Goal: Information Seeking & Learning: Learn about a topic

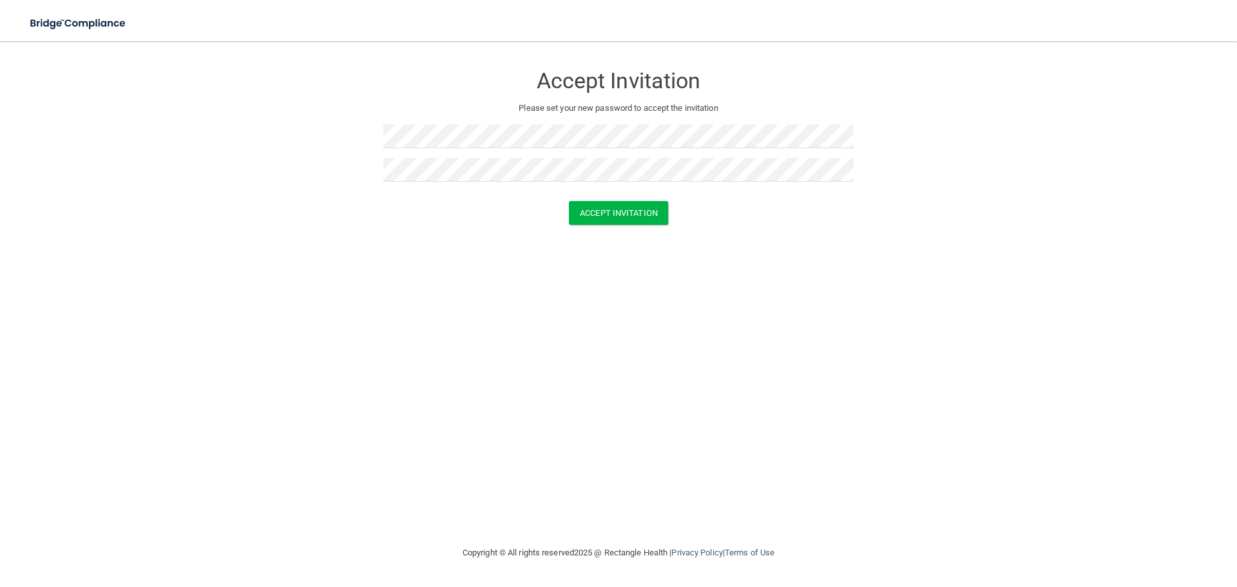
click at [353, 244] on div "Accept Invitation Please set your new password to accept the invitation Accept …" at bounding box center [618, 293] width 1185 height 478
click at [609, 211] on button "Accept Invitation" at bounding box center [618, 213] width 99 height 24
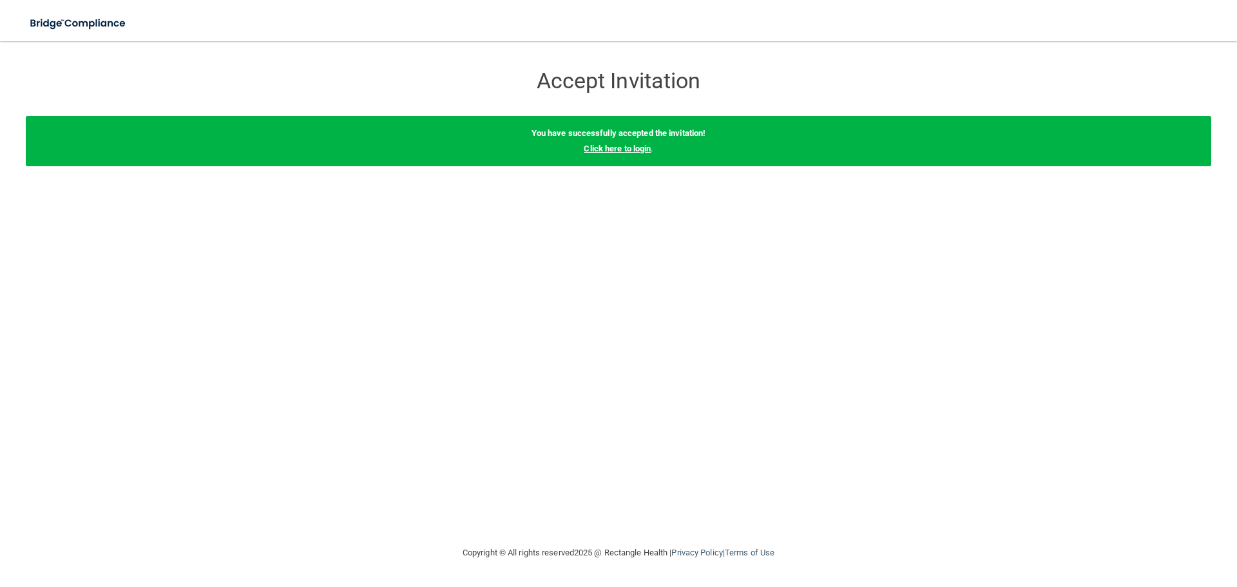
click at [618, 151] on link "Click here to login" at bounding box center [617, 149] width 67 height 10
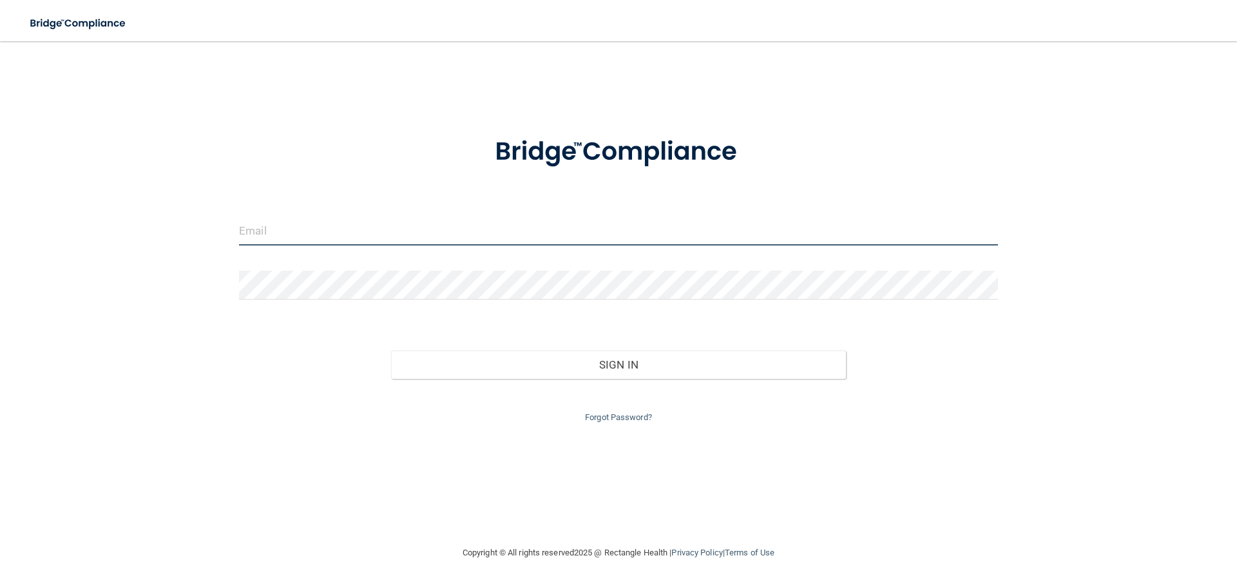
click at [341, 228] on input "email" at bounding box center [618, 230] width 759 height 29
type input "[EMAIL_ADDRESS][DOMAIN_NAME]"
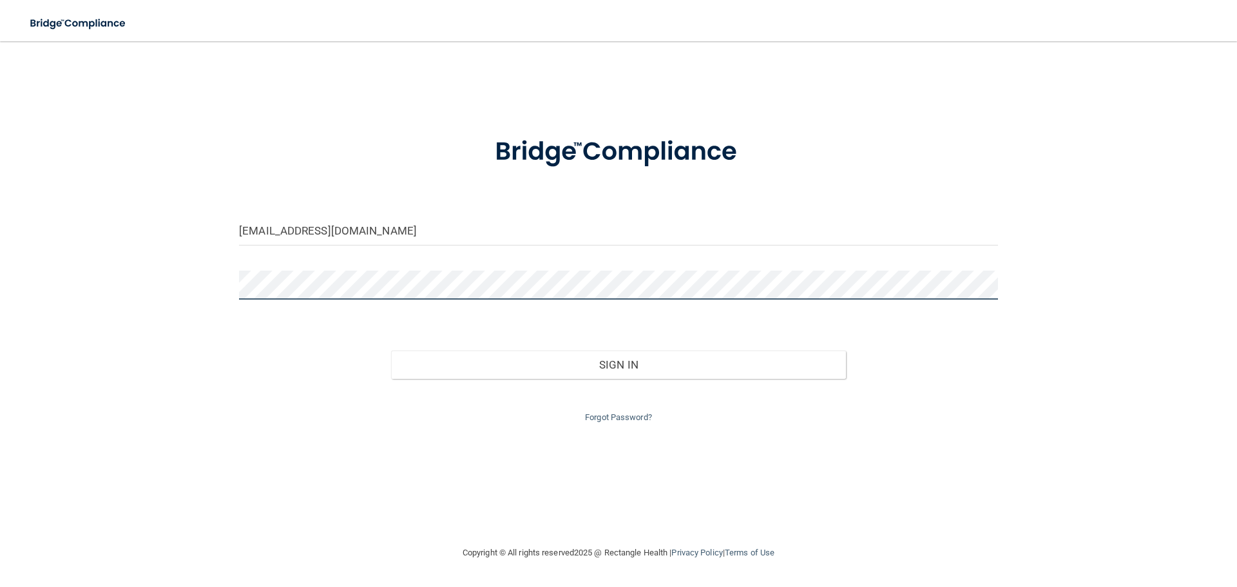
click at [391, 350] on button "Sign In" at bounding box center [619, 364] width 456 height 28
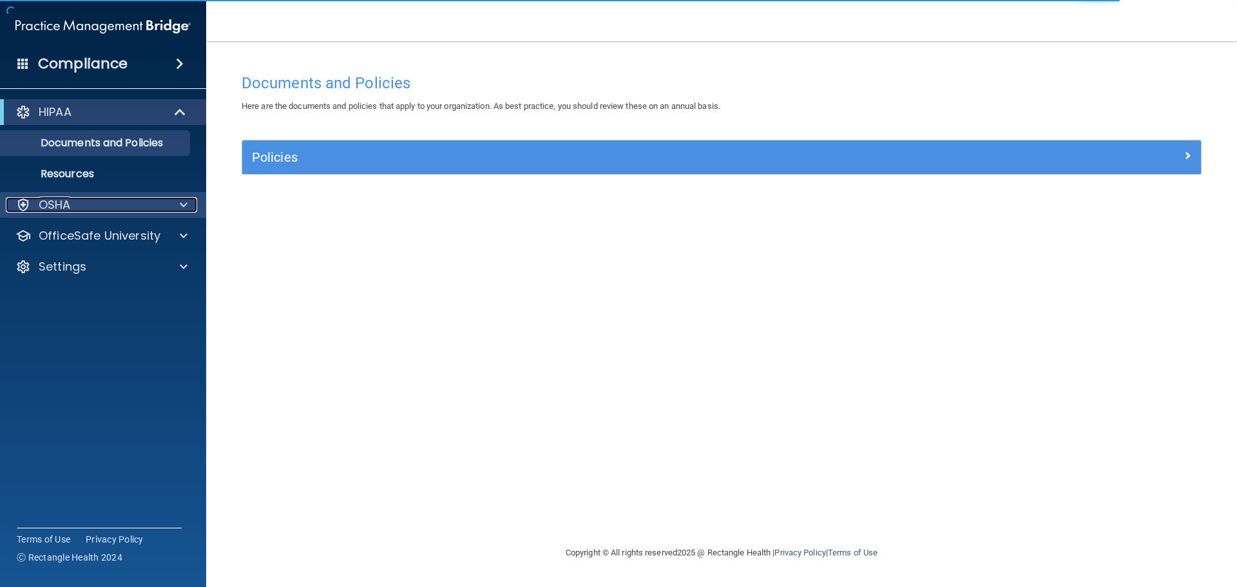
click at [132, 199] on div "OSHA" at bounding box center [86, 204] width 160 height 15
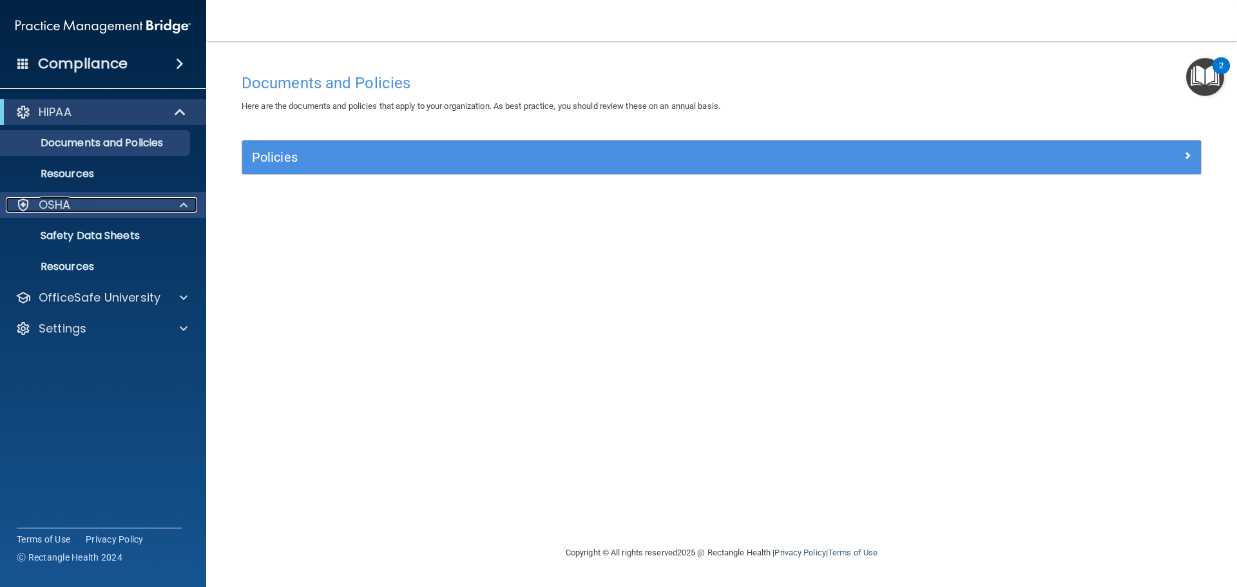
click at [65, 198] on p "OSHA" at bounding box center [55, 204] width 32 height 15
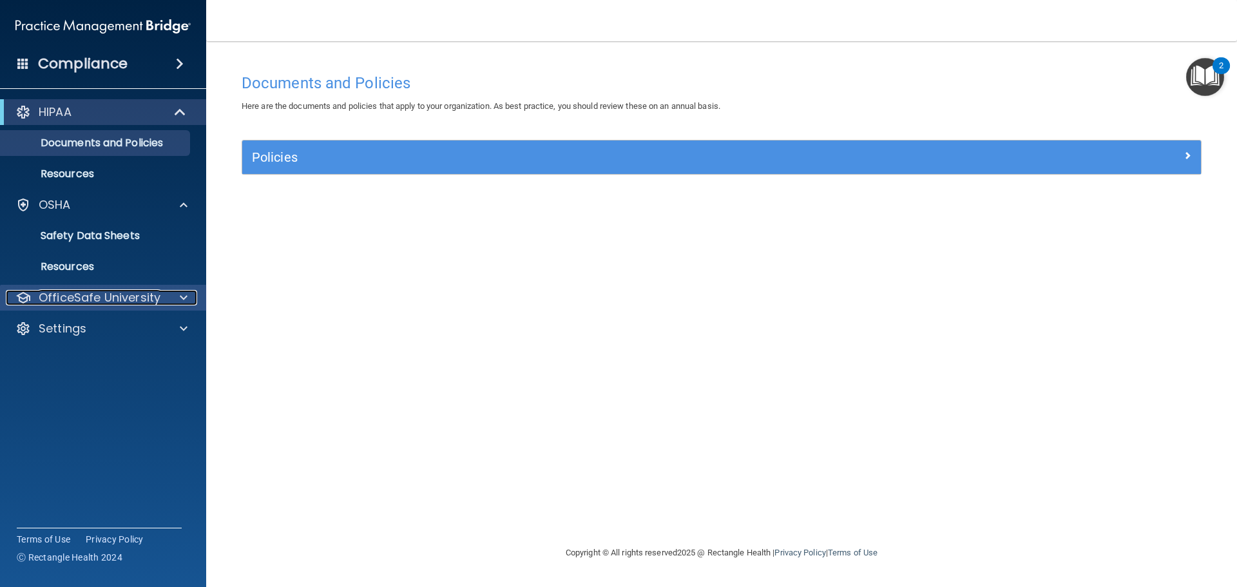
click at [75, 303] on p "OfficeSafe University" at bounding box center [100, 297] width 122 height 15
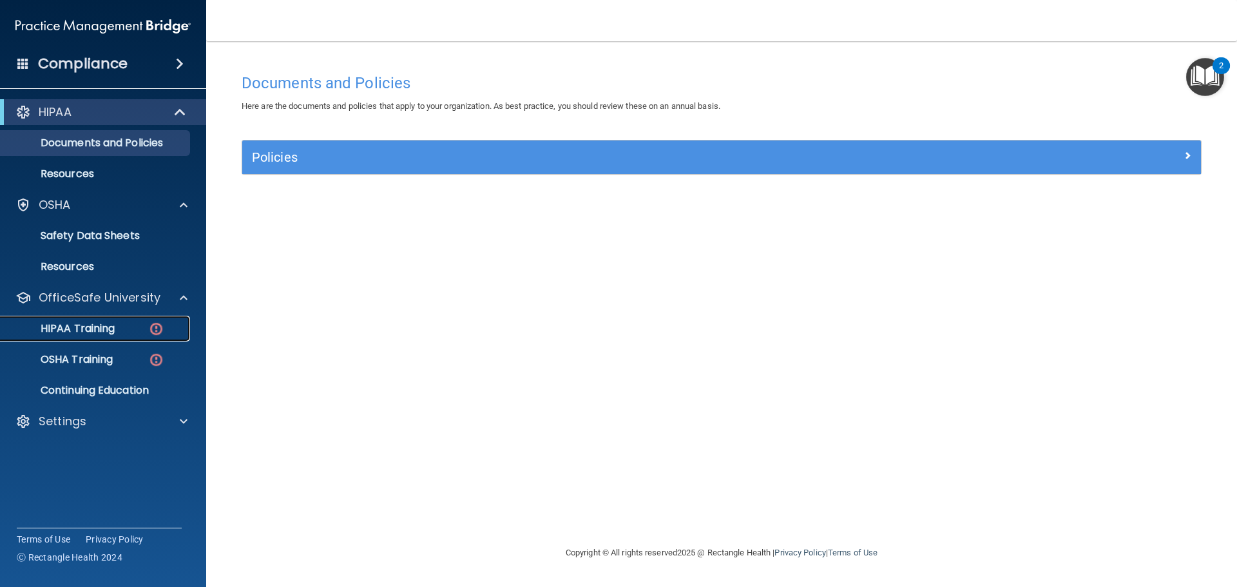
click at [70, 327] on p "HIPAA Training" at bounding box center [61, 328] width 106 height 13
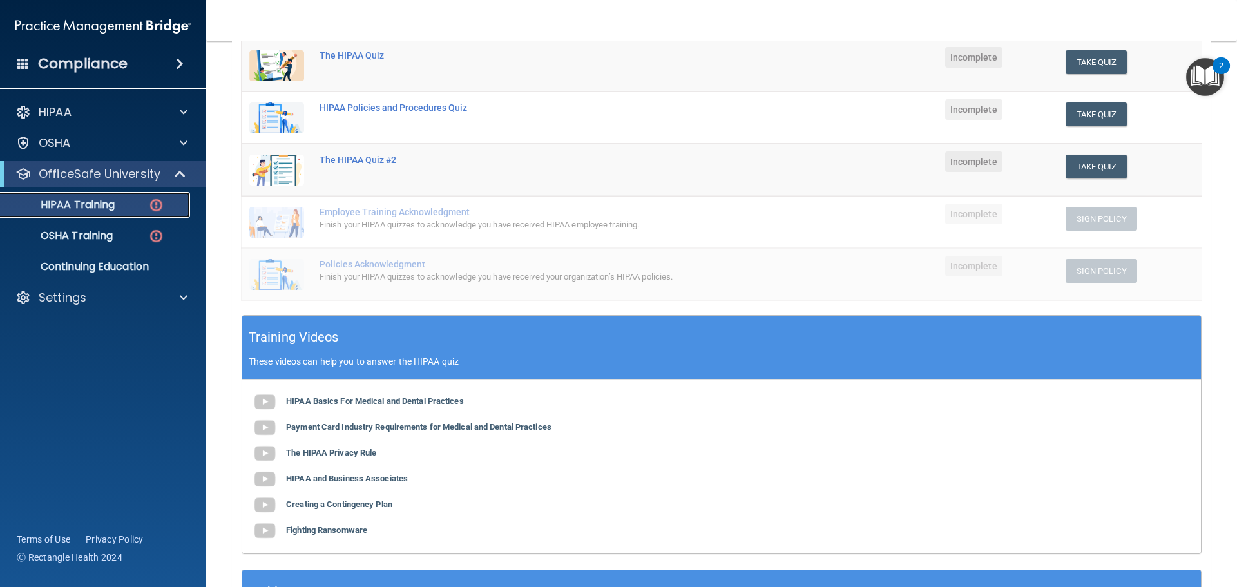
scroll to position [58, 0]
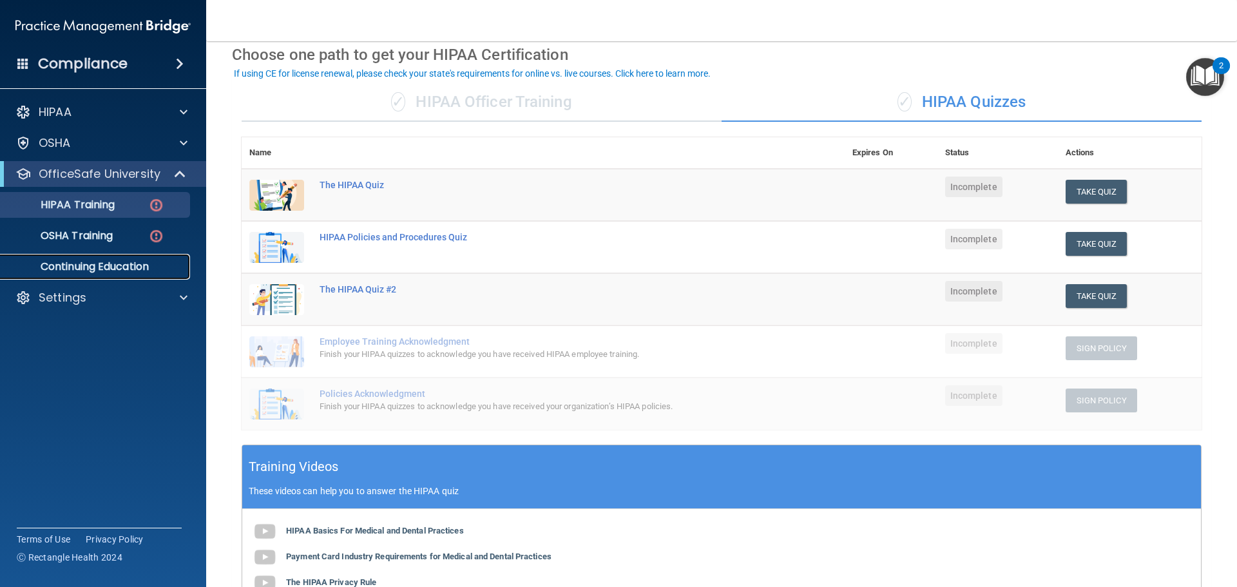
click at [119, 272] on p "Continuing Education" at bounding box center [96, 266] width 176 height 13
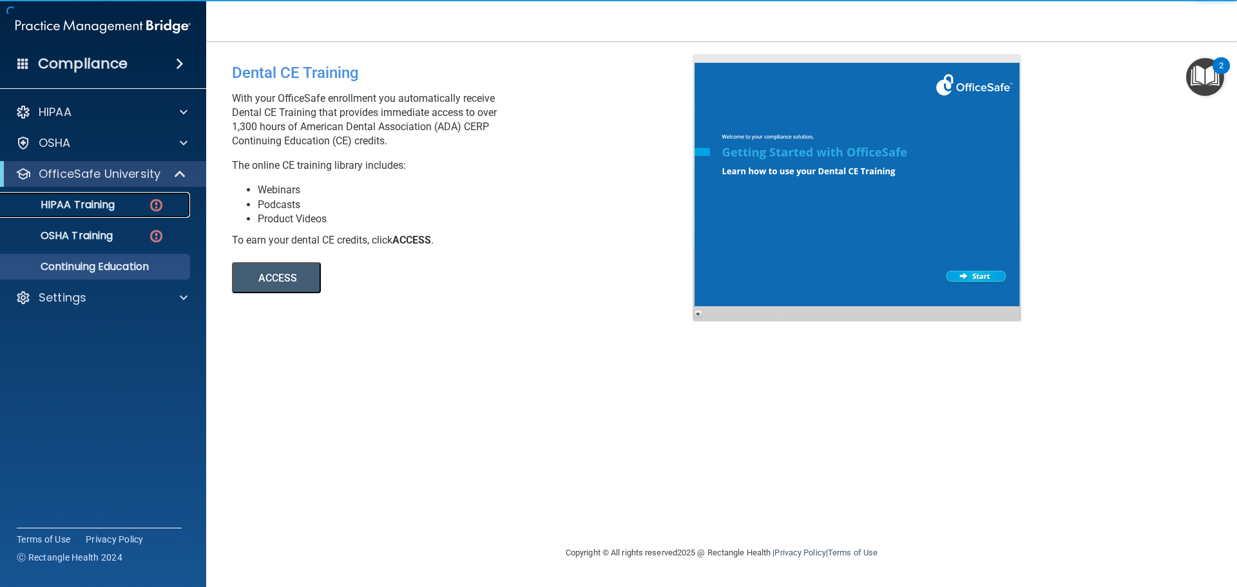
click at [53, 210] on p "HIPAA Training" at bounding box center [61, 204] width 106 height 13
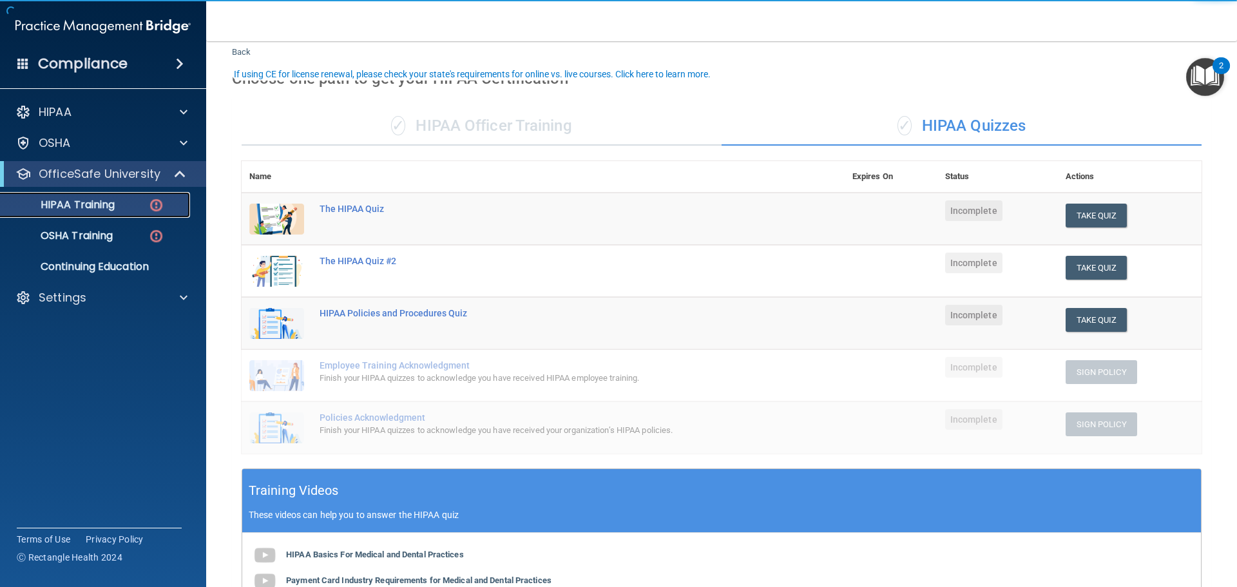
scroll to position [64, 0]
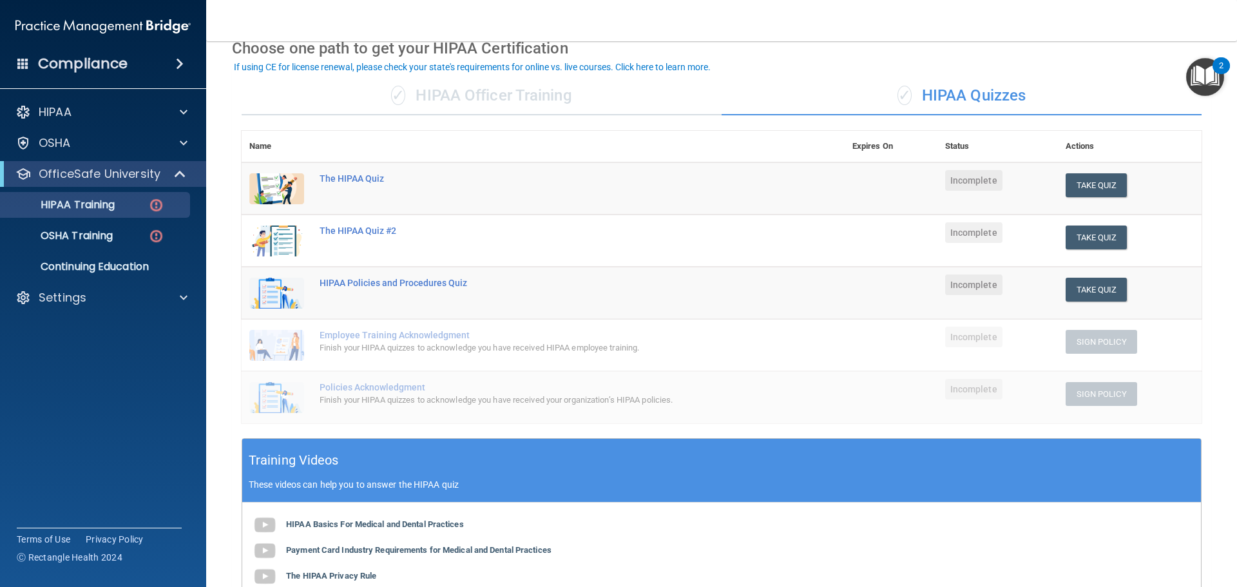
click at [1191, 81] on img "Open Resource Center, 2 new notifications" at bounding box center [1205, 77] width 38 height 38
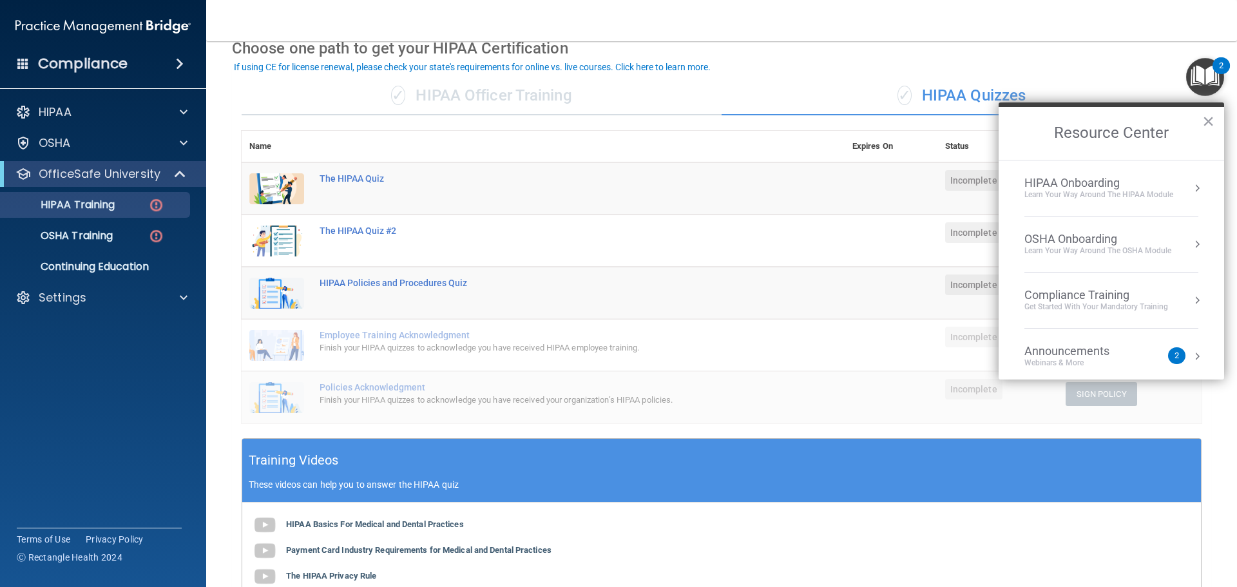
click at [1191, 81] on img "Open Resource Center, 2 new notifications" at bounding box center [1205, 77] width 38 height 38
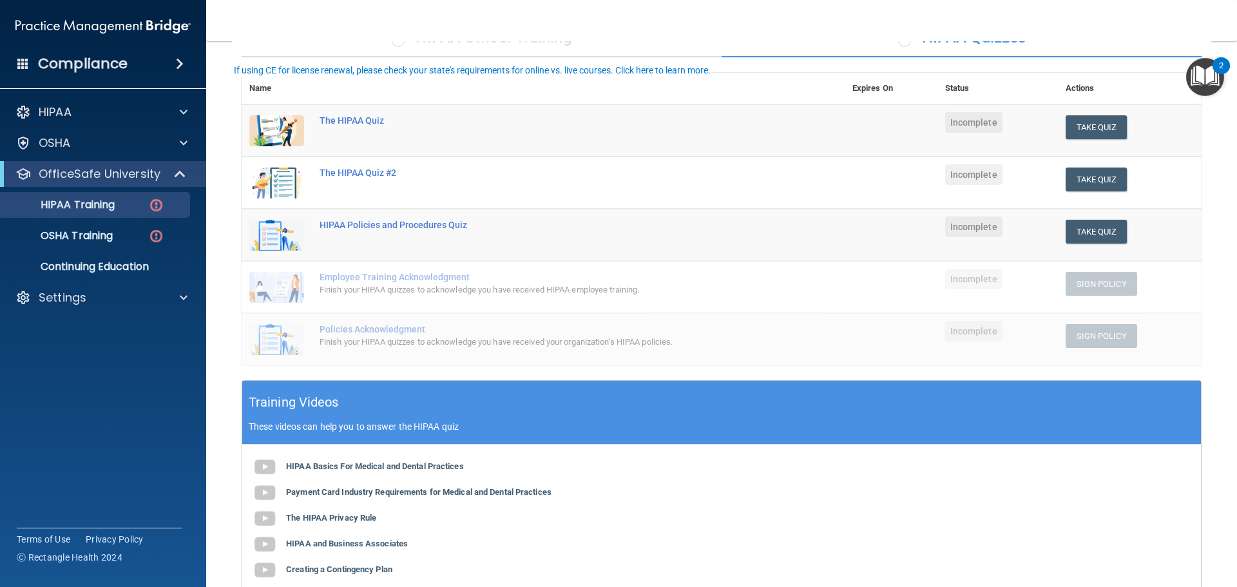
scroll to position [58, 0]
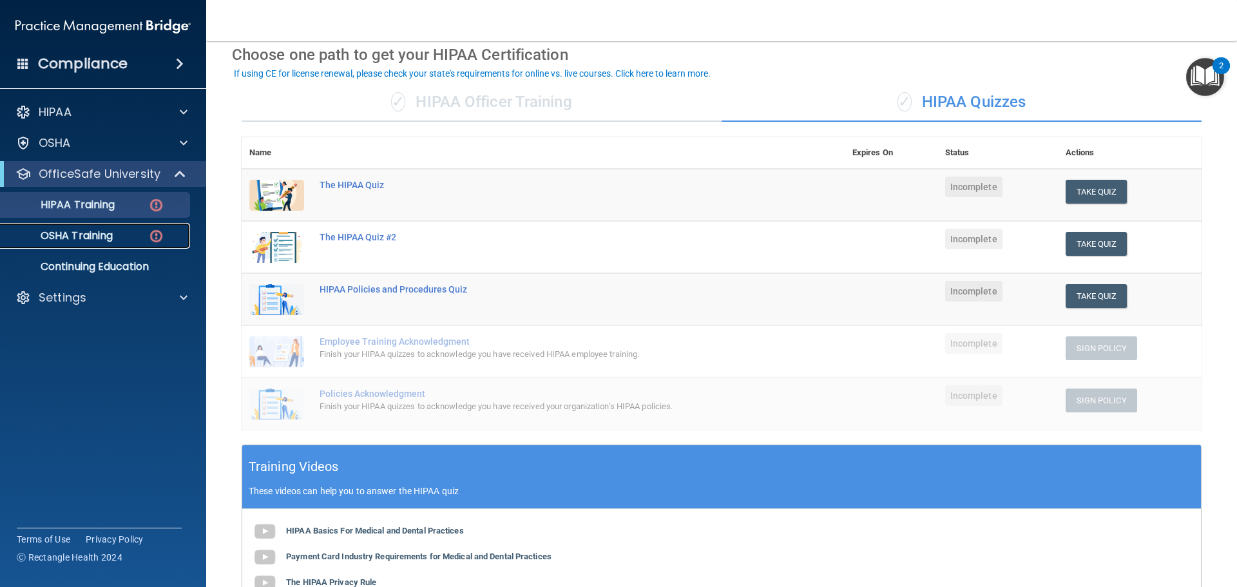
click at [108, 243] on link "OSHA Training" at bounding box center [88, 236] width 203 height 26
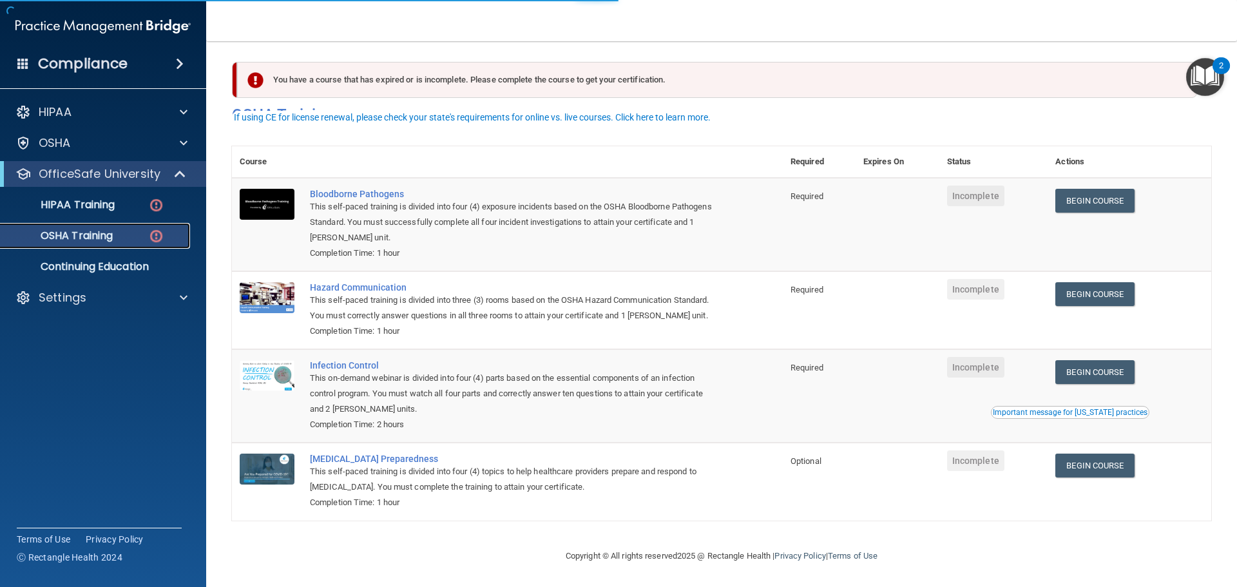
scroll to position [21, 0]
click at [73, 199] on p "HIPAA Training" at bounding box center [61, 204] width 106 height 13
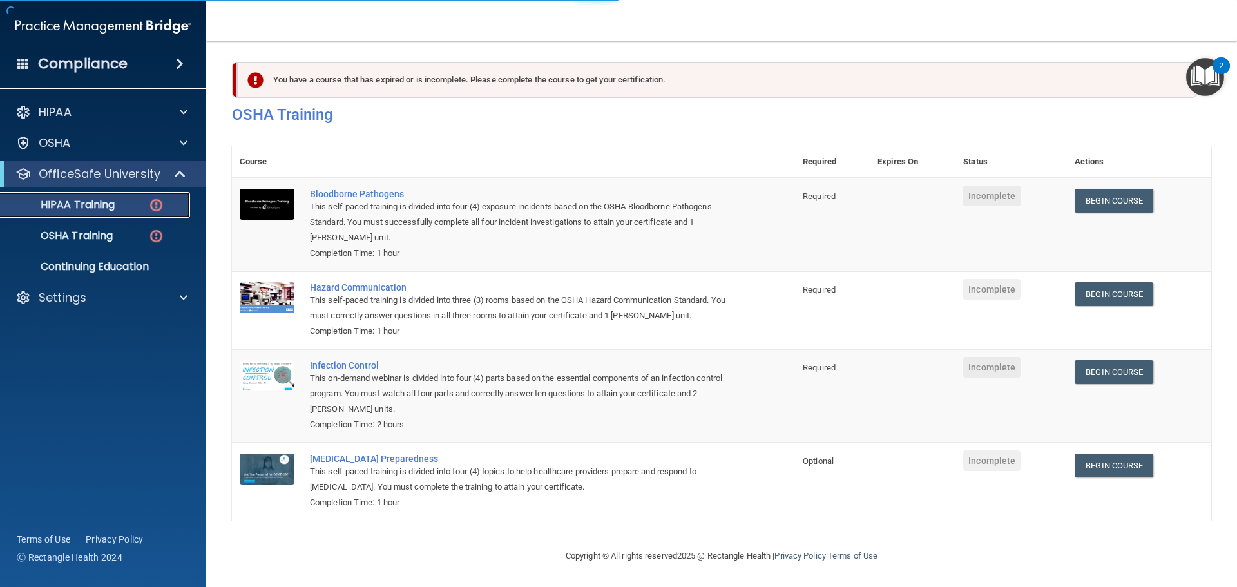
scroll to position [316, 0]
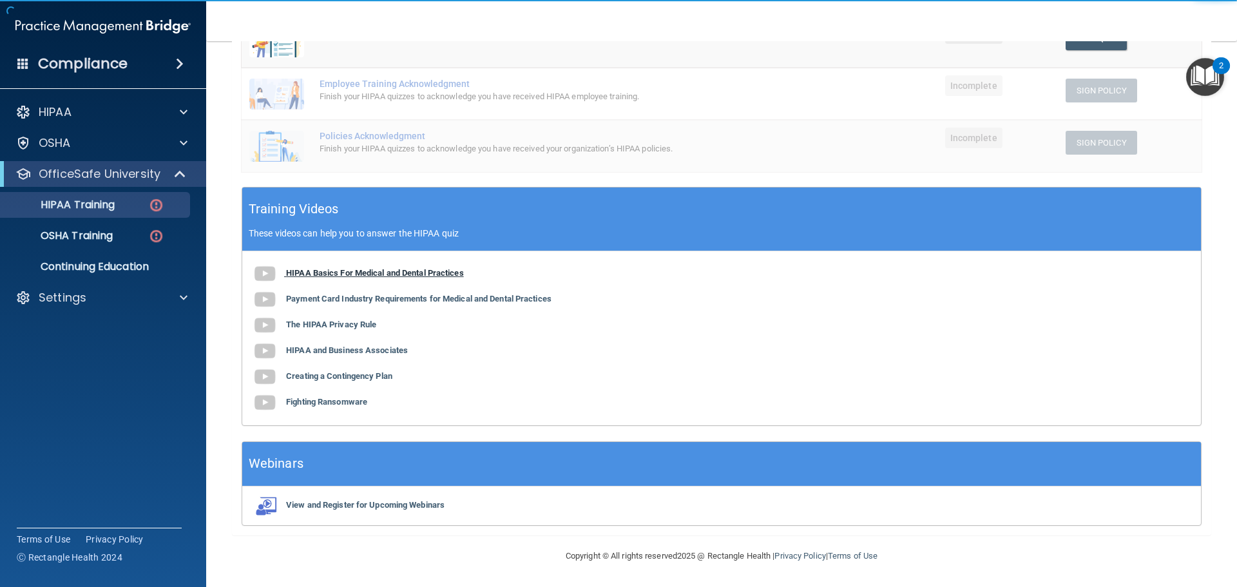
click at [432, 269] on b "HIPAA Basics For Medical and Dental Practices" at bounding box center [375, 273] width 178 height 10
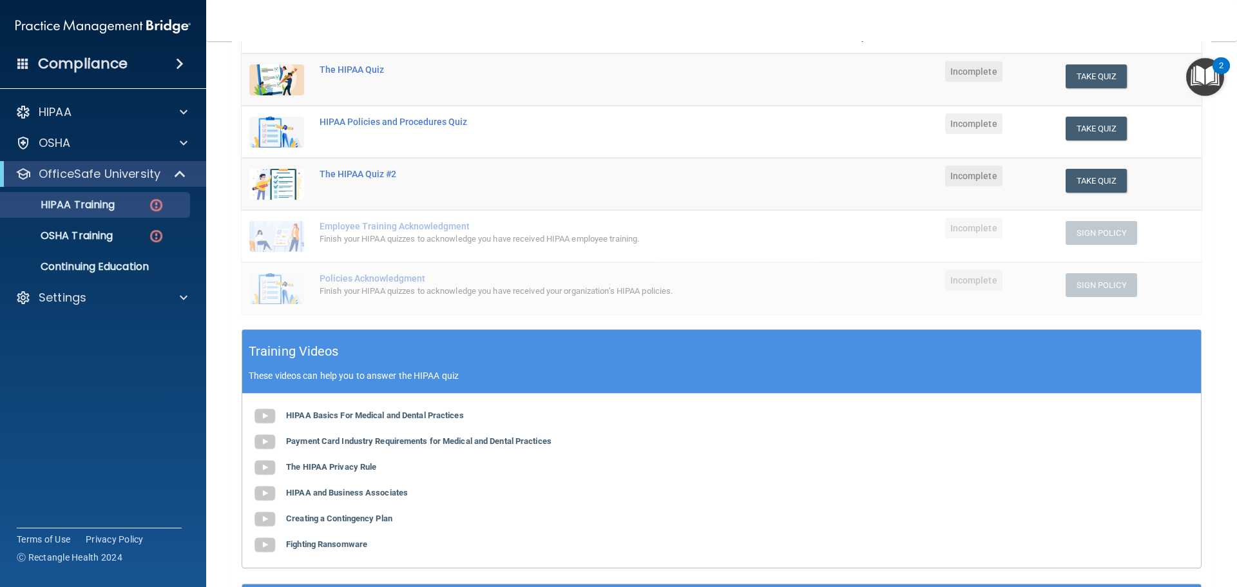
scroll to position [122, 0]
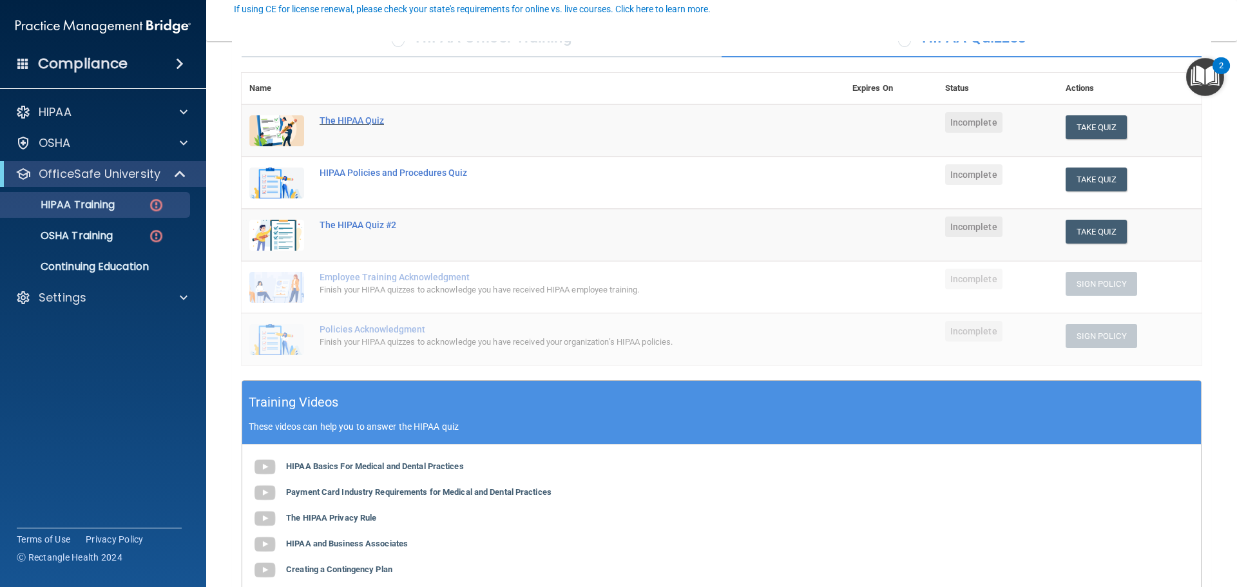
click at [360, 118] on div "The HIPAA Quiz" at bounding box center [550, 120] width 461 height 10
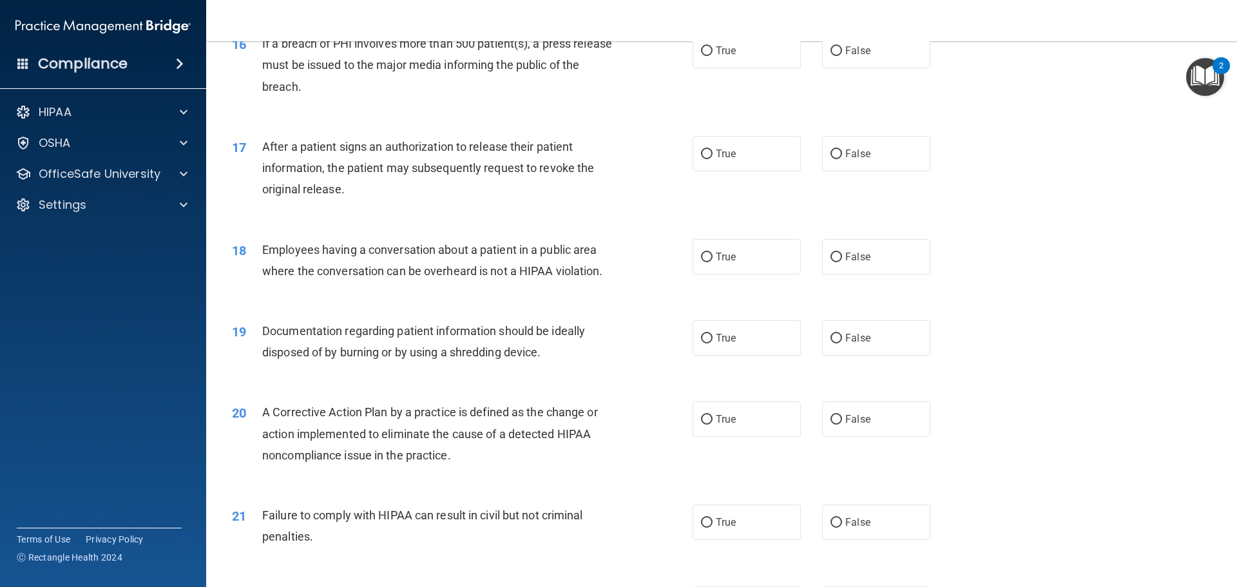
scroll to position [1482, 0]
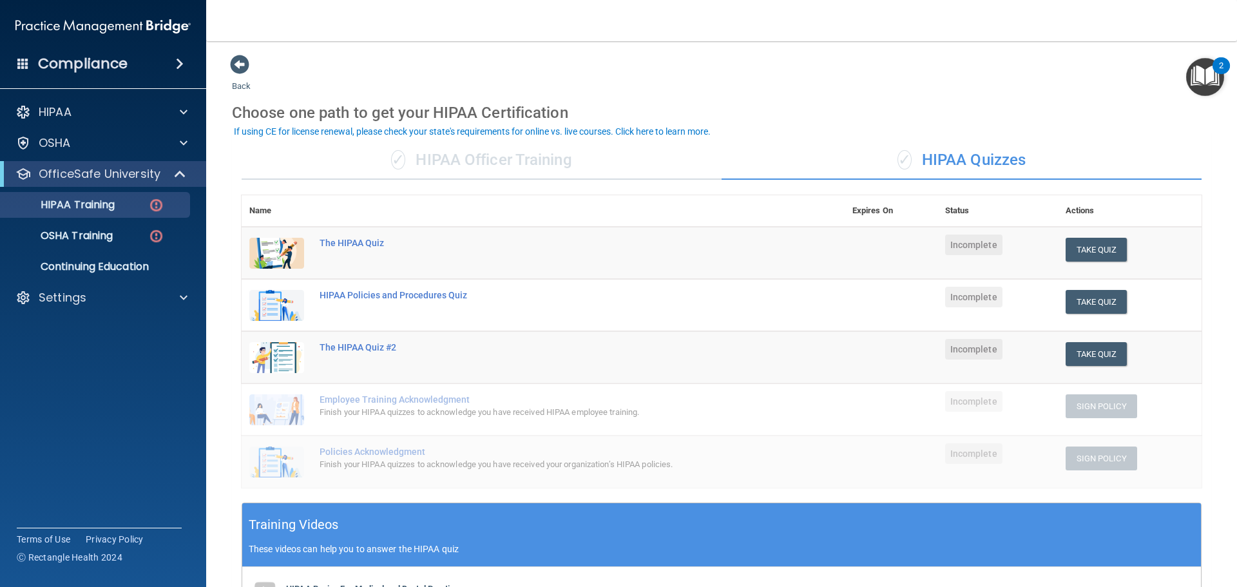
click at [1209, 78] on img "Open Resource Center, 2 new notifications" at bounding box center [1205, 77] width 38 height 38
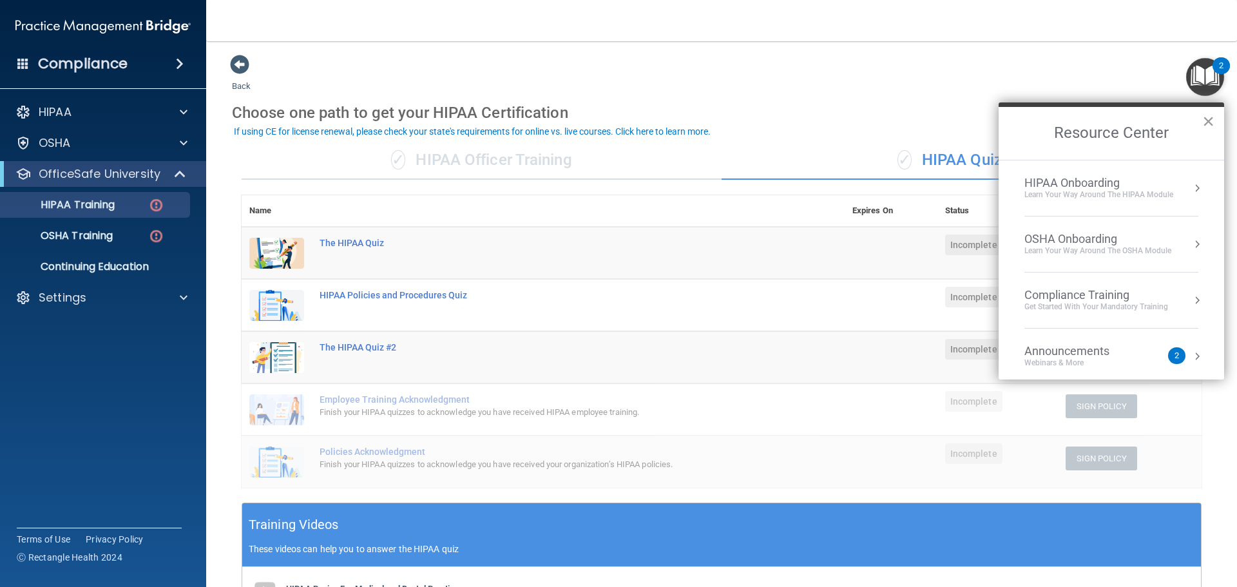
click at [1203, 119] on button "×" at bounding box center [1208, 121] width 12 height 21
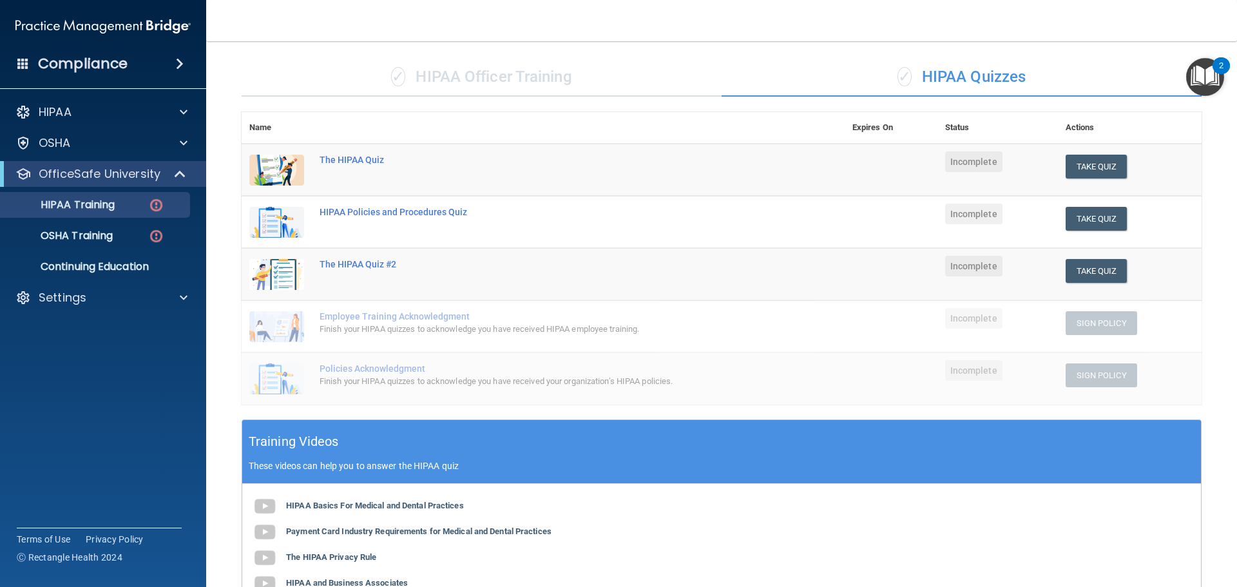
scroll to position [258, 0]
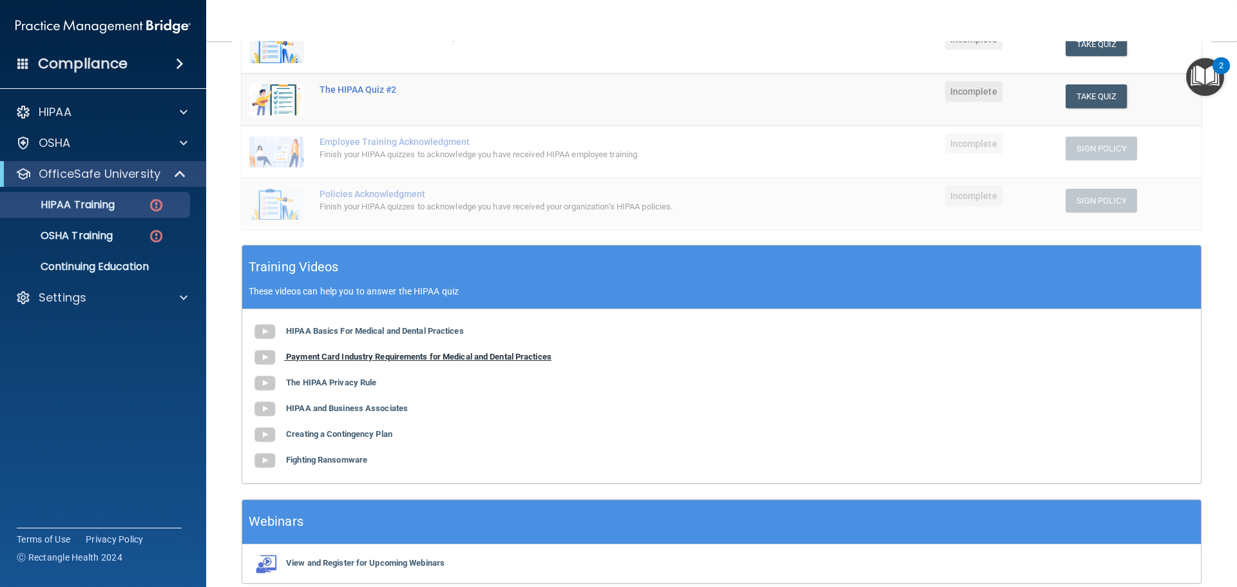
click at [498, 352] on b "Payment Card Industry Requirements for Medical and Dental Practices" at bounding box center [418, 357] width 265 height 10
click at [383, 336] on div "HIPAA Basics For Medical and Dental Practices Payment Card Industry Requirement…" at bounding box center [721, 396] width 959 height 174
click at [385, 320] on div "HIPAA Basics For Medical and Dental Practices Payment Card Industry Requirement…" at bounding box center [721, 396] width 959 height 174
click at [385, 322] on div "HIPAA Basics For Medical and Dental Practices Payment Card Industry Requirement…" at bounding box center [721, 396] width 959 height 174
click at [378, 328] on b "HIPAA Basics For Medical and Dental Practices" at bounding box center [375, 331] width 178 height 10
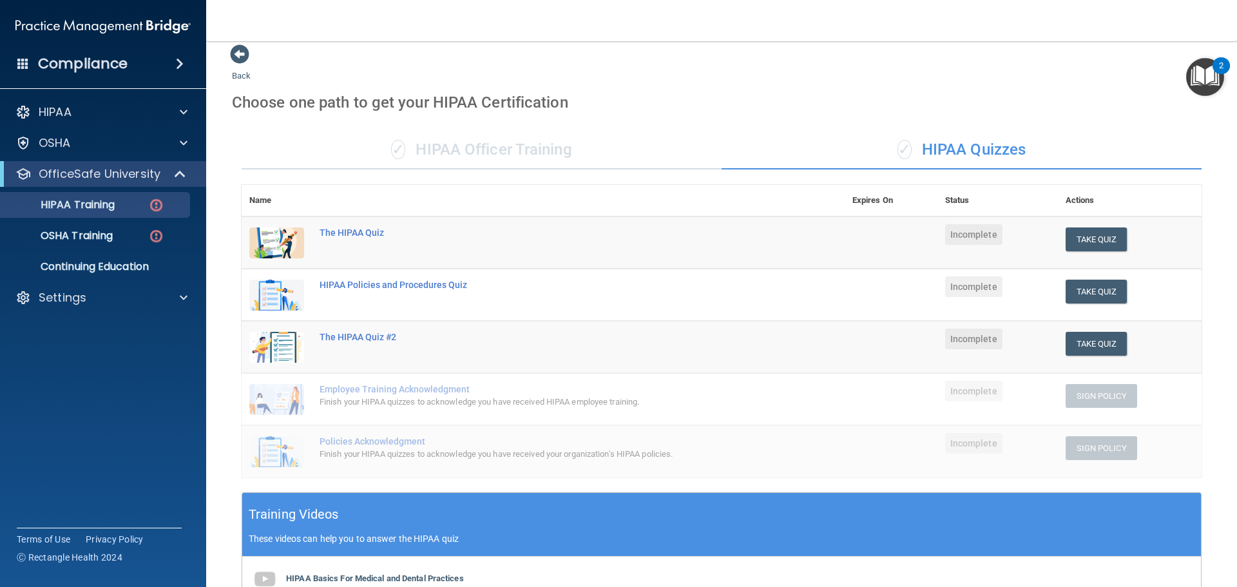
scroll to position [0, 0]
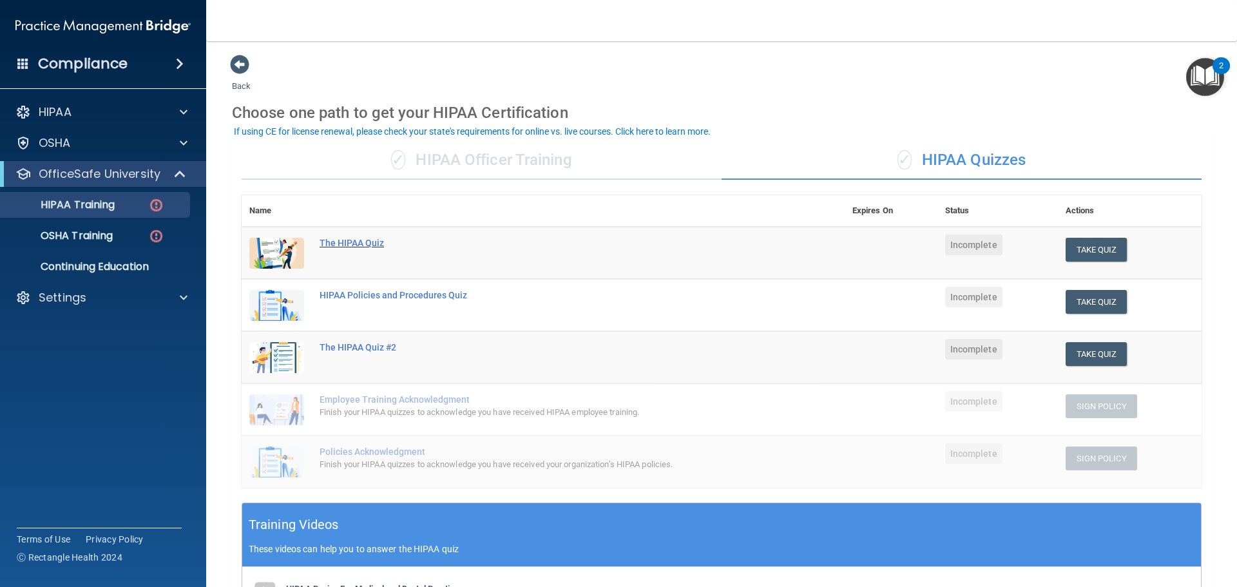
click at [350, 238] on div "The HIPAA Quiz" at bounding box center [550, 243] width 461 height 10
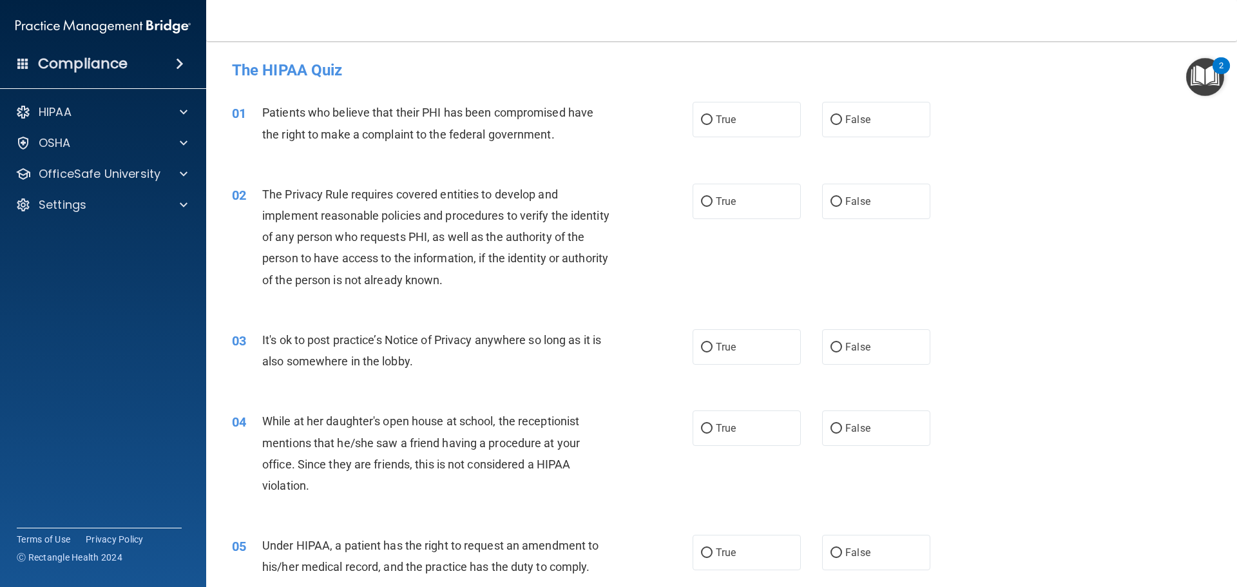
scroll to position [64, 0]
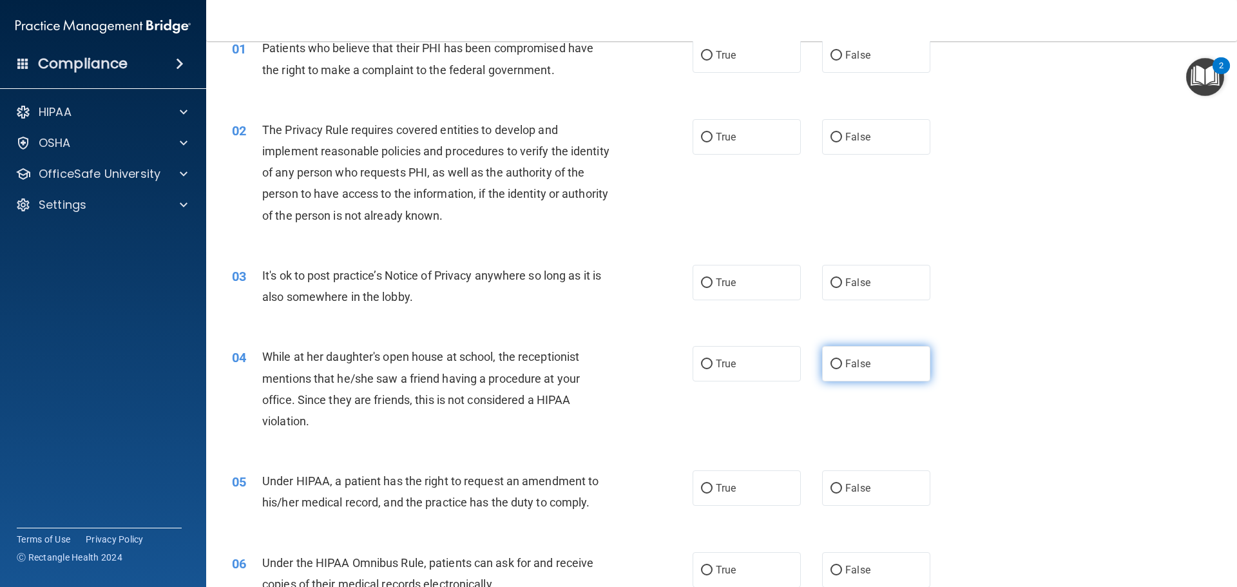
click at [834, 367] on input "False" at bounding box center [836, 365] width 12 height 10
radio input "true"
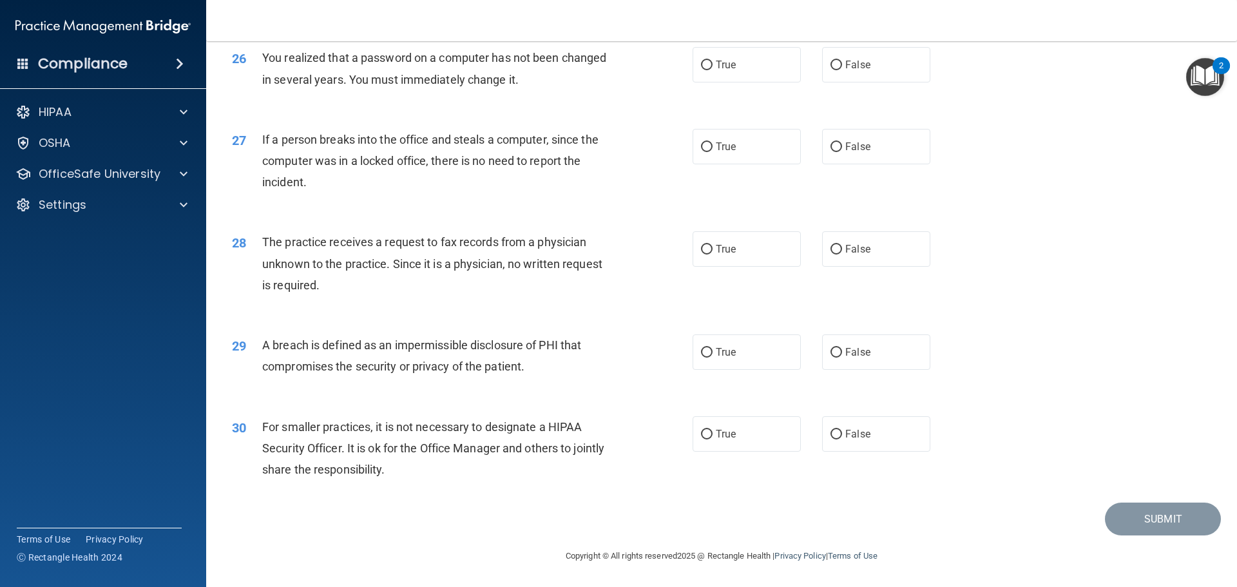
scroll to position [2398, 0]
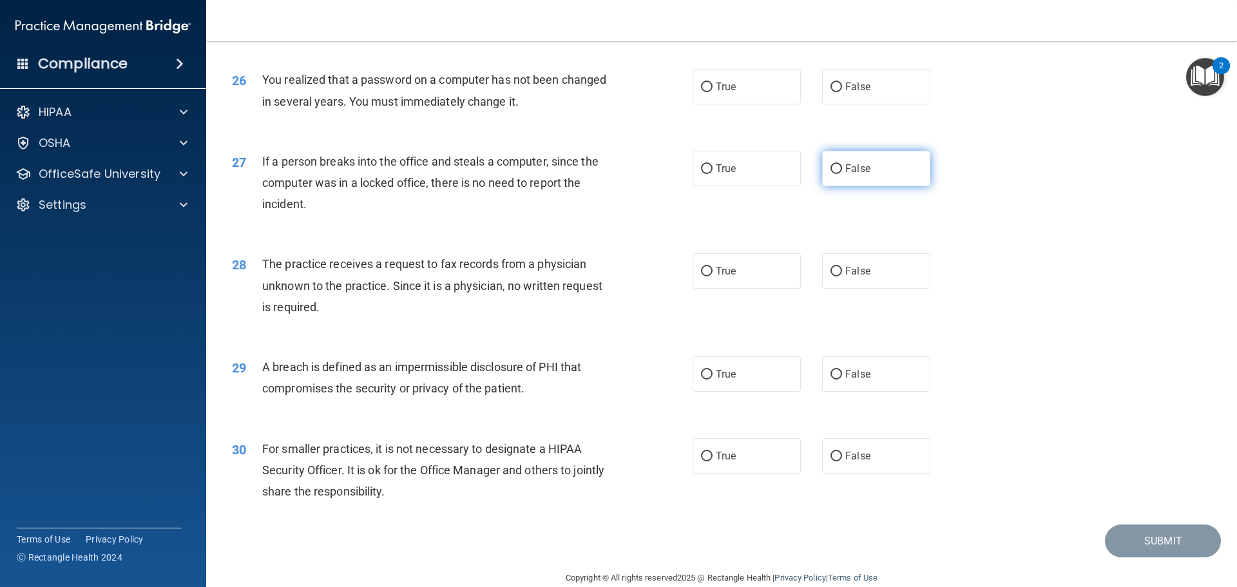
click at [833, 174] on input "False" at bounding box center [836, 169] width 12 height 10
radio input "true"
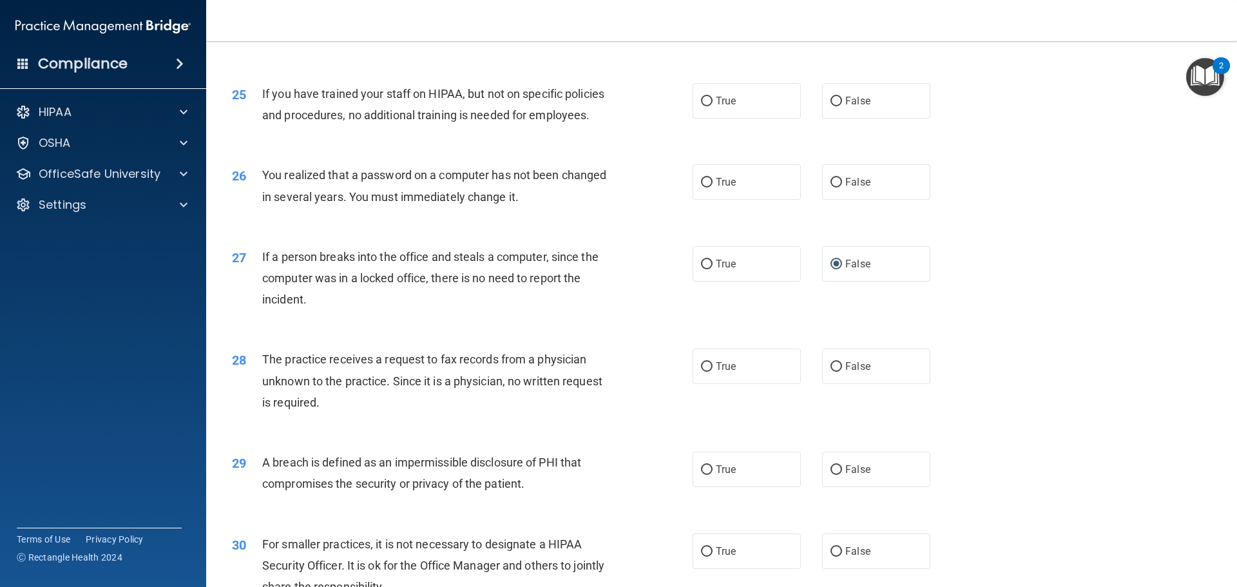
scroll to position [2269, 0]
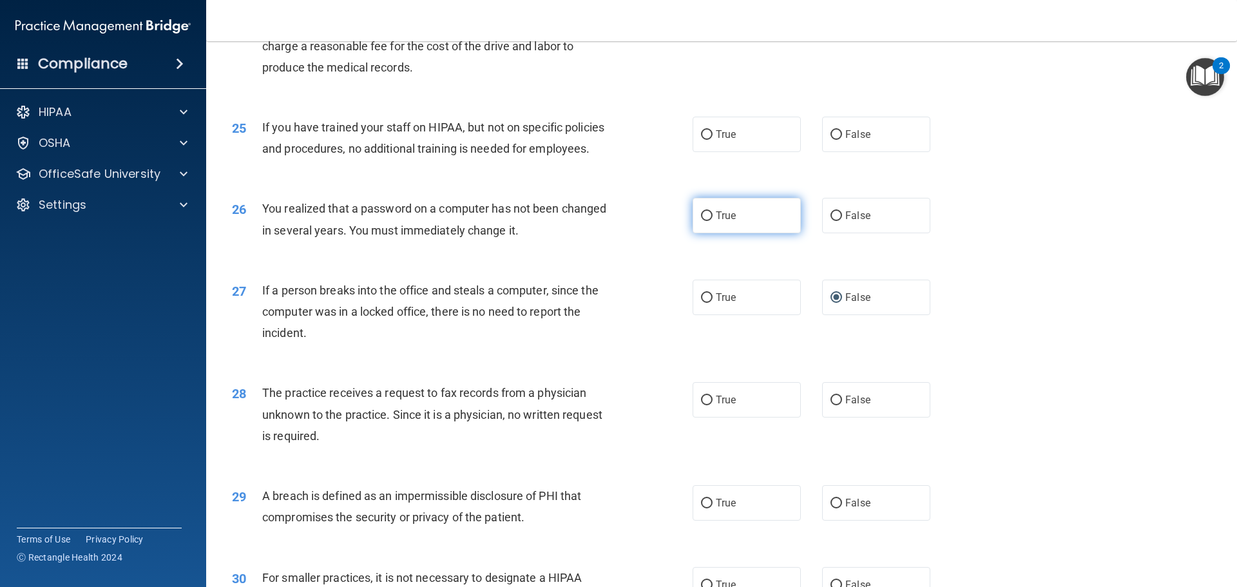
click at [734, 233] on label "True" at bounding box center [747, 215] width 108 height 35
click at [713, 221] on input "True" at bounding box center [707, 216] width 12 height 10
radio input "true"
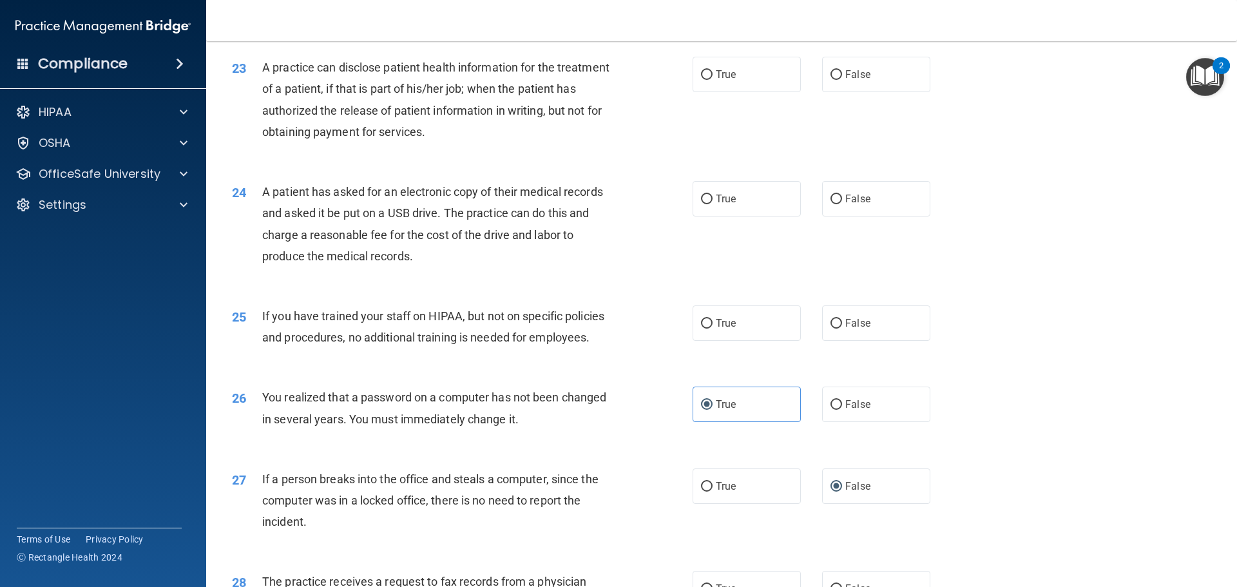
scroll to position [2076, 0]
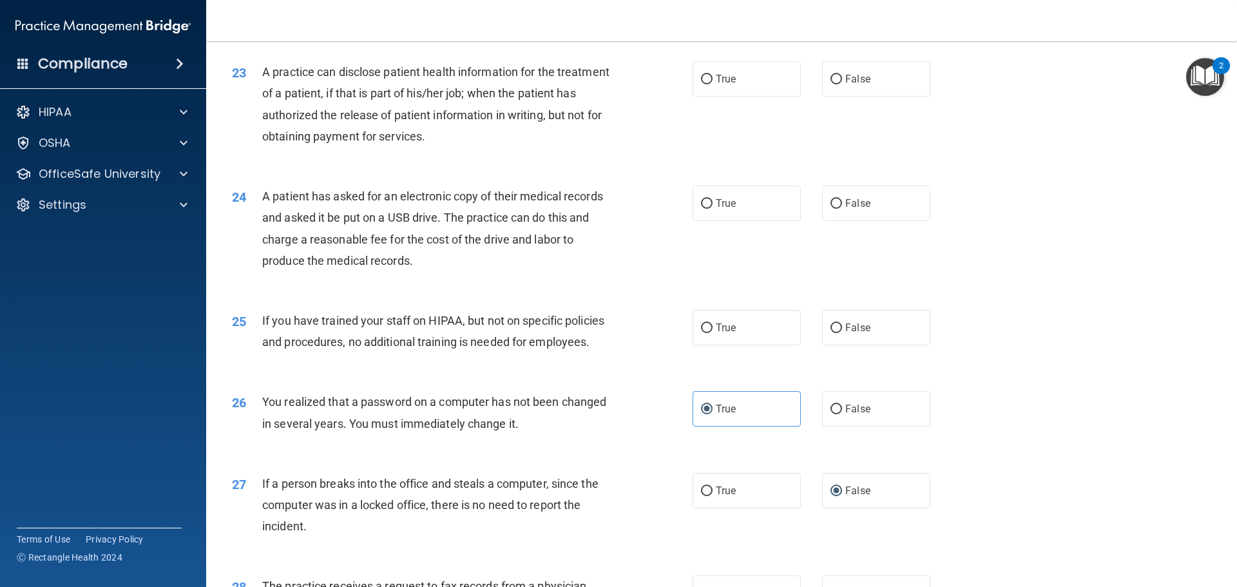
click at [293, 349] on span "If you have trained your staff on HIPAA, but not on specific policies and proce…" at bounding box center [433, 331] width 342 height 35
click at [865, 345] on label "False" at bounding box center [876, 327] width 108 height 35
click at [842, 333] on input "False" at bounding box center [836, 328] width 12 height 10
radio input "true"
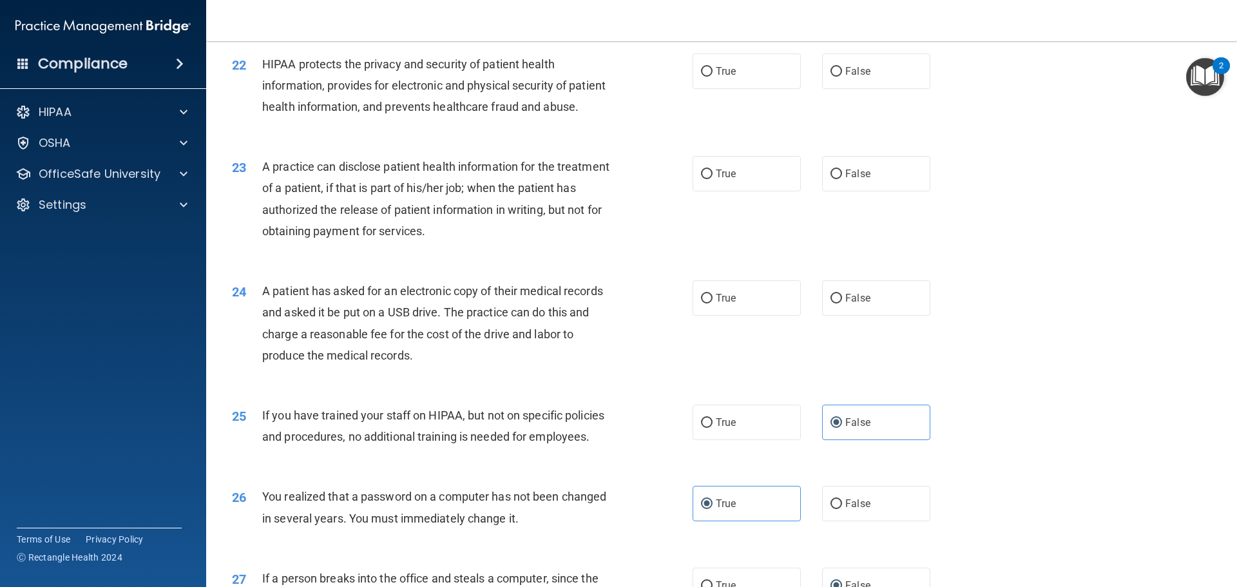
scroll to position [1947, 0]
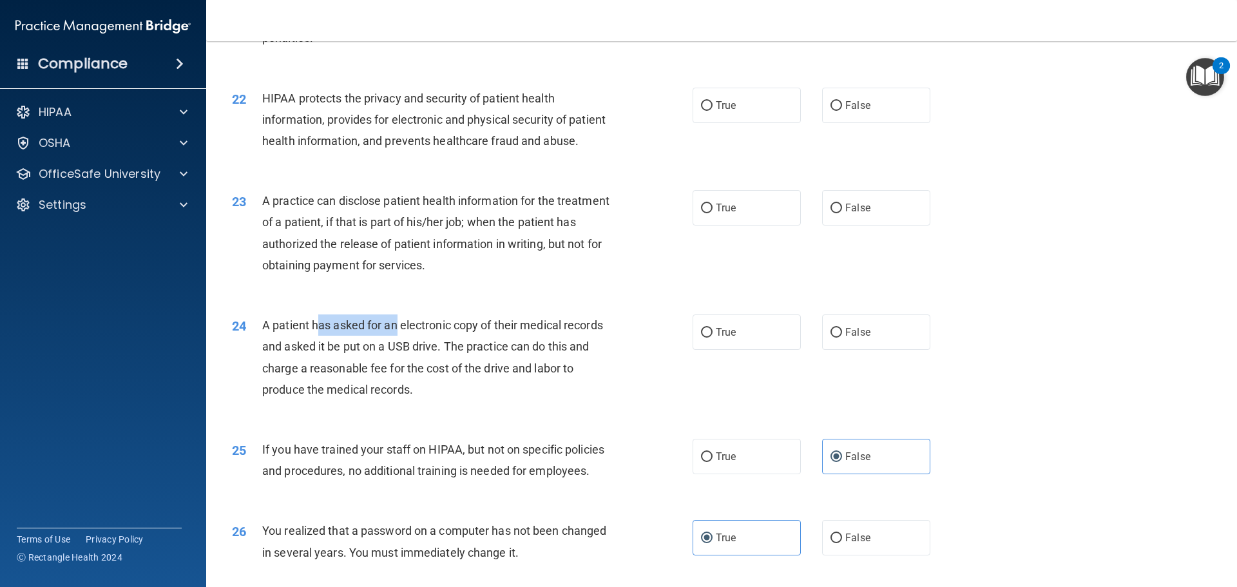
drag, startPoint x: 319, startPoint y: 367, endPoint x: 398, endPoint y: 372, distance: 78.8
click at [398, 372] on span "A patient has asked for an electronic copy of their medical records and asked i…" at bounding box center [432, 357] width 341 height 78
click at [422, 378] on div "A patient has asked for an electronic copy of their medical records and asked i…" at bounding box center [442, 357] width 360 height 86
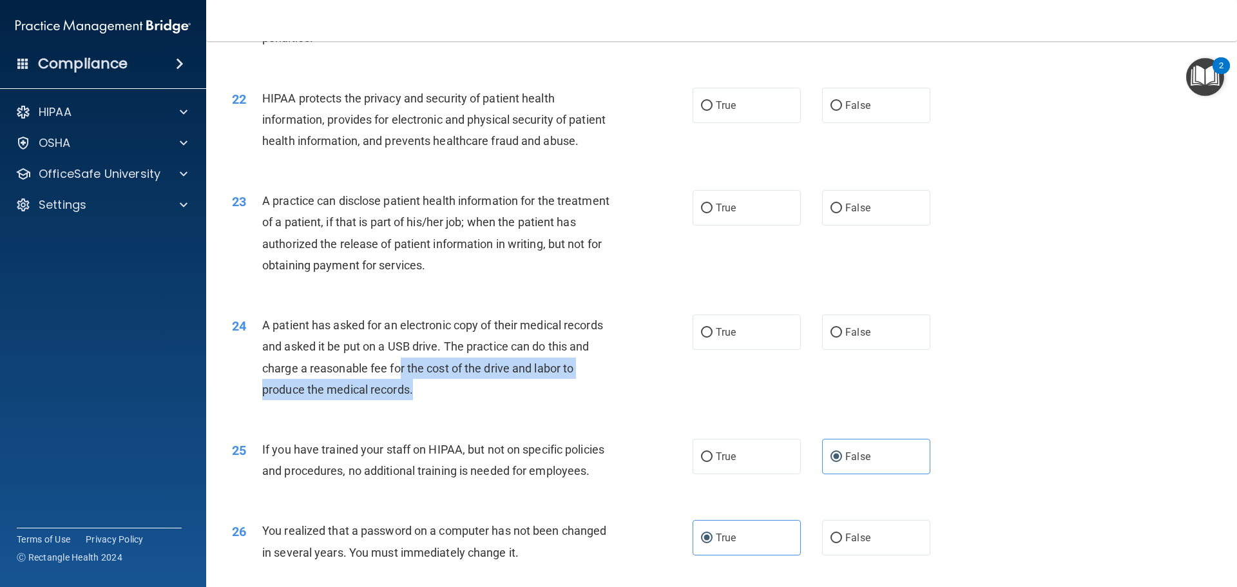
drag, startPoint x: 399, startPoint y: 412, endPoint x: 585, endPoint y: 436, distance: 187.7
click at [585, 400] on div "A patient has asked for an electronic copy of their medical records and asked i…" at bounding box center [442, 357] width 360 height 86
click at [530, 400] on div "A patient has asked for an electronic copy of their medical records and asked i…" at bounding box center [442, 357] width 360 height 86
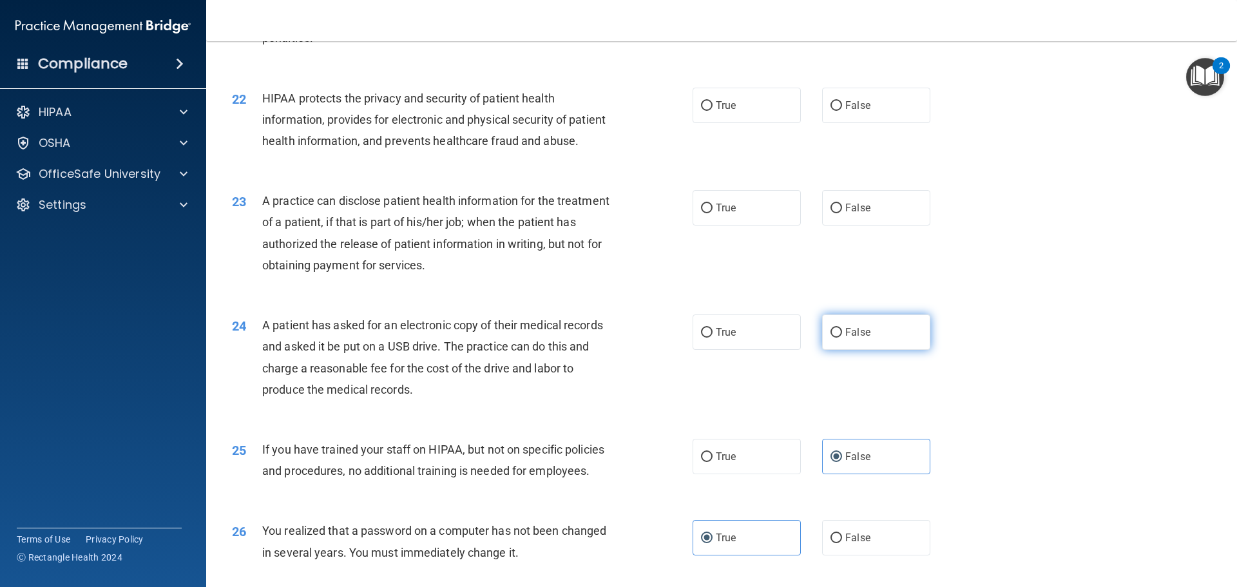
click at [845, 338] on span "False" at bounding box center [857, 332] width 25 height 12
click at [842, 338] on input "False" at bounding box center [836, 333] width 12 height 10
radio input "true"
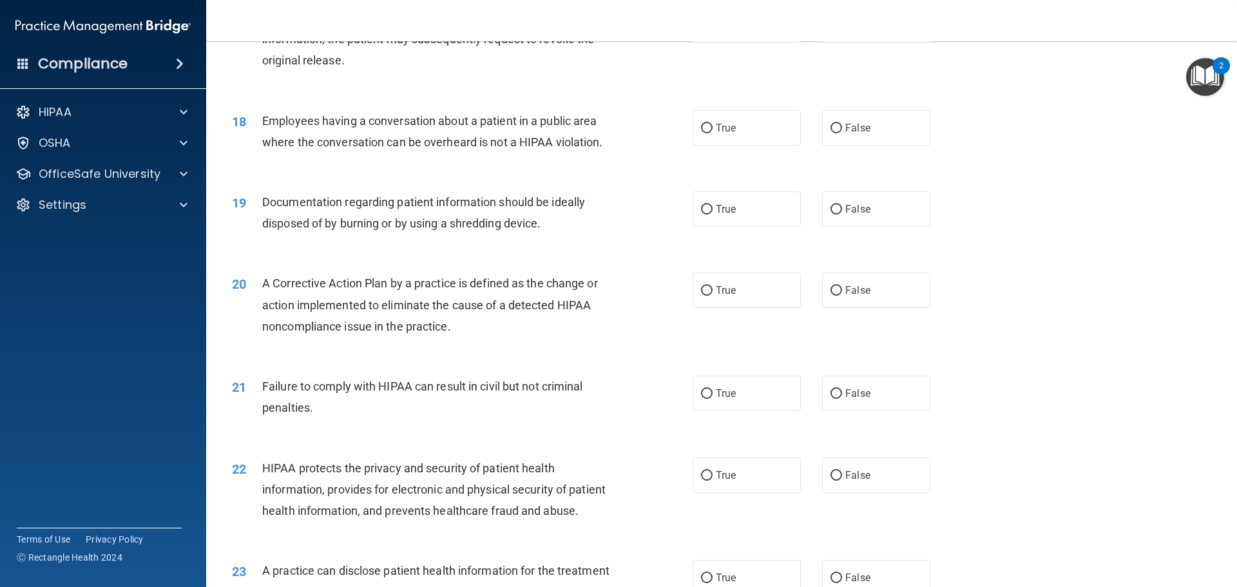
scroll to position [1560, 0]
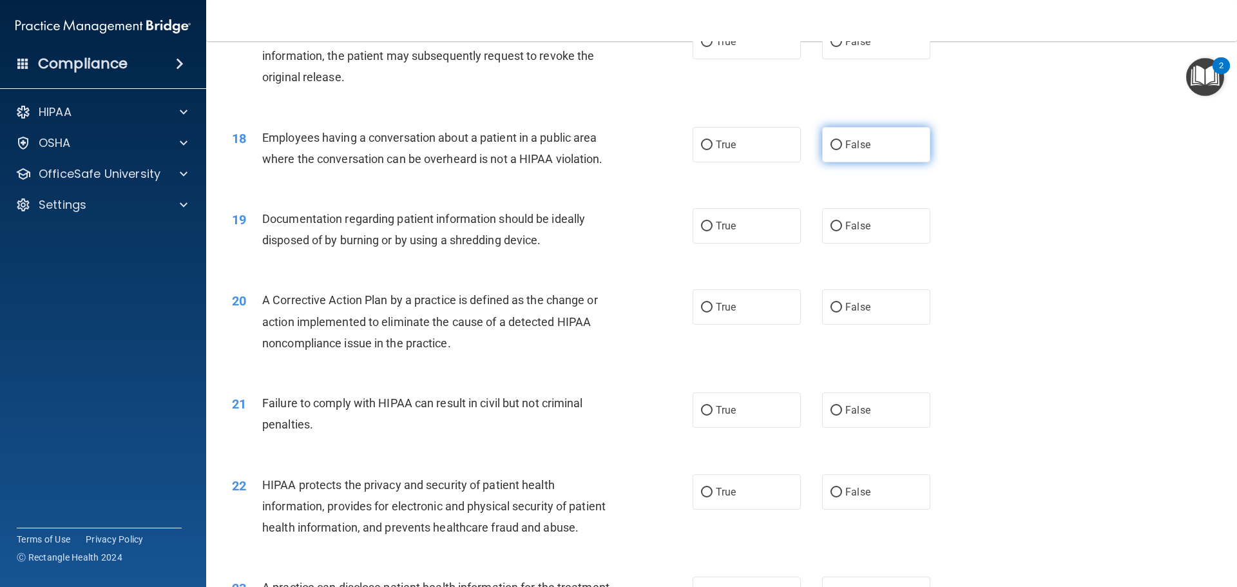
click at [846, 151] on span "False" at bounding box center [857, 145] width 25 height 12
click at [842, 150] on input "False" at bounding box center [836, 145] width 12 height 10
radio input "true"
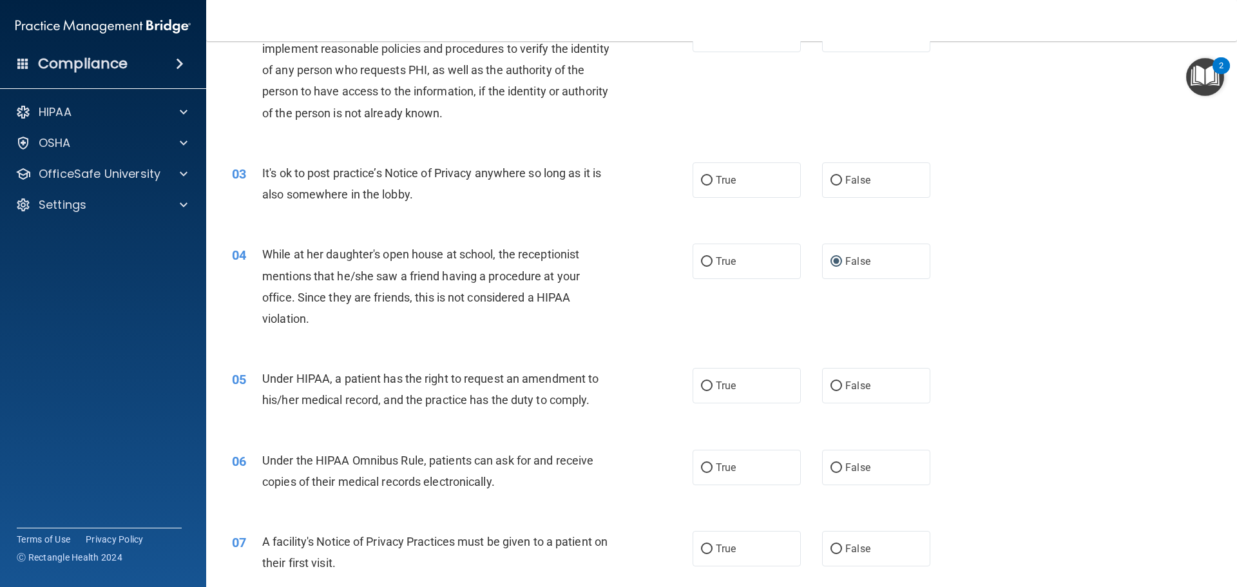
scroll to position [0, 0]
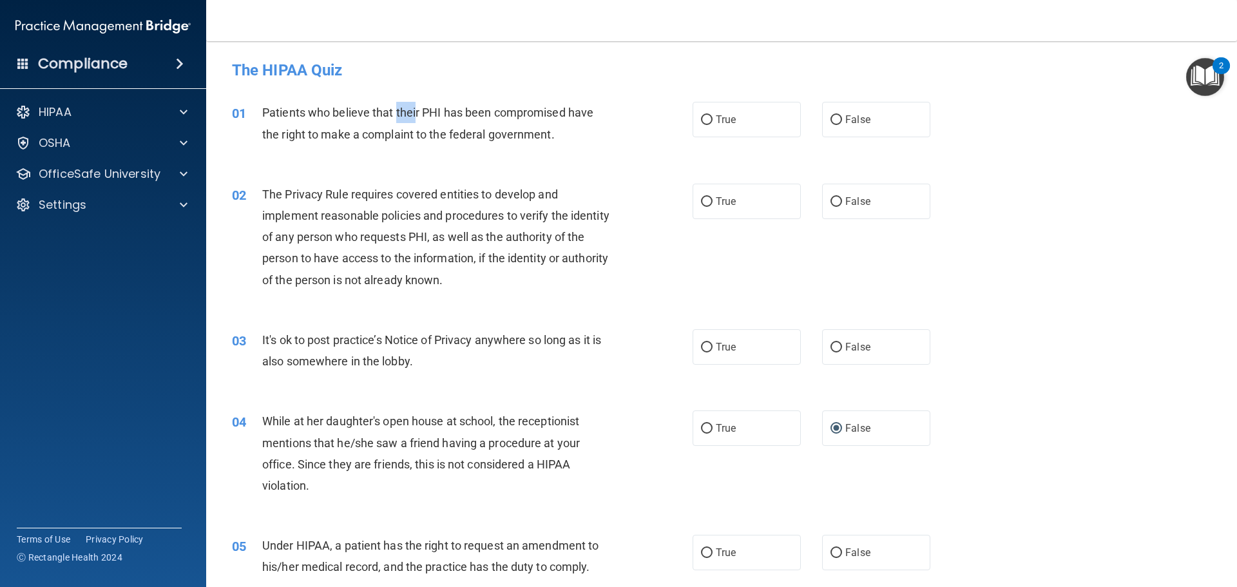
drag, startPoint x: 414, startPoint y: 110, endPoint x: 394, endPoint y: 110, distance: 20.6
click at [394, 110] on span "Patients who believe that their PHI has been compromised have the right to make…" at bounding box center [427, 123] width 331 height 35
click at [709, 117] on label "True" at bounding box center [747, 119] width 108 height 35
click at [709, 117] on input "True" at bounding box center [707, 120] width 12 height 10
radio input "true"
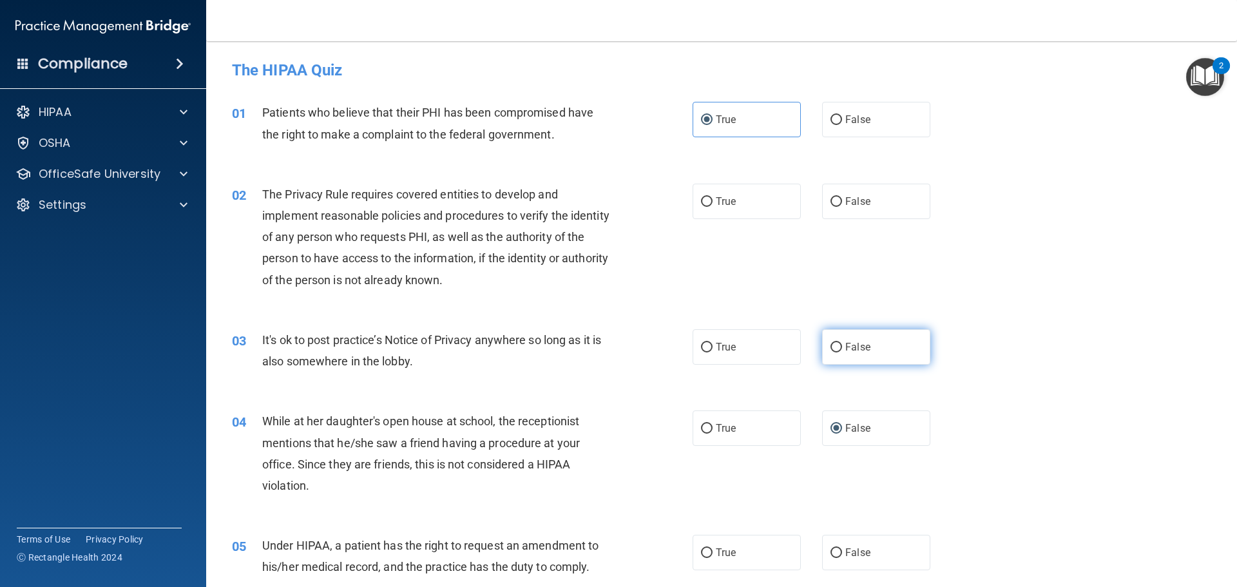
click at [829, 338] on label "False" at bounding box center [876, 346] width 108 height 35
click at [830, 343] on input "False" at bounding box center [836, 348] width 12 height 10
radio input "true"
click at [750, 206] on label "True" at bounding box center [747, 201] width 108 height 35
click at [713, 206] on input "True" at bounding box center [707, 202] width 12 height 10
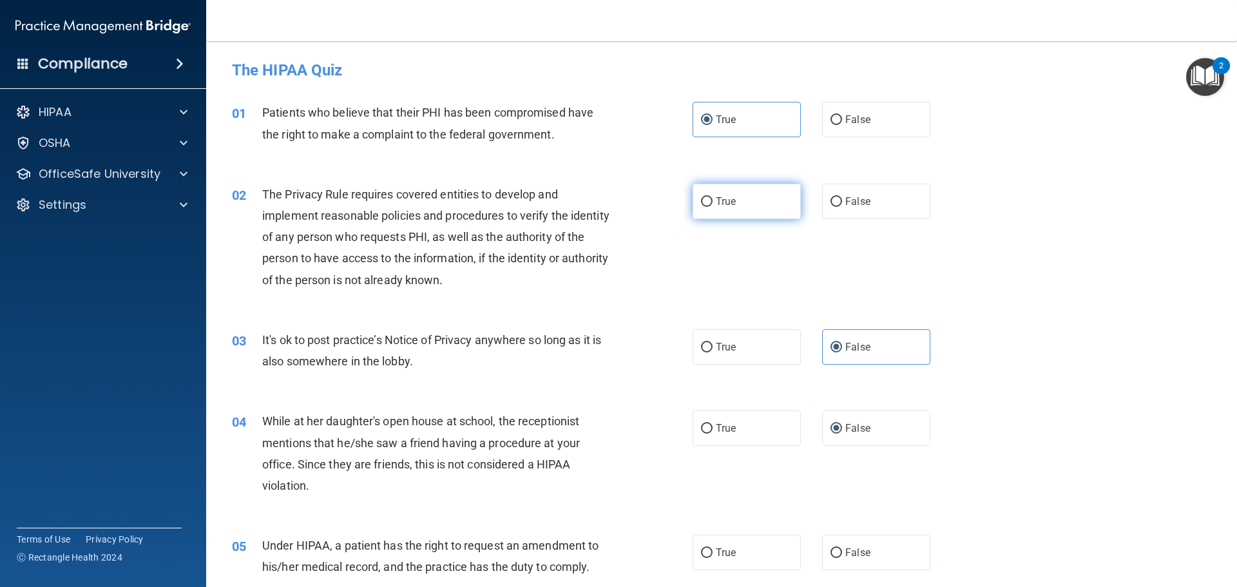
radio input "true"
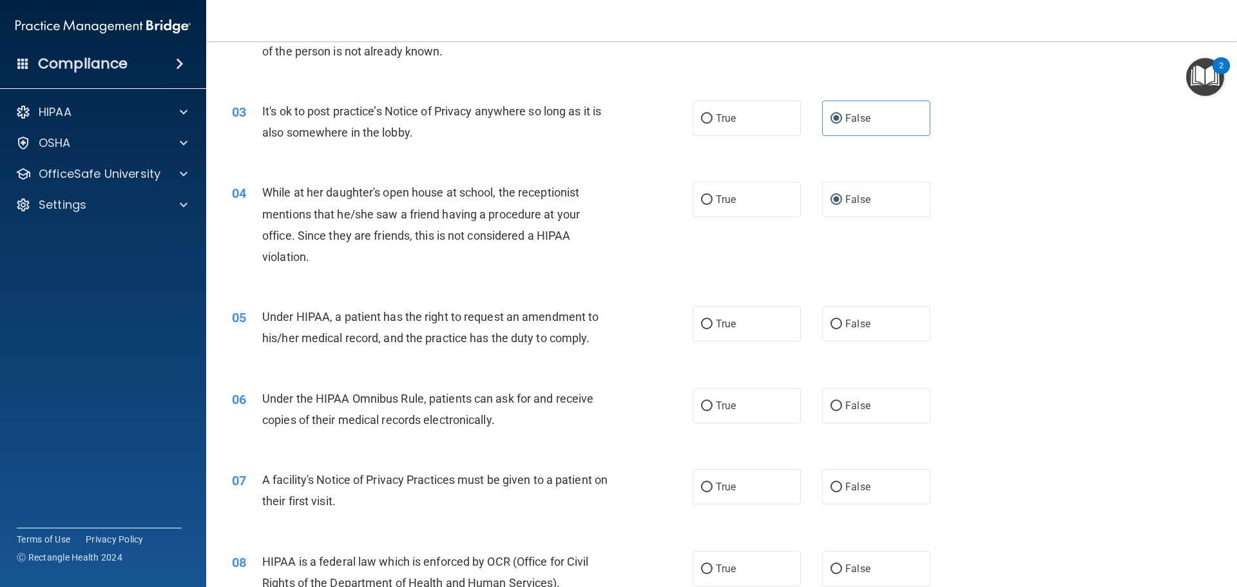
scroll to position [258, 0]
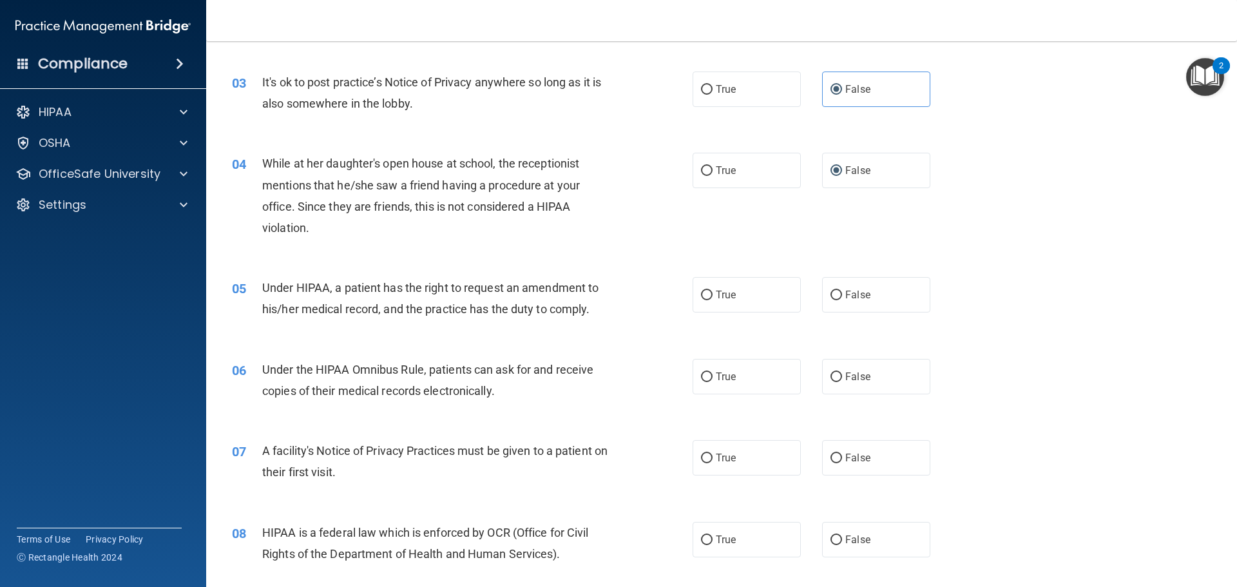
click at [597, 310] on div "Under HIPAA, a patient has the right to request an amendment to his/her medical…" at bounding box center [442, 298] width 360 height 43
click at [871, 298] on label "False" at bounding box center [876, 294] width 108 height 35
click at [842, 298] on input "False" at bounding box center [836, 296] width 12 height 10
radio input "true"
click at [754, 373] on label "True" at bounding box center [747, 376] width 108 height 35
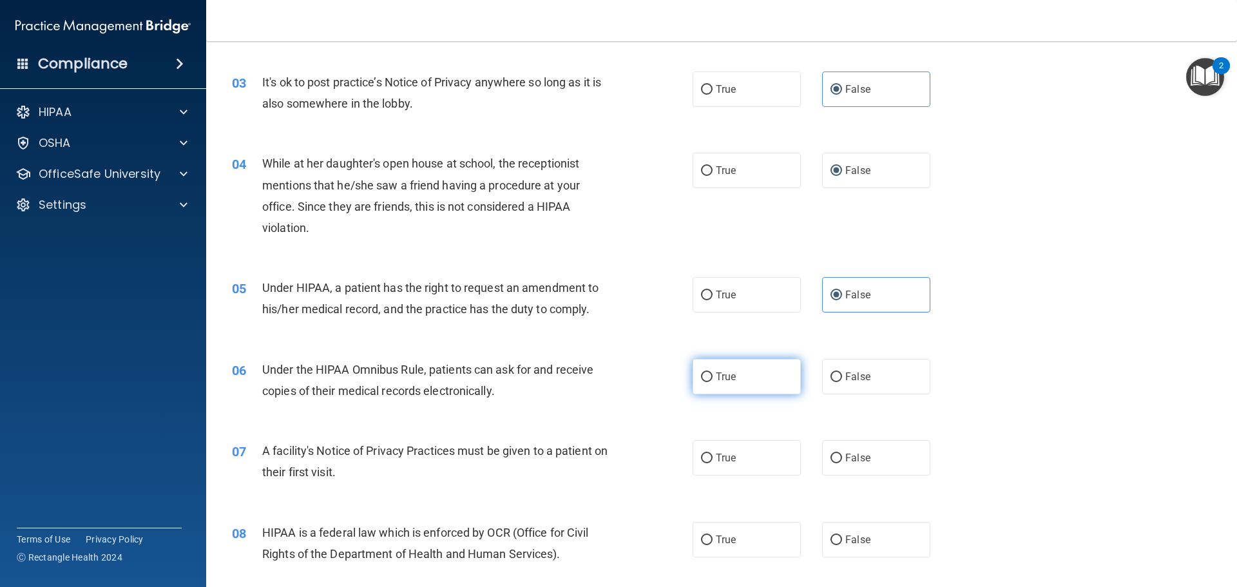
click at [713, 373] on input "True" at bounding box center [707, 377] width 12 height 10
radio input "true"
click at [735, 450] on label "True" at bounding box center [747, 457] width 108 height 35
click at [713, 454] on input "True" at bounding box center [707, 459] width 12 height 10
radio input "true"
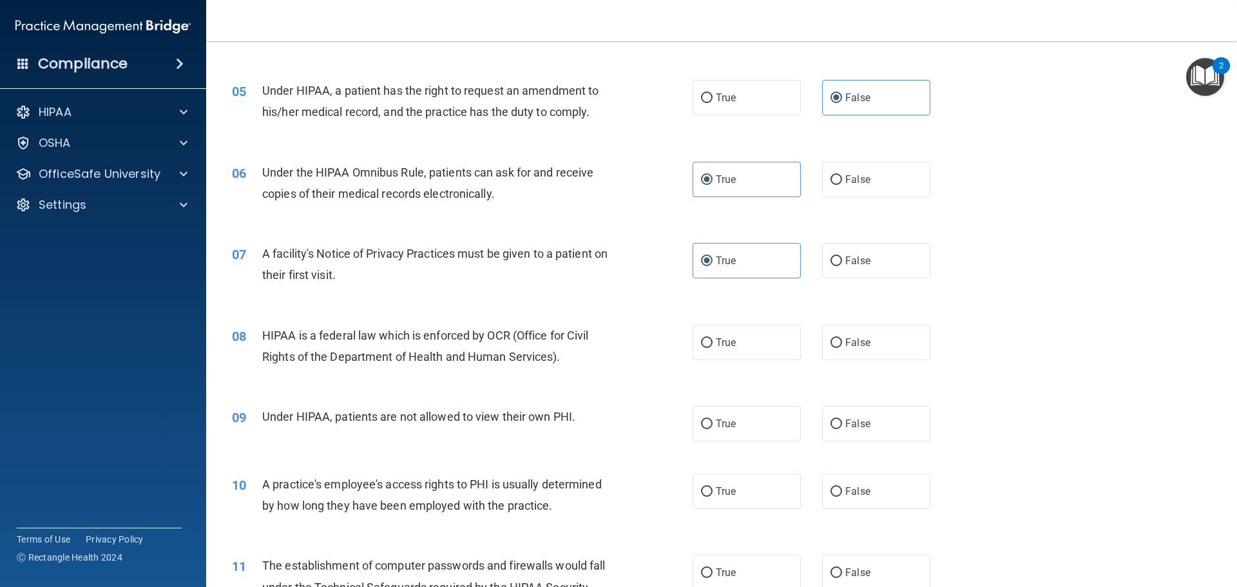
scroll to position [515, 0]
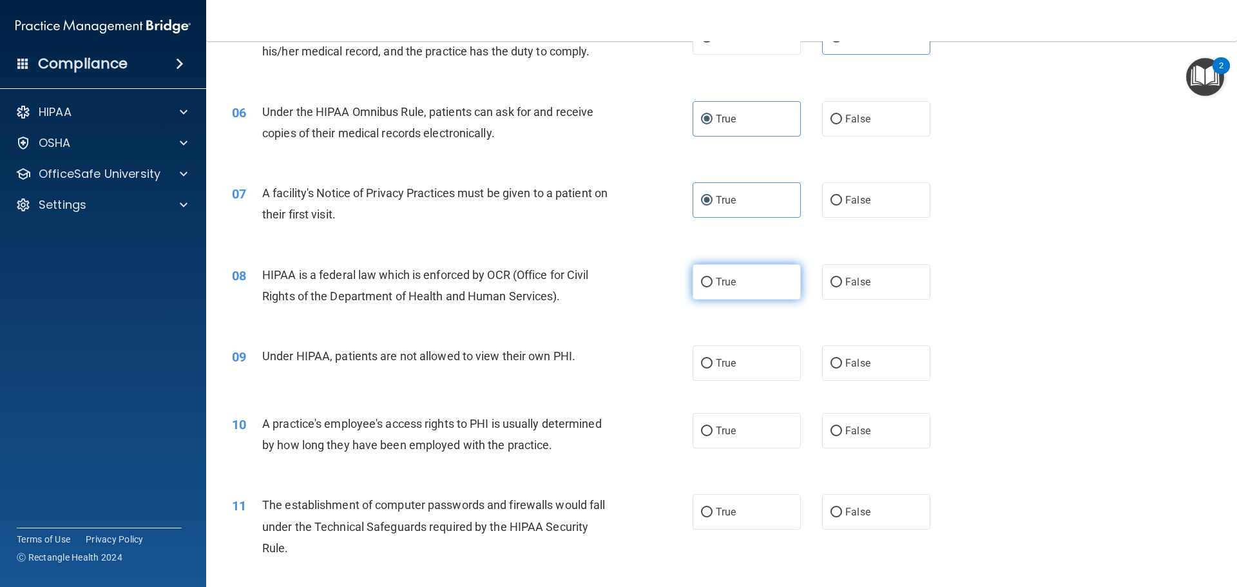
click at [741, 287] on label "True" at bounding box center [747, 281] width 108 height 35
click at [713, 287] on input "True" at bounding box center [707, 283] width 12 height 10
radio input "true"
click at [833, 367] on input "False" at bounding box center [836, 364] width 12 height 10
radio input "true"
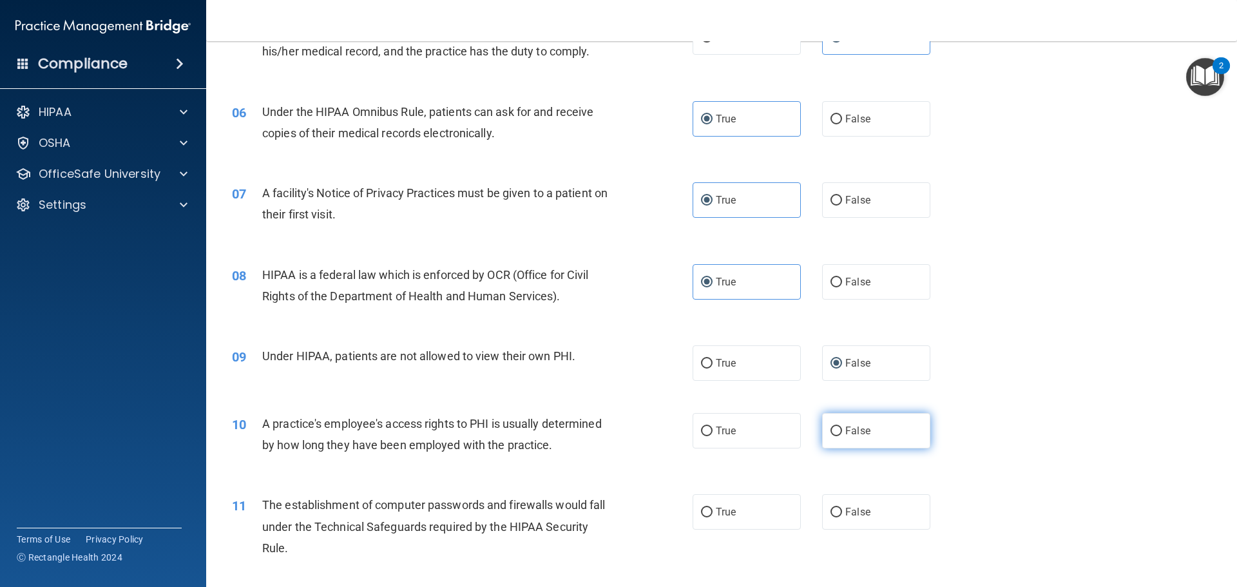
click at [837, 444] on label "False" at bounding box center [876, 430] width 108 height 35
click at [837, 436] on input "False" at bounding box center [836, 432] width 12 height 10
radio input "true"
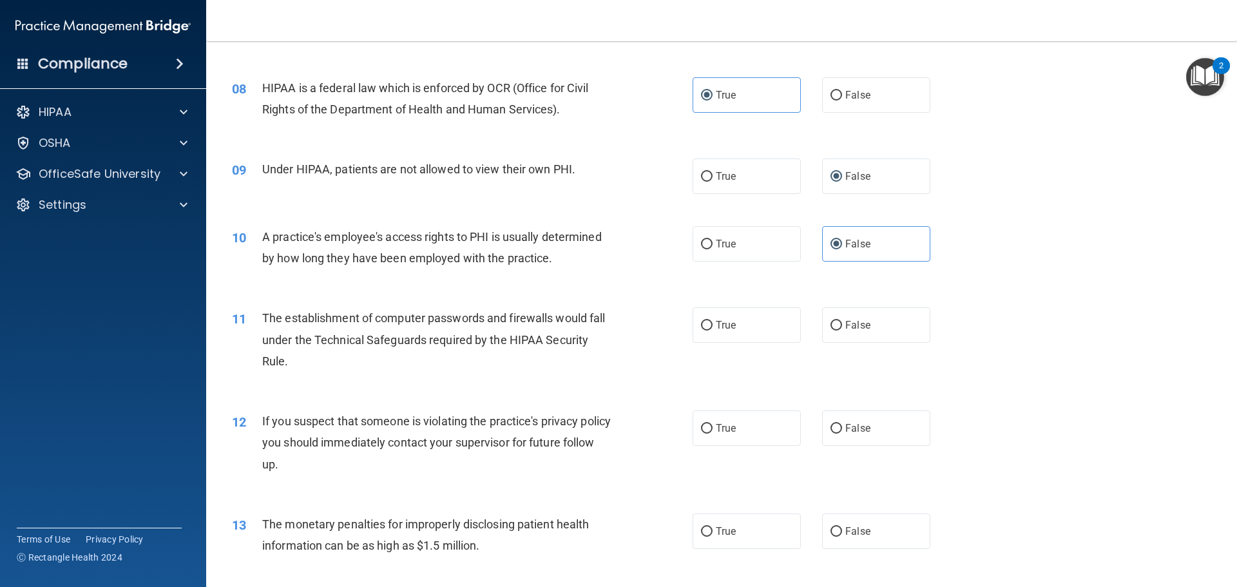
scroll to position [773, 0]
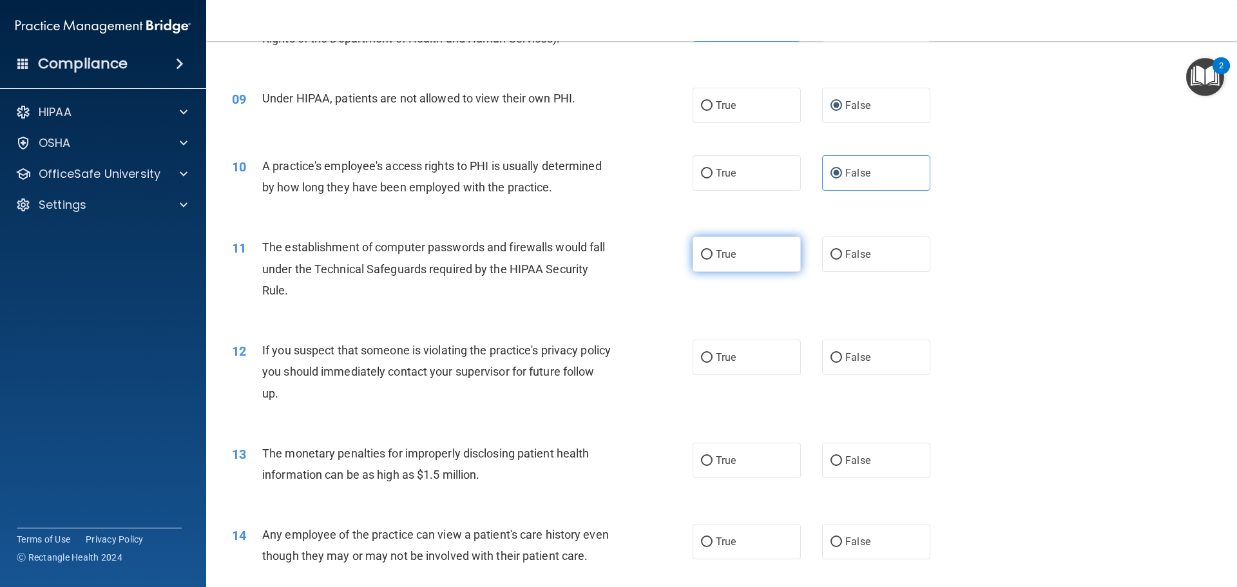
click at [732, 261] on label "True" at bounding box center [747, 253] width 108 height 35
click at [713, 260] on input "True" at bounding box center [707, 255] width 12 height 10
radio input "true"
click at [736, 361] on label "True" at bounding box center [747, 357] width 108 height 35
click at [713, 361] on input "True" at bounding box center [707, 358] width 12 height 10
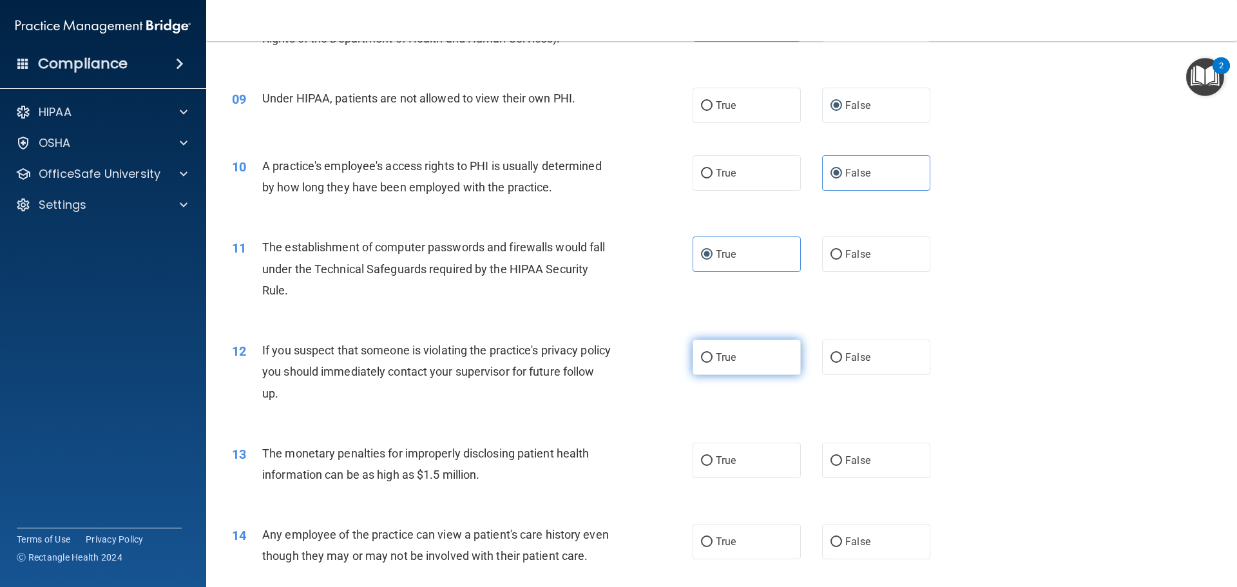
radio input "true"
click at [735, 459] on label "True" at bounding box center [747, 460] width 108 height 35
click at [713, 459] on input "True" at bounding box center [707, 461] width 12 height 10
radio input "true"
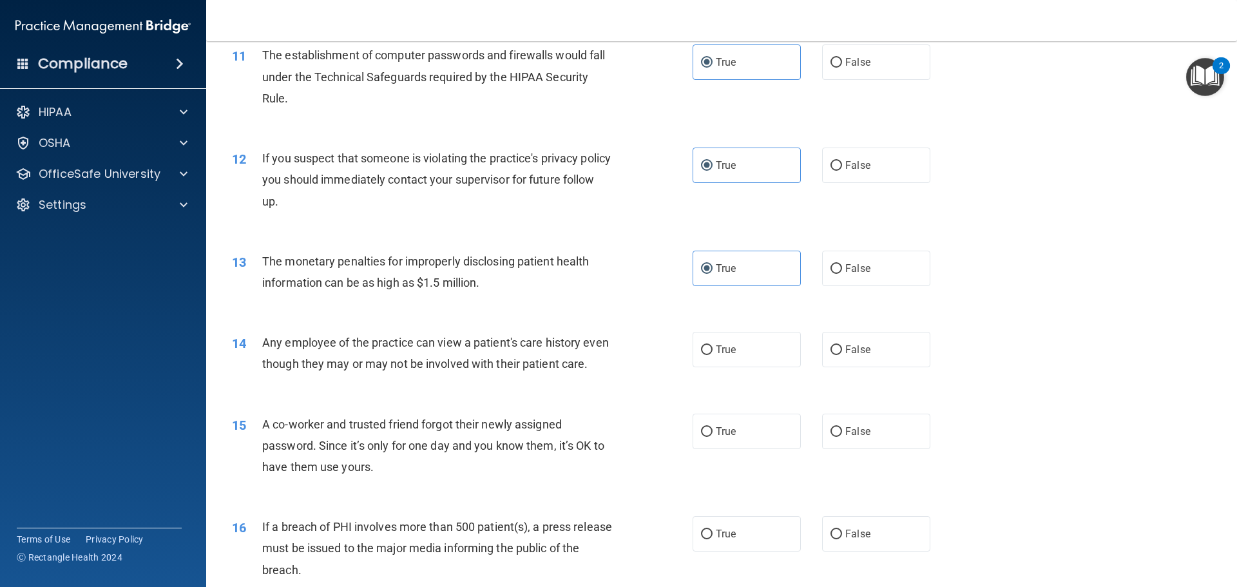
scroll to position [966, 0]
click at [837, 354] on label "False" at bounding box center [876, 348] width 108 height 35
click at [837, 354] on input "False" at bounding box center [836, 349] width 12 height 10
radio input "true"
click at [865, 448] on label "False" at bounding box center [876, 429] width 108 height 35
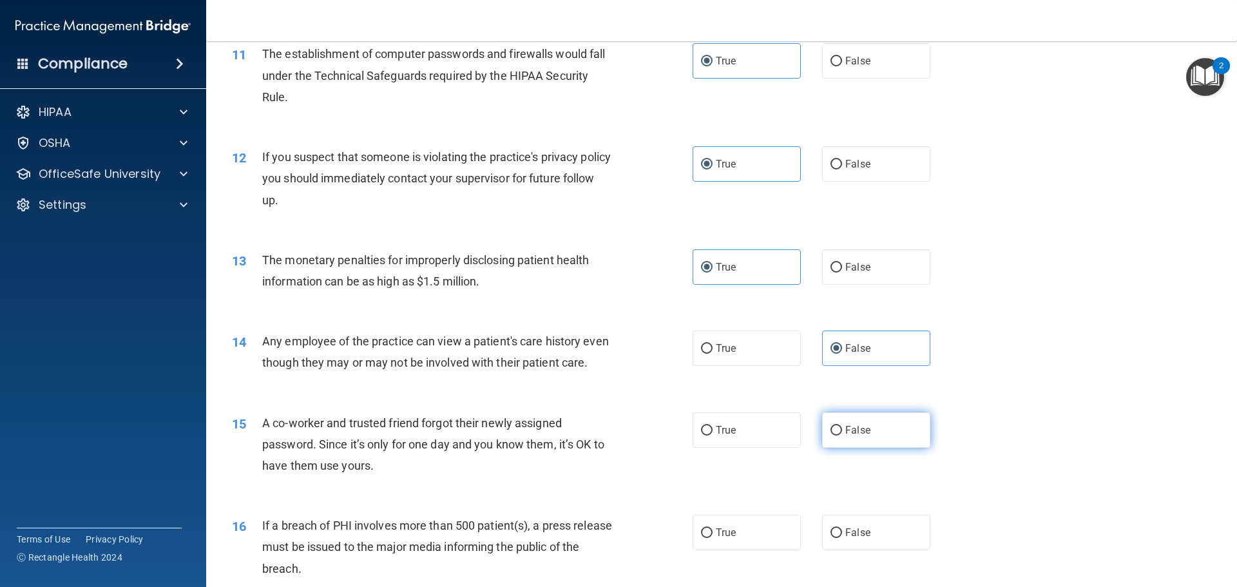
click at [842, 436] on input "False" at bounding box center [836, 431] width 12 height 10
radio input "true"
click at [775, 547] on label "True" at bounding box center [747, 532] width 108 height 35
click at [713, 538] on input "True" at bounding box center [707, 533] width 12 height 10
radio input "true"
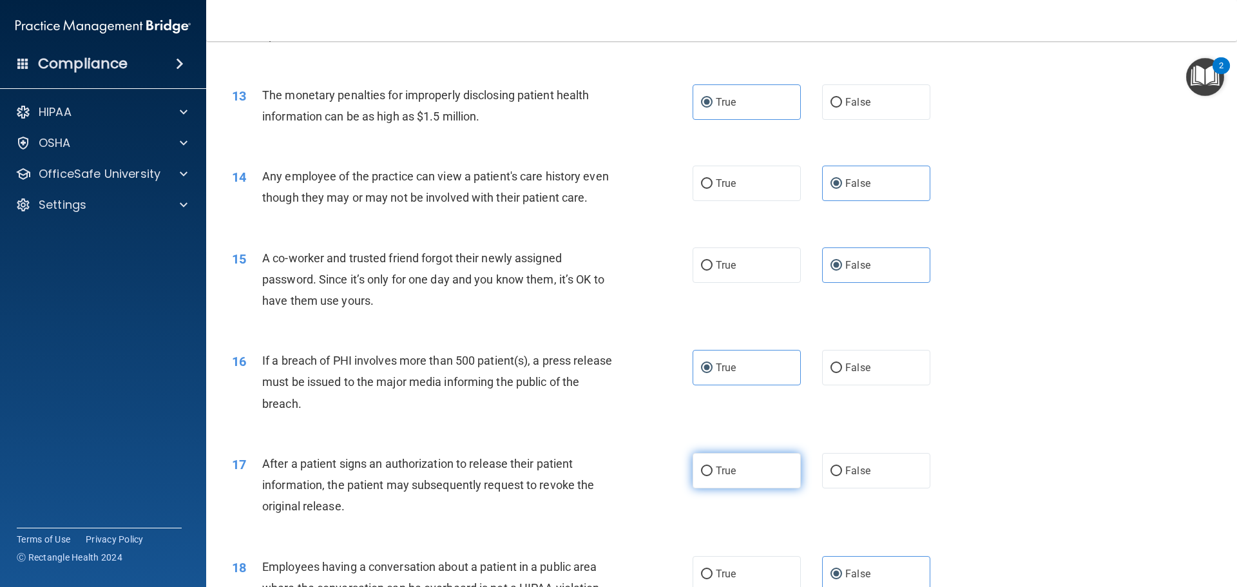
scroll to position [1160, 0]
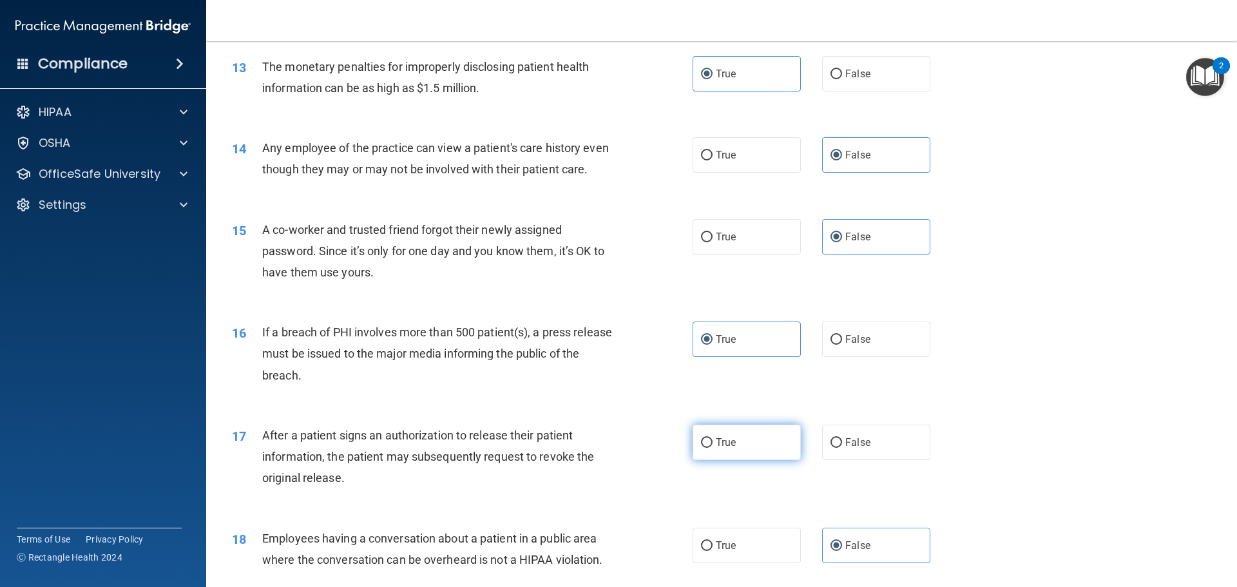
click at [764, 460] on label "True" at bounding box center [747, 442] width 108 height 35
click at [713, 448] on input "True" at bounding box center [707, 443] width 12 height 10
radio input "true"
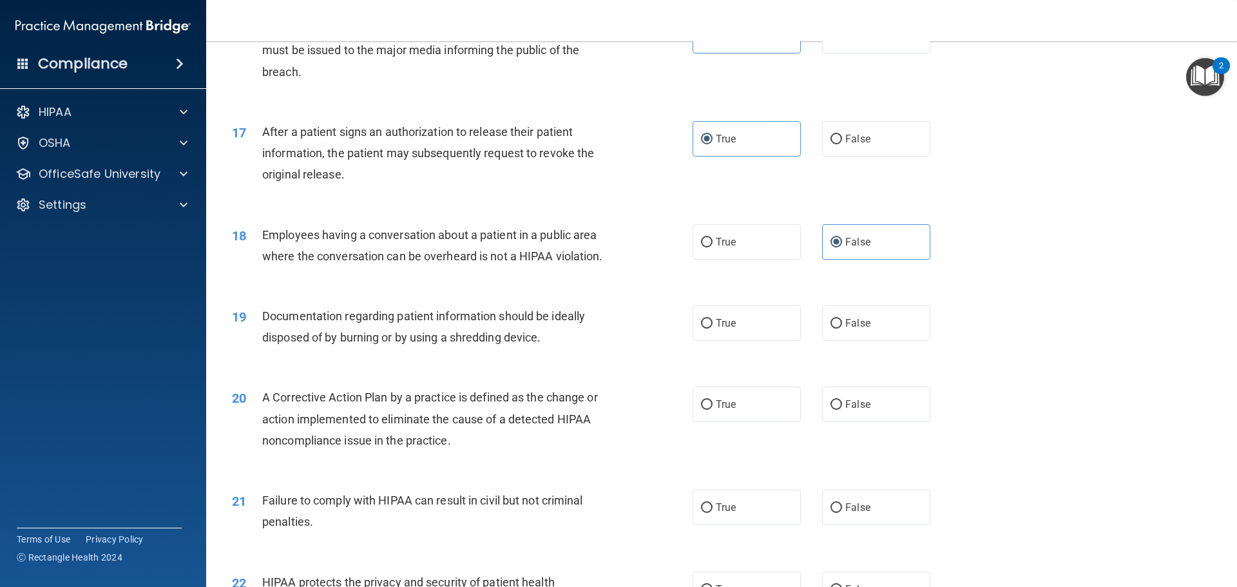
scroll to position [1482, 0]
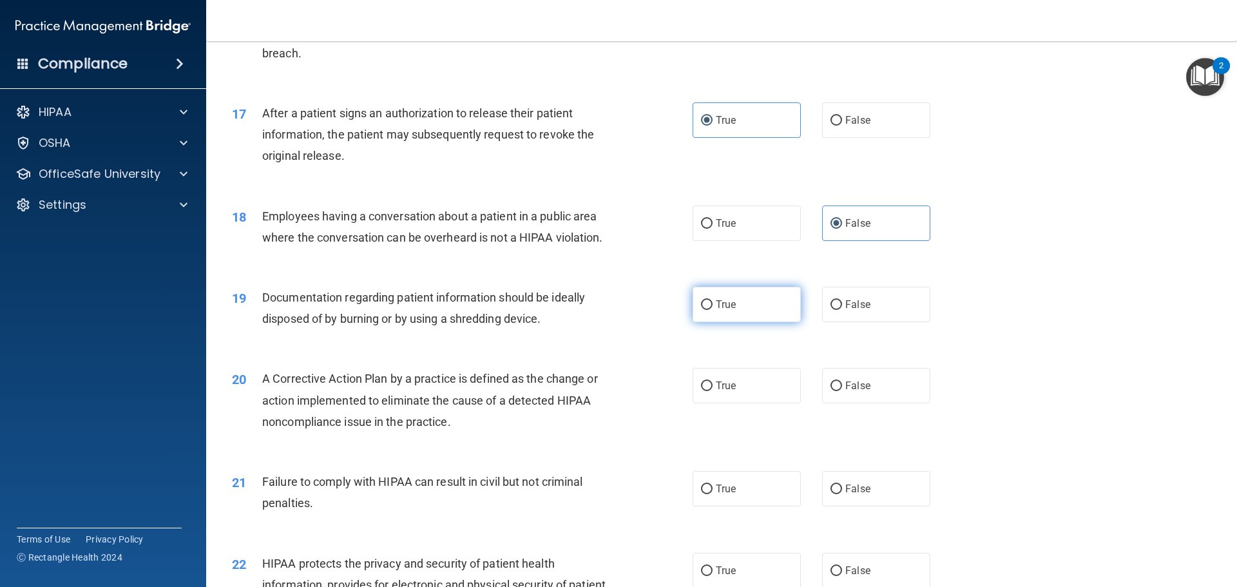
click at [753, 322] on label "True" at bounding box center [747, 304] width 108 height 35
click at [713, 310] on input "True" at bounding box center [707, 305] width 12 height 10
radio input "true"
click at [753, 403] on label "True" at bounding box center [747, 385] width 108 height 35
click at [713, 391] on input "True" at bounding box center [707, 386] width 12 height 10
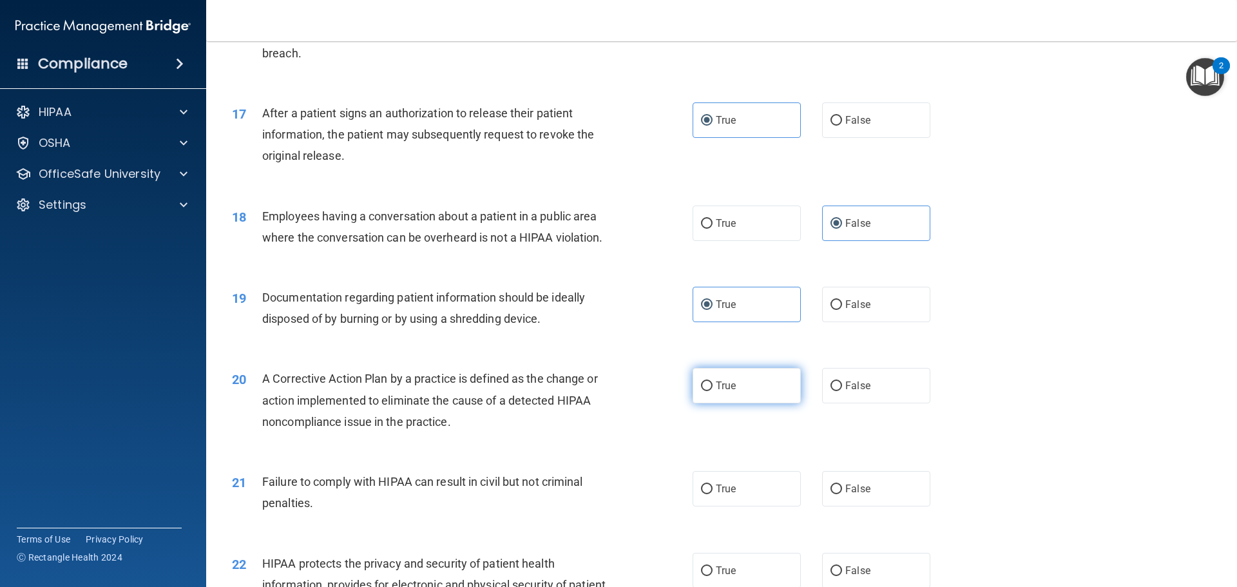
radio input "true"
click at [845, 495] on span "False" at bounding box center [857, 489] width 25 height 12
click at [842, 494] on input "False" at bounding box center [836, 490] width 12 height 10
radio input "true"
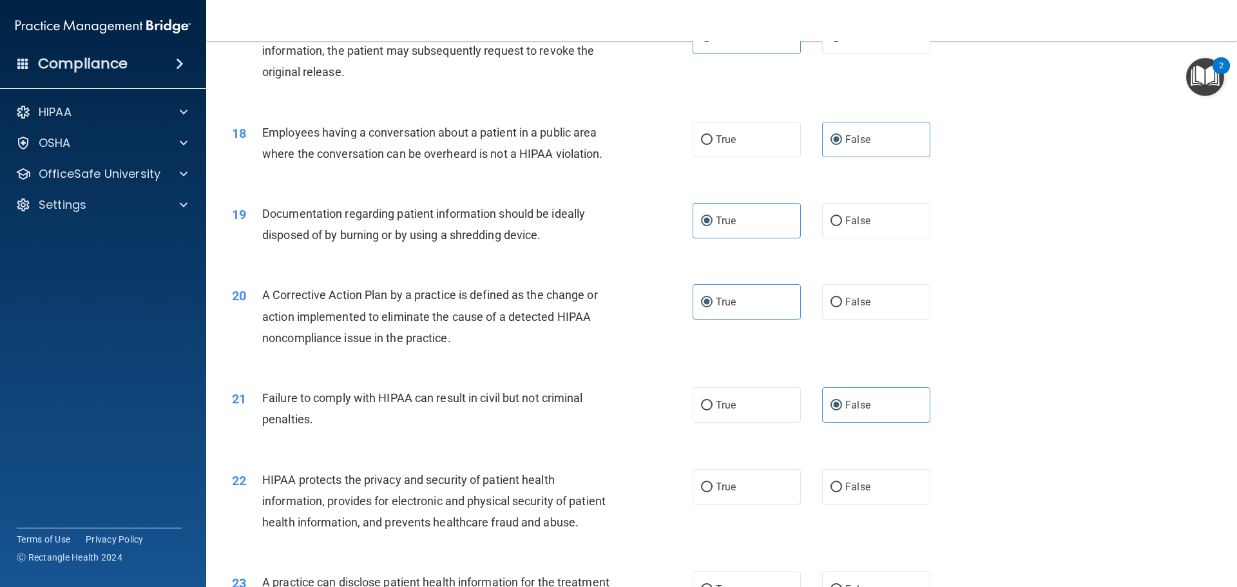
scroll to position [1740, 0]
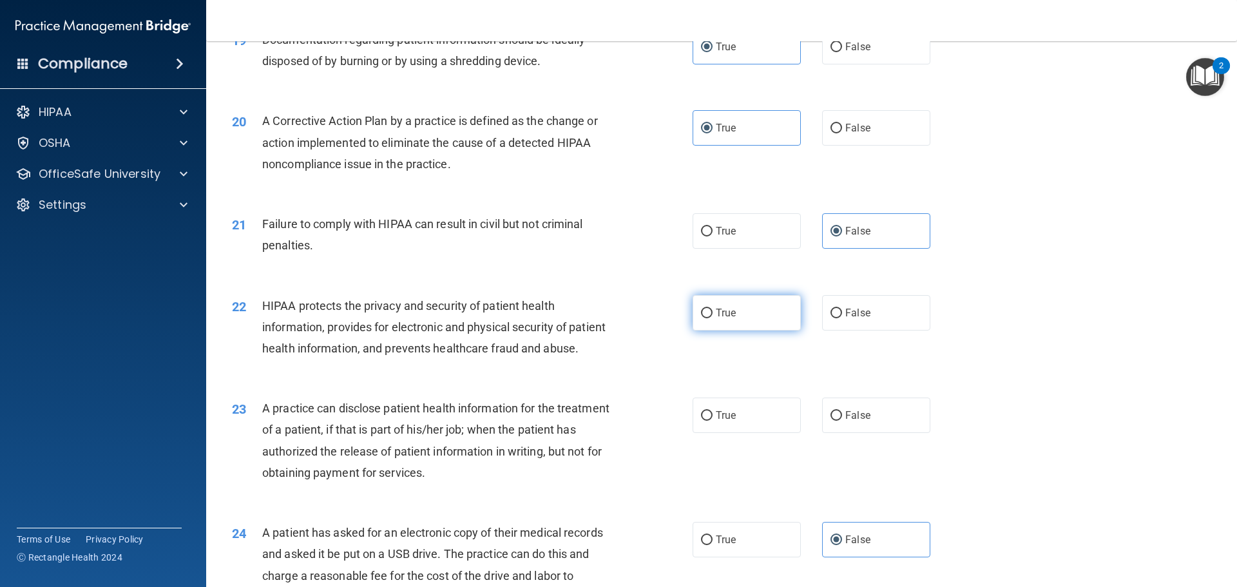
click at [731, 319] on span "True" at bounding box center [726, 313] width 20 height 12
click at [713, 318] on input "True" at bounding box center [707, 314] width 12 height 10
radio input "true"
click at [857, 421] on span "False" at bounding box center [857, 415] width 25 height 12
click at [842, 421] on input "False" at bounding box center [836, 416] width 12 height 10
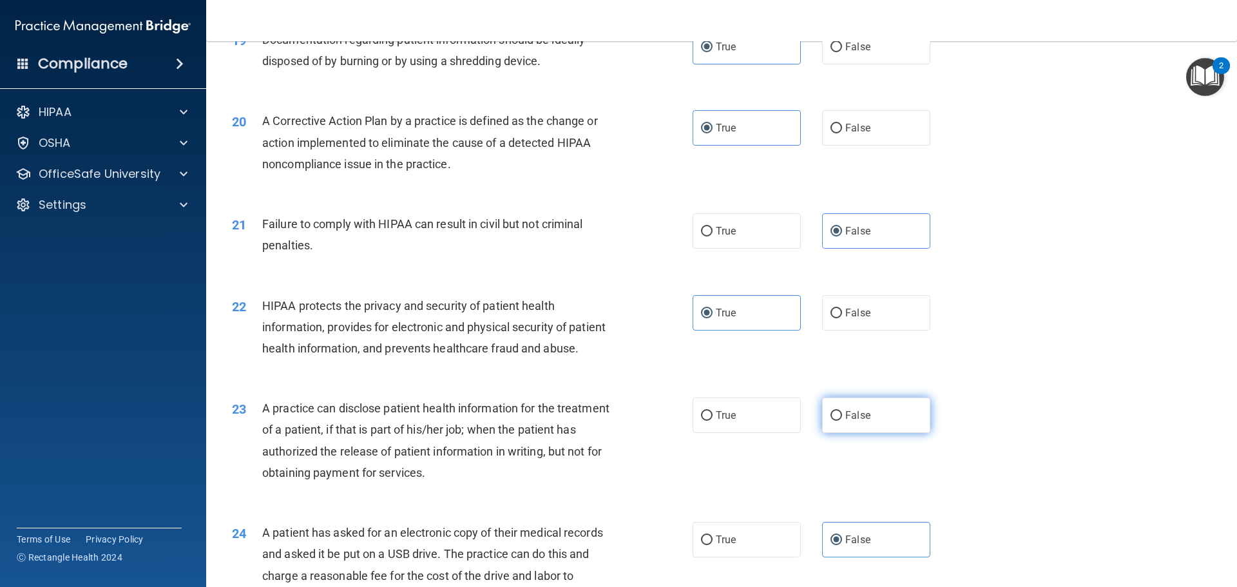
radio input "true"
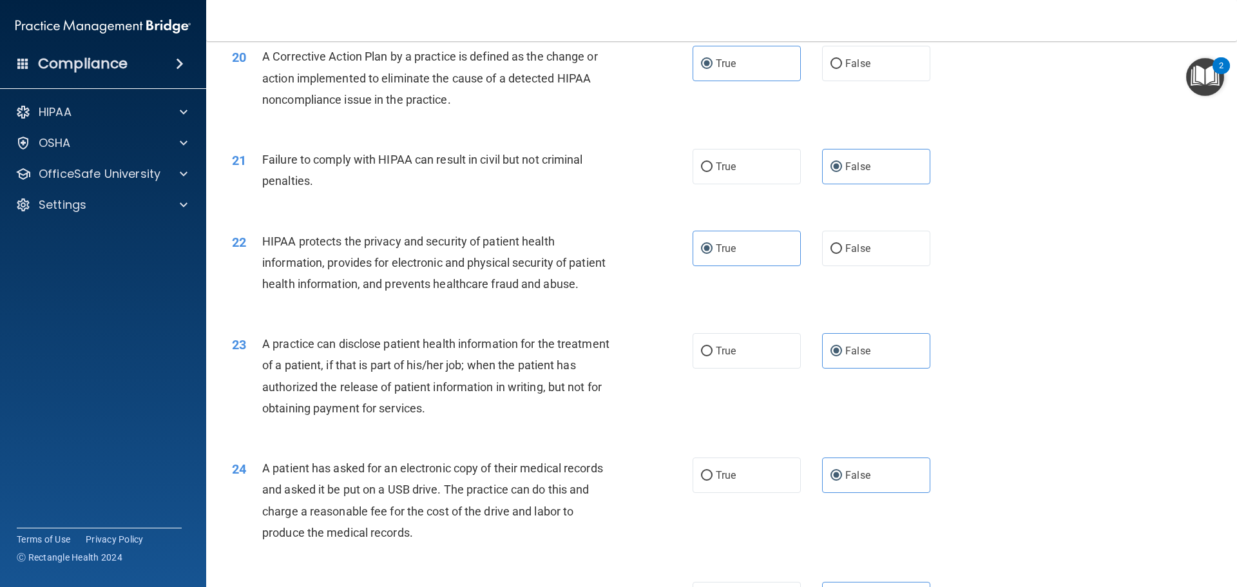
scroll to position [1868, 0]
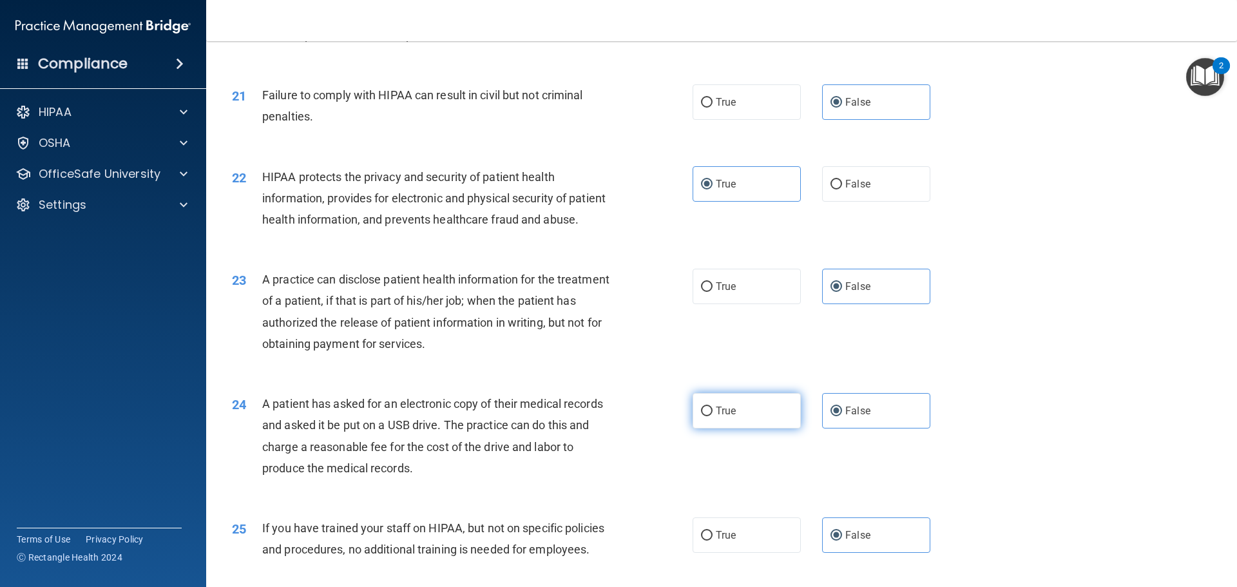
click at [736, 428] on label "True" at bounding box center [747, 410] width 108 height 35
click at [713, 416] on input "True" at bounding box center [707, 412] width 12 height 10
radio input "true"
radio input "false"
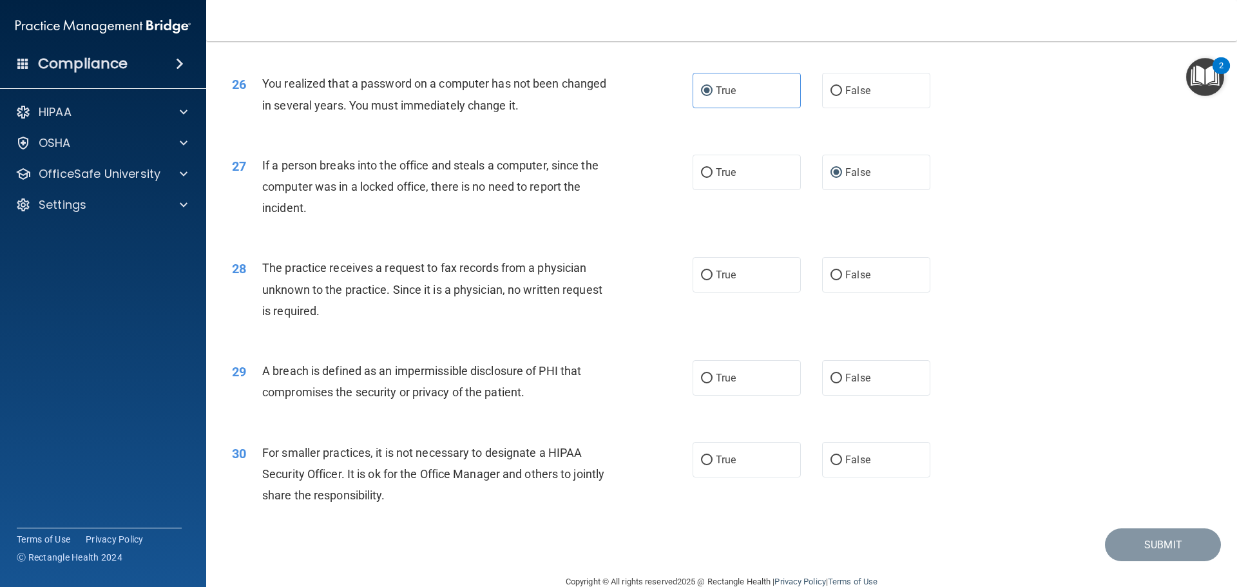
scroll to position [2448, 0]
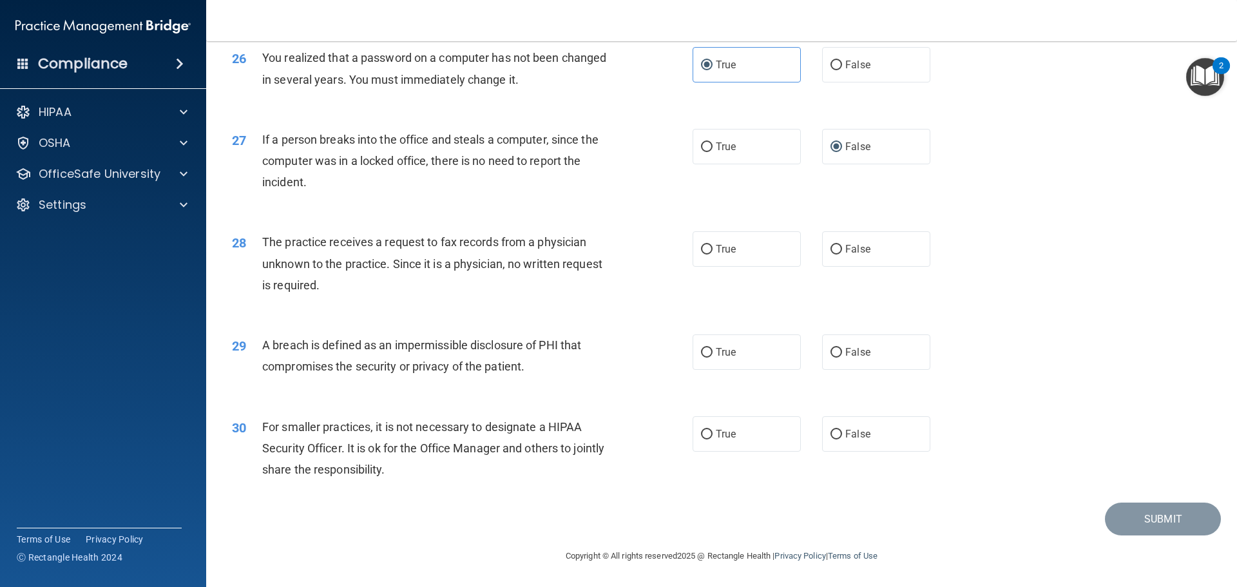
click at [837, 422] on div "30 For smaller practices, it is not necessary to designate a HIPAA Security Off…" at bounding box center [721, 451] width 999 height 103
click at [840, 437] on label "False" at bounding box center [876, 433] width 108 height 35
click at [840, 437] on input "False" at bounding box center [836, 435] width 12 height 10
radio input "true"
click at [730, 358] on span "True" at bounding box center [726, 352] width 20 height 12
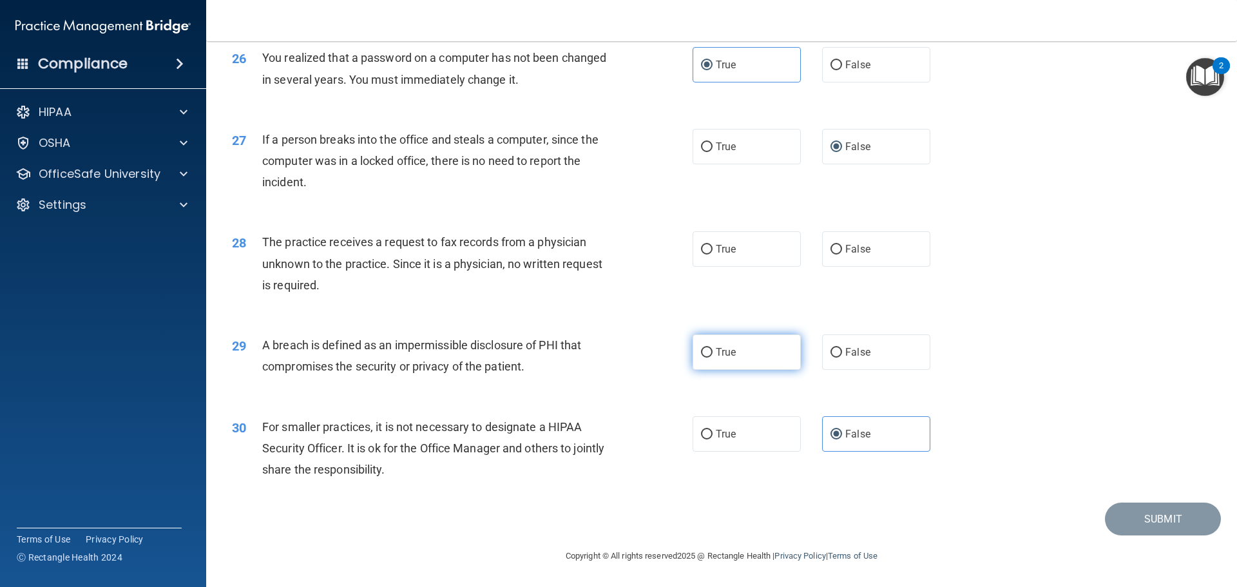
click at [713, 358] on input "True" at bounding box center [707, 353] width 12 height 10
radio input "true"
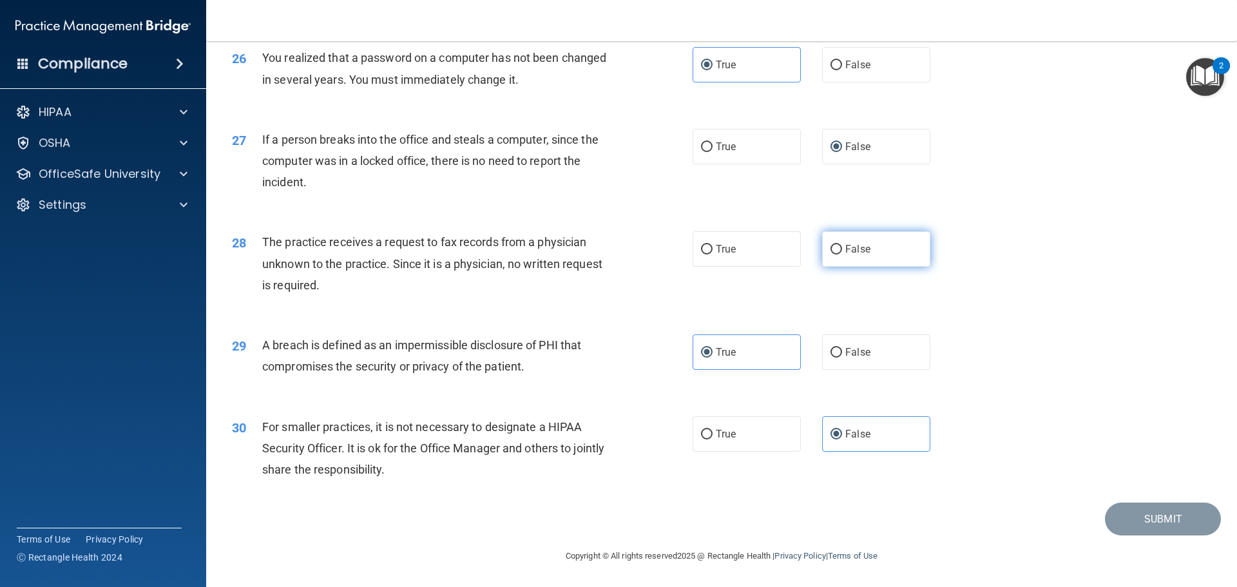
click at [839, 267] on label "False" at bounding box center [876, 248] width 108 height 35
click at [839, 254] on input "False" at bounding box center [836, 250] width 12 height 10
radio input "true"
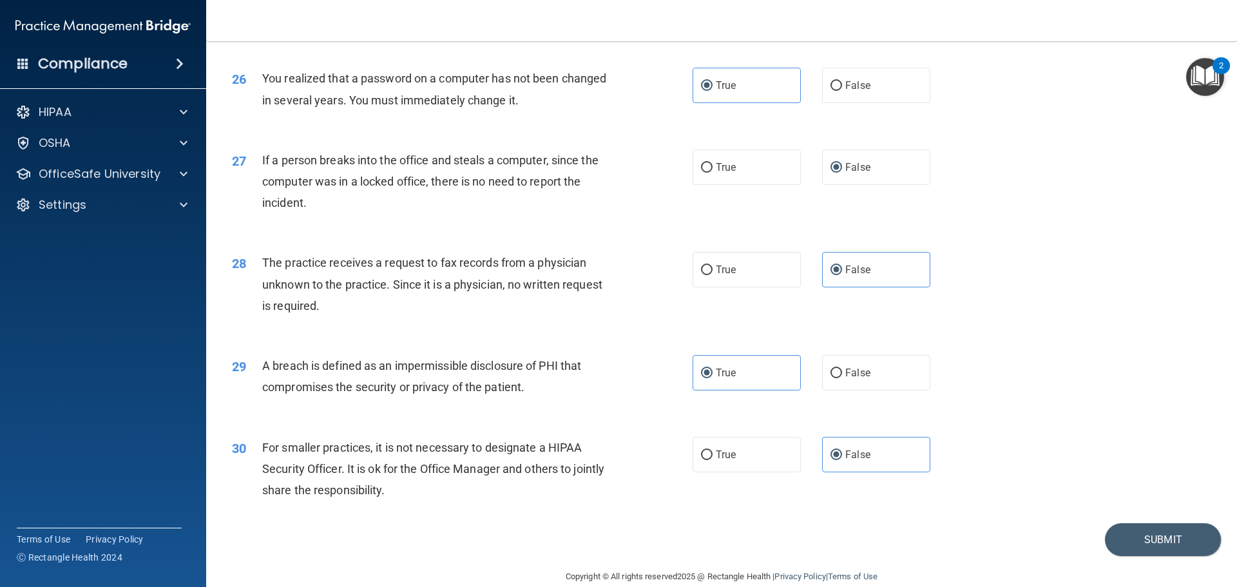
scroll to position [2462, 0]
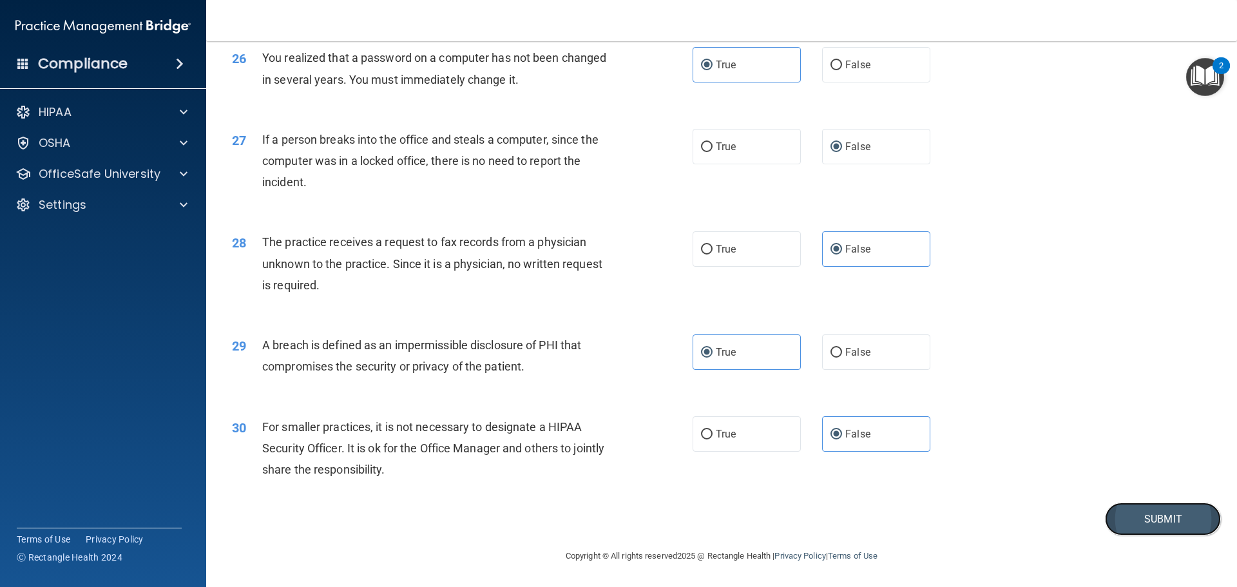
click at [1138, 527] on button "Submit" at bounding box center [1163, 519] width 116 height 33
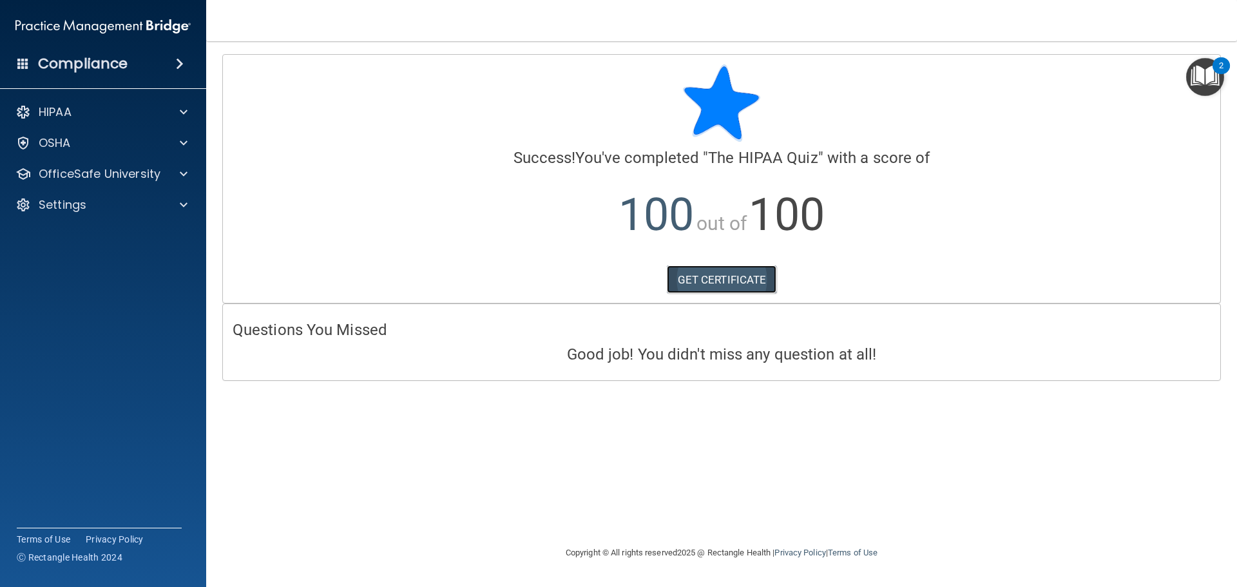
click at [710, 274] on link "GET CERTIFICATE" at bounding box center [722, 279] width 110 height 28
click at [178, 112] on div at bounding box center [182, 111] width 32 height 15
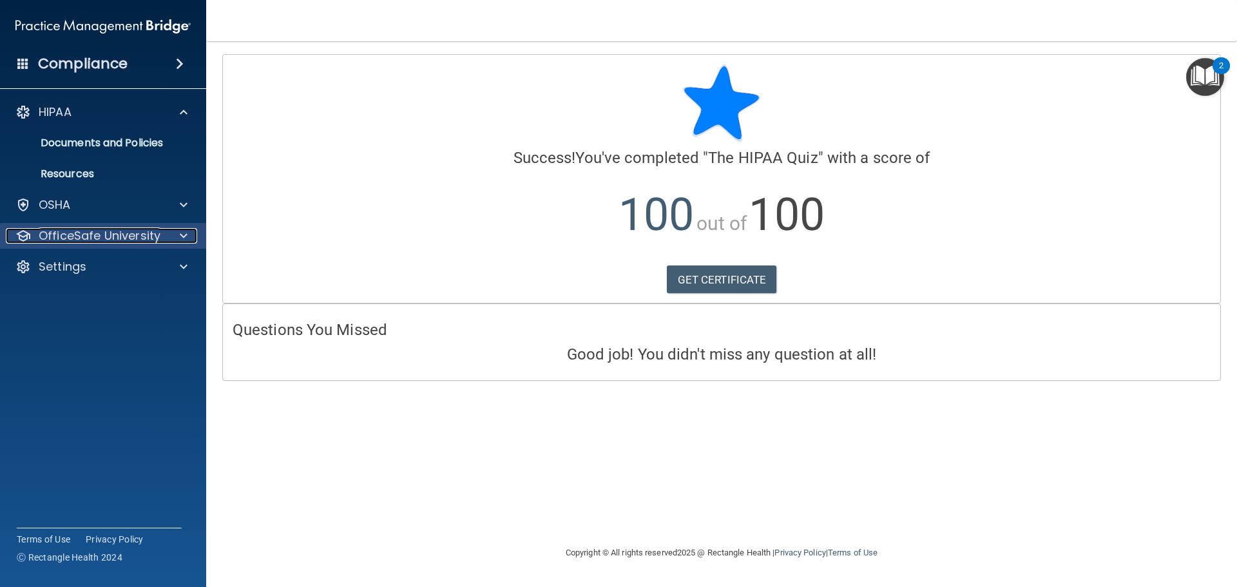
click at [173, 234] on div at bounding box center [182, 235] width 32 height 15
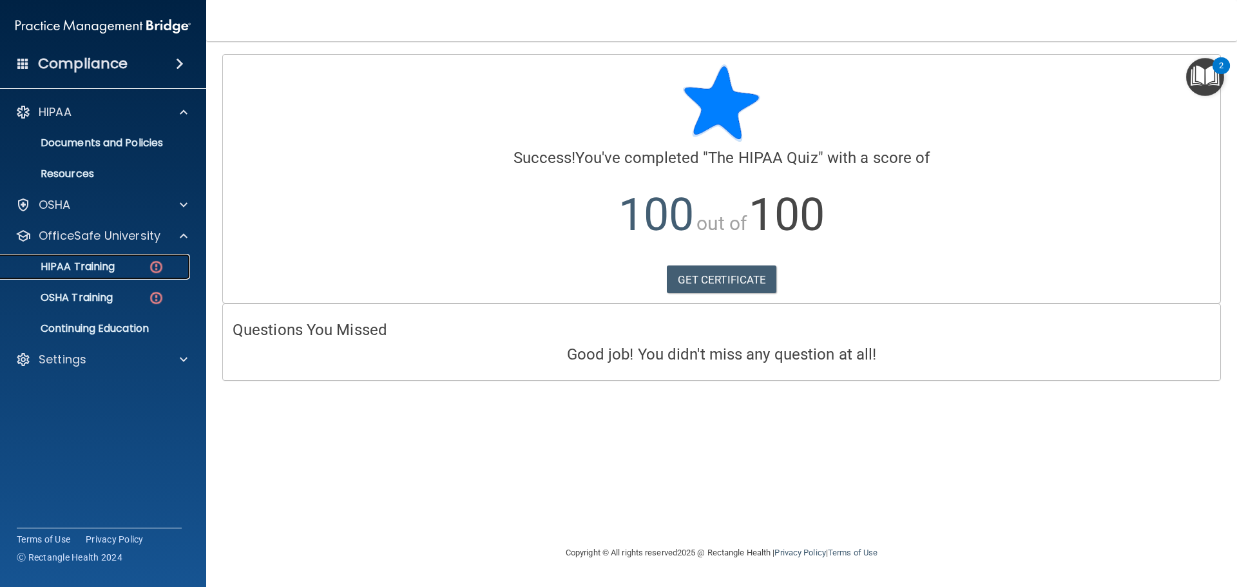
click at [72, 273] on p "HIPAA Training" at bounding box center [61, 266] width 106 height 13
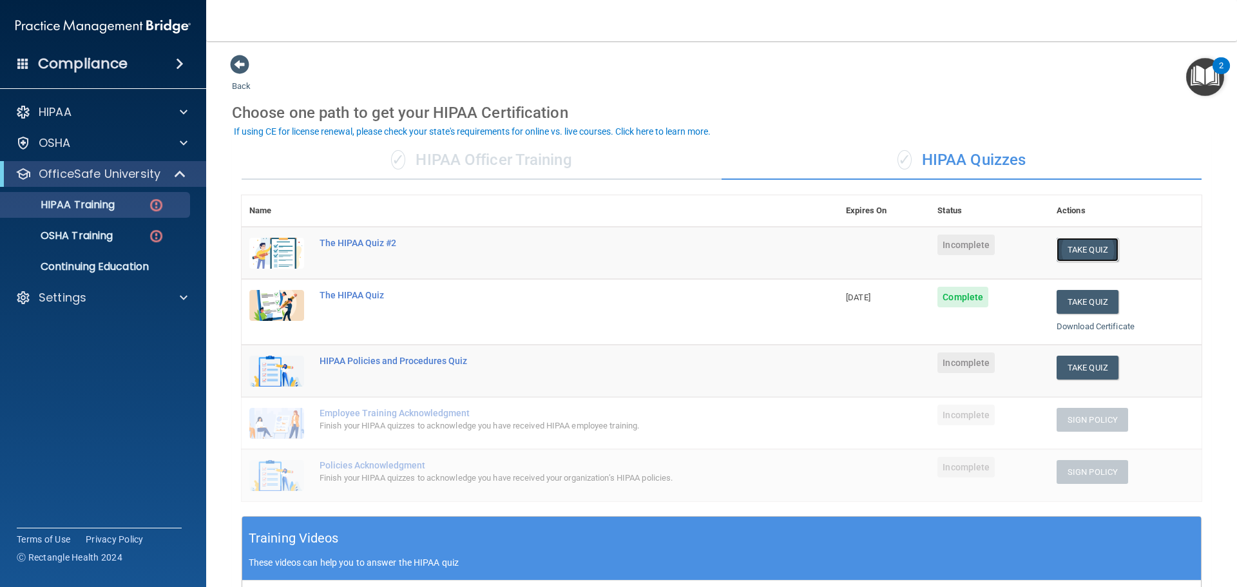
click at [1093, 253] on button "Take Quiz" at bounding box center [1088, 250] width 62 height 24
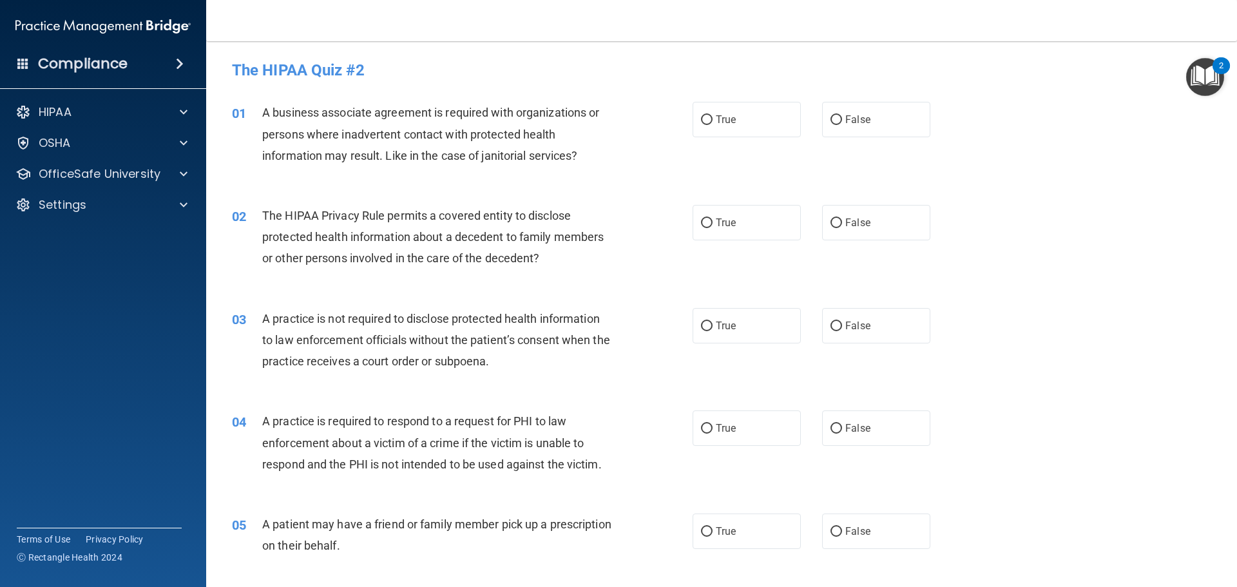
click at [1071, 114] on div "01 A business associate agreement is required with organizations or persons whe…" at bounding box center [721, 137] width 999 height 103
click at [114, 169] on p "OfficeSafe University" at bounding box center [100, 173] width 122 height 15
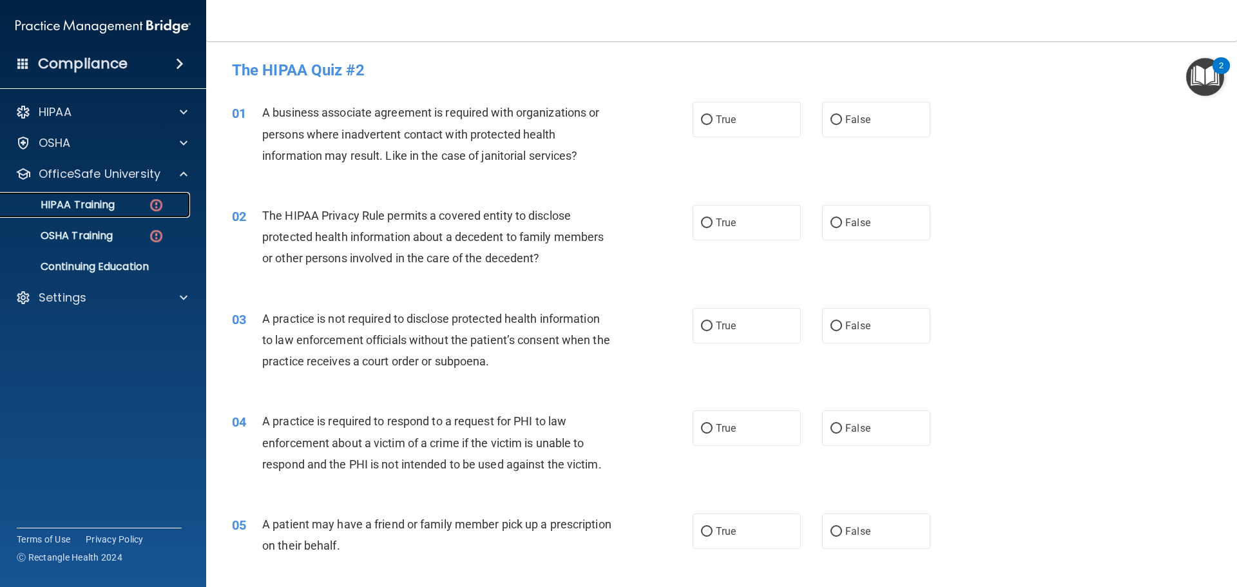
click at [97, 210] on p "HIPAA Training" at bounding box center [61, 204] width 106 height 13
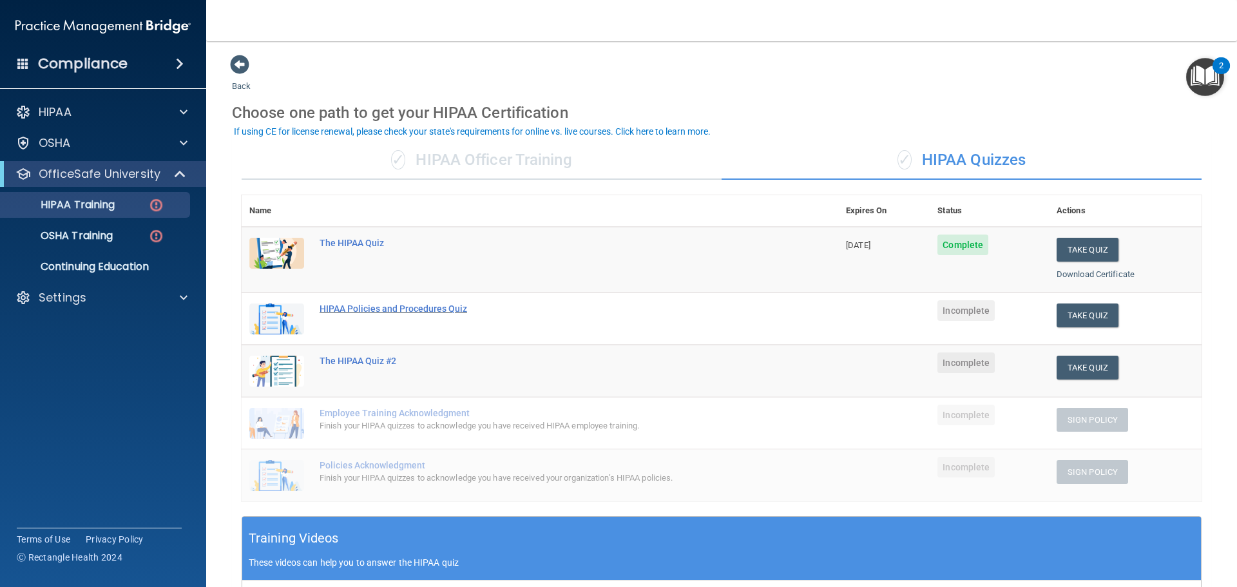
click at [385, 309] on div "HIPAA Policies and Procedures Quiz" at bounding box center [547, 308] width 454 height 10
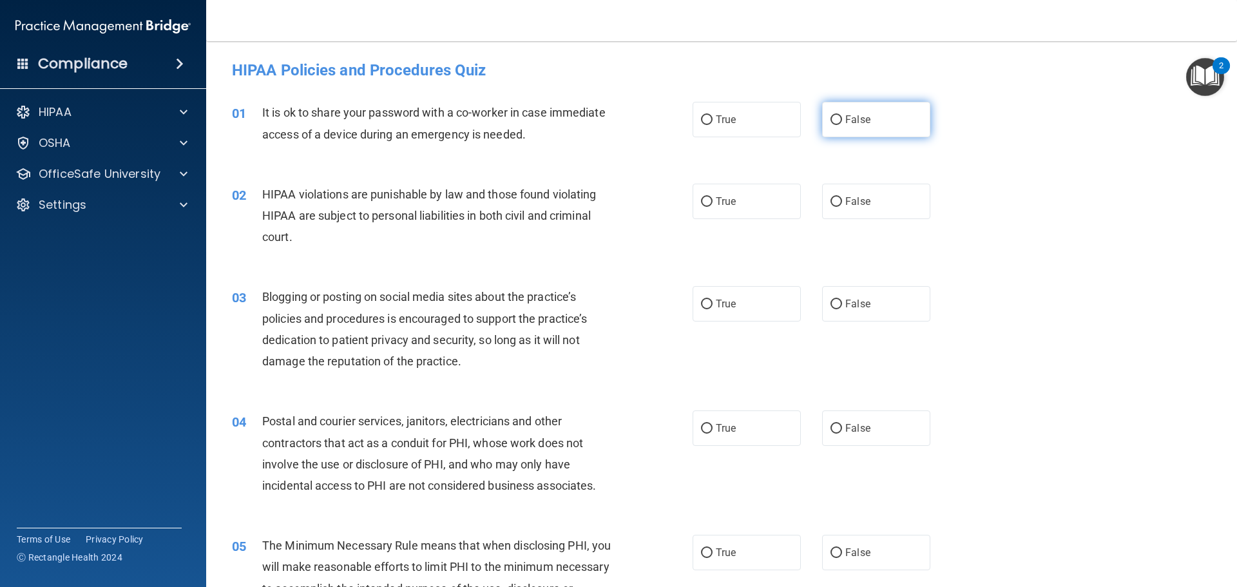
click at [881, 132] on label "False" at bounding box center [876, 119] width 108 height 35
click at [842, 125] on input "False" at bounding box center [836, 120] width 12 height 10
radio input "true"
click at [742, 196] on label "True" at bounding box center [747, 201] width 108 height 35
click at [713, 197] on input "True" at bounding box center [707, 202] width 12 height 10
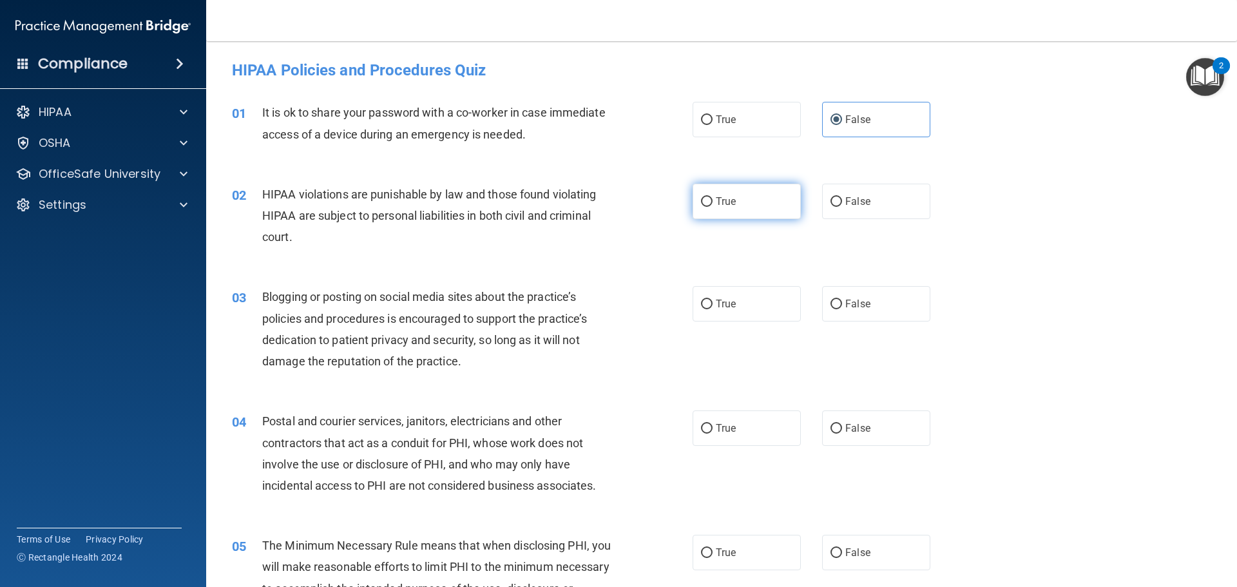
radio input "true"
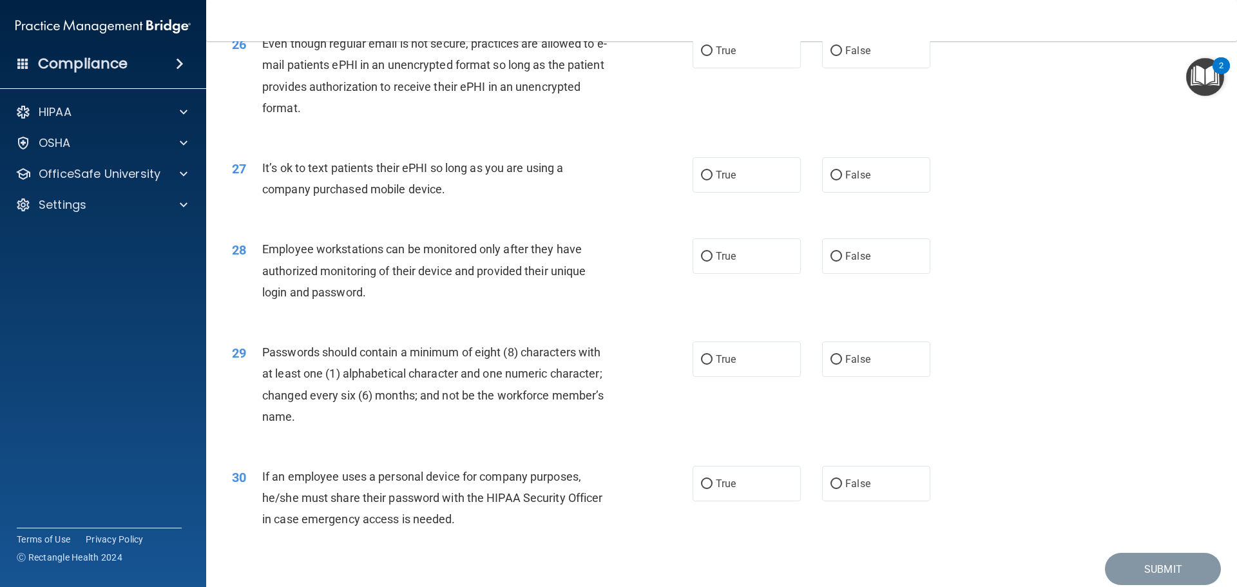
scroll to position [2647, 0]
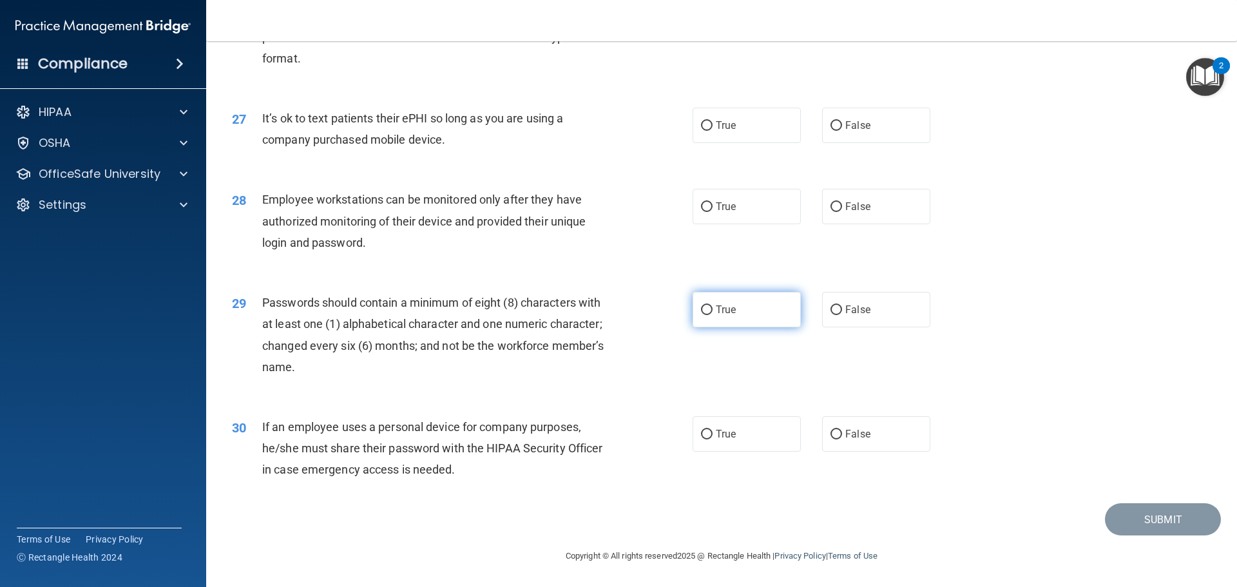
click at [717, 319] on label "True" at bounding box center [747, 309] width 108 height 35
click at [713, 315] on input "True" at bounding box center [707, 310] width 12 height 10
radio input "true"
click at [504, 241] on div "Employee workstations can be monitored only after they have authorized monitori…" at bounding box center [442, 221] width 360 height 64
click at [838, 120] on label "False" at bounding box center [876, 125] width 108 height 35
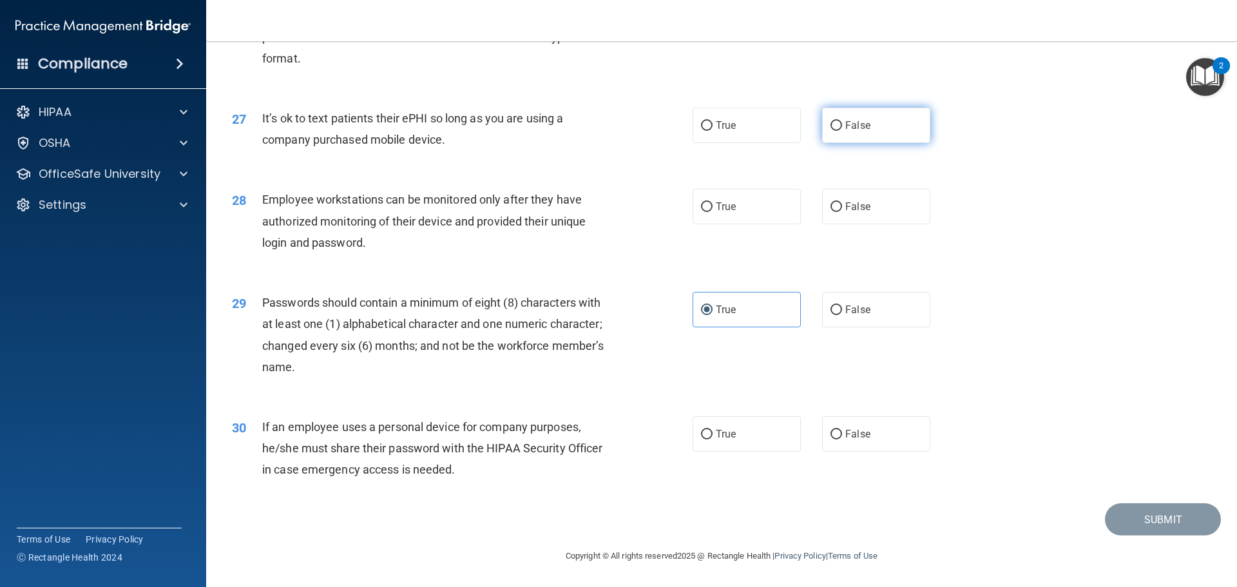
click at [838, 121] on input "False" at bounding box center [836, 126] width 12 height 10
radio input "true"
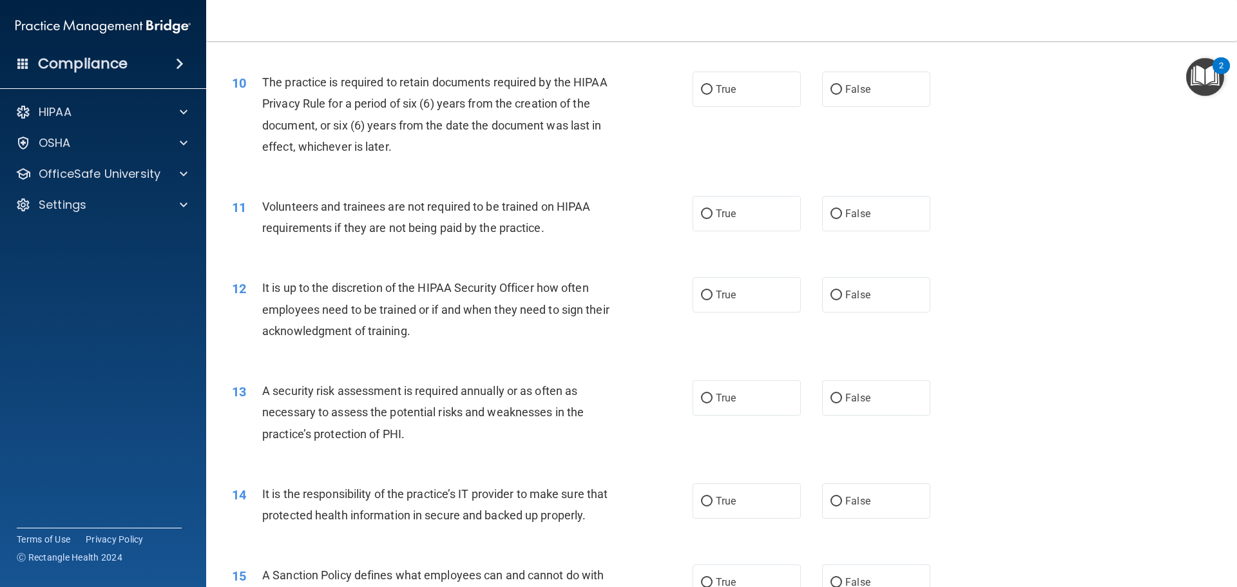
scroll to position [1037, 0]
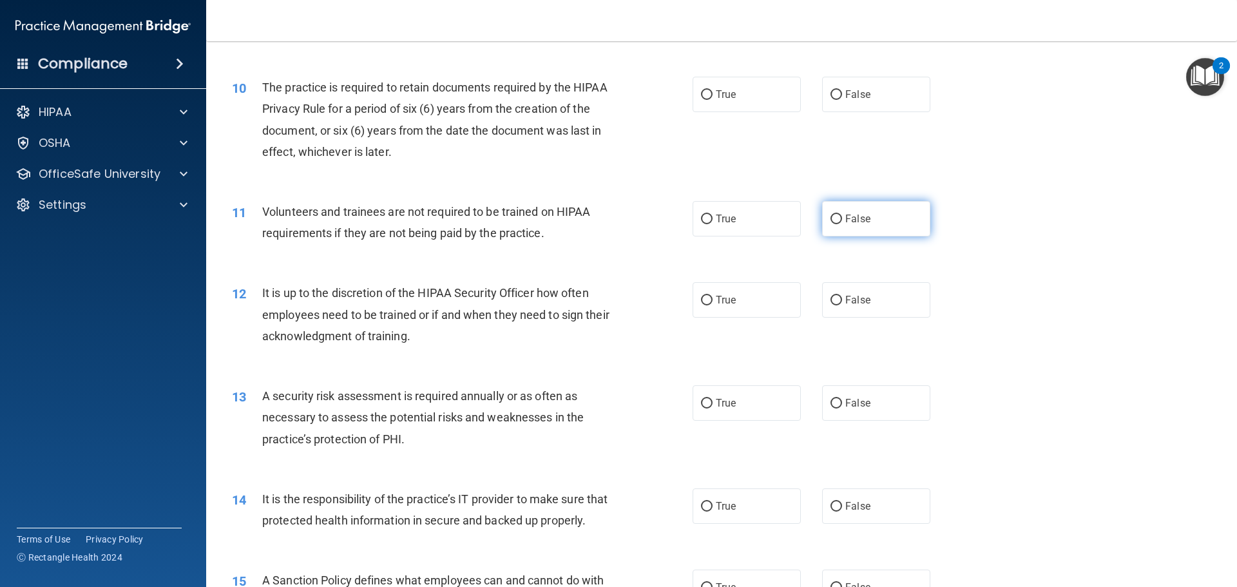
click at [822, 232] on label "False" at bounding box center [876, 218] width 108 height 35
click at [830, 224] on input "False" at bounding box center [836, 220] width 12 height 10
radio input "true"
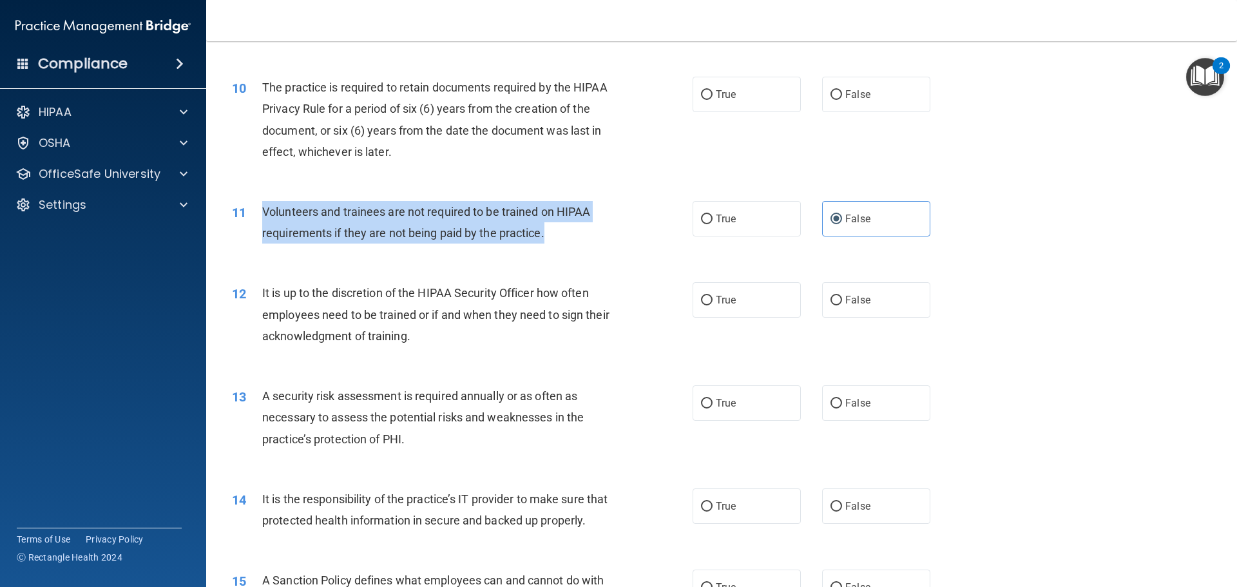
drag, startPoint x: 256, startPoint y: 204, endPoint x: 584, endPoint y: 245, distance: 329.9
click at [584, 245] on div "11 Volunteers and trainees are not required to be trained on HIPAA requirements…" at bounding box center [462, 225] width 499 height 49
copy div "Volunteers and trainees are not required to be trained on HIPAA requirements if…"
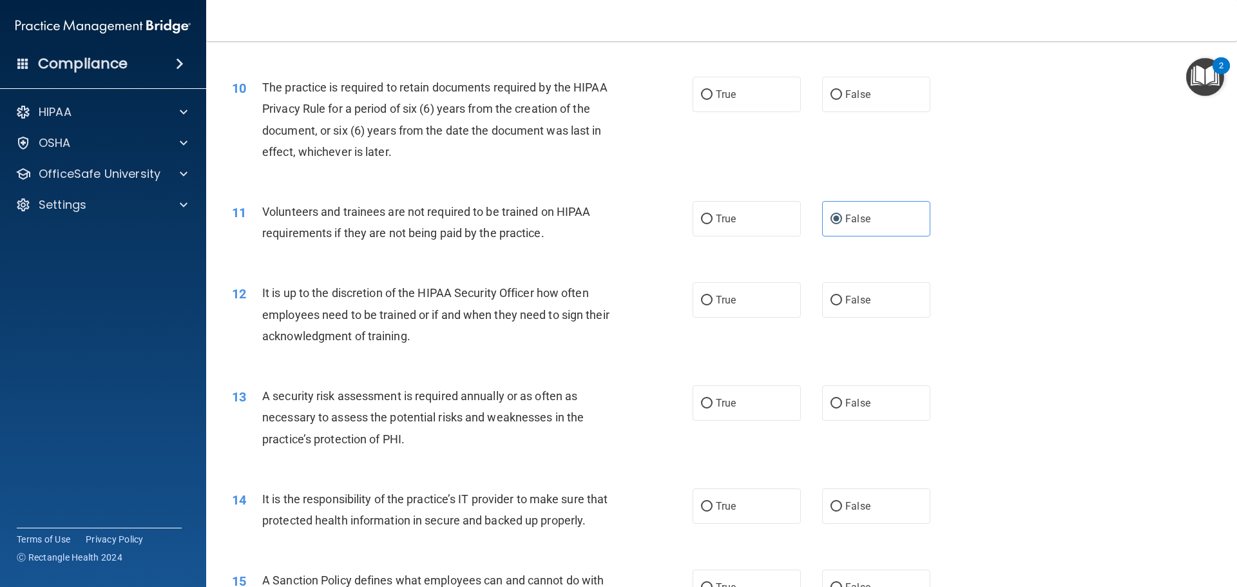
click at [1039, 222] on div "11 Volunteers and trainees are not required to be trained on HIPAA requirements…" at bounding box center [721, 225] width 999 height 81
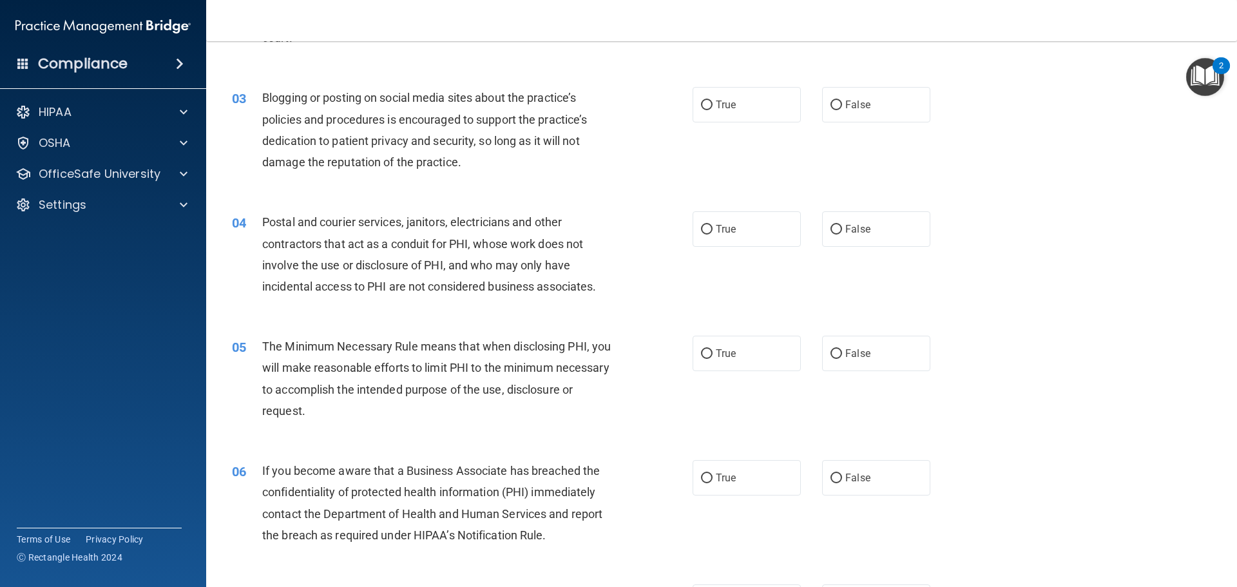
scroll to position [0, 0]
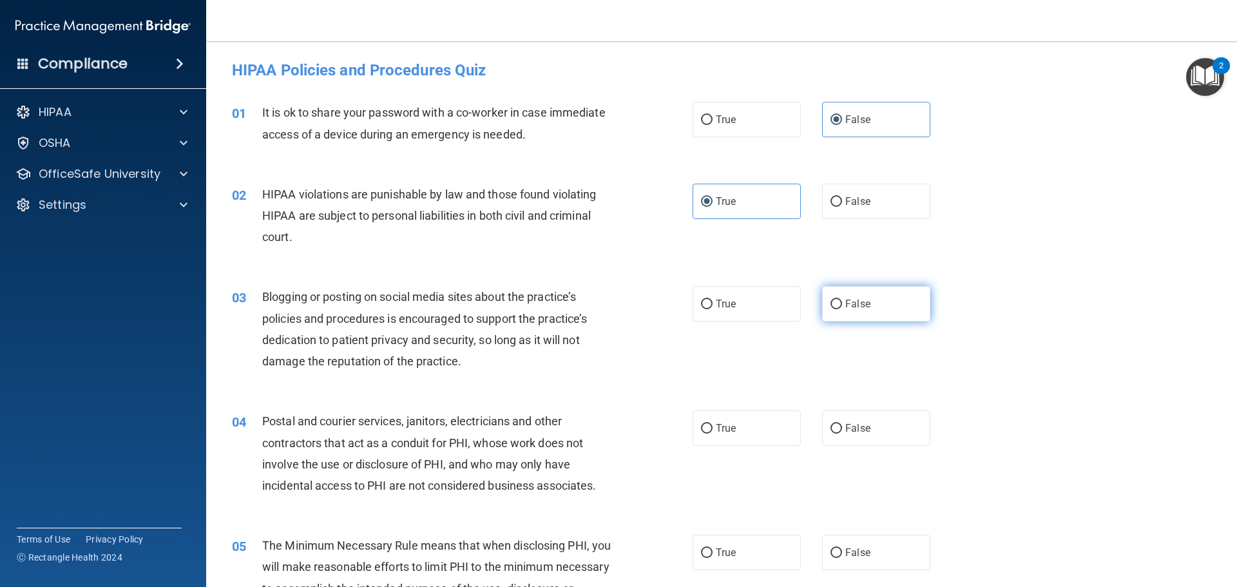
click at [845, 298] on span "False" at bounding box center [857, 304] width 25 height 12
click at [841, 300] on input "False" at bounding box center [836, 305] width 12 height 10
radio input "true"
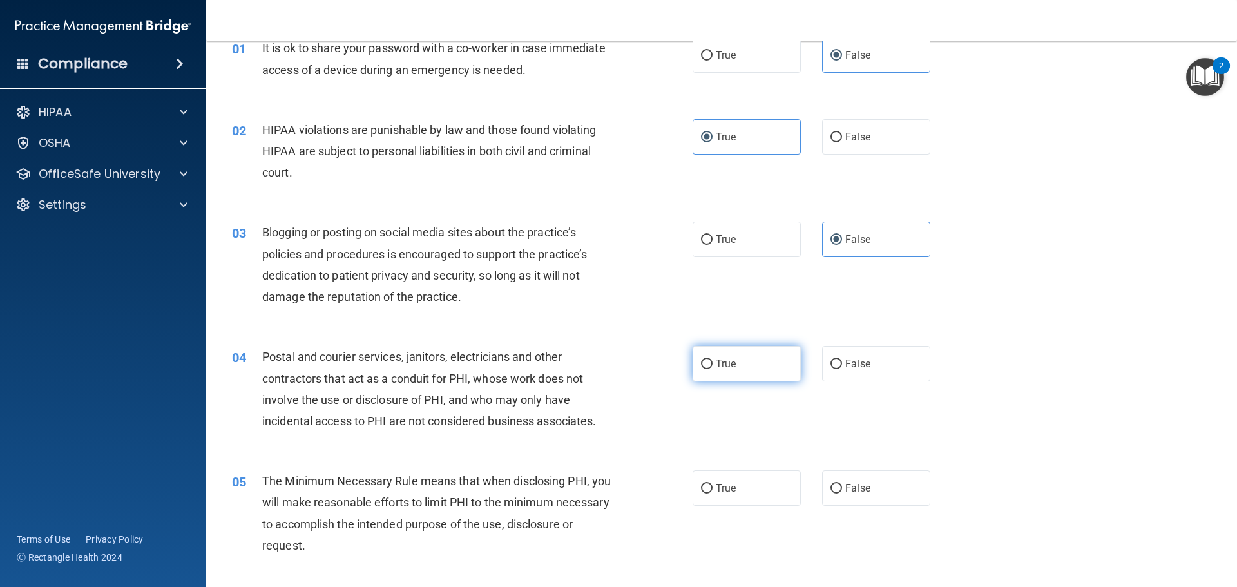
click at [754, 375] on label "True" at bounding box center [747, 363] width 108 height 35
click at [713, 369] on input "True" at bounding box center [707, 365] width 12 height 10
radio input "true"
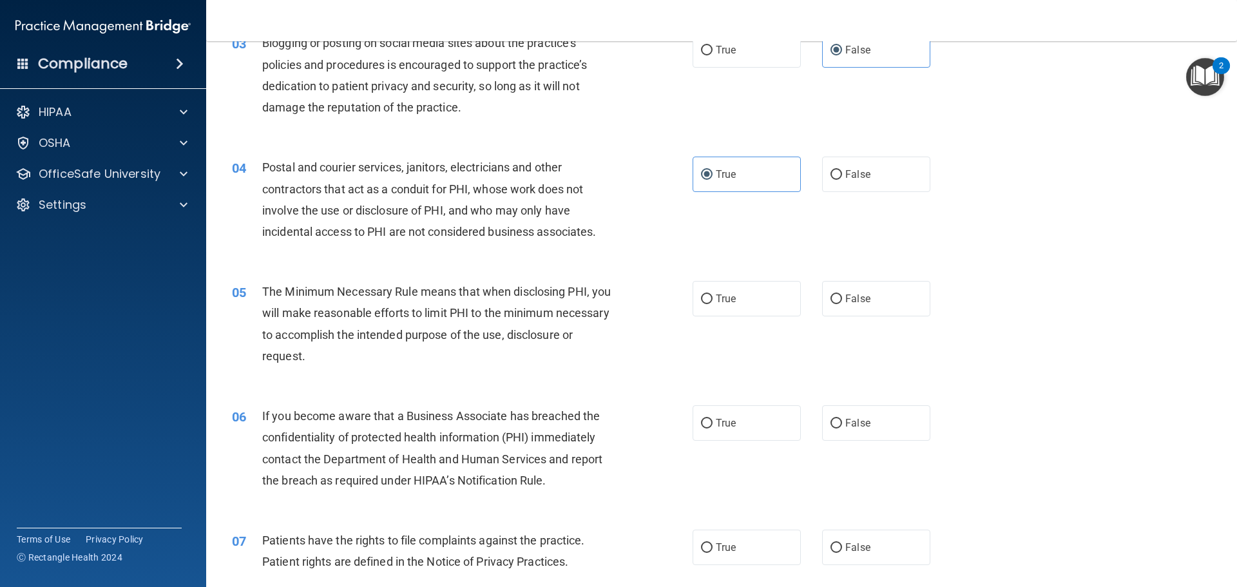
scroll to position [258, 0]
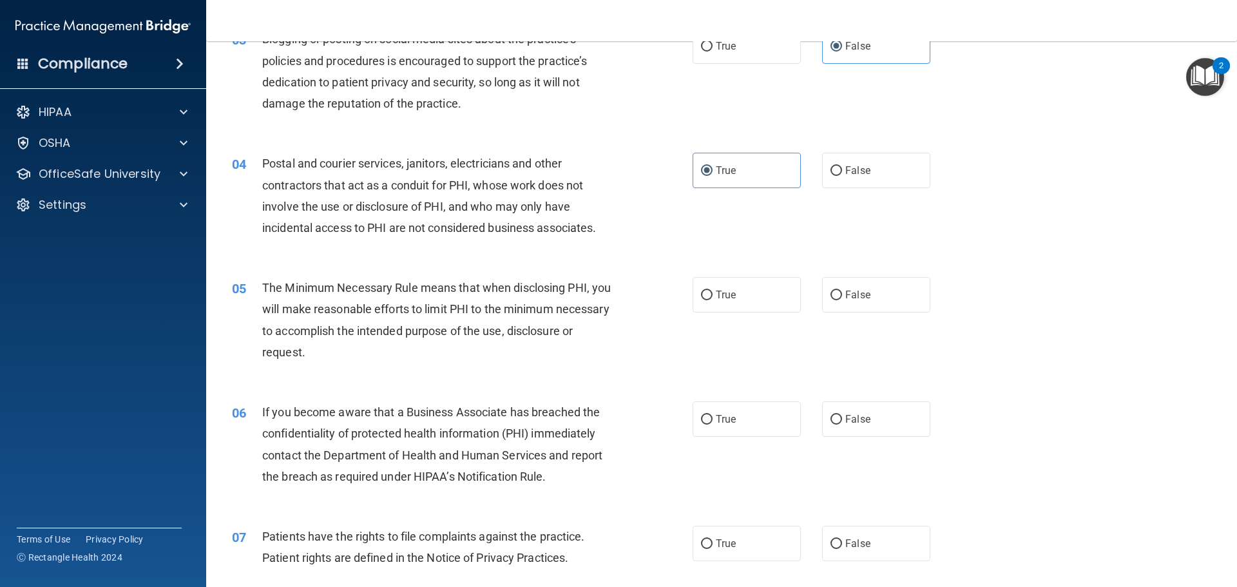
click at [730, 313] on div "05 The Minimum Necessary Rule means that when disclosing PHI, you will make rea…" at bounding box center [721, 323] width 999 height 124
click at [764, 309] on label "True" at bounding box center [747, 294] width 108 height 35
click at [713, 300] on input "True" at bounding box center [707, 296] width 12 height 10
radio input "true"
click at [868, 418] on label "False" at bounding box center [876, 418] width 108 height 35
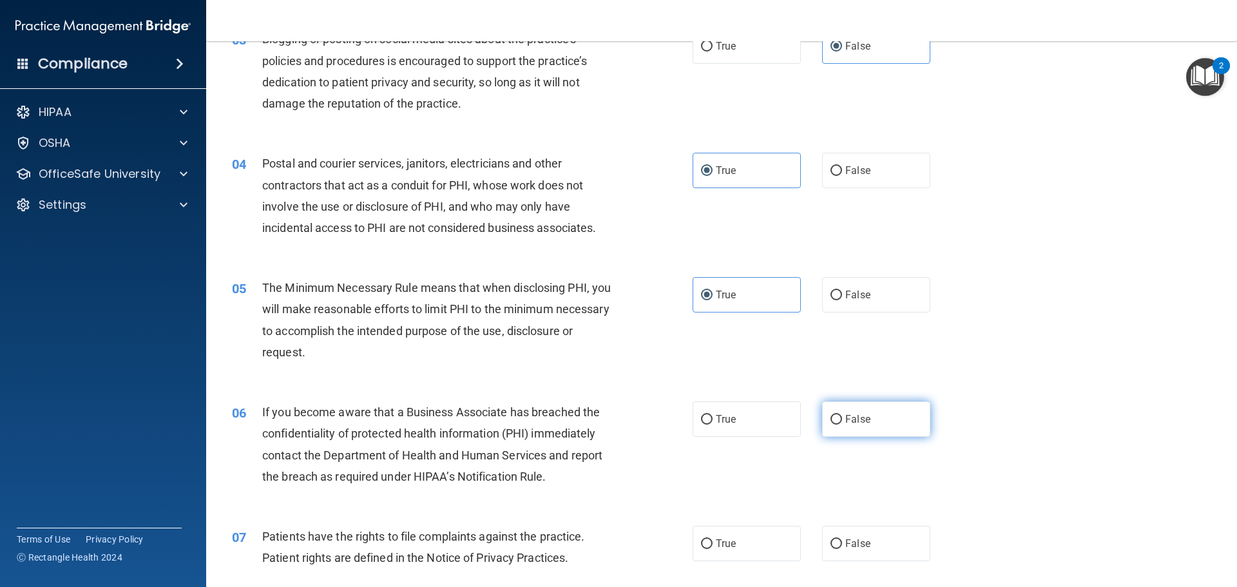
click at [842, 418] on input "False" at bounding box center [836, 420] width 12 height 10
radio input "true"
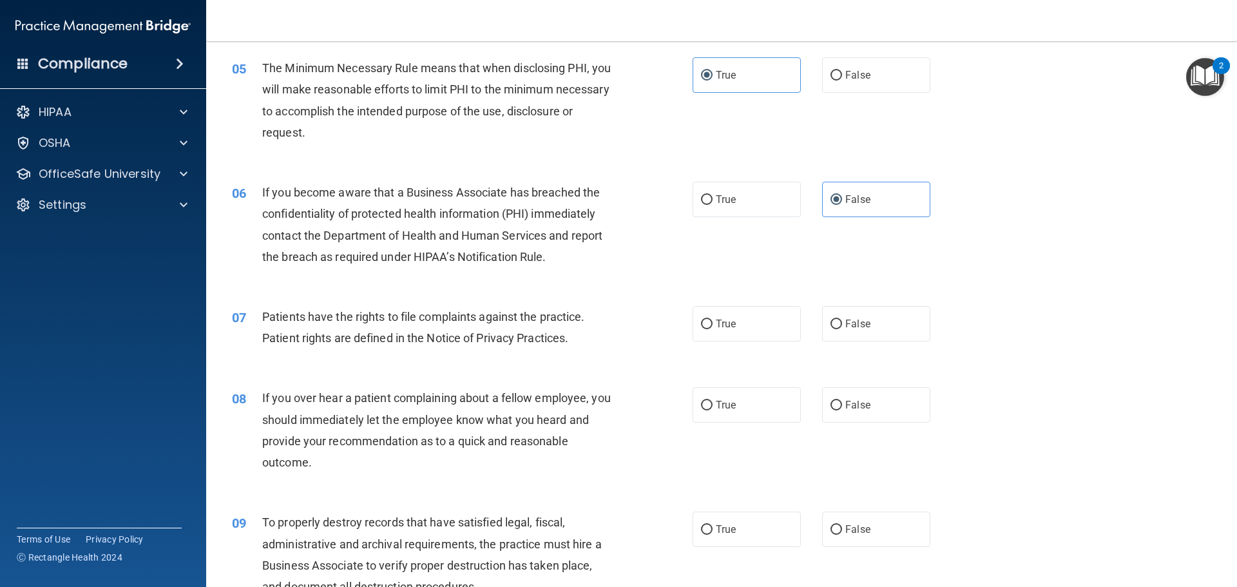
scroll to position [515, 0]
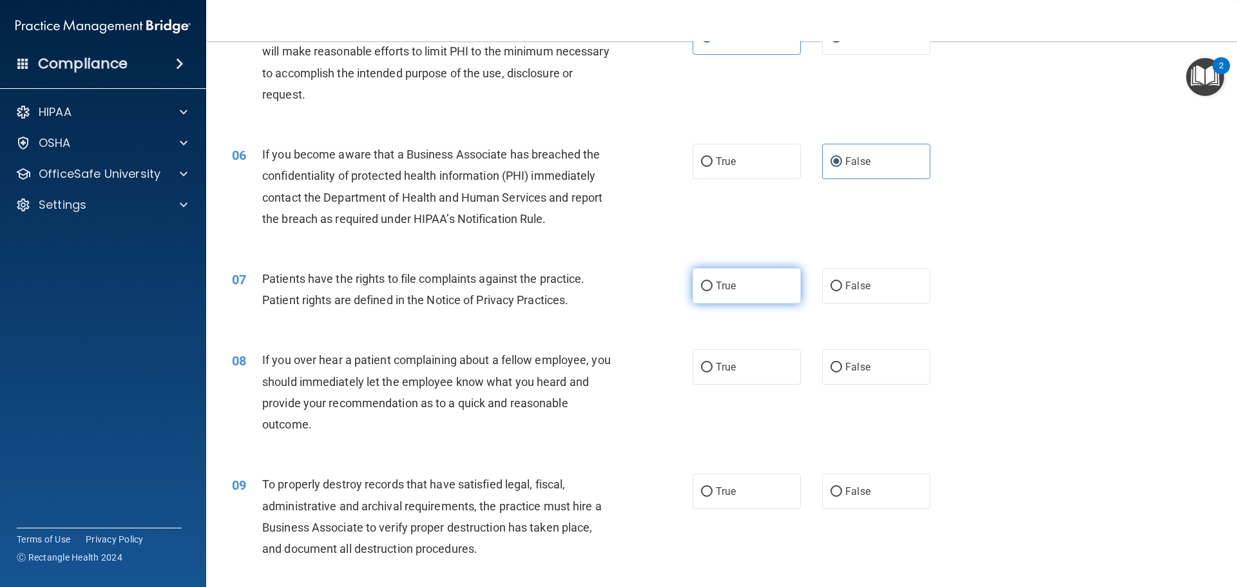
click at [707, 290] on input "True" at bounding box center [707, 287] width 12 height 10
radio input "true"
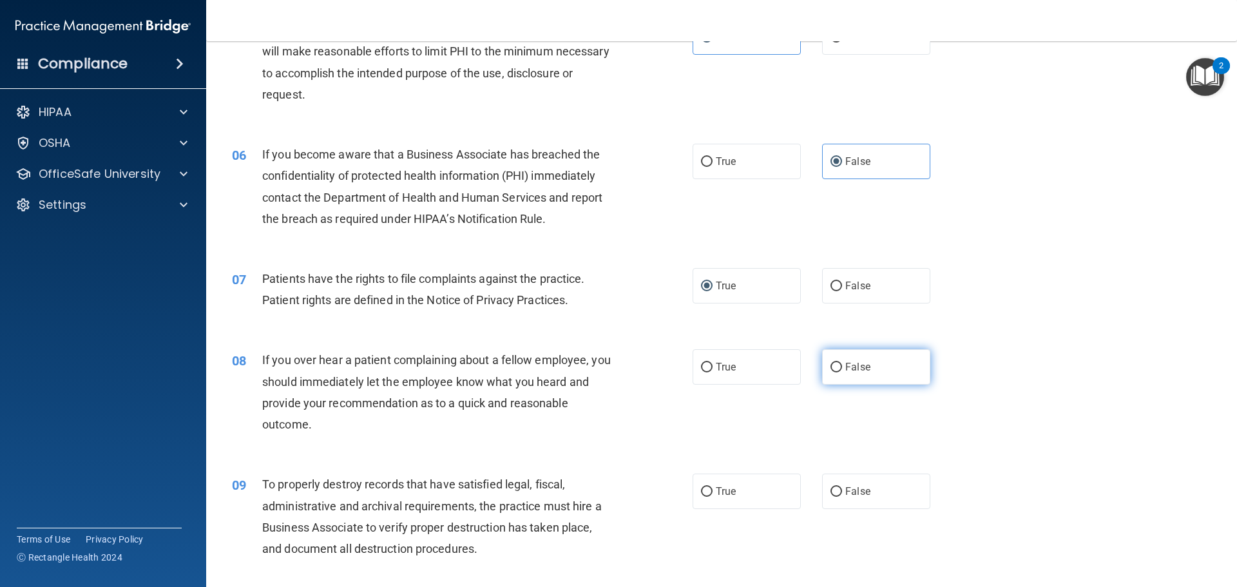
click at [854, 361] on span "False" at bounding box center [857, 367] width 25 height 12
click at [842, 363] on input "False" at bounding box center [836, 368] width 12 height 10
radio input "true"
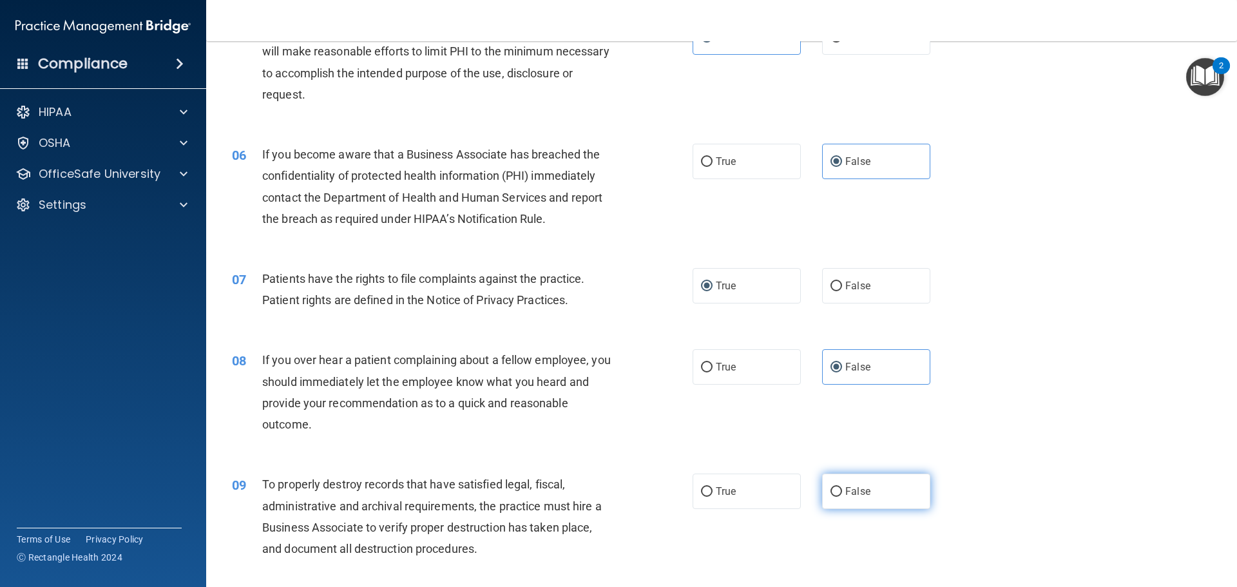
click at [850, 474] on label "False" at bounding box center [876, 491] width 108 height 35
click at [842, 487] on input "False" at bounding box center [836, 492] width 12 height 10
radio input "true"
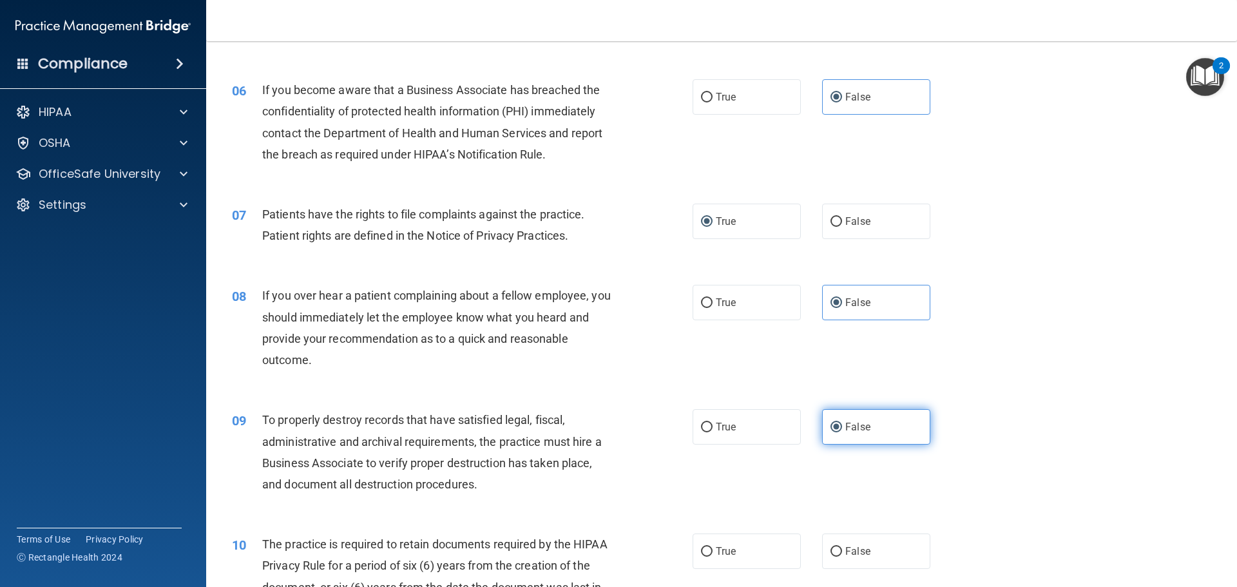
scroll to position [644, 0]
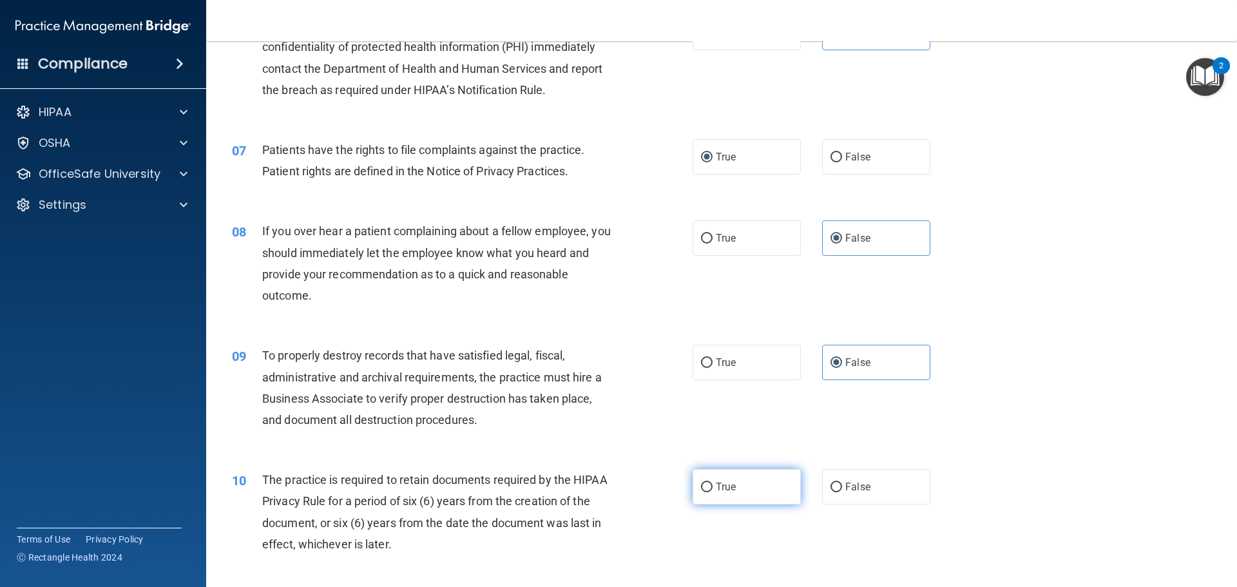
click at [748, 472] on label "True" at bounding box center [747, 486] width 108 height 35
click at [713, 483] on input "True" at bounding box center [707, 488] width 12 height 10
radio input "true"
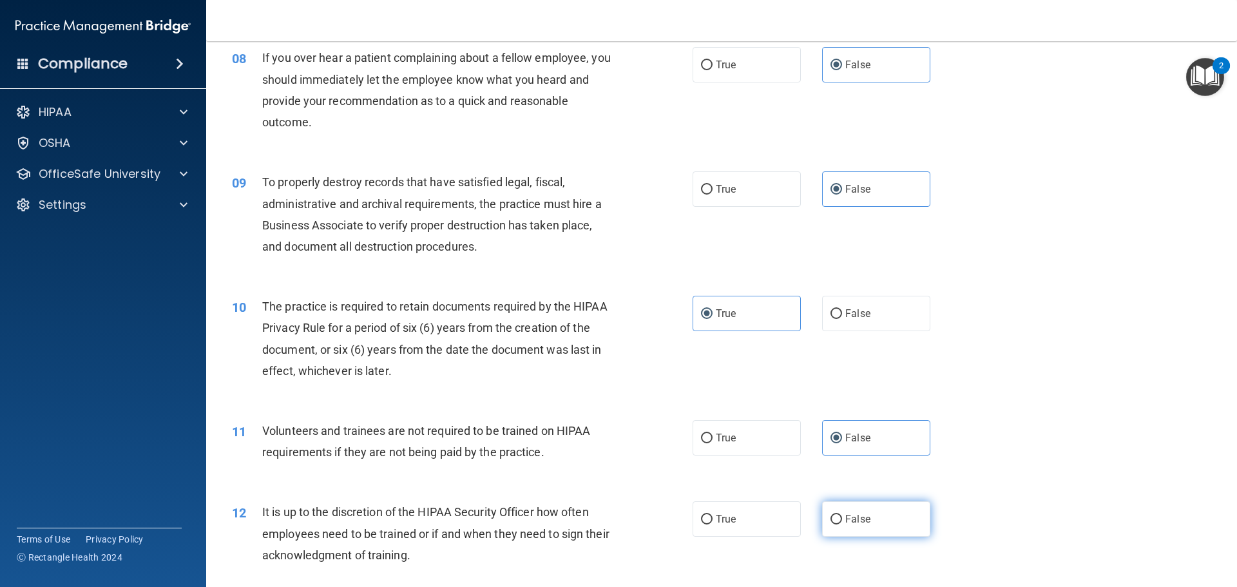
scroll to position [902, 0]
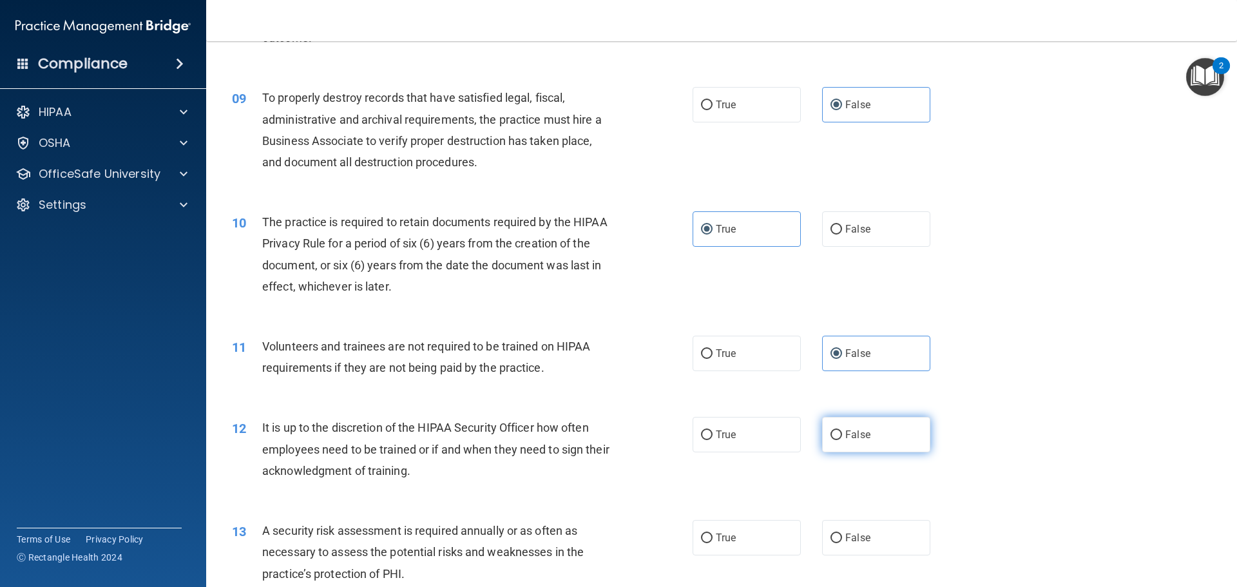
click at [847, 437] on span "False" at bounding box center [857, 434] width 25 height 12
click at [842, 437] on input "False" at bounding box center [836, 435] width 12 height 10
radio input "true"
click at [758, 443] on label "True" at bounding box center [747, 434] width 108 height 35
click at [713, 440] on input "True" at bounding box center [707, 435] width 12 height 10
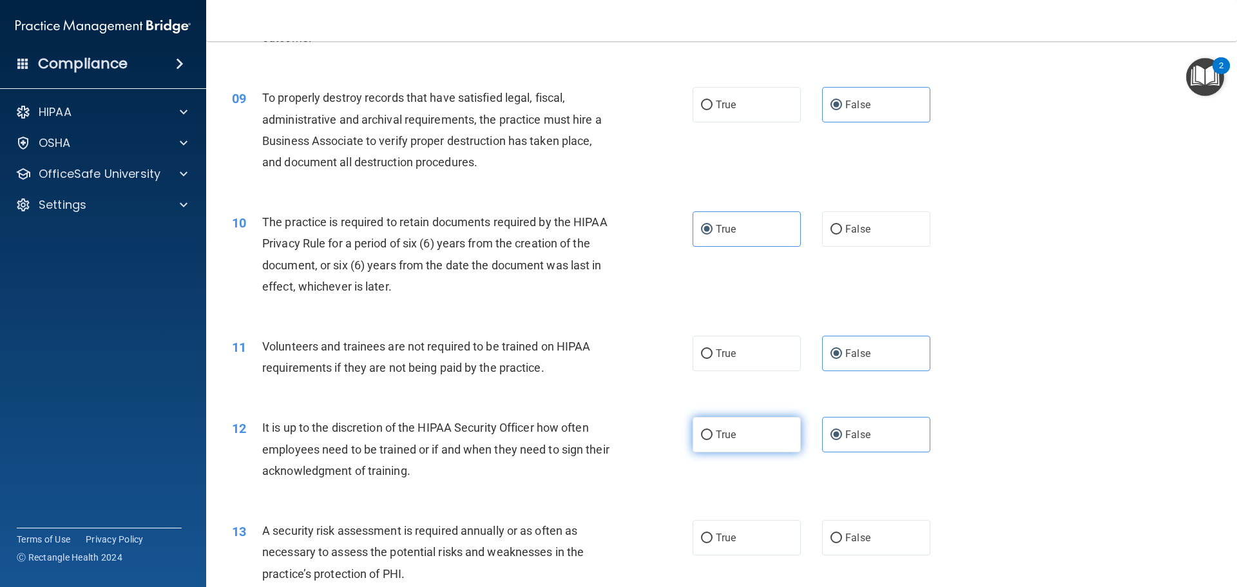
radio input "true"
click at [845, 441] on label "False" at bounding box center [876, 434] width 108 height 35
click at [842, 440] on input "False" at bounding box center [836, 435] width 12 height 10
radio input "true"
radio input "false"
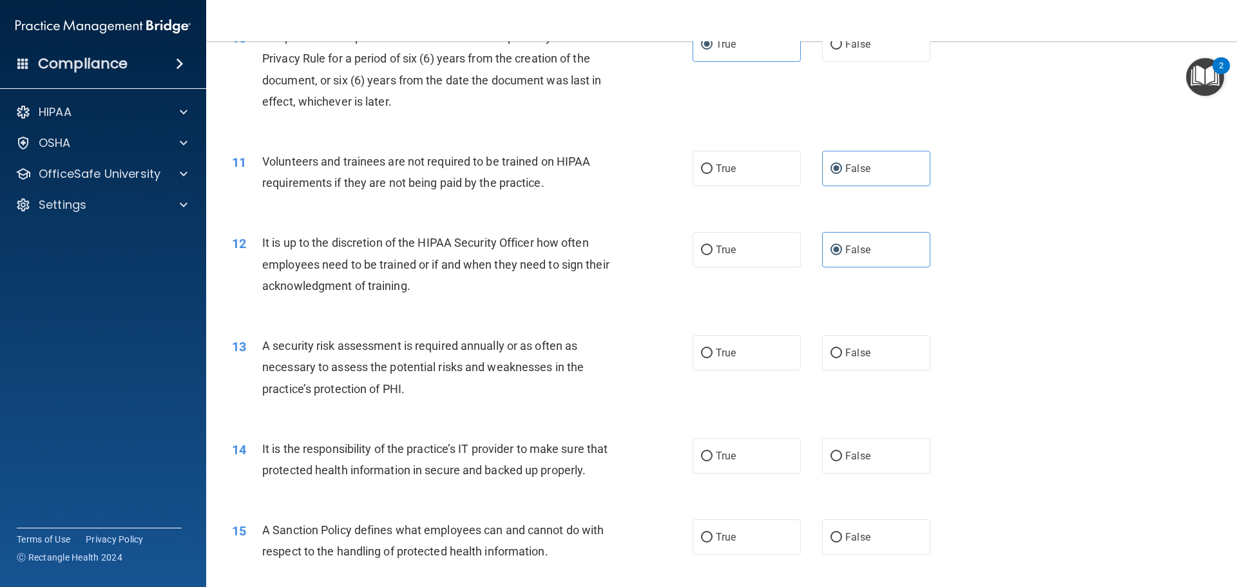
scroll to position [1095, 0]
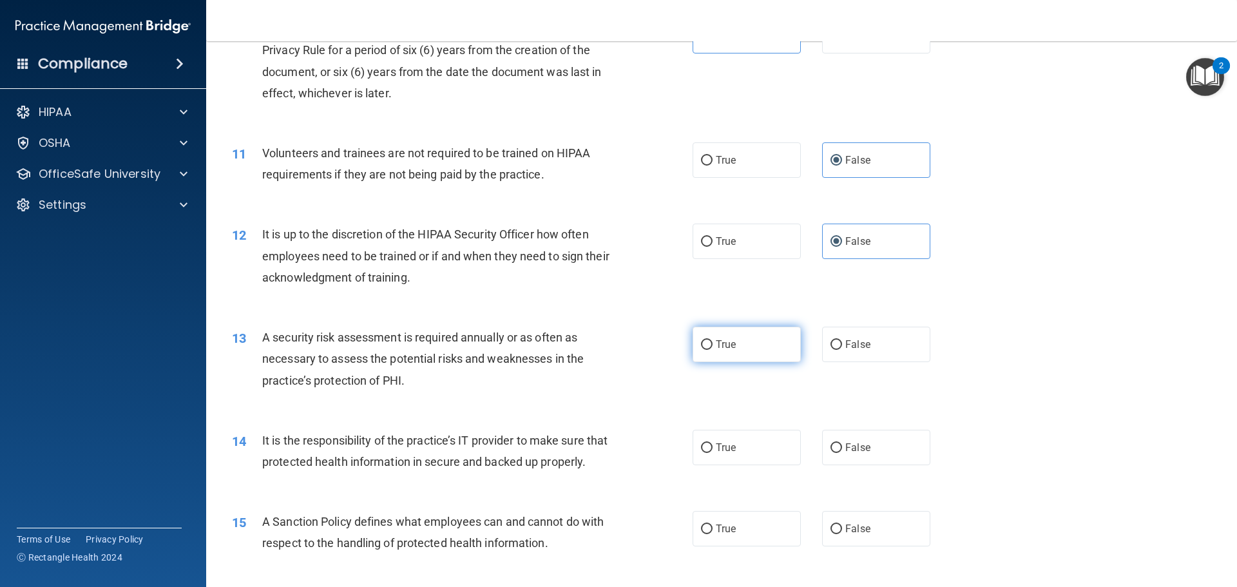
click at [781, 356] on label "True" at bounding box center [747, 344] width 108 height 35
click at [713, 350] on input "True" at bounding box center [707, 345] width 12 height 10
radio input "true"
click at [843, 441] on label "False" at bounding box center [876, 447] width 108 height 35
click at [842, 443] on input "False" at bounding box center [836, 448] width 12 height 10
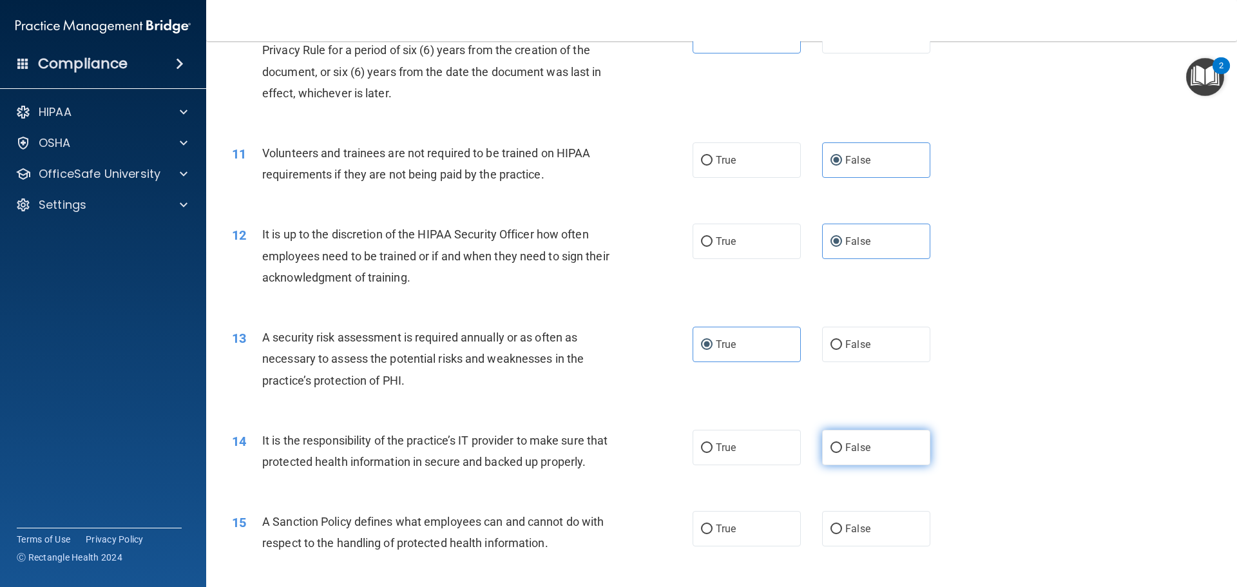
radio input "true"
click at [840, 539] on label "False" at bounding box center [876, 528] width 108 height 35
click at [840, 534] on input "False" at bounding box center [836, 529] width 12 height 10
radio input "true"
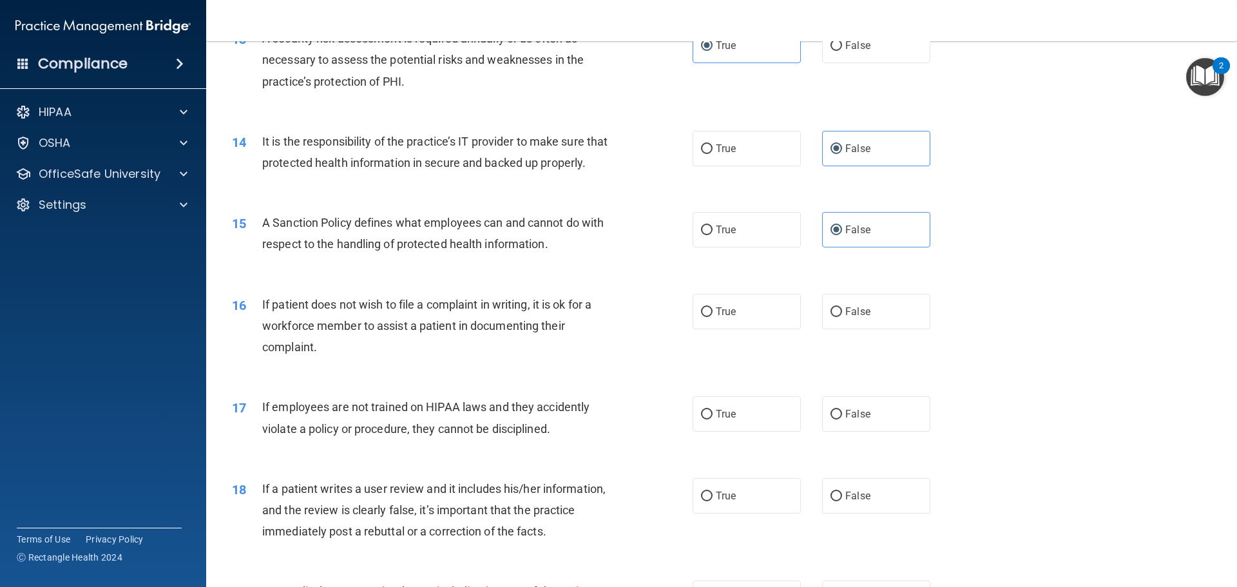
scroll to position [1417, 0]
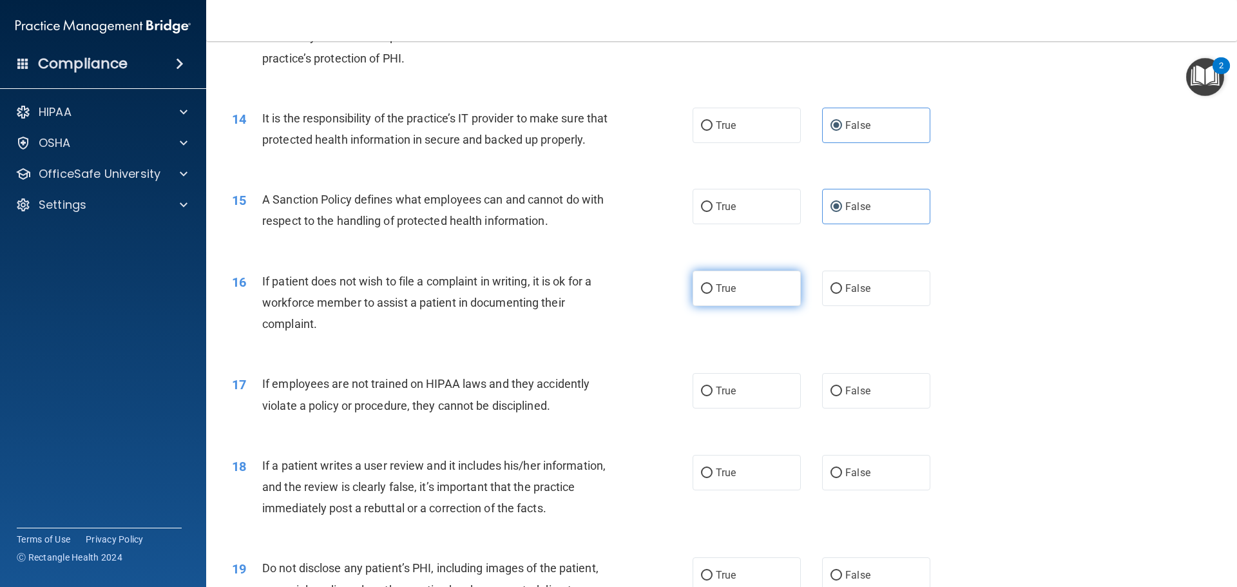
click at [744, 306] on label "True" at bounding box center [747, 288] width 108 height 35
click at [713, 294] on input "True" at bounding box center [707, 289] width 12 height 10
radio input "true"
click at [845, 397] on span "False" at bounding box center [857, 391] width 25 height 12
click at [842, 396] on input "False" at bounding box center [836, 392] width 12 height 10
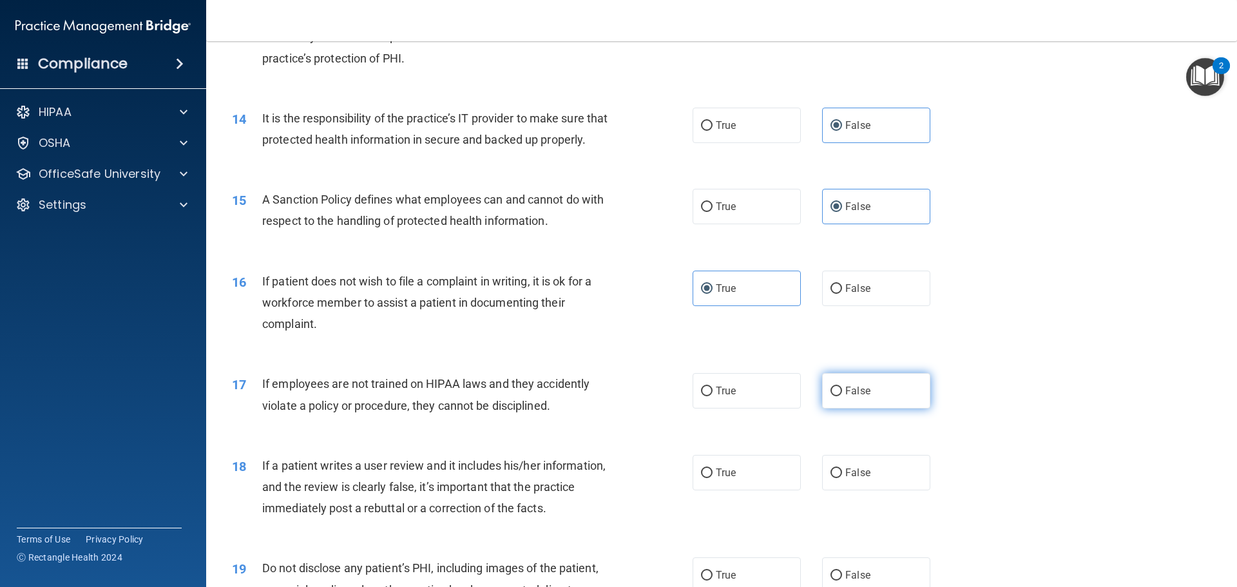
radio input "true"
click at [845, 479] on span "False" at bounding box center [857, 472] width 25 height 12
click at [841, 478] on input "False" at bounding box center [836, 473] width 12 height 10
radio input "true"
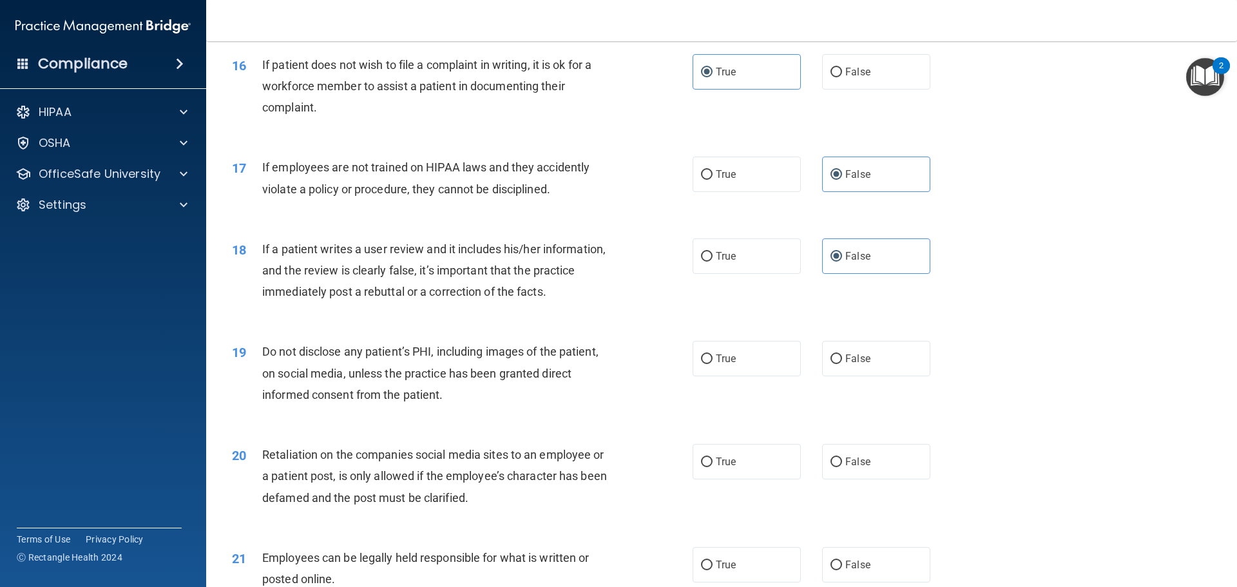
scroll to position [1675, 0]
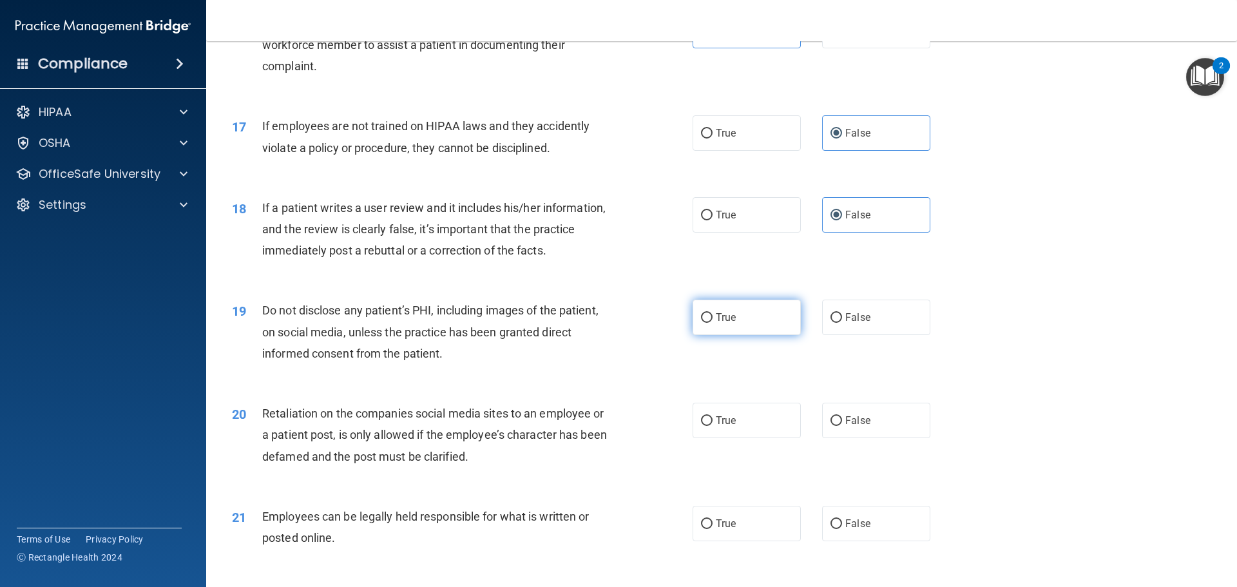
click at [730, 323] on span "True" at bounding box center [726, 317] width 20 height 12
click at [713, 323] on input "True" at bounding box center [707, 318] width 12 height 10
radio input "true"
click at [856, 427] on span "False" at bounding box center [857, 420] width 25 height 12
click at [842, 426] on input "False" at bounding box center [836, 421] width 12 height 10
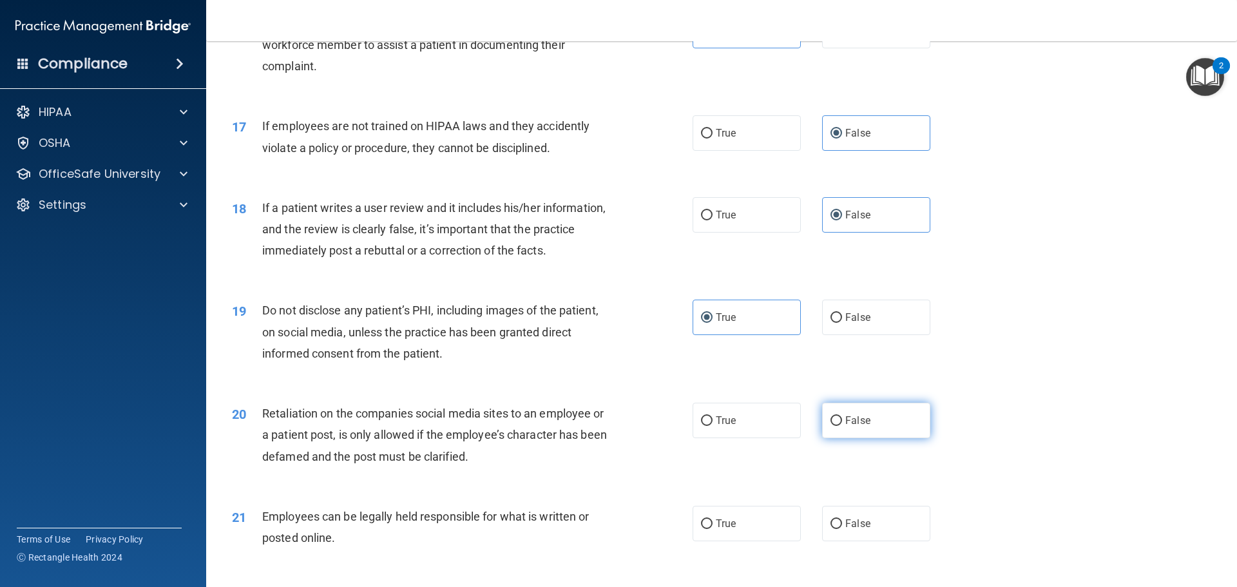
radio input "true"
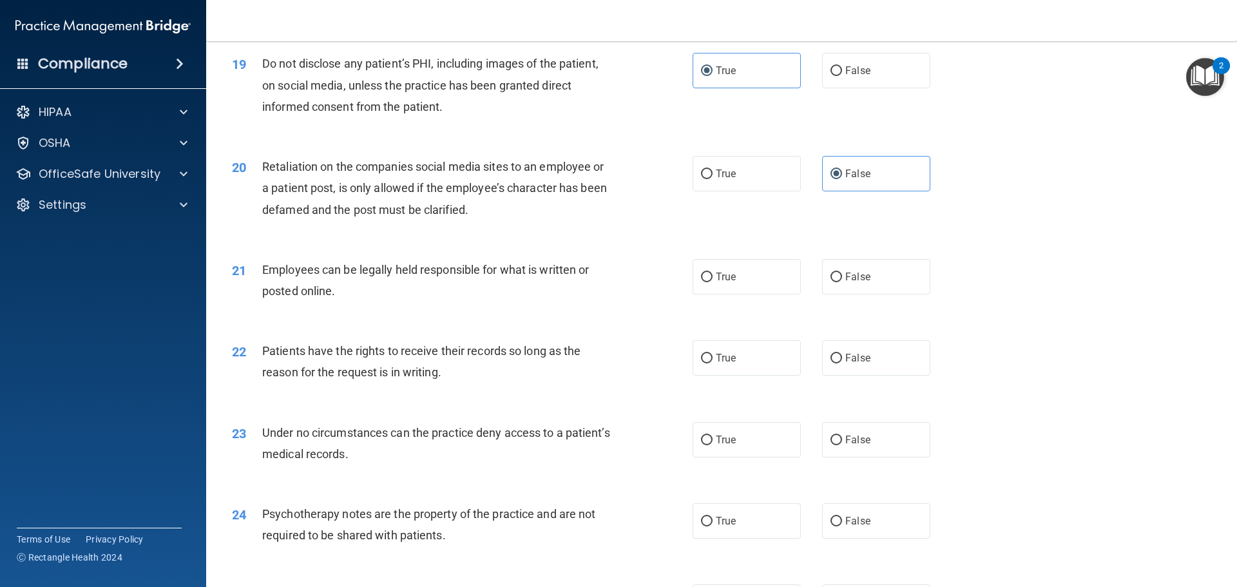
scroll to position [1933, 0]
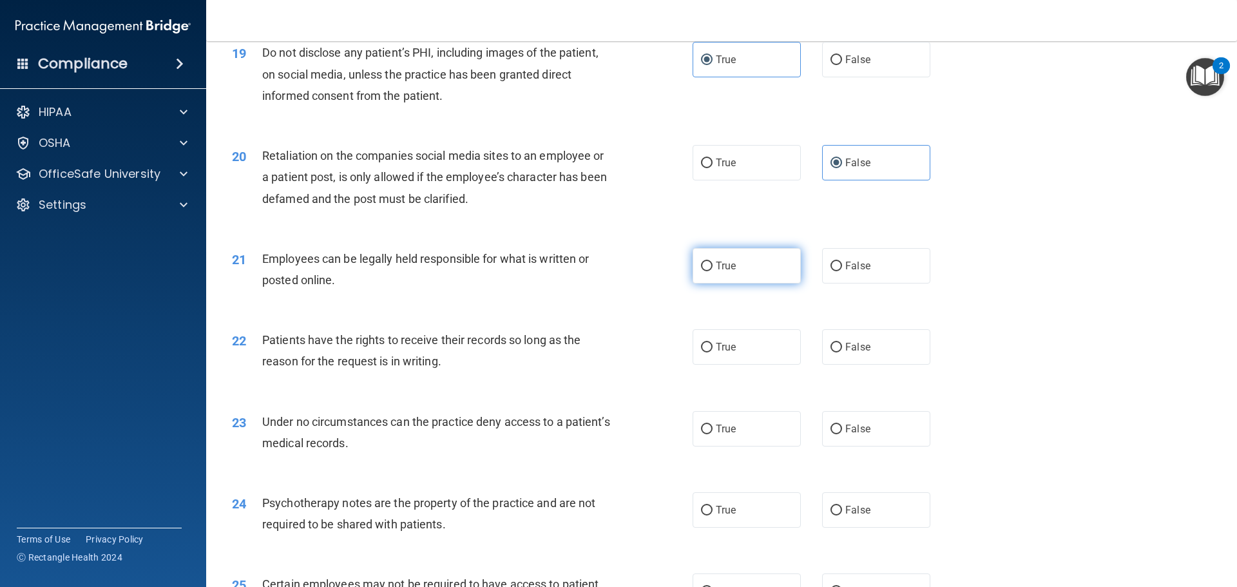
click at [749, 283] on label "True" at bounding box center [747, 265] width 108 height 35
click at [713, 271] on input "True" at bounding box center [707, 267] width 12 height 10
radio input "true"
click at [850, 365] on label "False" at bounding box center [876, 346] width 108 height 35
click at [842, 352] on input "False" at bounding box center [836, 348] width 12 height 10
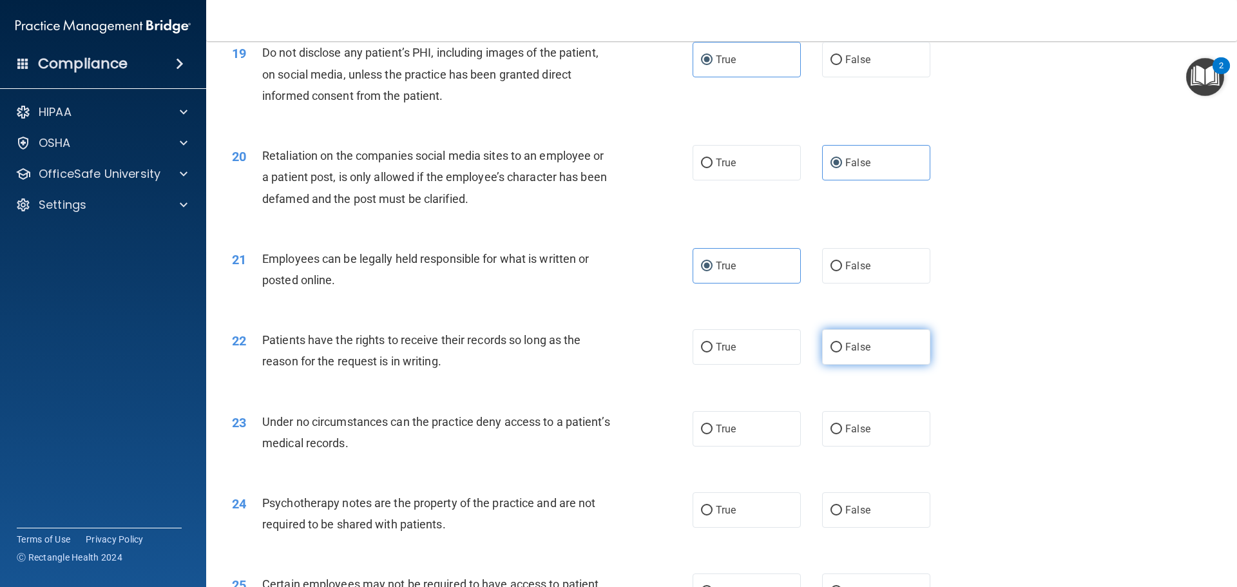
radio input "true"
click at [874, 446] on label "False" at bounding box center [876, 428] width 108 height 35
click at [842, 434] on input "False" at bounding box center [836, 430] width 12 height 10
radio input "true"
click at [733, 526] on label "True" at bounding box center [747, 509] width 108 height 35
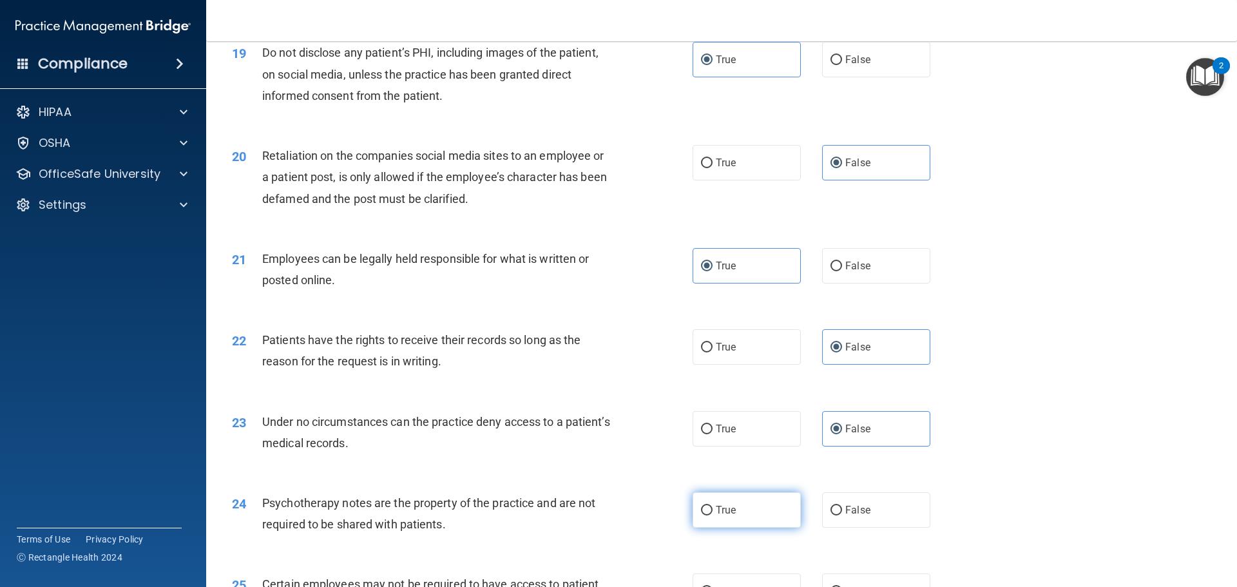
click at [713, 515] on input "True" at bounding box center [707, 511] width 12 height 10
radio input "true"
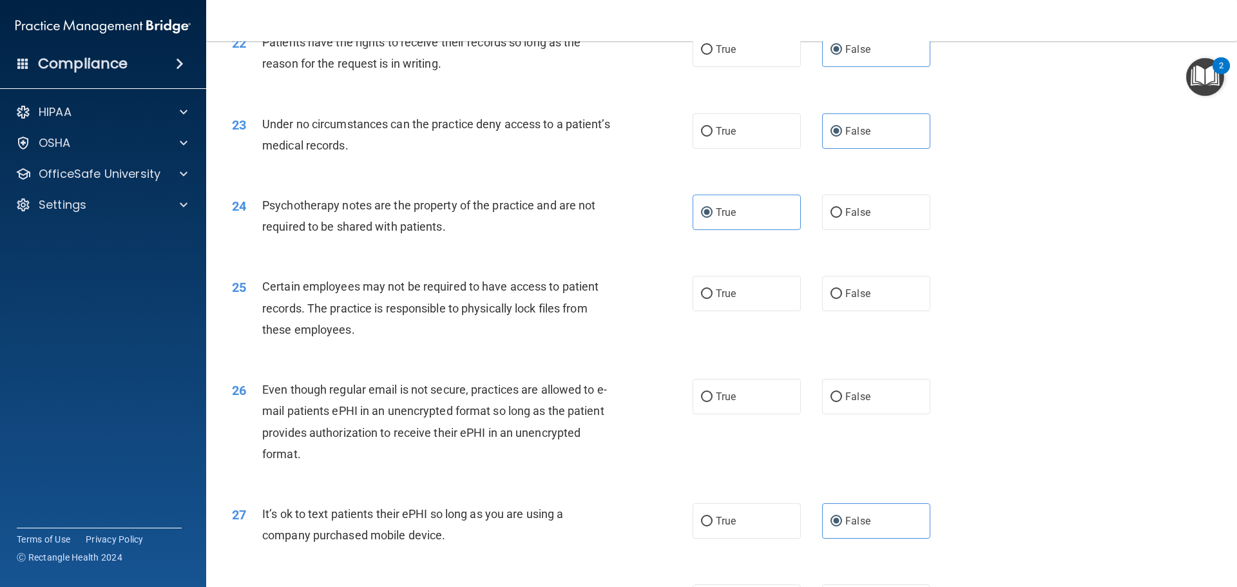
scroll to position [2255, 0]
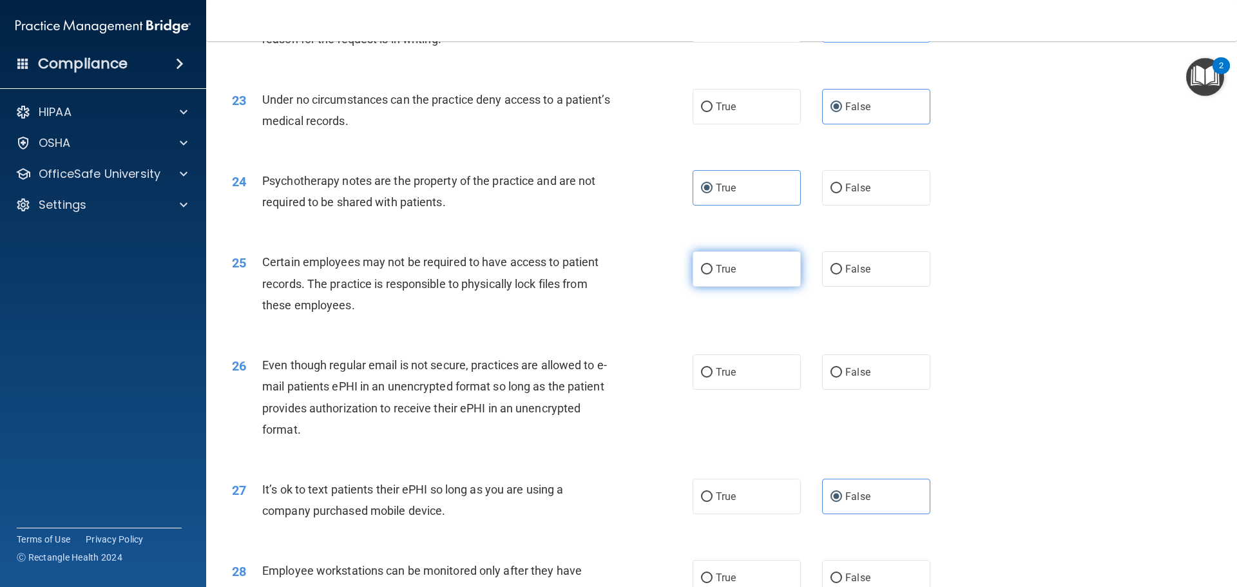
click at [736, 287] on label "True" at bounding box center [747, 268] width 108 height 35
click at [713, 274] on input "True" at bounding box center [707, 270] width 12 height 10
radio input "true"
click at [731, 378] on span "True" at bounding box center [726, 372] width 20 height 12
click at [713, 378] on input "True" at bounding box center [707, 373] width 12 height 10
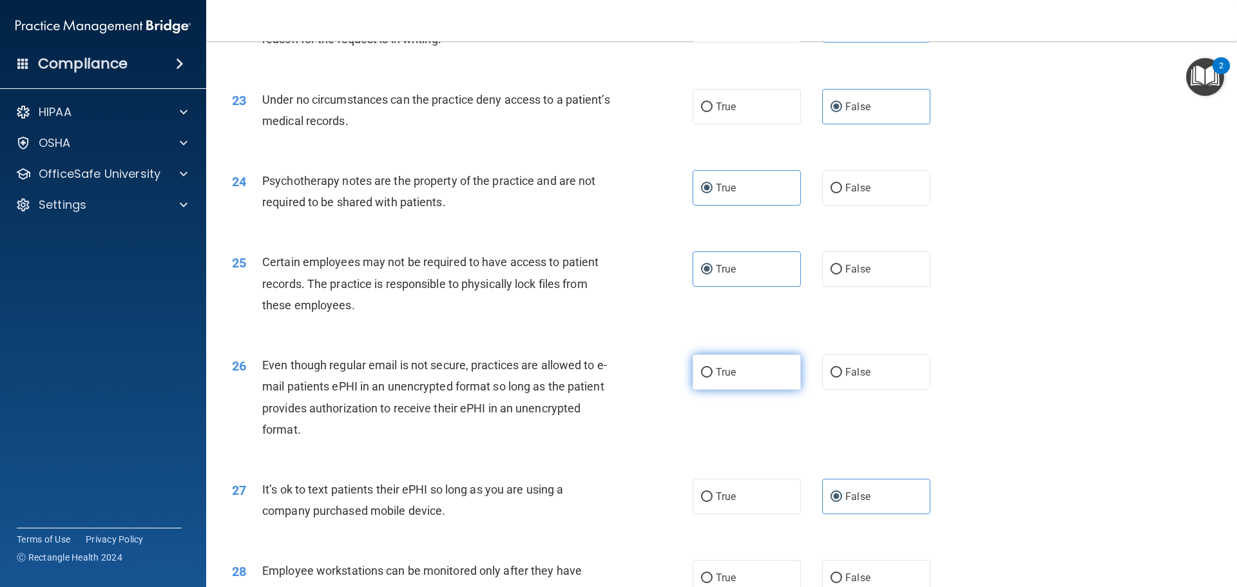
radio input "true"
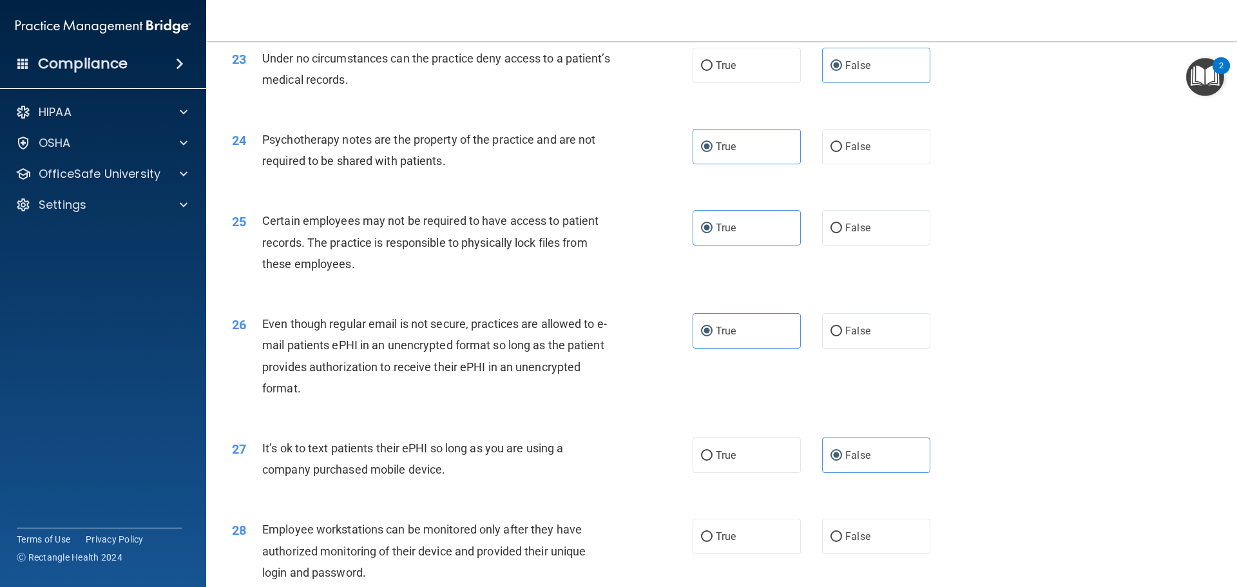
scroll to position [2448, 0]
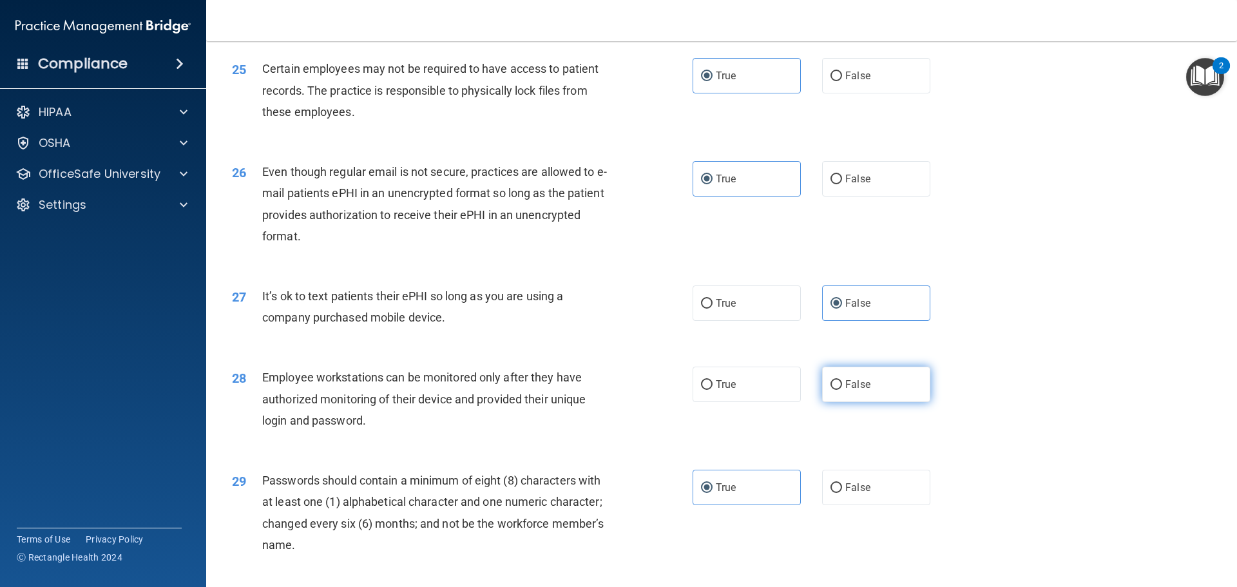
click at [846, 390] on span "False" at bounding box center [857, 384] width 25 height 12
click at [842, 390] on input "False" at bounding box center [836, 385] width 12 height 10
radio input "true"
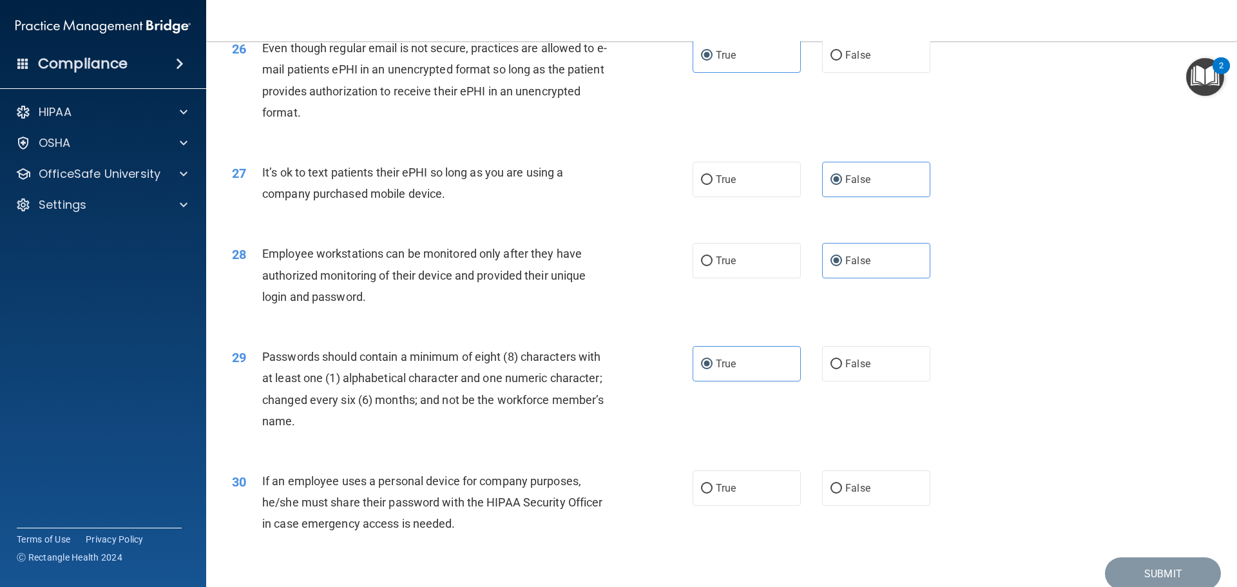
scroll to position [2577, 0]
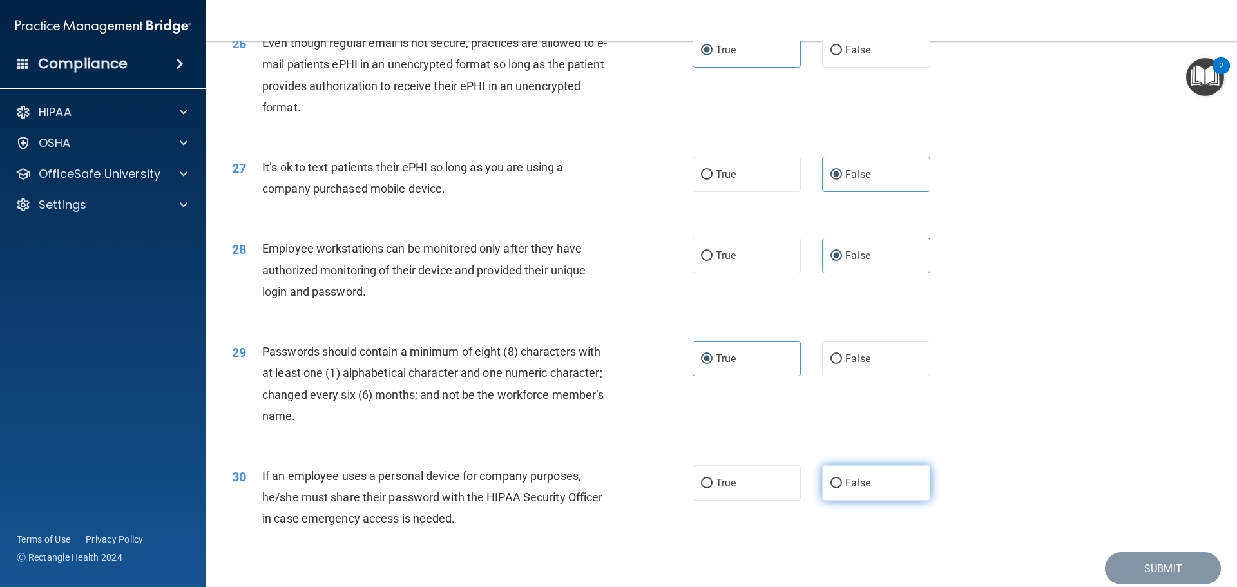
click at [845, 489] on span "False" at bounding box center [857, 483] width 25 height 12
click at [842, 488] on input "False" at bounding box center [836, 484] width 12 height 10
radio input "true"
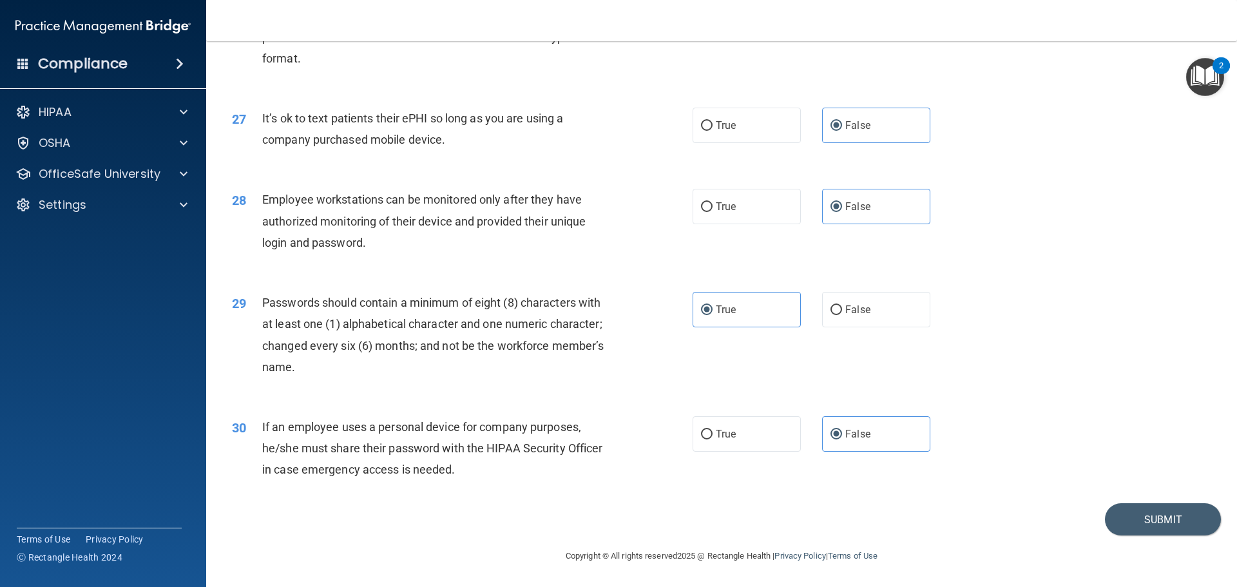
scroll to position [2647, 0]
click at [1147, 514] on button "Submit" at bounding box center [1163, 519] width 116 height 33
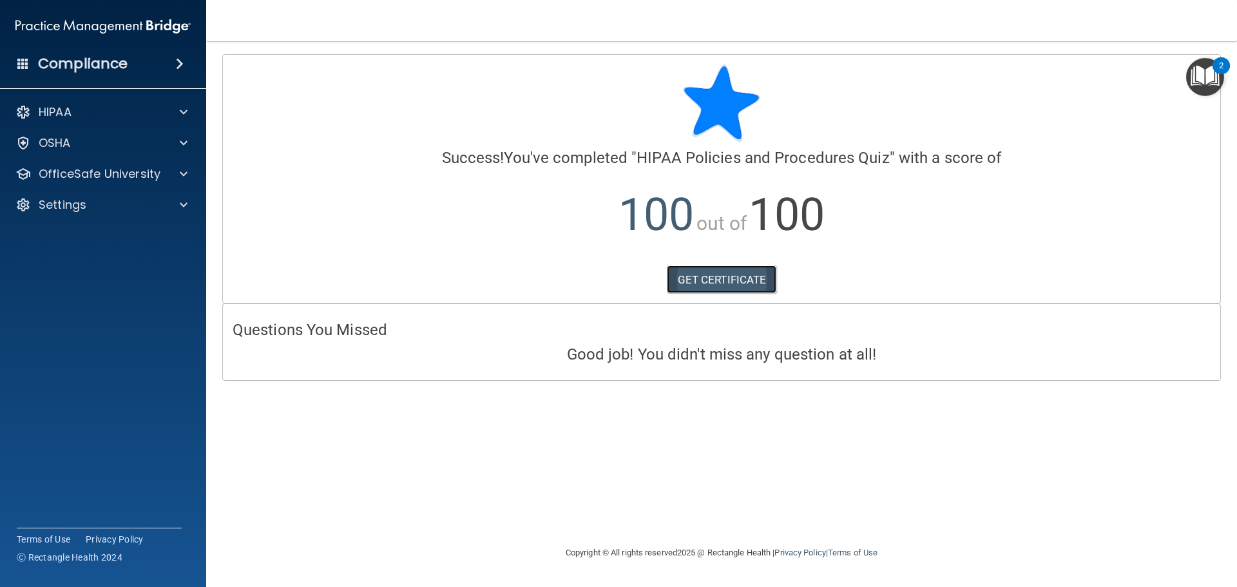
click at [710, 287] on link "GET CERTIFICATE" at bounding box center [722, 279] width 110 height 28
click at [146, 131] on div "OSHA" at bounding box center [103, 143] width 207 height 26
click at [153, 113] on div "HIPAA" at bounding box center [86, 111] width 160 height 15
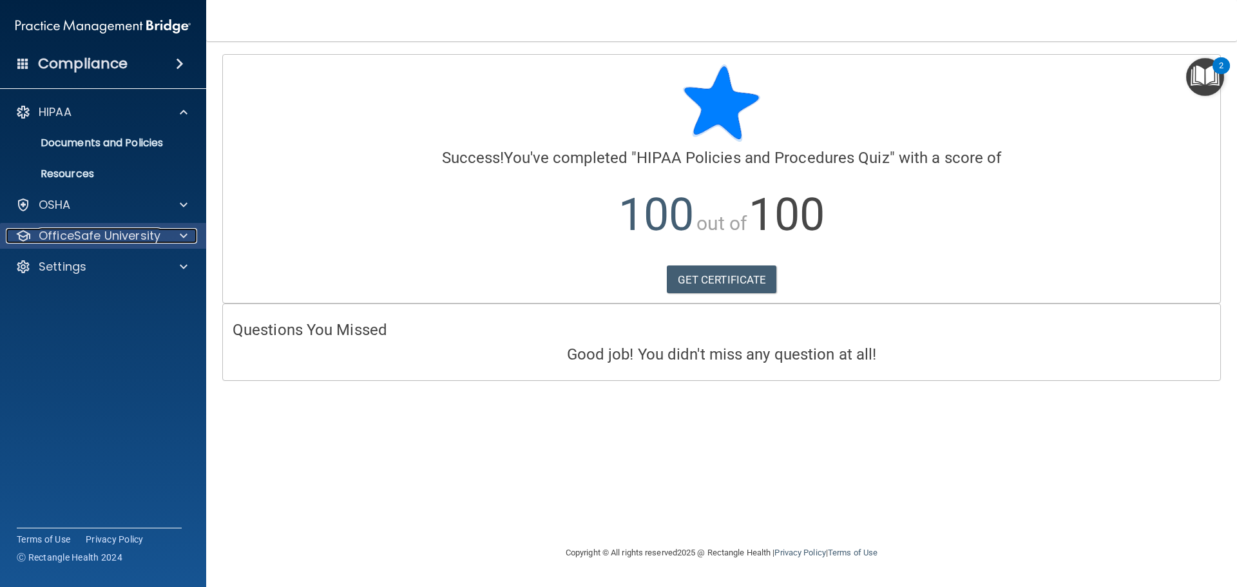
click at [107, 236] on p "OfficeSafe University" at bounding box center [100, 235] width 122 height 15
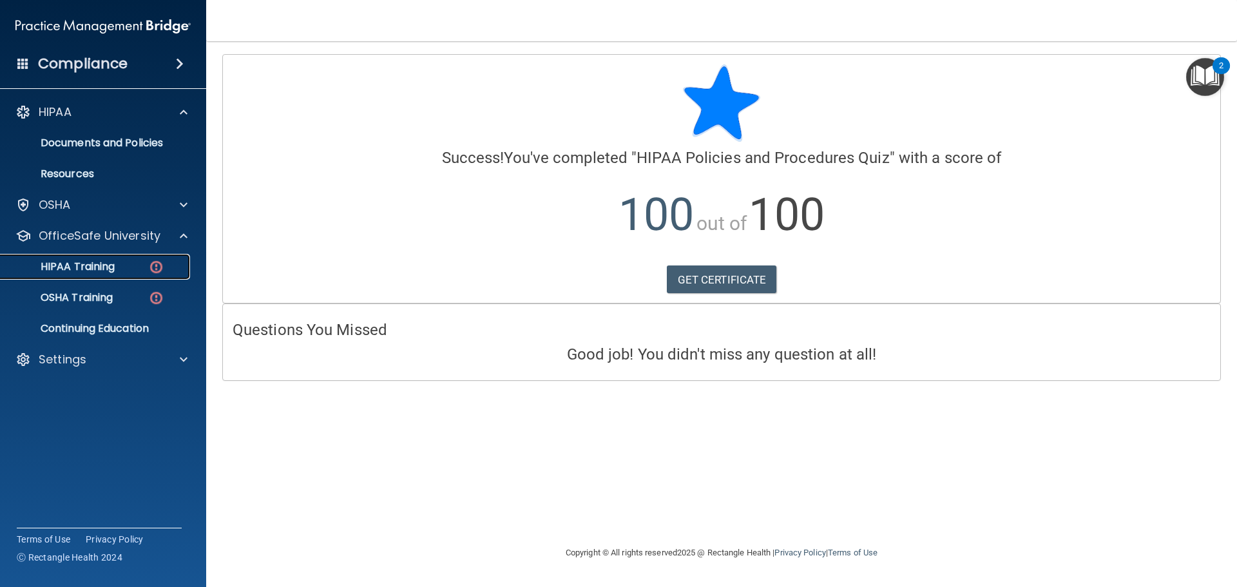
click at [98, 272] on p "HIPAA Training" at bounding box center [61, 266] width 106 height 13
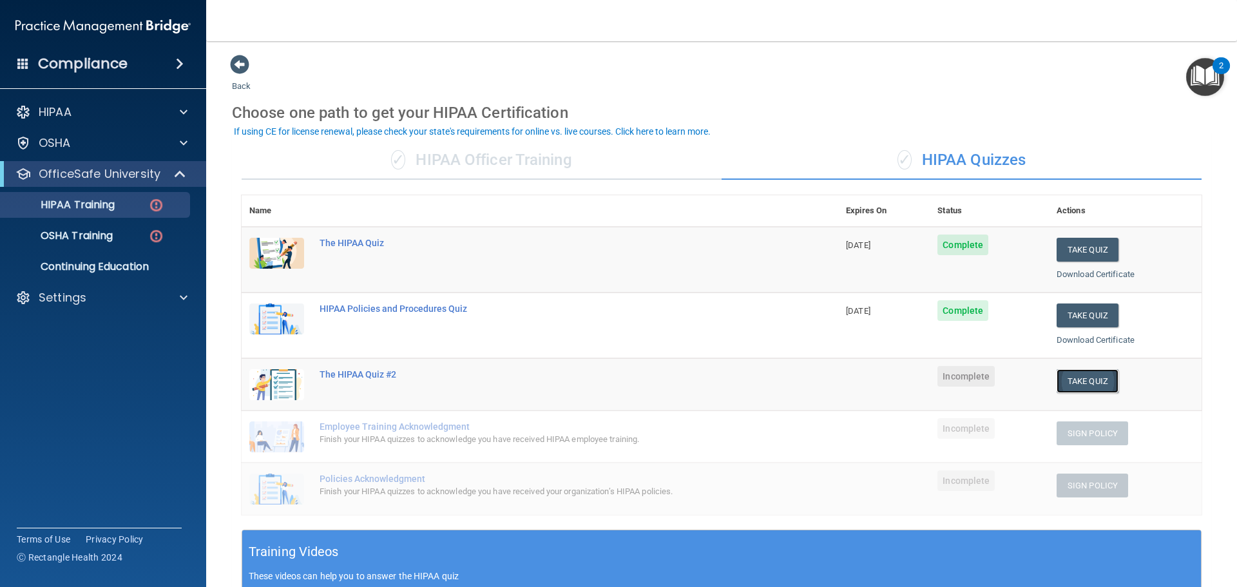
click at [1086, 385] on button "Take Quiz" at bounding box center [1088, 381] width 62 height 24
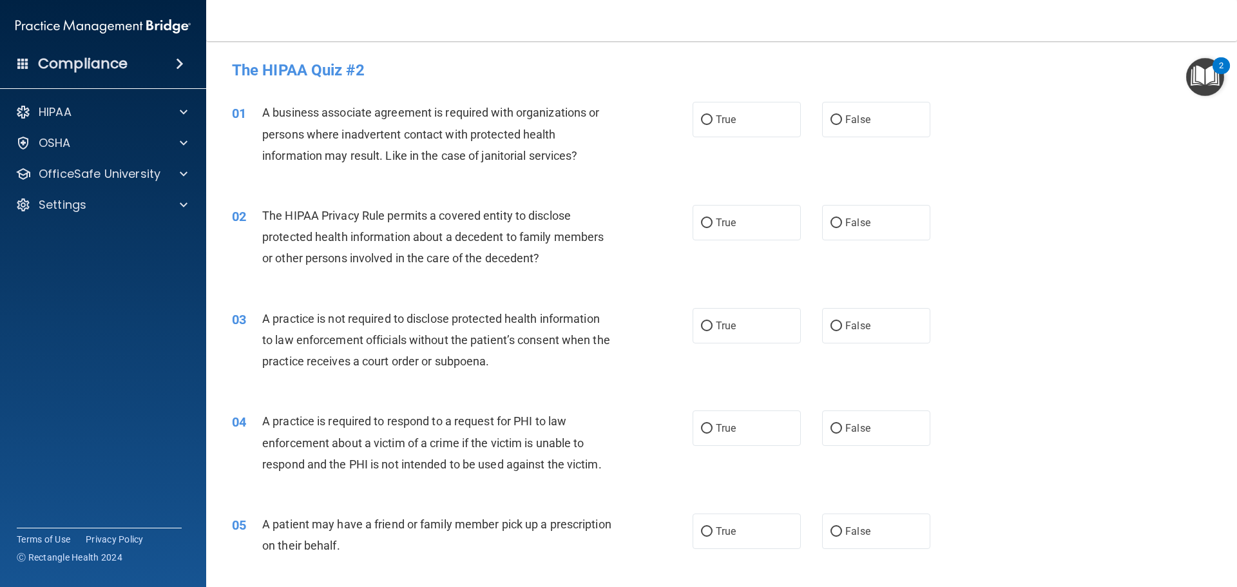
drag, startPoint x: 836, startPoint y: 129, endPoint x: 830, endPoint y: 139, distance: 11.6
click at [837, 129] on label "False" at bounding box center [876, 119] width 108 height 35
click at [837, 125] on input "False" at bounding box center [836, 120] width 12 height 10
radio input "true"
click at [754, 216] on label "True" at bounding box center [747, 222] width 108 height 35
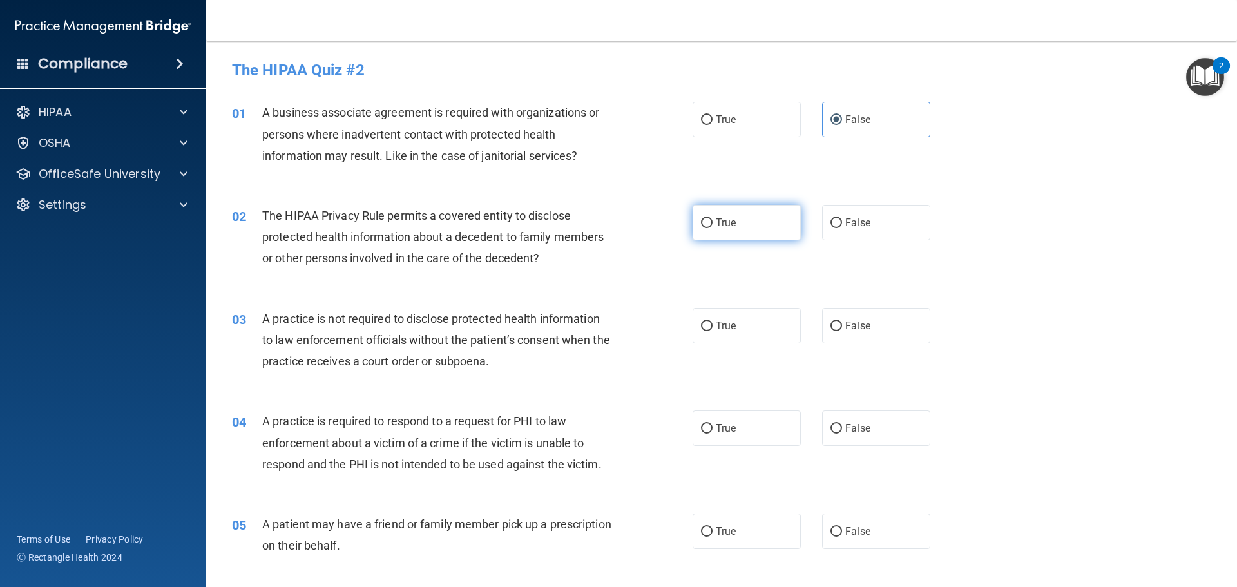
click at [713, 218] on input "True" at bounding box center [707, 223] width 12 height 10
radio input "true"
click at [861, 331] on span "False" at bounding box center [857, 326] width 25 height 12
click at [842, 331] on input "False" at bounding box center [836, 327] width 12 height 10
radio input "true"
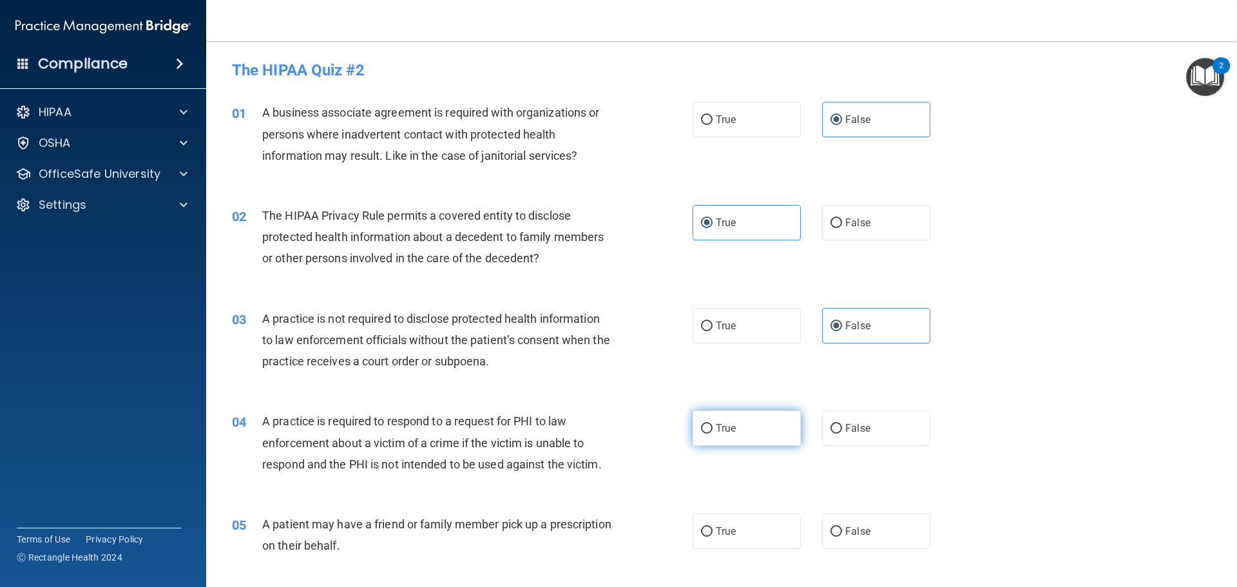
click at [728, 414] on label "True" at bounding box center [747, 427] width 108 height 35
click at [713, 424] on input "True" at bounding box center [707, 429] width 12 height 10
radio input "true"
click at [716, 523] on label "True" at bounding box center [747, 531] width 108 height 35
click at [713, 527] on input "True" at bounding box center [707, 532] width 12 height 10
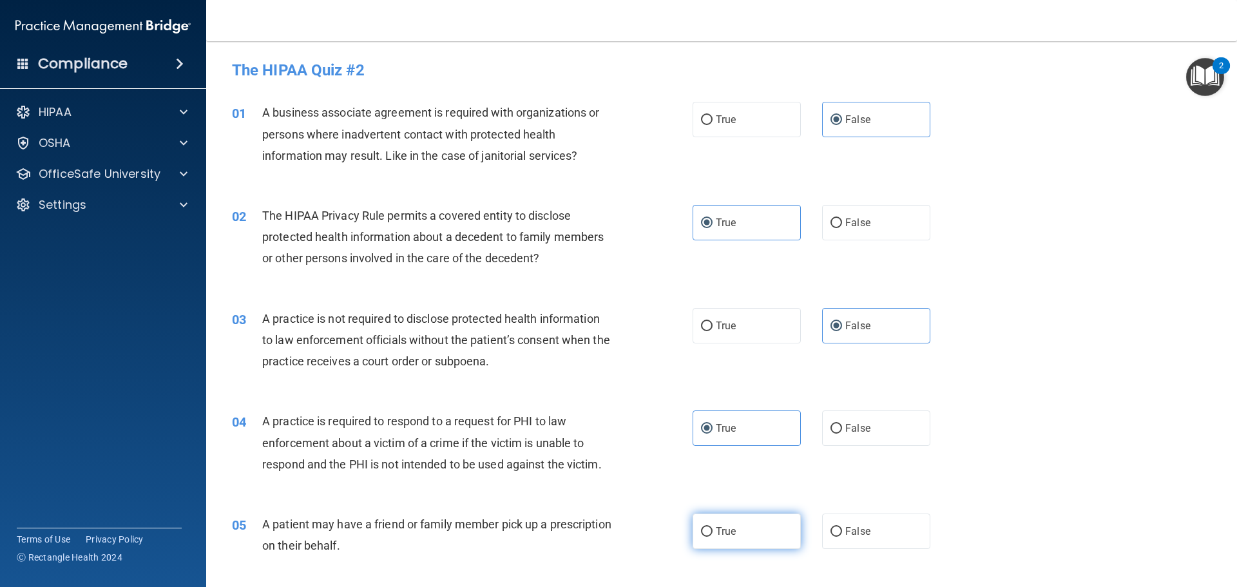
radio input "true"
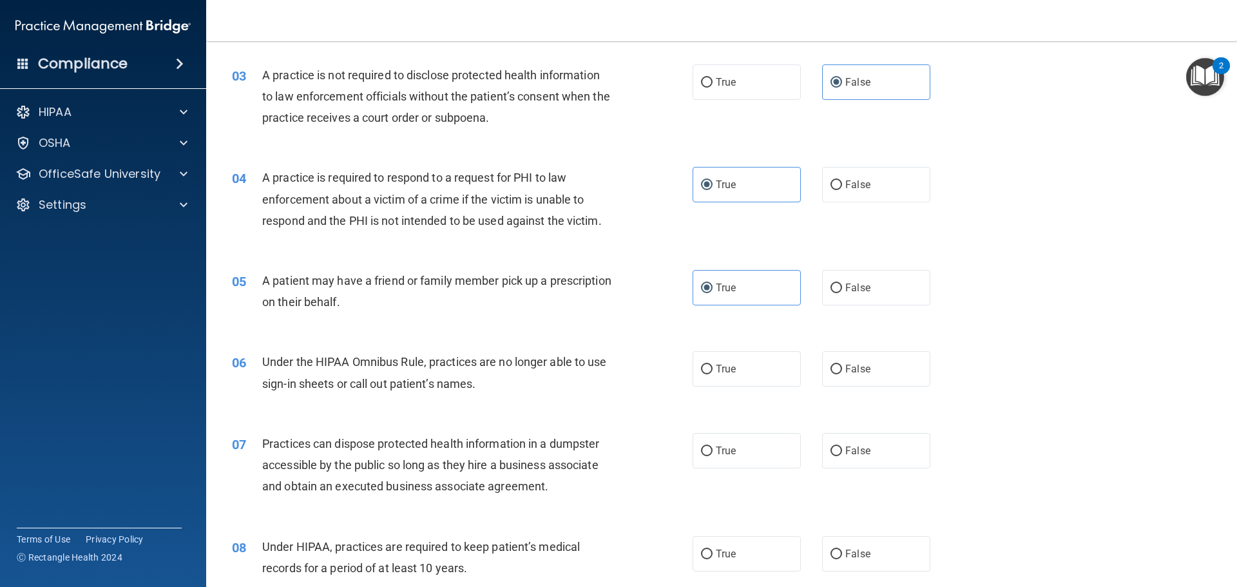
scroll to position [258, 0]
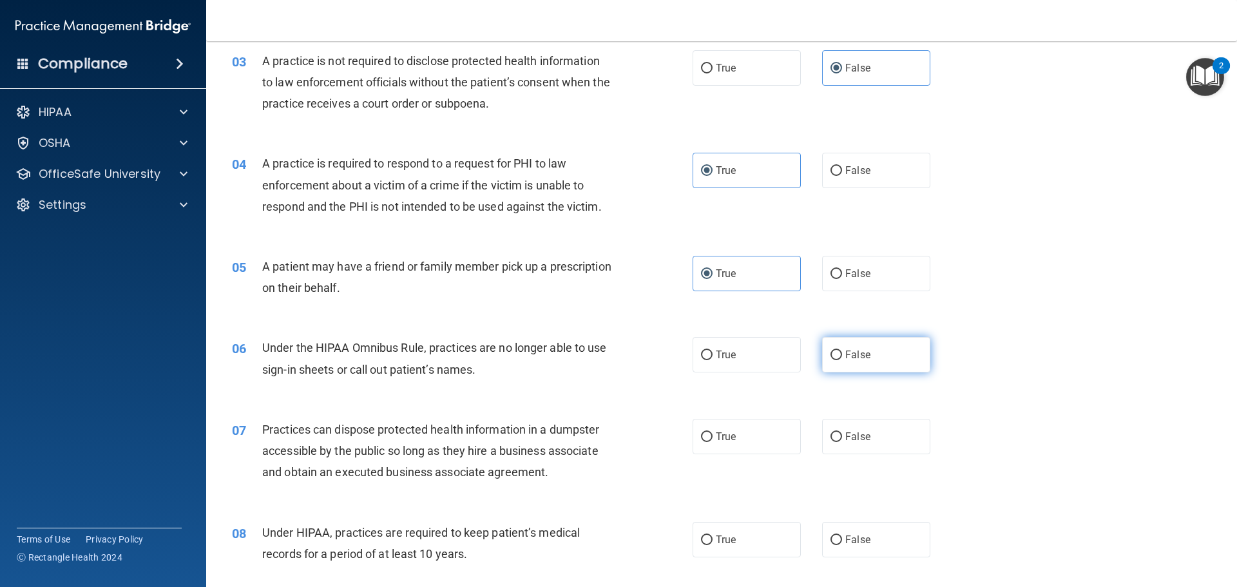
click at [910, 350] on label "False" at bounding box center [876, 354] width 108 height 35
click at [842, 350] on input "False" at bounding box center [836, 355] width 12 height 10
radio input "true"
click at [879, 448] on label "False" at bounding box center [876, 436] width 108 height 35
click at [842, 442] on input "False" at bounding box center [836, 437] width 12 height 10
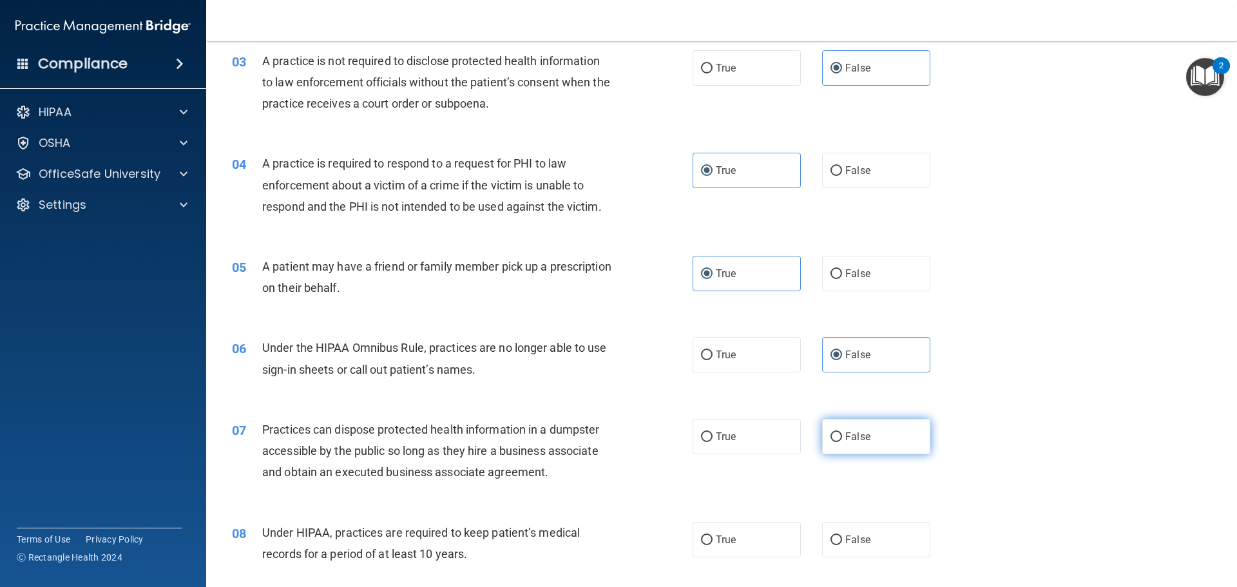
radio input "true"
click at [856, 539] on span "False" at bounding box center [857, 539] width 25 height 12
click at [842, 539] on input "False" at bounding box center [836, 540] width 12 height 10
radio input "true"
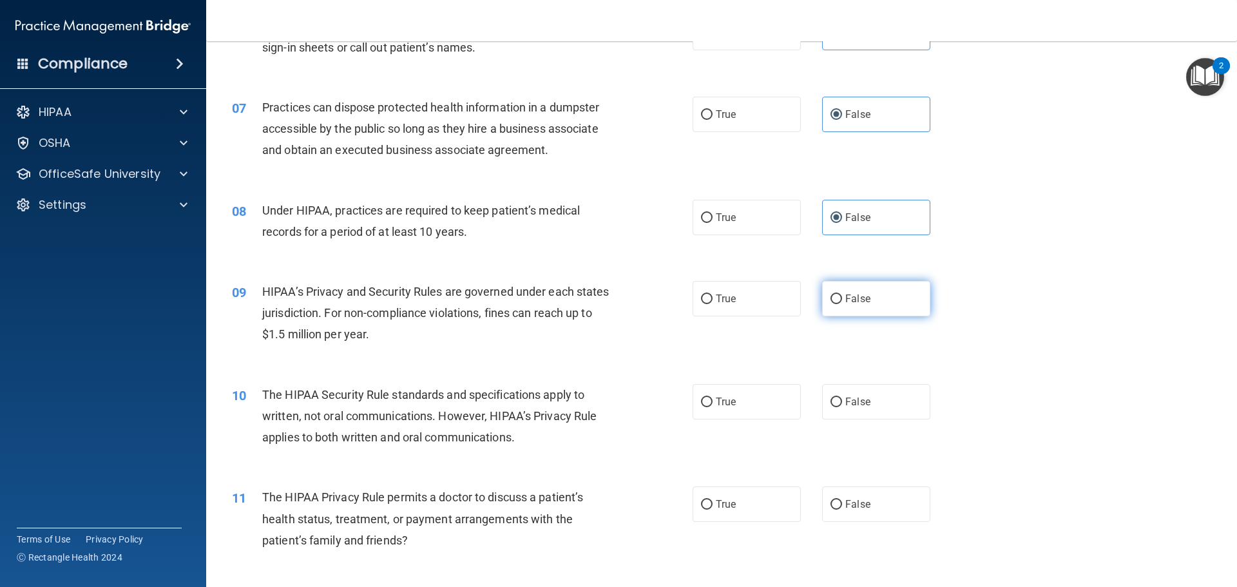
click at [841, 305] on label "False" at bounding box center [876, 298] width 108 height 35
click at [841, 304] on input "False" at bounding box center [836, 299] width 12 height 10
radio input "true"
click at [744, 418] on label "True" at bounding box center [747, 401] width 108 height 35
click at [713, 407] on input "True" at bounding box center [707, 403] width 12 height 10
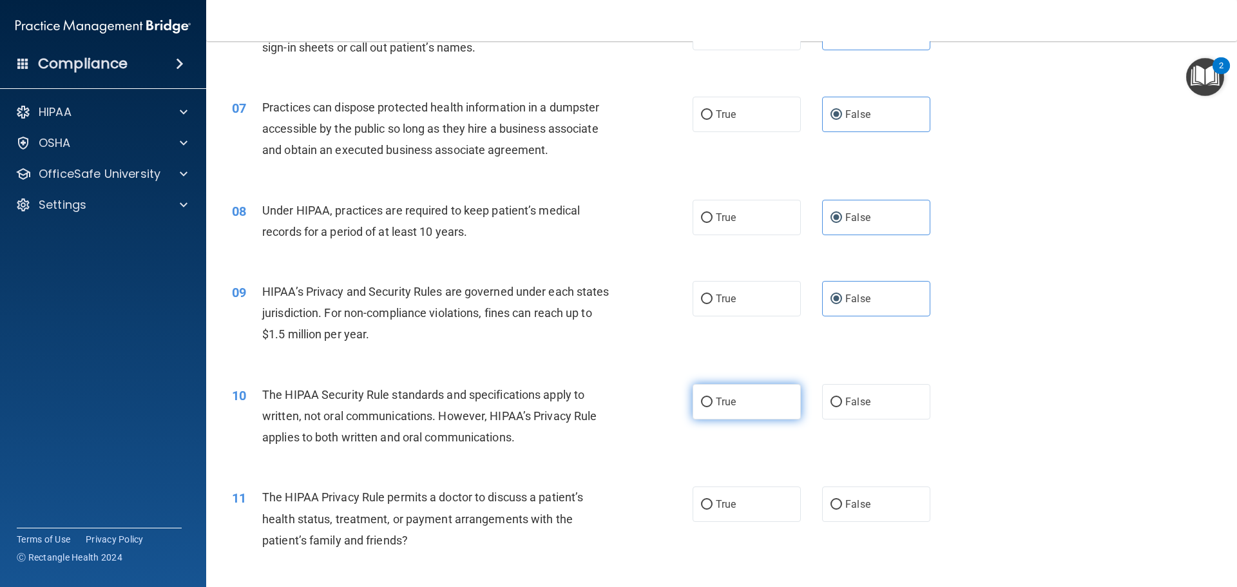
radio input "true"
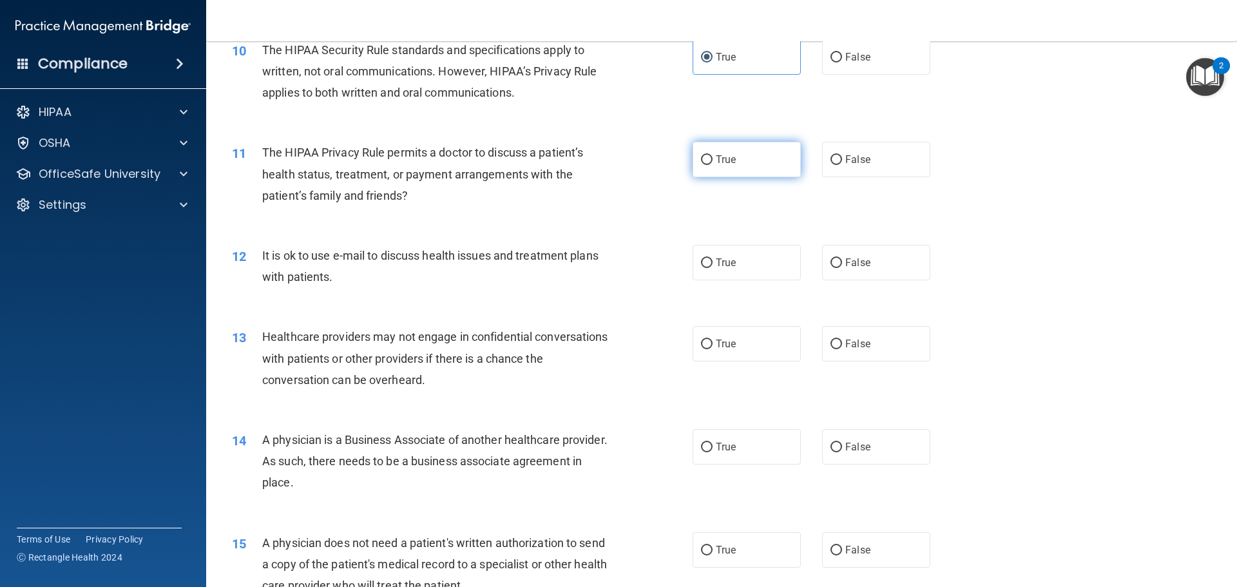
scroll to position [902, 0]
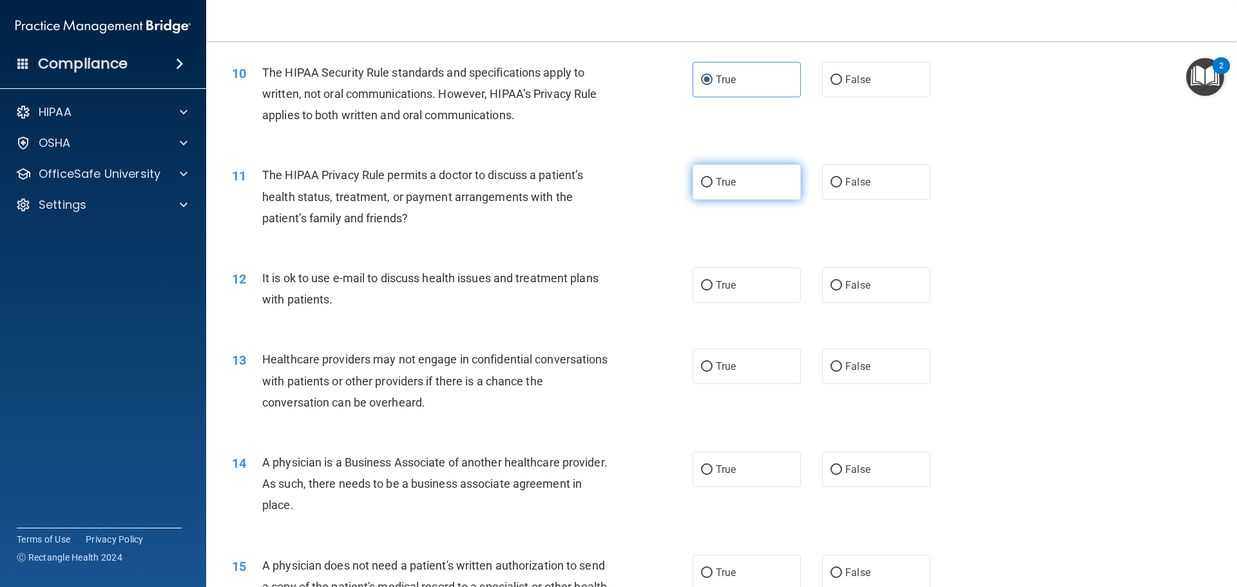
click at [744, 177] on label "True" at bounding box center [747, 181] width 108 height 35
click at [713, 178] on input "True" at bounding box center [707, 183] width 12 height 10
radio input "true"
click at [728, 287] on span "True" at bounding box center [726, 285] width 20 height 12
click at [713, 287] on input "True" at bounding box center [707, 286] width 12 height 10
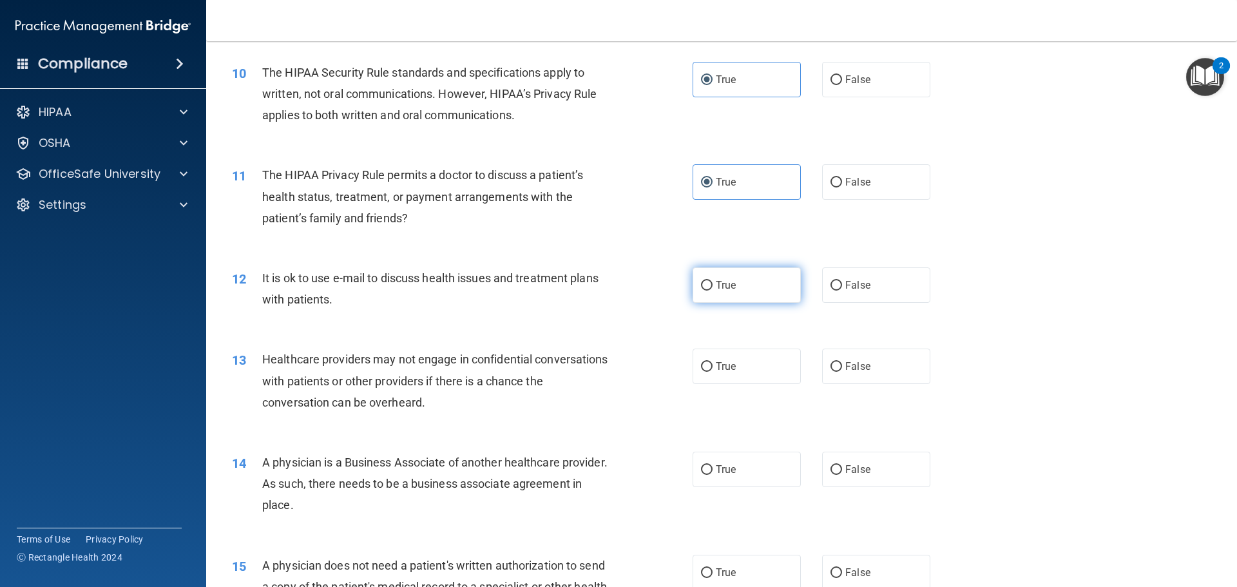
radio input "true"
click at [851, 376] on label "False" at bounding box center [876, 366] width 108 height 35
click at [842, 372] on input "False" at bounding box center [836, 367] width 12 height 10
radio input "true"
click at [845, 474] on span "False" at bounding box center [857, 469] width 25 height 12
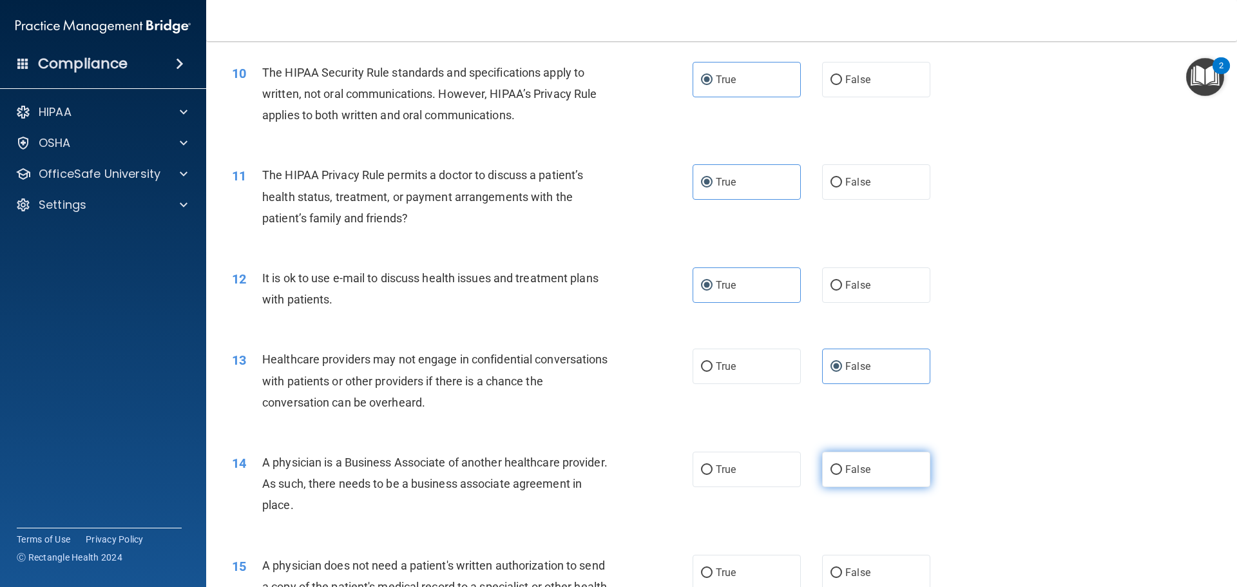
click at [842, 474] on input "False" at bounding box center [836, 470] width 12 height 10
radio input "true"
click at [730, 571] on span "True" at bounding box center [726, 572] width 20 height 12
click at [713, 571] on input "True" at bounding box center [707, 573] width 12 height 10
radio input "true"
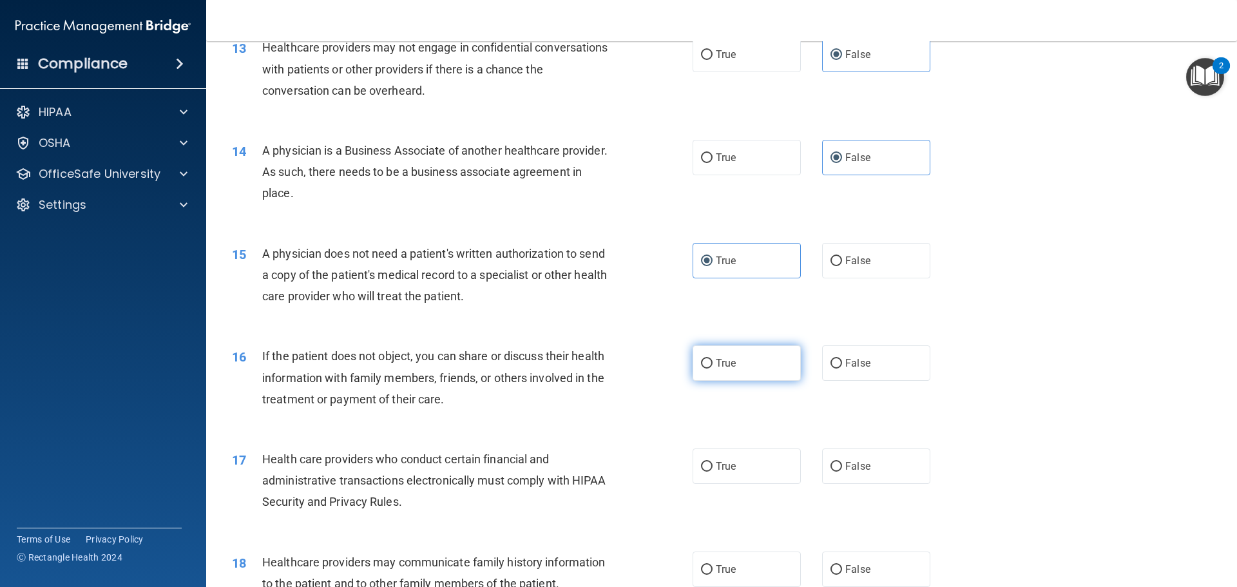
scroll to position [1224, 0]
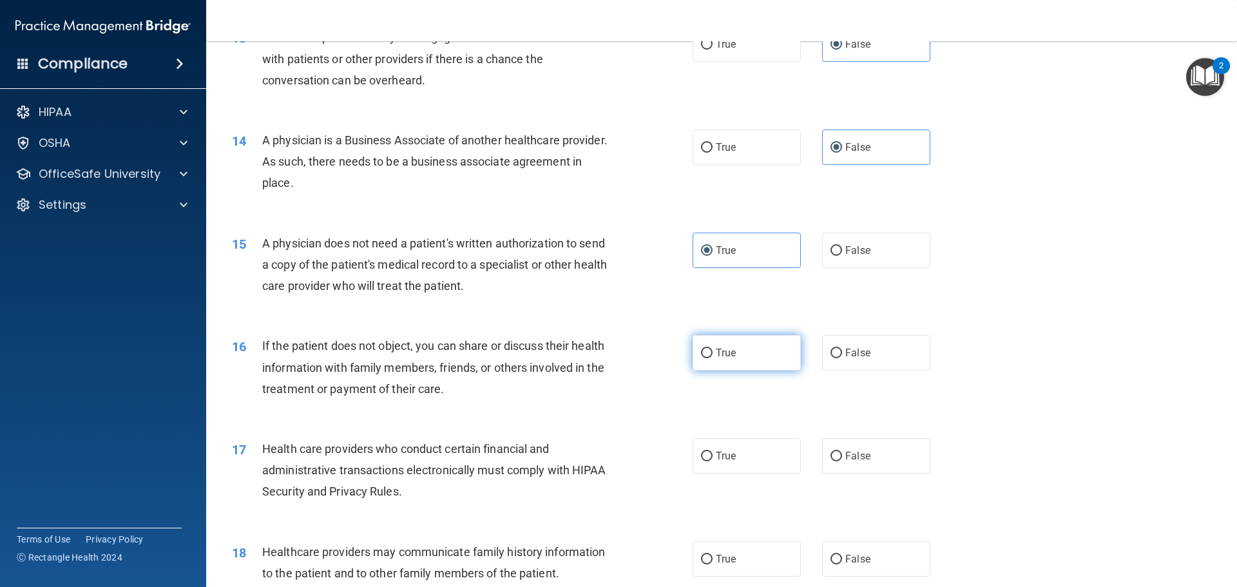
click at [742, 363] on label "True" at bounding box center [747, 352] width 108 height 35
click at [713, 358] on input "True" at bounding box center [707, 354] width 12 height 10
radio input "true"
click at [740, 457] on label "True" at bounding box center [747, 455] width 108 height 35
click at [713, 457] on input "True" at bounding box center [707, 457] width 12 height 10
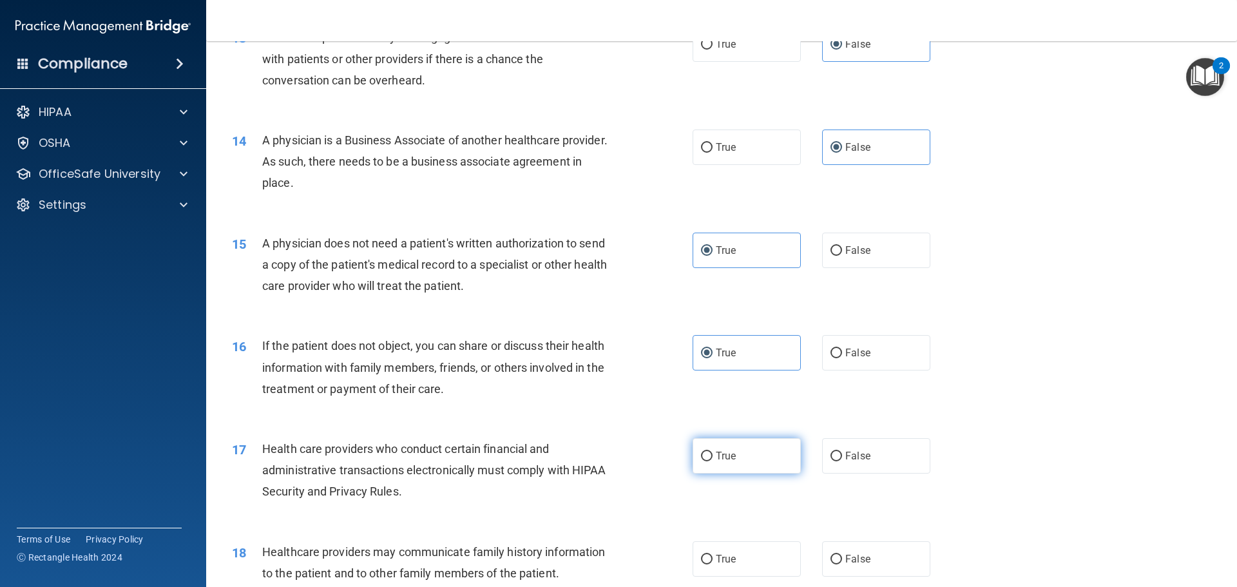
radio input "true"
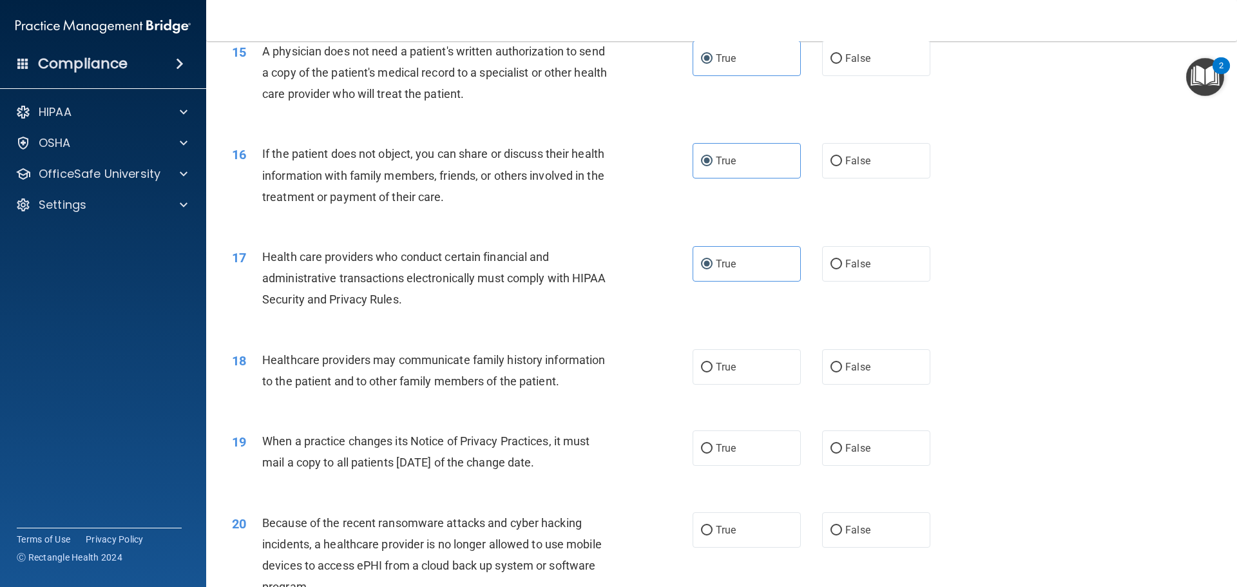
scroll to position [1417, 0]
click at [875, 369] on label "False" at bounding box center [876, 365] width 108 height 35
click at [842, 369] on input "False" at bounding box center [836, 366] width 12 height 10
radio input "true"
click at [855, 517] on label "False" at bounding box center [876, 528] width 108 height 35
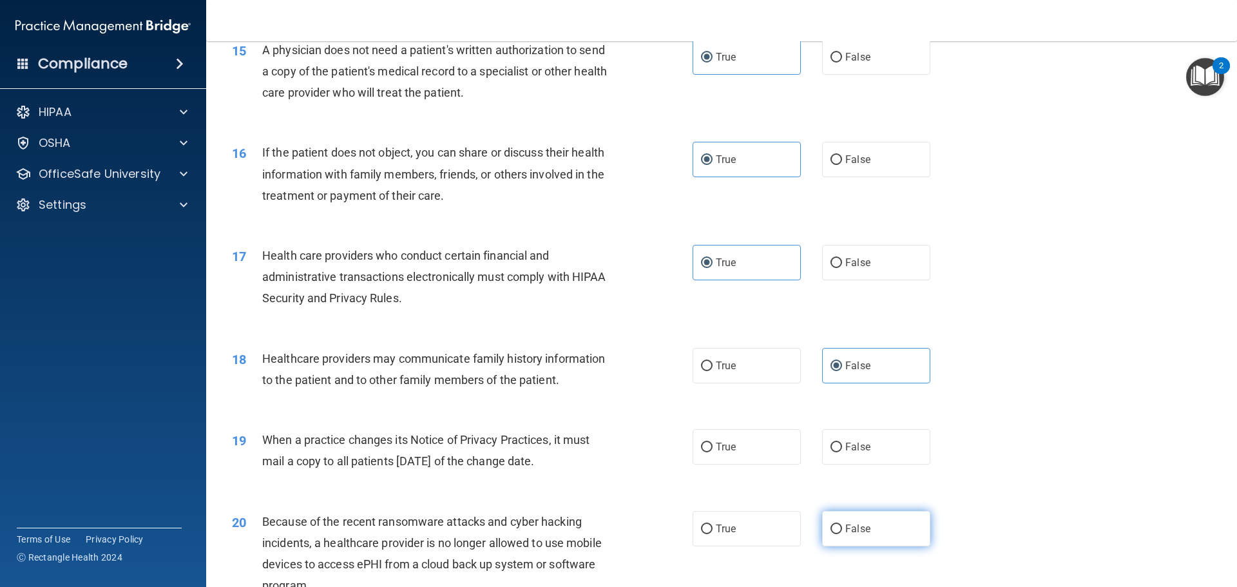
click at [842, 524] on input "False" at bounding box center [836, 529] width 12 height 10
radio input "true"
click at [848, 455] on label "False" at bounding box center [876, 446] width 108 height 35
click at [842, 452] on input "False" at bounding box center [836, 448] width 12 height 10
radio input "true"
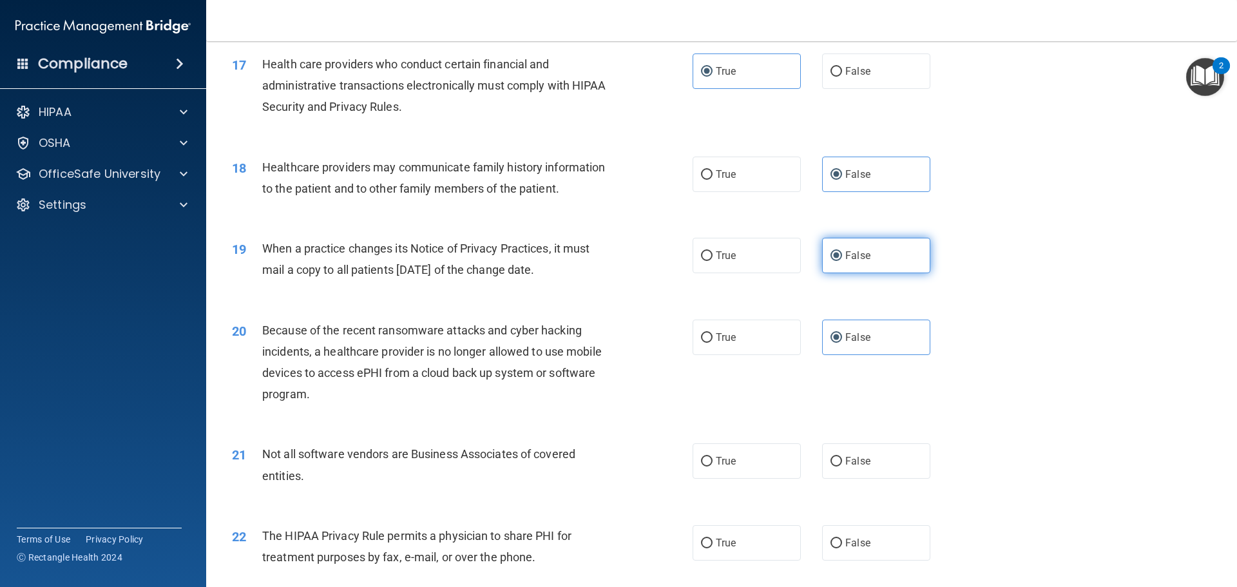
scroll to position [1611, 0]
click at [769, 454] on label "True" at bounding box center [747, 458] width 108 height 35
click at [713, 455] on input "True" at bounding box center [707, 460] width 12 height 10
radio input "true"
click at [758, 541] on label "True" at bounding box center [747, 540] width 108 height 35
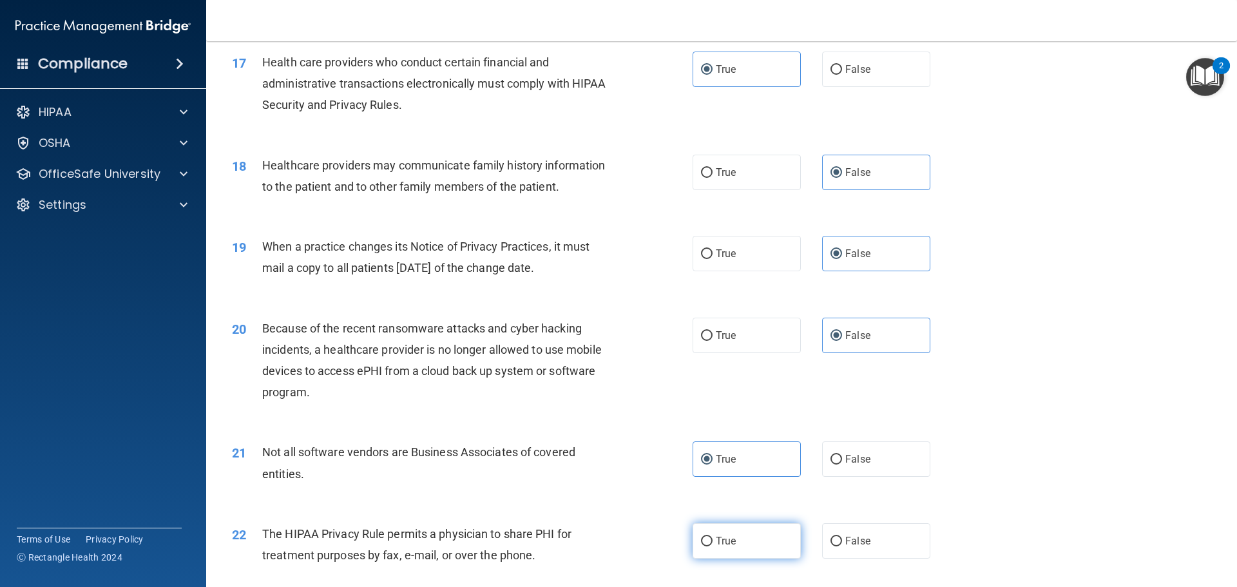
click at [713, 541] on input "True" at bounding box center [707, 542] width 12 height 10
radio input "true"
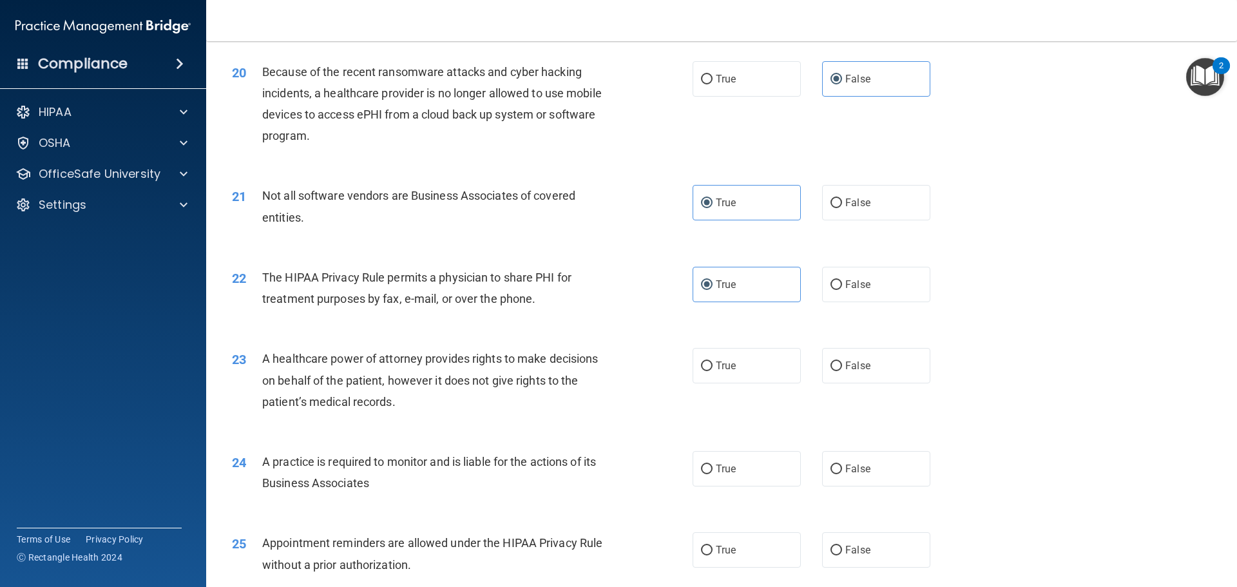
scroll to position [1868, 0]
click at [851, 366] on span "False" at bounding box center [857, 364] width 25 height 12
click at [842, 366] on input "False" at bounding box center [836, 365] width 12 height 10
radio input "true"
click at [830, 474] on label "False" at bounding box center [876, 467] width 108 height 35
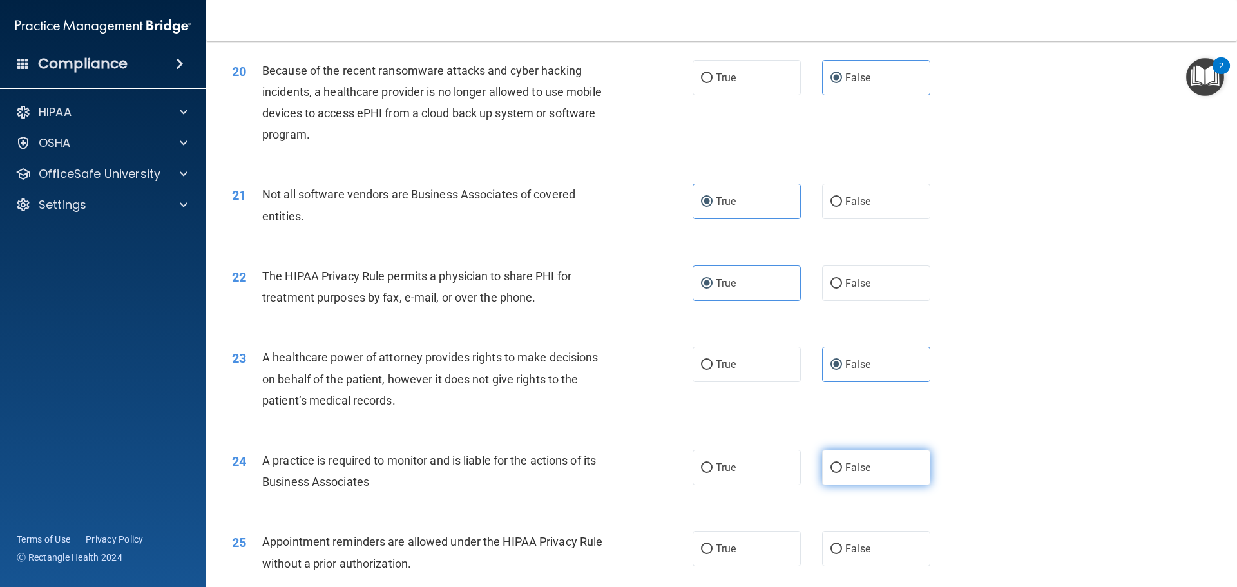
click at [830, 473] on input "False" at bounding box center [836, 468] width 12 height 10
radio input "true"
click at [740, 550] on label "True" at bounding box center [747, 548] width 108 height 35
click at [713, 550] on input "True" at bounding box center [707, 549] width 12 height 10
radio input "true"
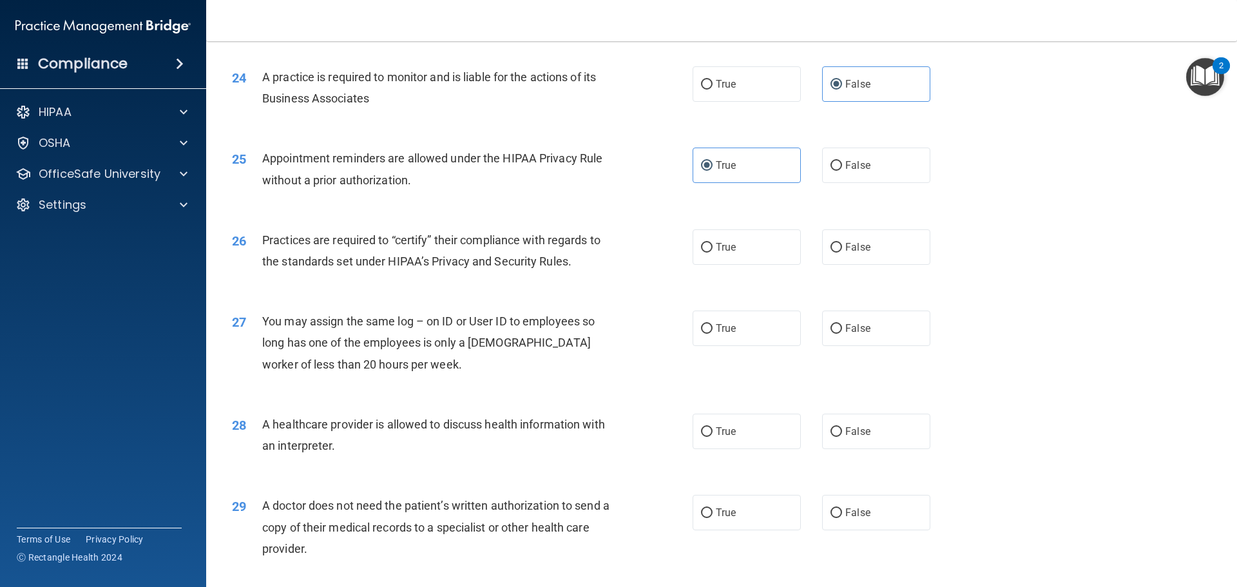
scroll to position [2255, 0]
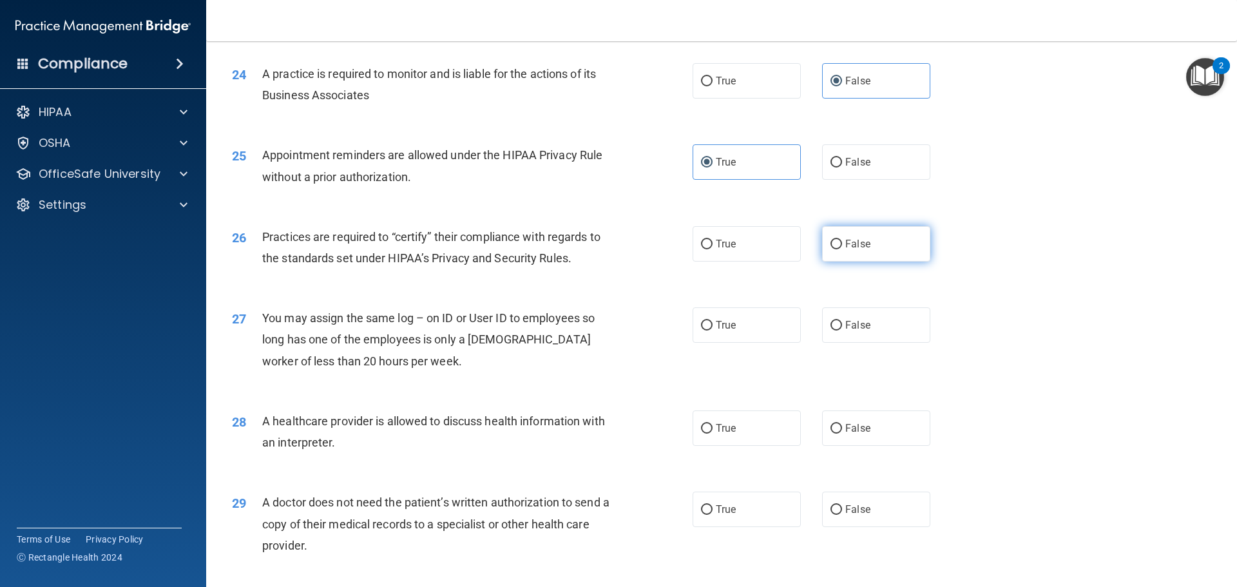
click at [865, 258] on label "False" at bounding box center [876, 243] width 108 height 35
click at [842, 249] on input "False" at bounding box center [836, 245] width 12 height 10
radio input "true"
click at [851, 330] on span "False" at bounding box center [857, 325] width 25 height 12
click at [842, 330] on input "False" at bounding box center [836, 326] width 12 height 10
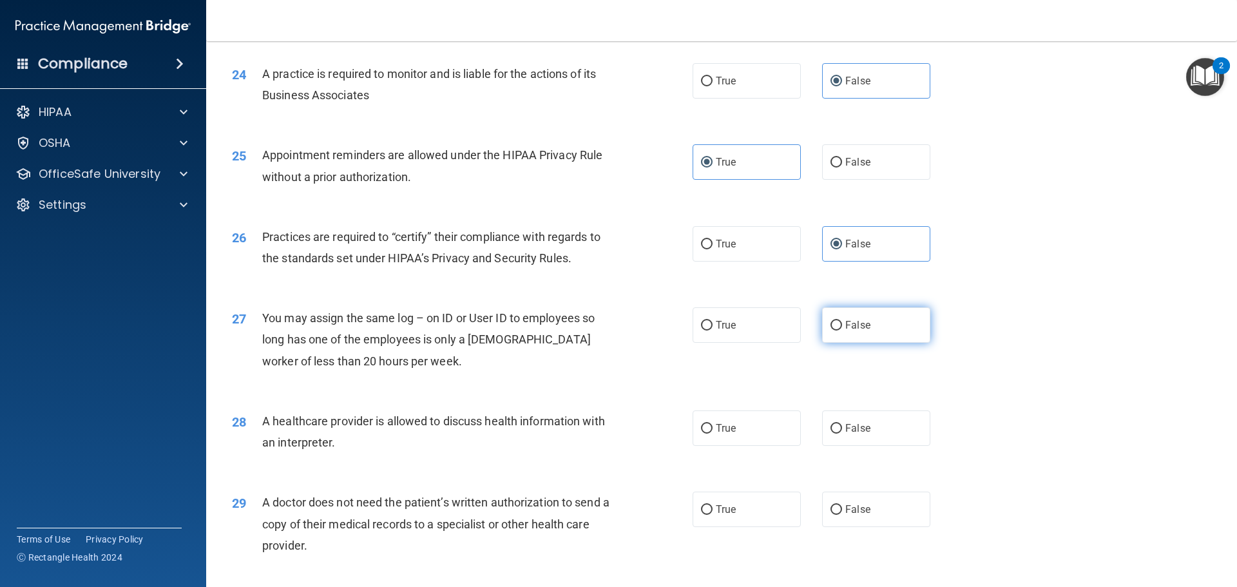
radio input "true"
drag, startPoint x: 775, startPoint y: 432, endPoint x: 771, endPoint y: 490, distance: 58.2
click at [775, 434] on label "True" at bounding box center [747, 427] width 108 height 35
click at [713, 434] on input "True" at bounding box center [707, 429] width 12 height 10
radio input "true"
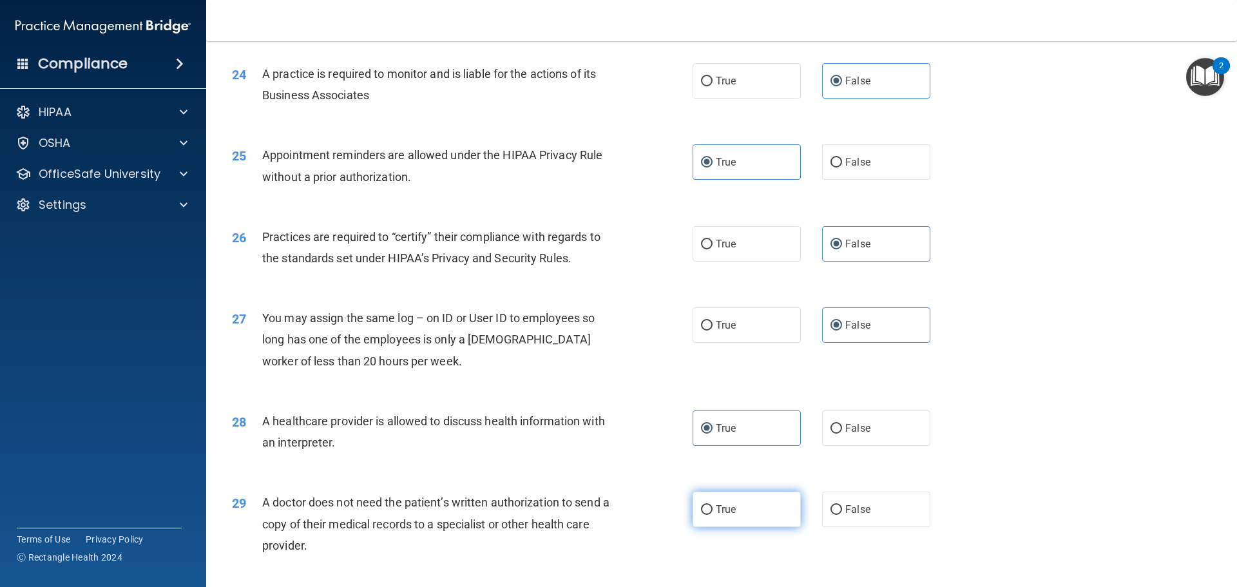
click at [769, 498] on label "True" at bounding box center [747, 509] width 108 height 35
click at [713, 505] on input "True" at bounding box center [707, 510] width 12 height 10
radio input "true"
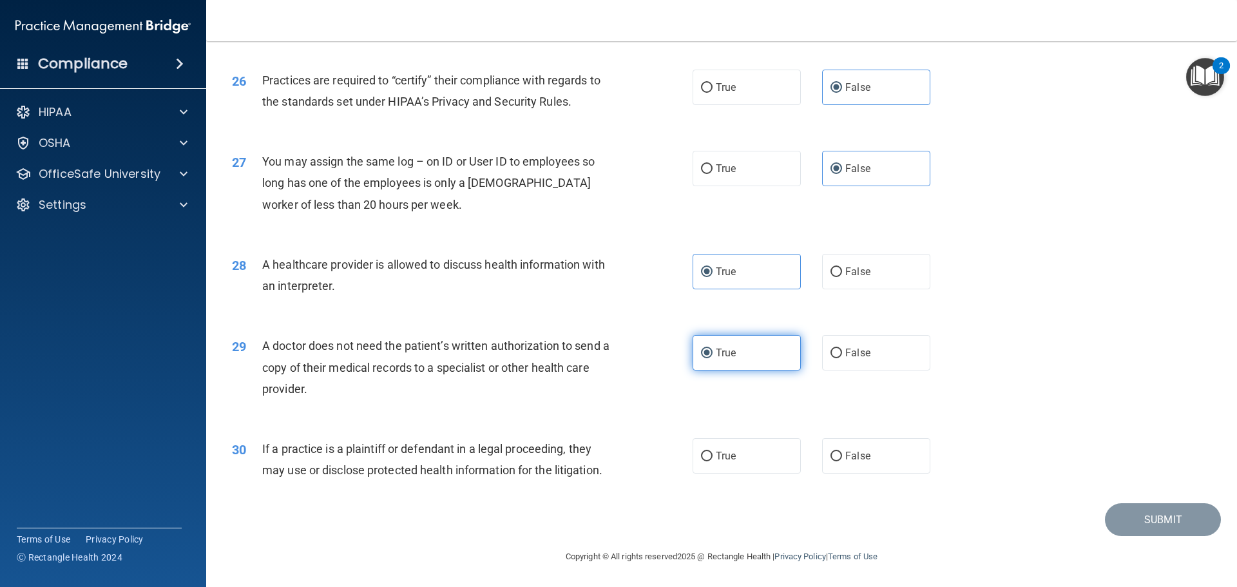
scroll to position [2412, 0]
click at [762, 466] on label "True" at bounding box center [747, 454] width 108 height 35
click at [713, 461] on input "True" at bounding box center [707, 456] width 12 height 10
radio input "true"
click at [1136, 530] on button "Submit" at bounding box center [1163, 519] width 116 height 33
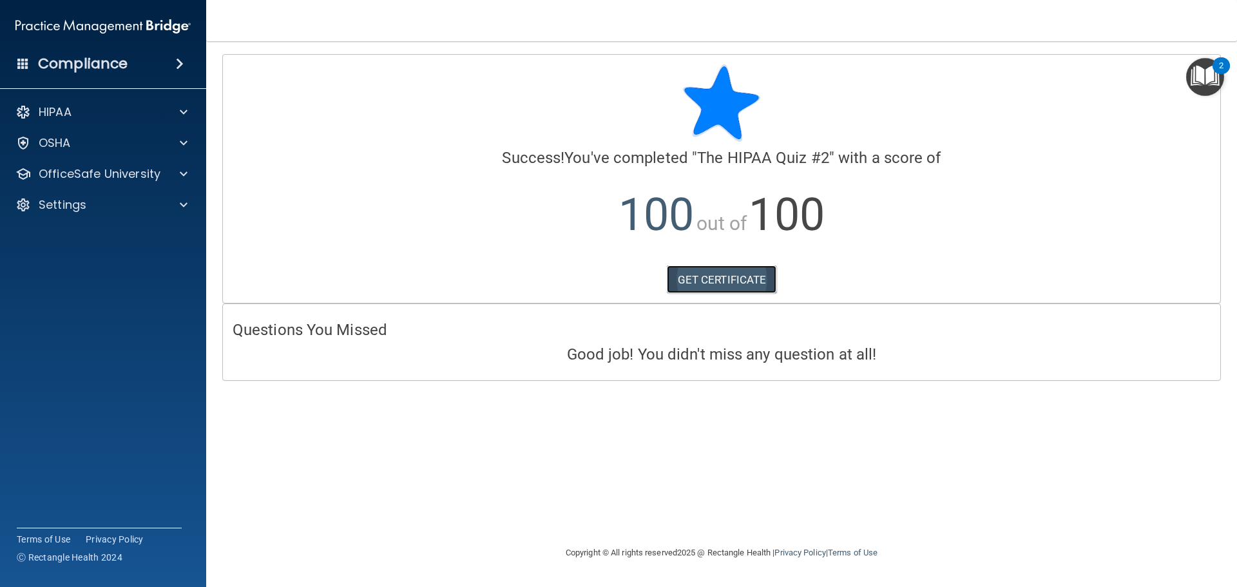
click at [713, 290] on link "GET CERTIFICATE" at bounding box center [722, 279] width 110 height 28
click at [74, 160] on div "HIPAA Documents and Policies Report an Incident Business Associates Emergency P…" at bounding box center [103, 161] width 207 height 134
click at [74, 175] on p "OfficeSafe University" at bounding box center [100, 173] width 122 height 15
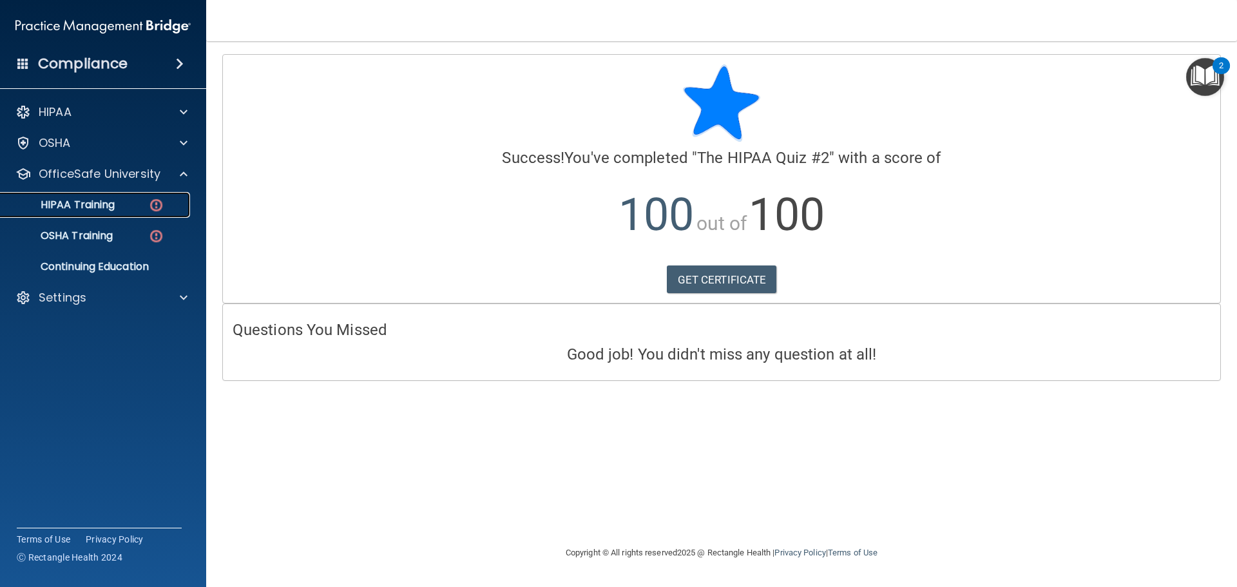
click at [88, 195] on link "HIPAA Training" at bounding box center [88, 205] width 203 height 26
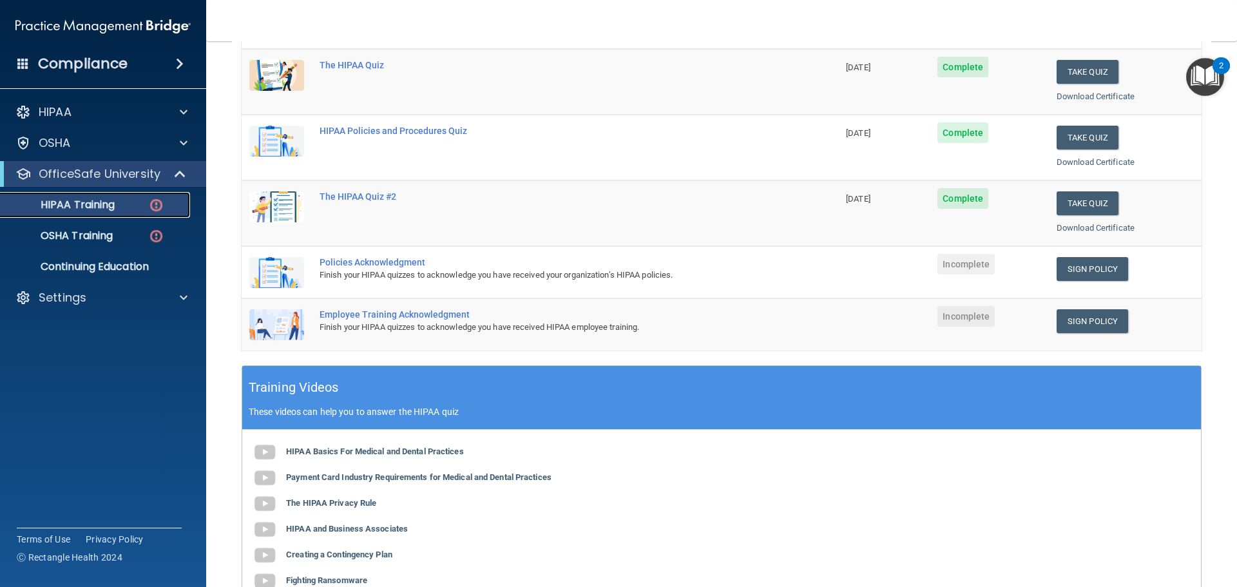
scroll to position [193, 0]
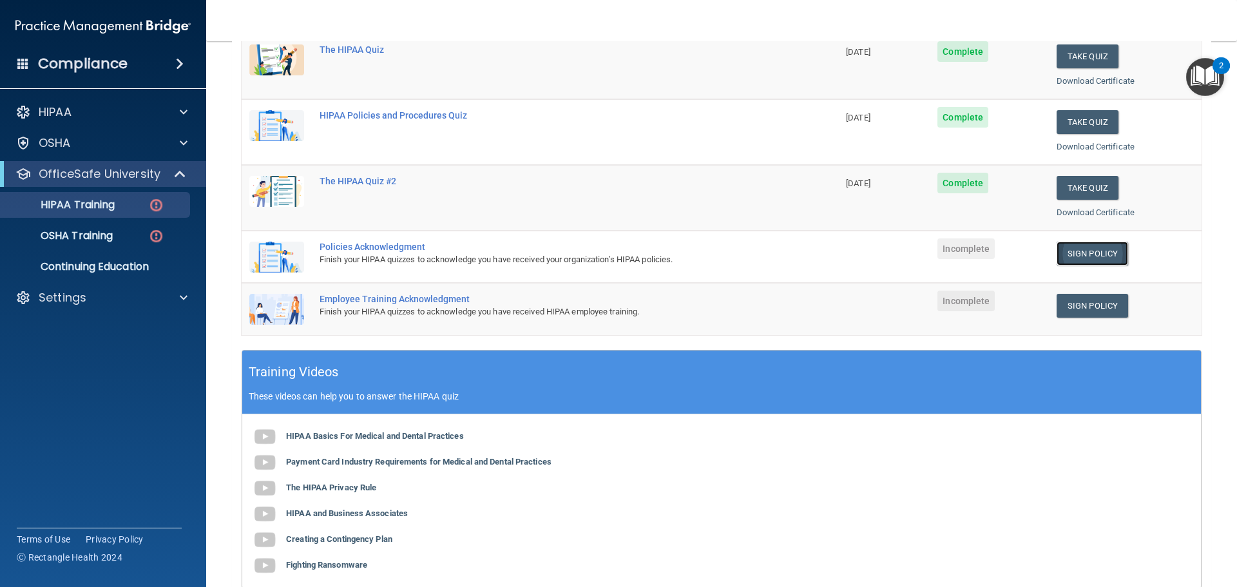
click at [1072, 245] on link "Sign Policy" at bounding box center [1093, 254] width 72 height 24
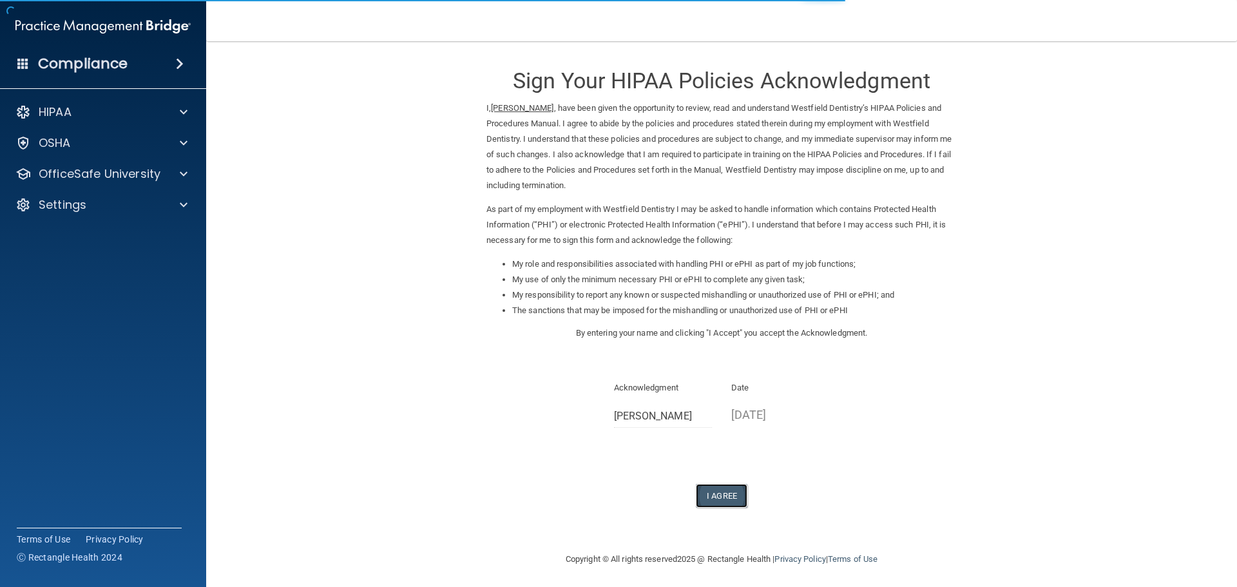
click at [710, 501] on button "I Agree" at bounding box center [722, 496] width 52 height 24
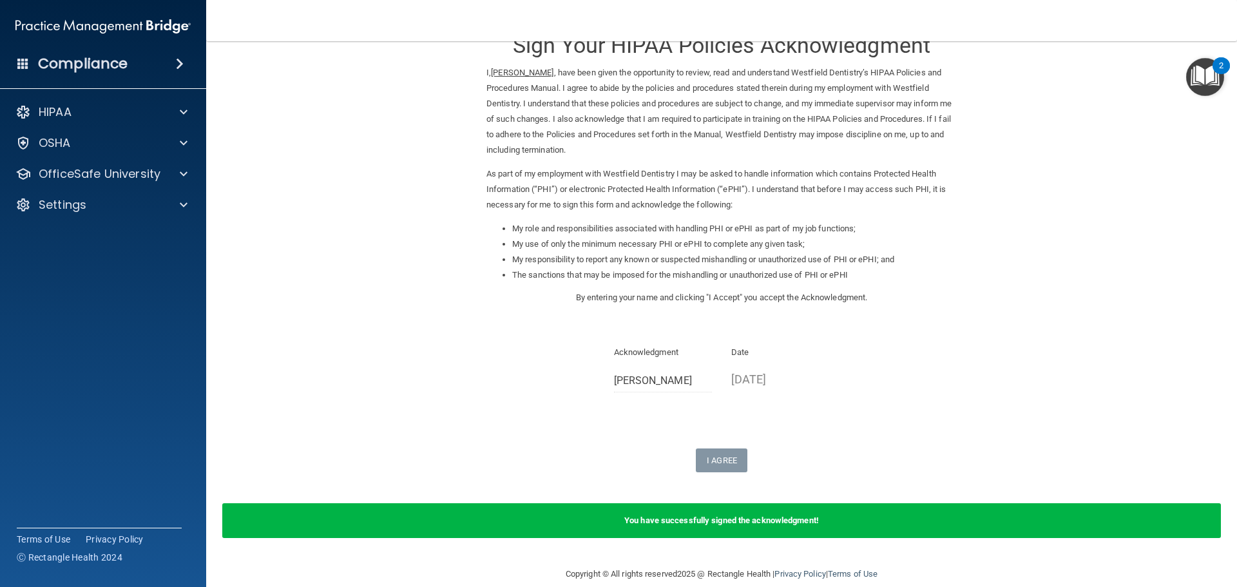
scroll to position [53, 0]
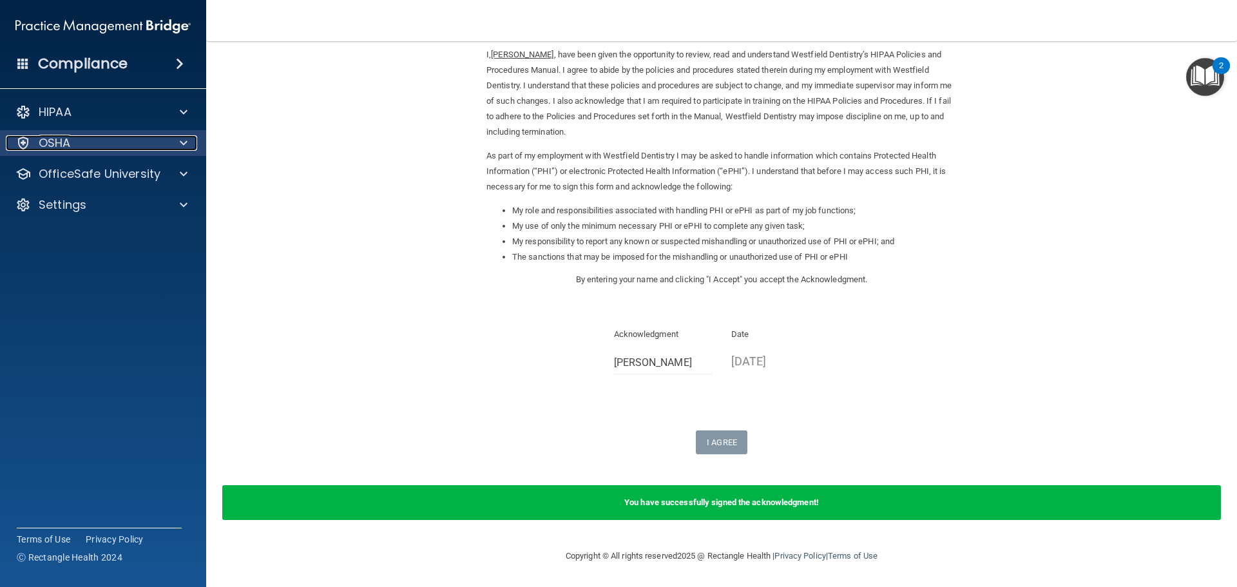
click at [120, 146] on div "OSHA" at bounding box center [86, 142] width 160 height 15
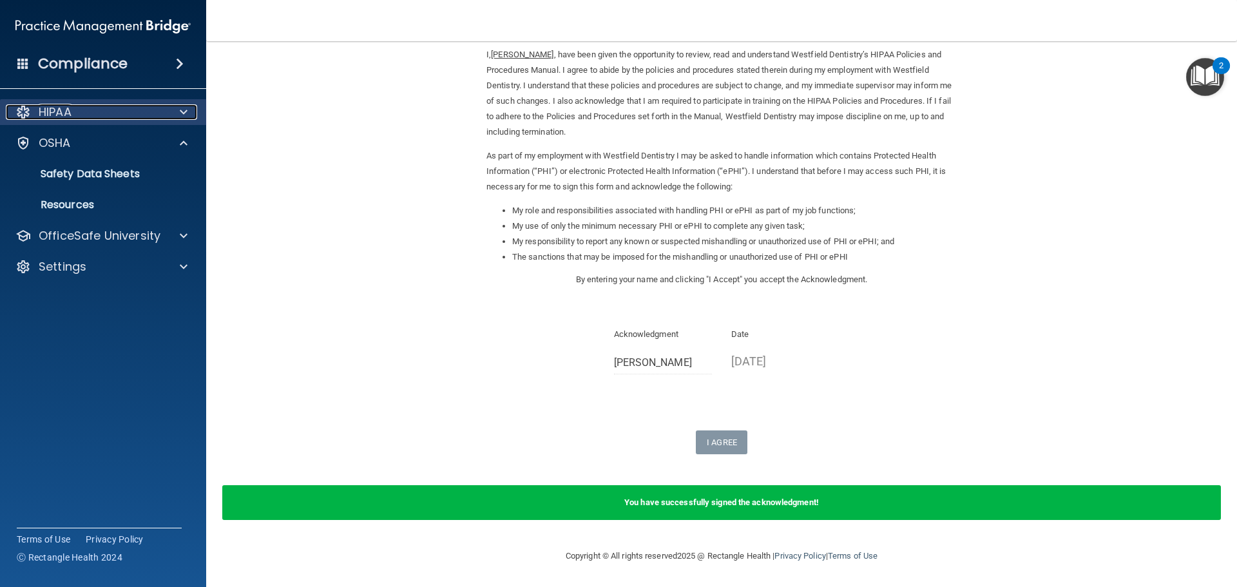
click at [131, 117] on div "HIPAA" at bounding box center [86, 111] width 160 height 15
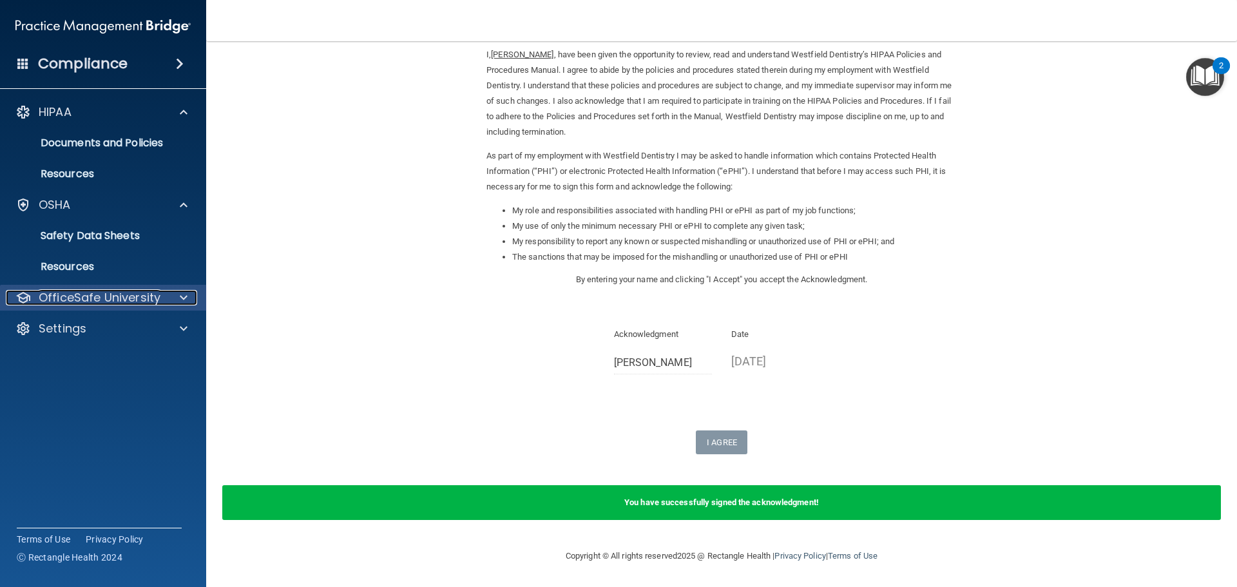
click at [111, 298] on p "OfficeSafe University" at bounding box center [100, 297] width 122 height 15
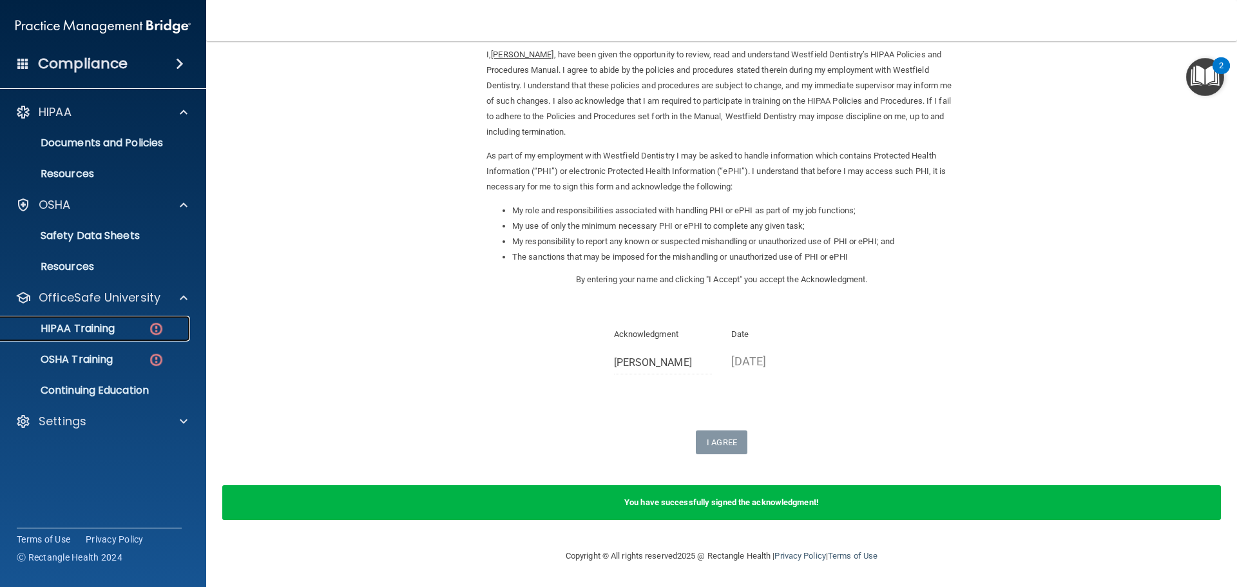
click at [104, 332] on p "HIPAA Training" at bounding box center [61, 328] width 106 height 13
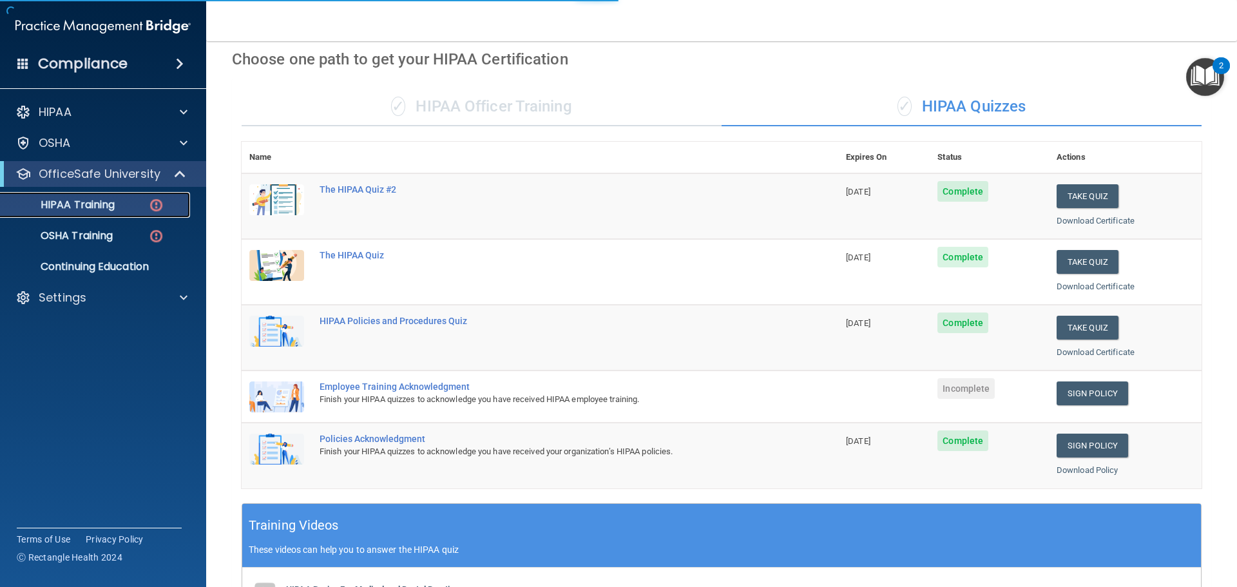
scroll to position [370, 0]
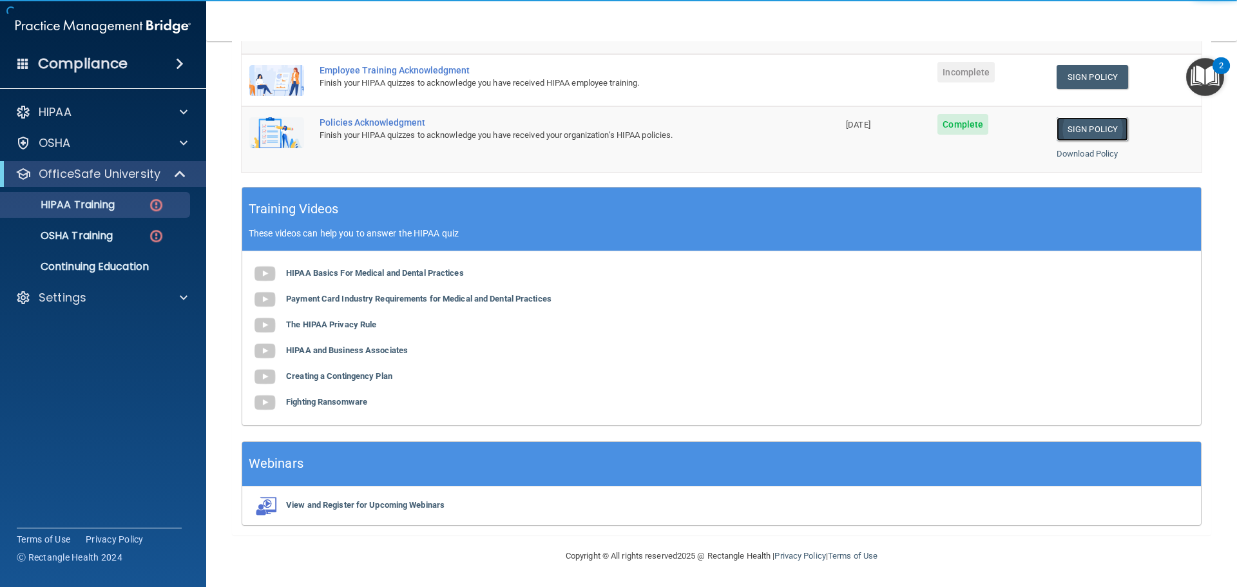
click at [1070, 133] on link "Sign Policy" at bounding box center [1093, 129] width 72 height 24
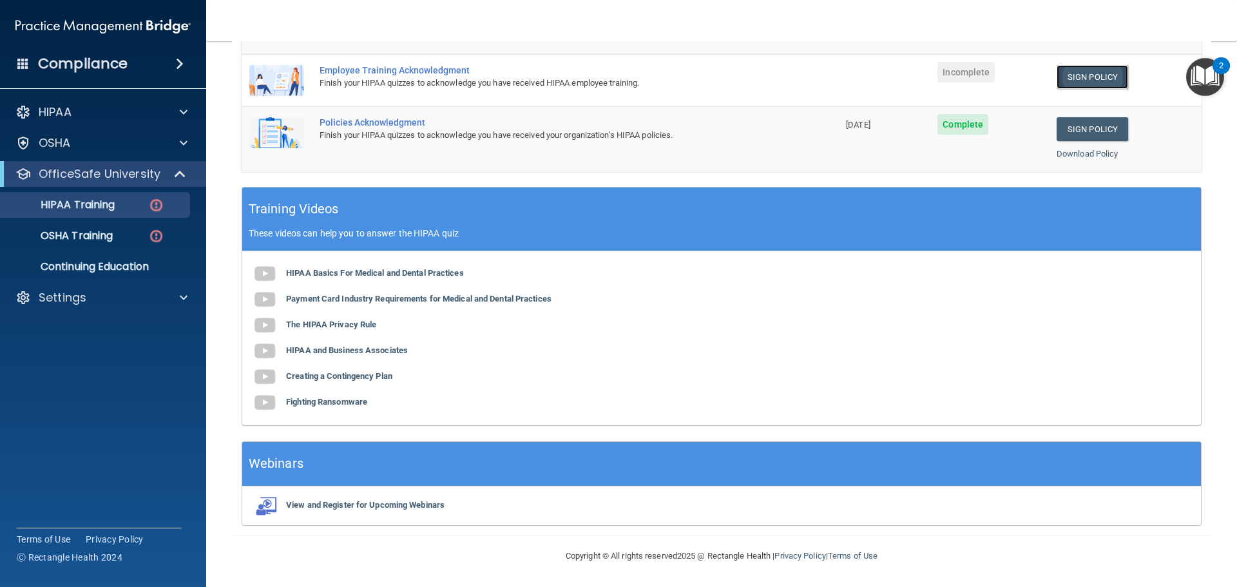
click at [1092, 88] on link "Sign Policy" at bounding box center [1093, 77] width 72 height 24
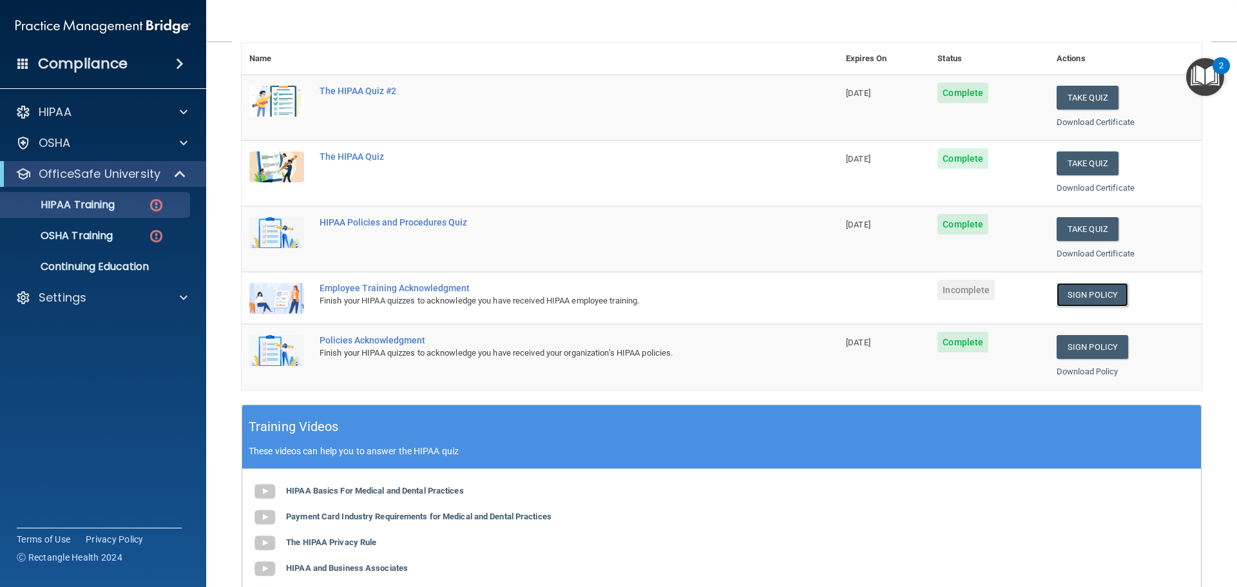
scroll to position [48, 0]
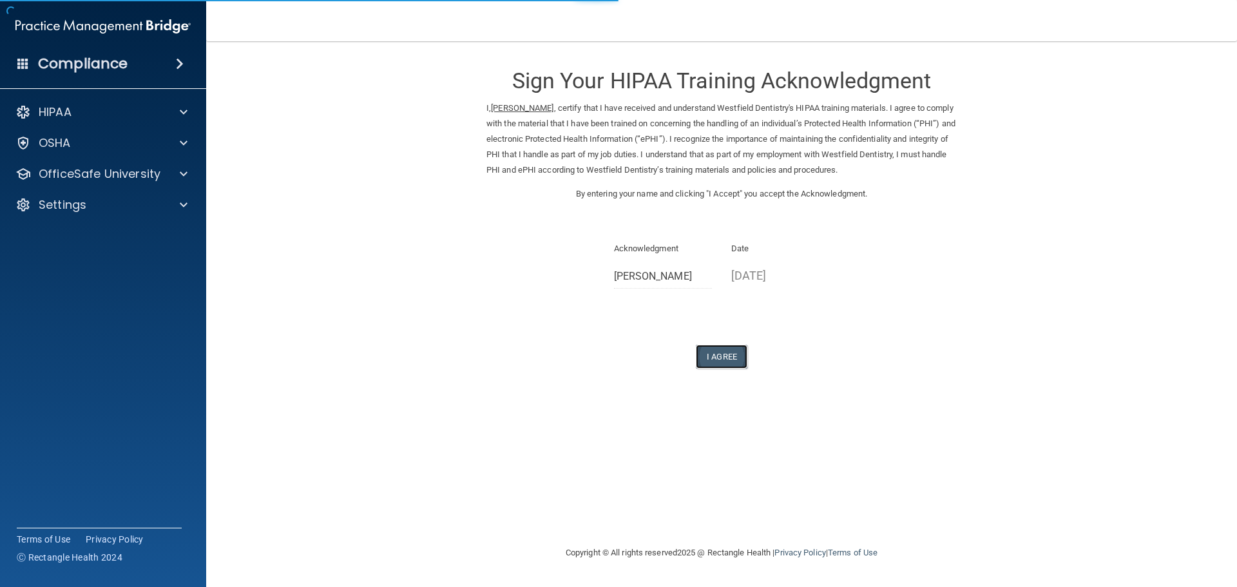
click at [737, 352] on button "I Agree" at bounding box center [722, 357] width 52 height 24
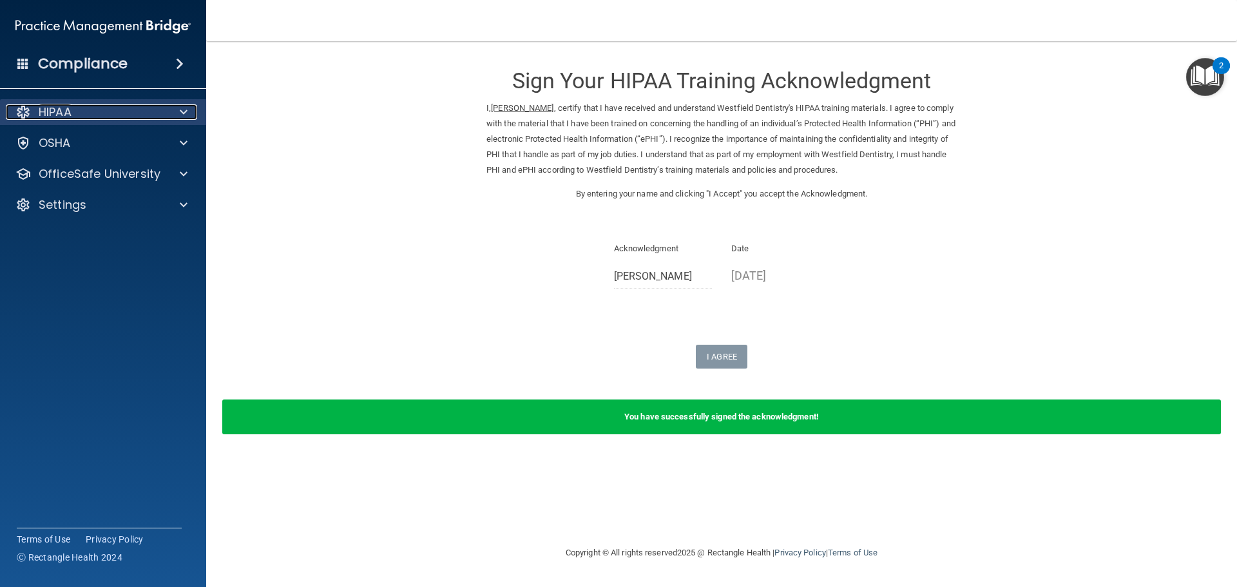
click at [194, 106] on div at bounding box center [182, 111] width 32 height 15
click at [173, 112] on div at bounding box center [182, 111] width 32 height 15
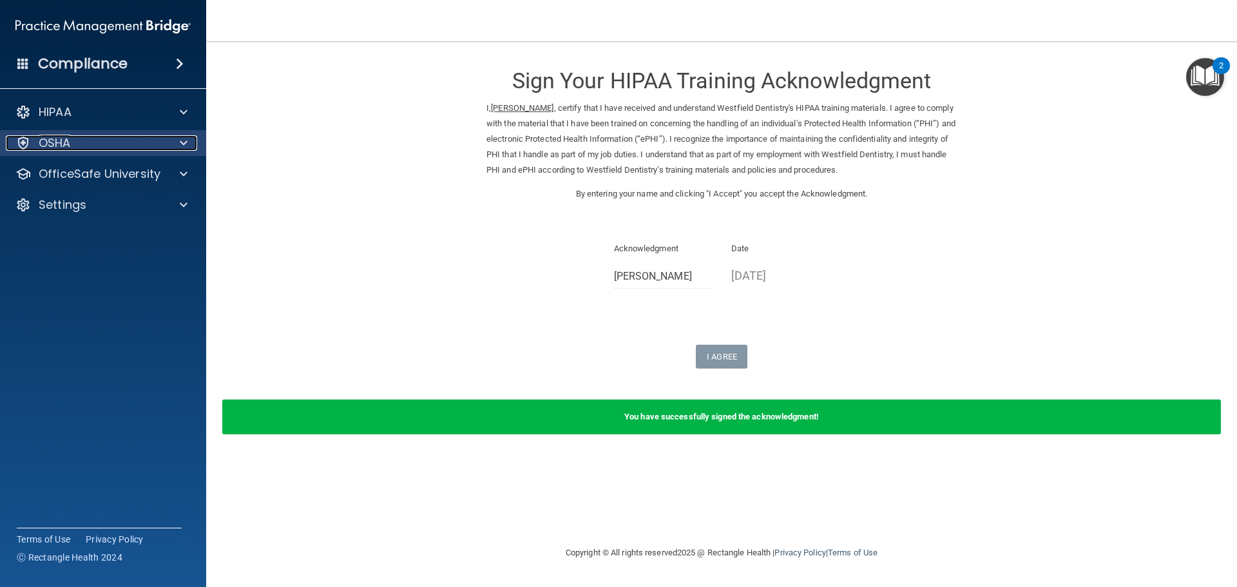
click at [166, 144] on div at bounding box center [182, 142] width 32 height 15
click at [166, 180] on div at bounding box center [182, 173] width 32 height 15
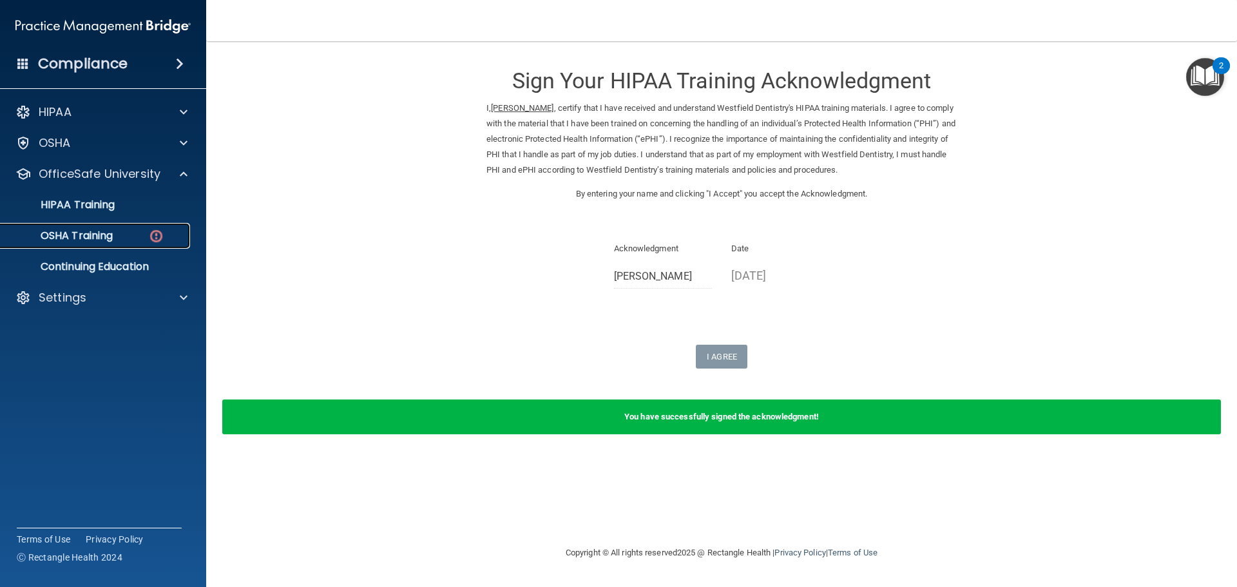
click at [106, 231] on p "OSHA Training" at bounding box center [60, 235] width 104 height 13
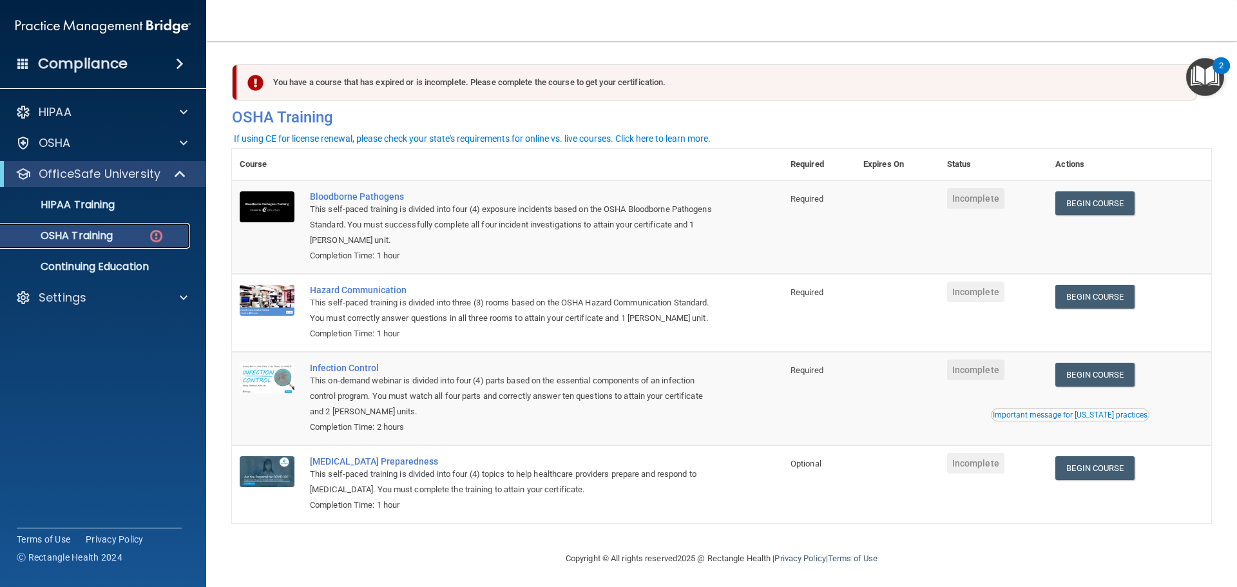
click at [91, 234] on p "OSHA Training" at bounding box center [60, 235] width 104 height 13
click at [82, 268] on p "Continuing Education" at bounding box center [96, 266] width 176 height 13
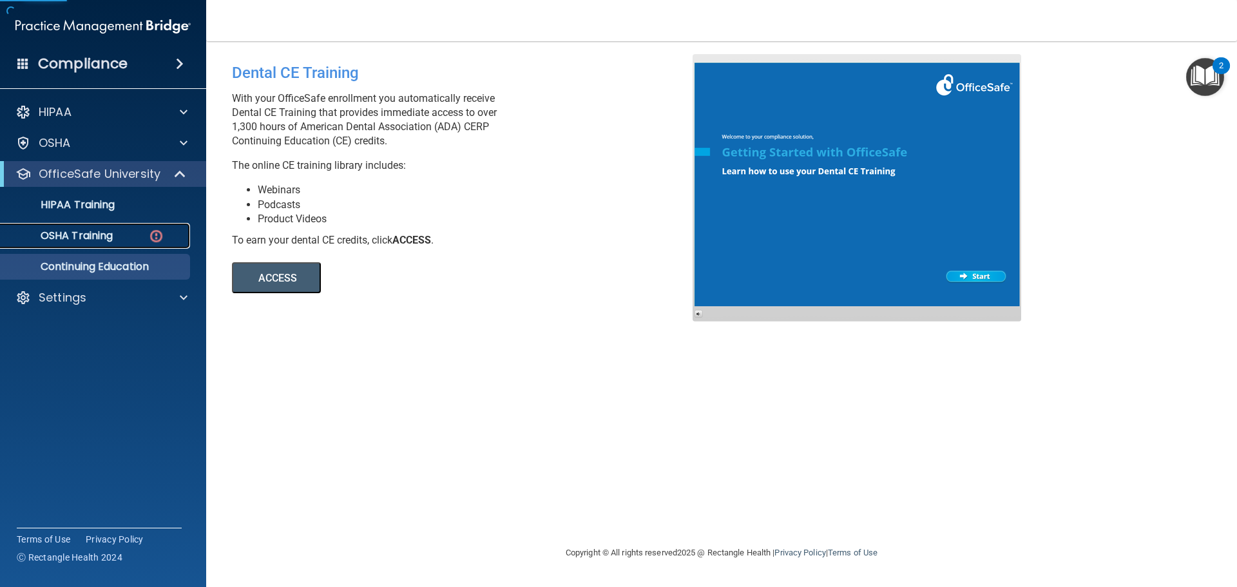
click at [97, 247] on link "OSHA Training" at bounding box center [88, 236] width 203 height 26
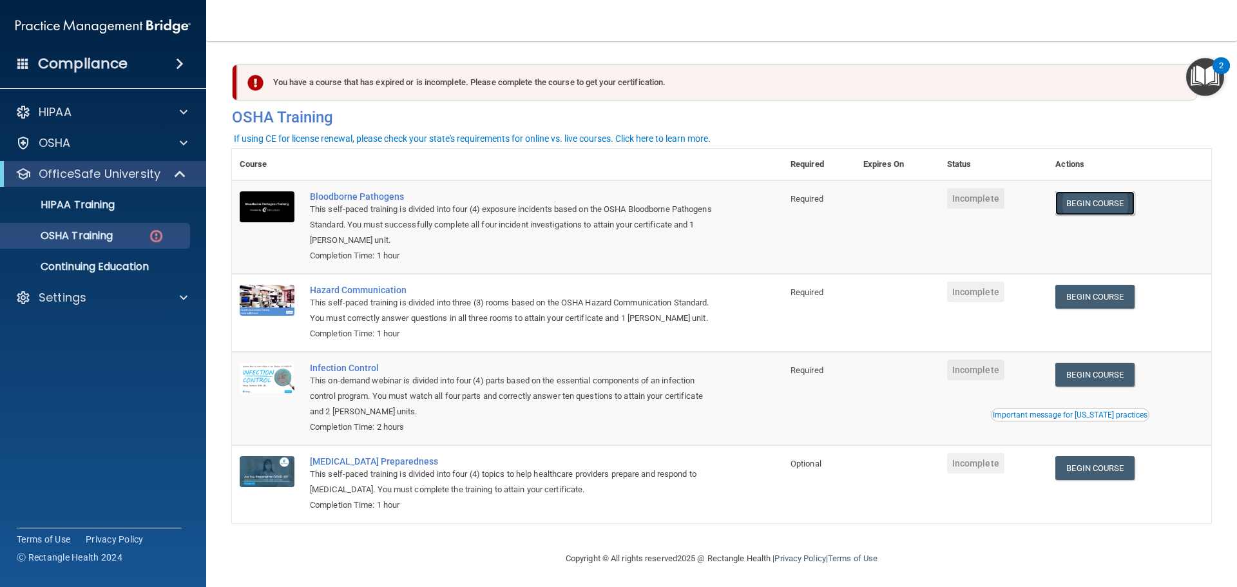
click at [1100, 200] on link "Begin Course" at bounding box center [1094, 203] width 79 height 24
click at [81, 222] on ul "HIPAA Training OSHA Training Continuing Education" at bounding box center [103, 233] width 233 height 93
click at [88, 216] on link "HIPAA Training" at bounding box center [88, 205] width 203 height 26
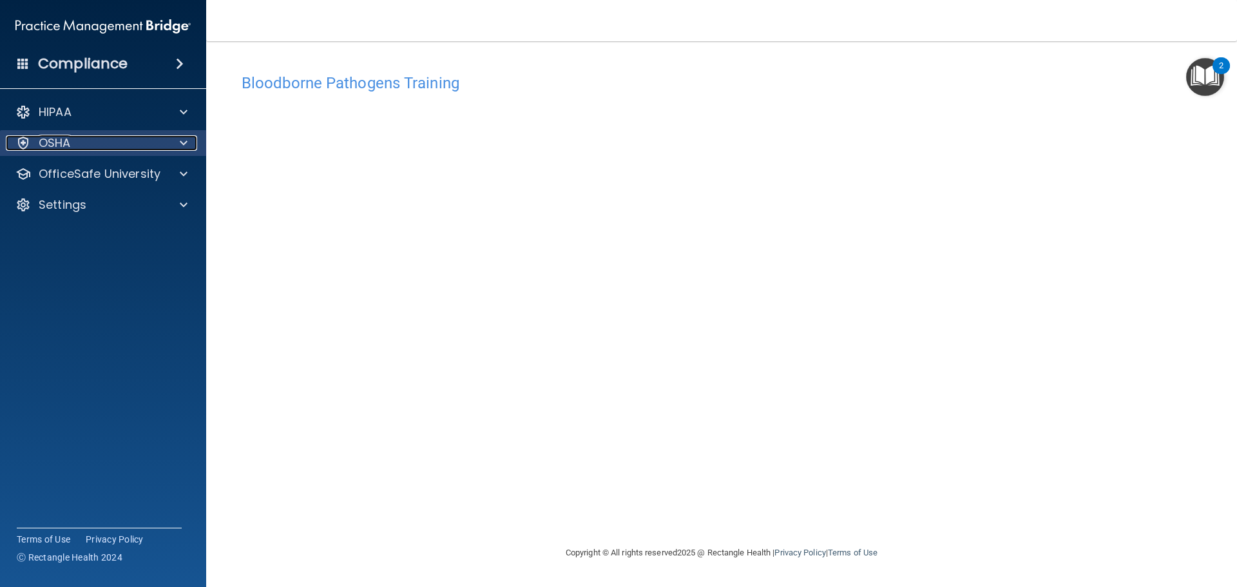
click at [142, 143] on div "OSHA" at bounding box center [86, 142] width 160 height 15
click at [179, 142] on div at bounding box center [182, 142] width 32 height 15
click at [135, 177] on p "OfficeSafe University" at bounding box center [100, 173] width 122 height 15
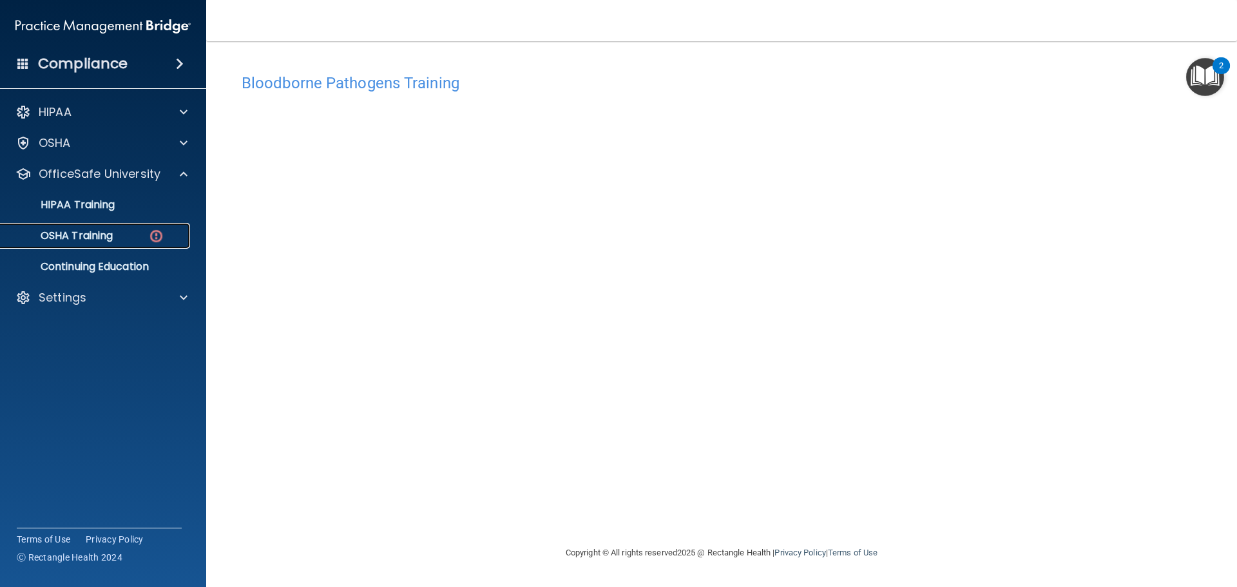
click at [94, 241] on p "OSHA Training" at bounding box center [60, 235] width 104 height 13
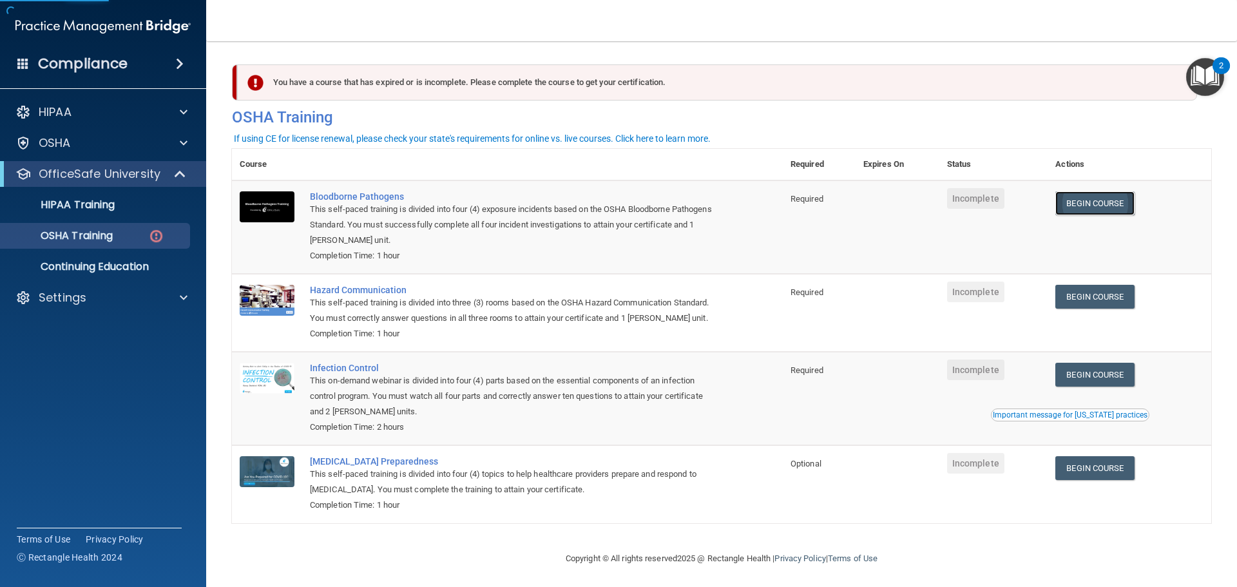
click at [1075, 207] on link "Begin Course" at bounding box center [1094, 203] width 79 height 24
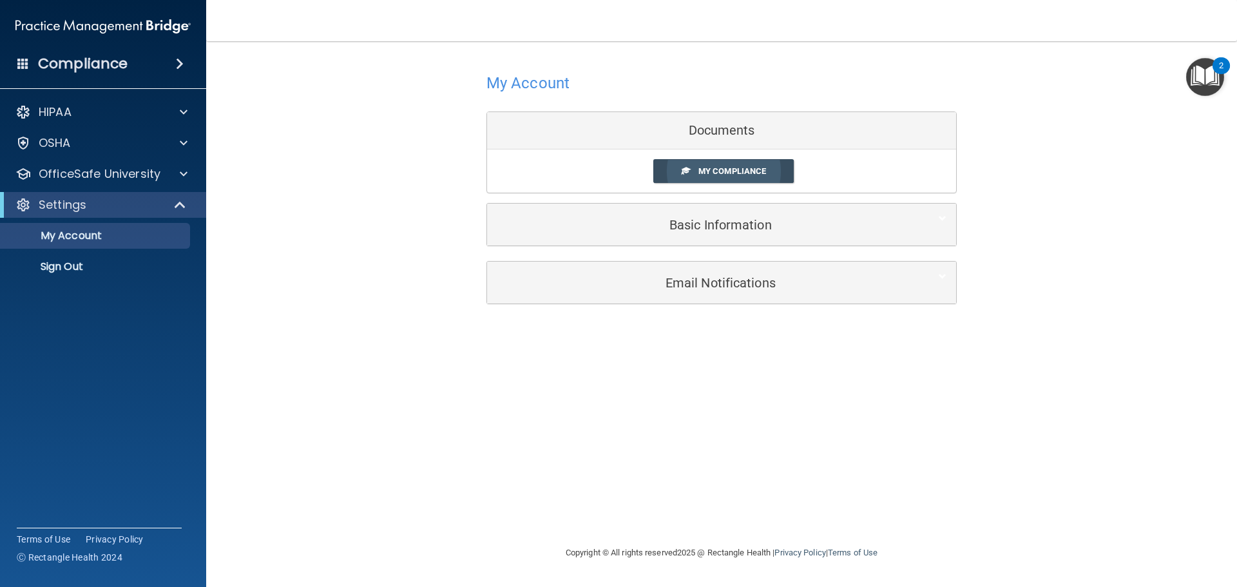
click at [728, 167] on span "My Compliance" at bounding box center [732, 171] width 68 height 10
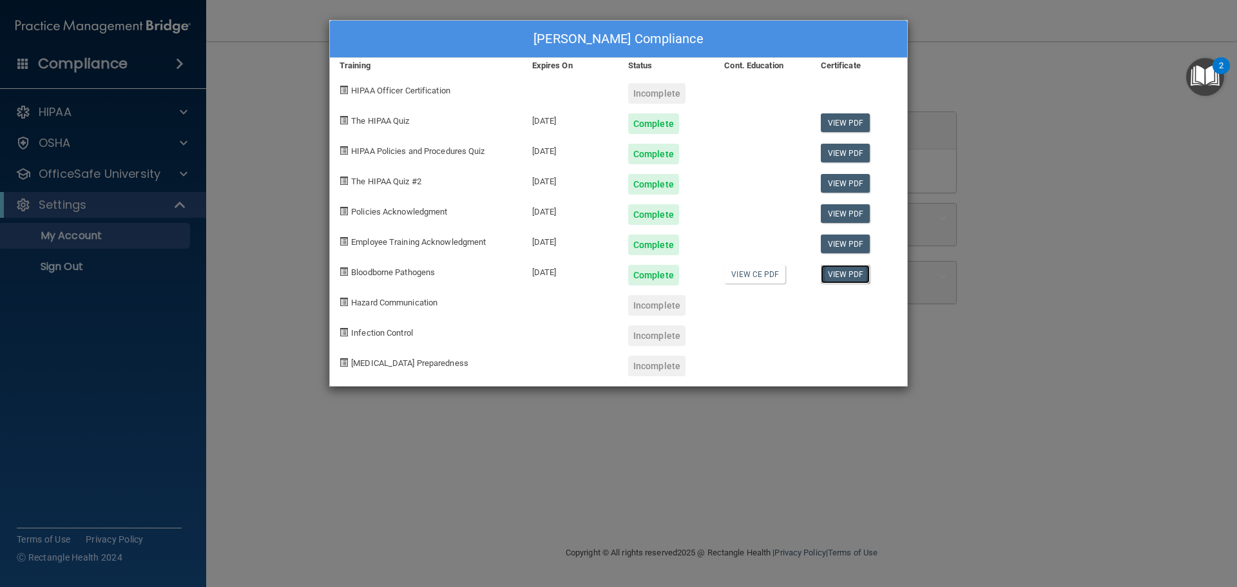
click at [835, 279] on link "View PDF" at bounding box center [846, 274] width 50 height 19
click at [296, 287] on div "Katie Sheehan's Compliance Training Expires On Status Cont. Education Certifica…" at bounding box center [618, 293] width 1237 height 587
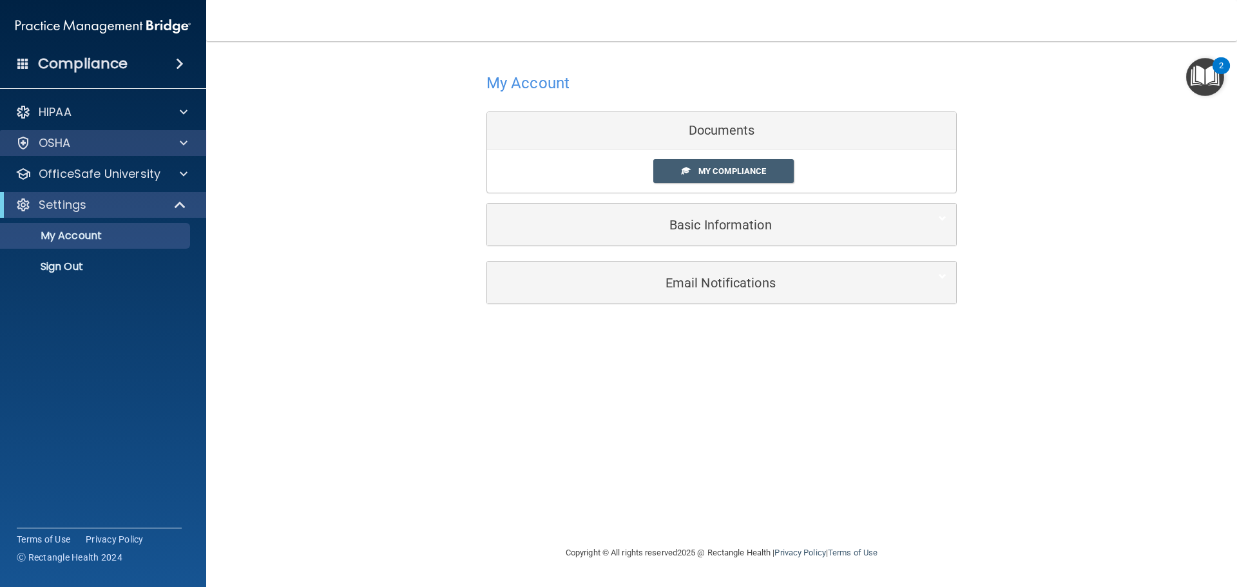
click at [90, 151] on div "OSHA" at bounding box center [103, 143] width 207 height 26
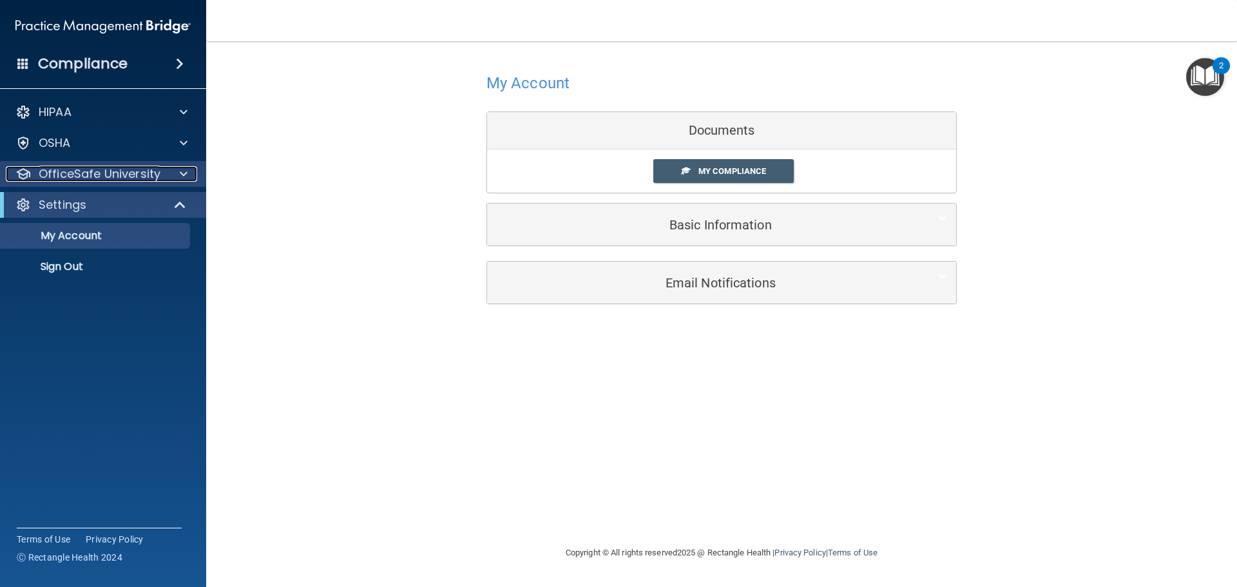
click at [149, 178] on p "OfficeSafe University" at bounding box center [100, 173] width 122 height 15
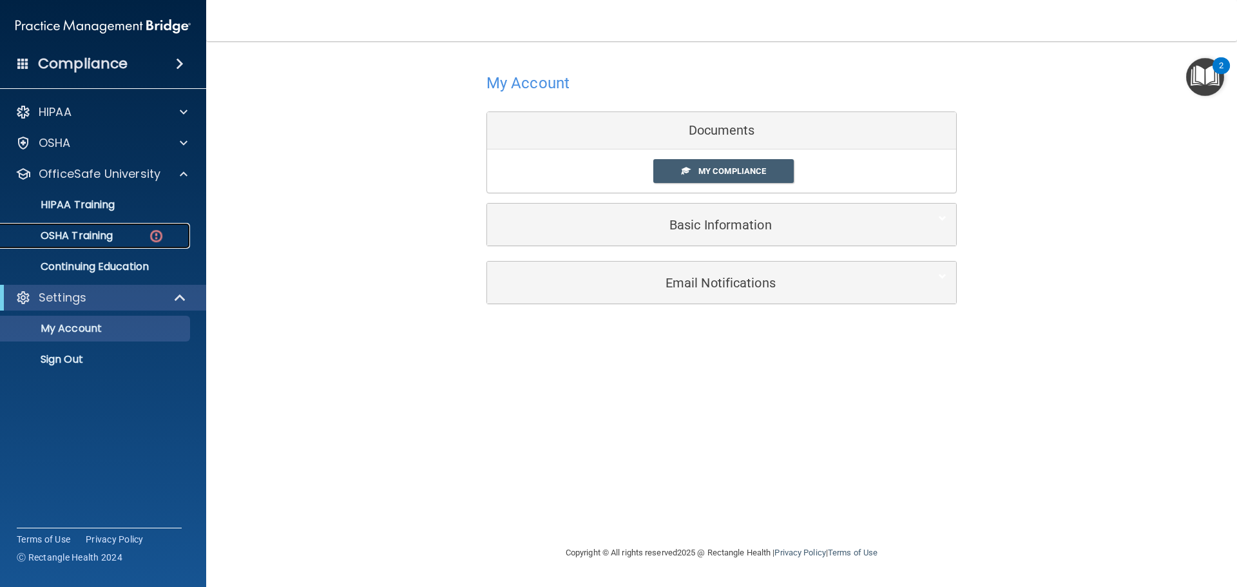
click at [106, 237] on p "OSHA Training" at bounding box center [60, 235] width 104 height 13
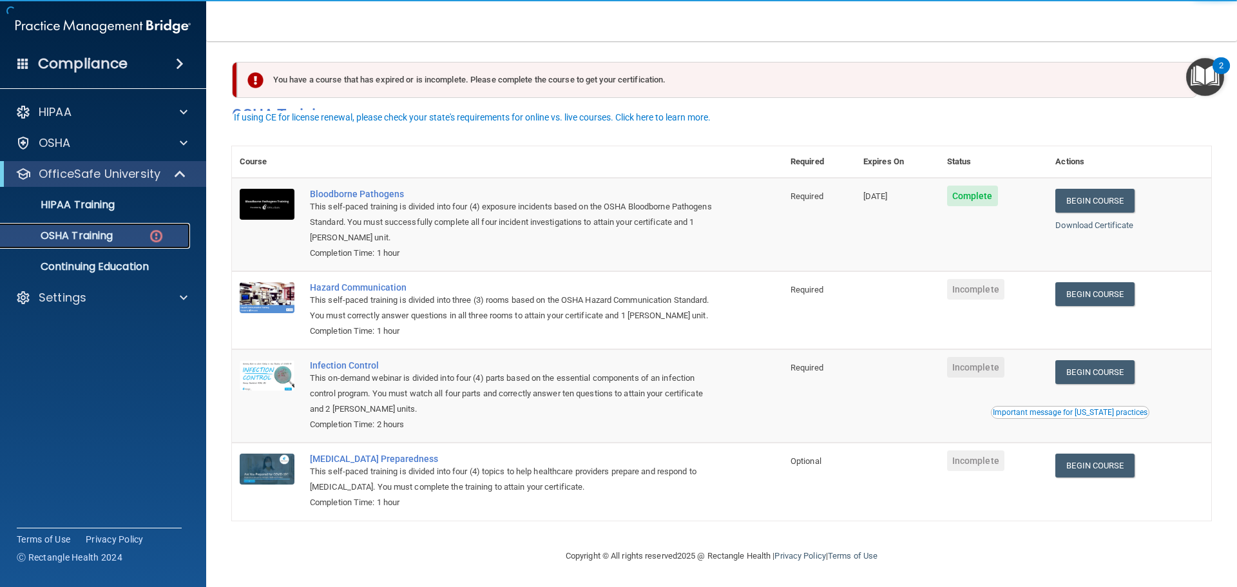
scroll to position [21, 0]
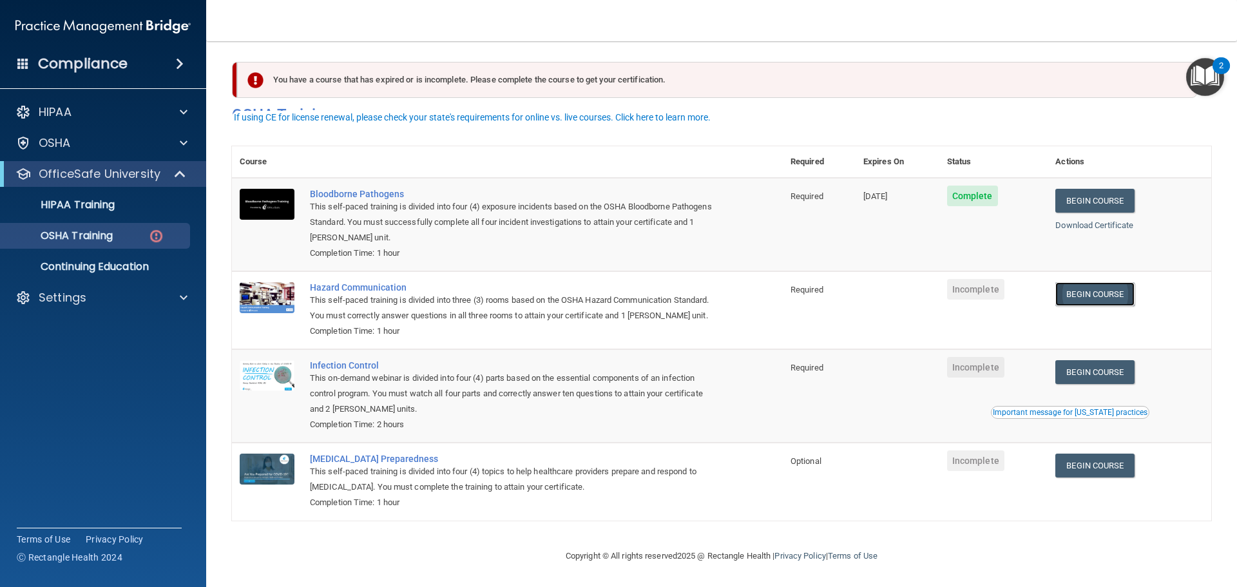
click at [1072, 282] on link "Begin Course" at bounding box center [1094, 294] width 79 height 24
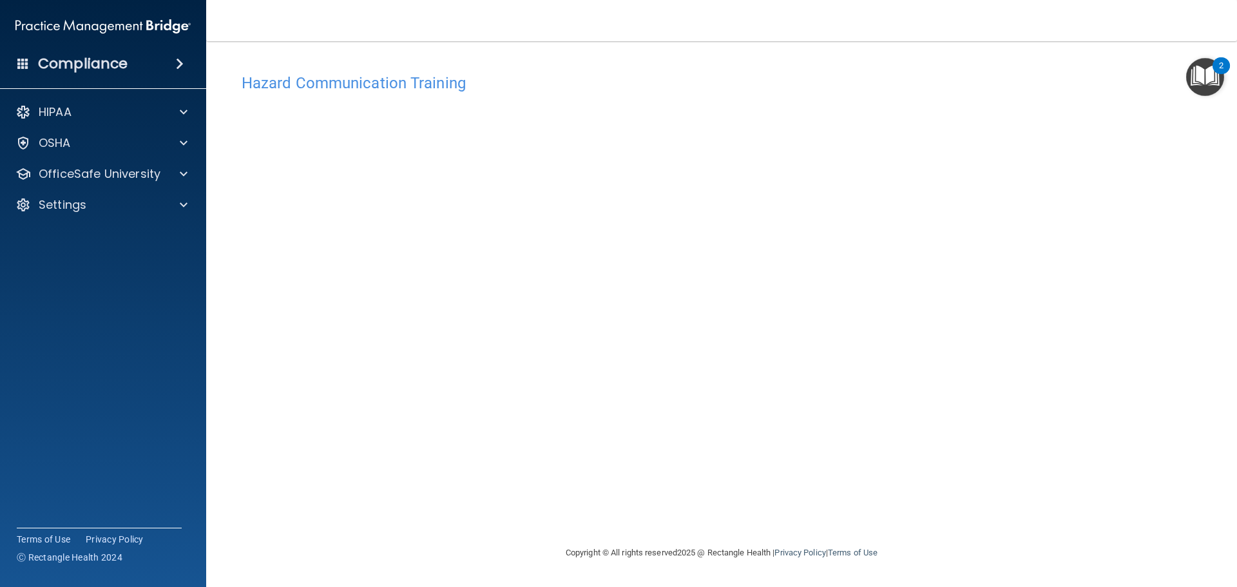
click at [926, 366] on div "Hazard Communication Training This course doesn’t expire until . Are you sure y…" at bounding box center [721, 306] width 979 height 478
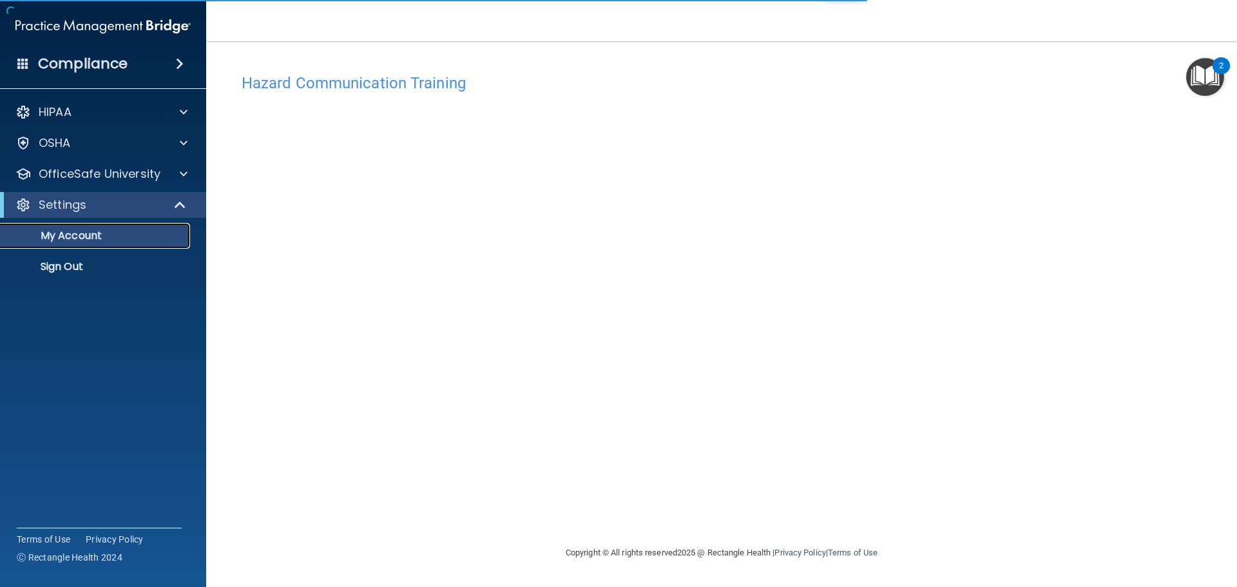
click at [106, 237] on p "My Account" at bounding box center [96, 235] width 176 height 13
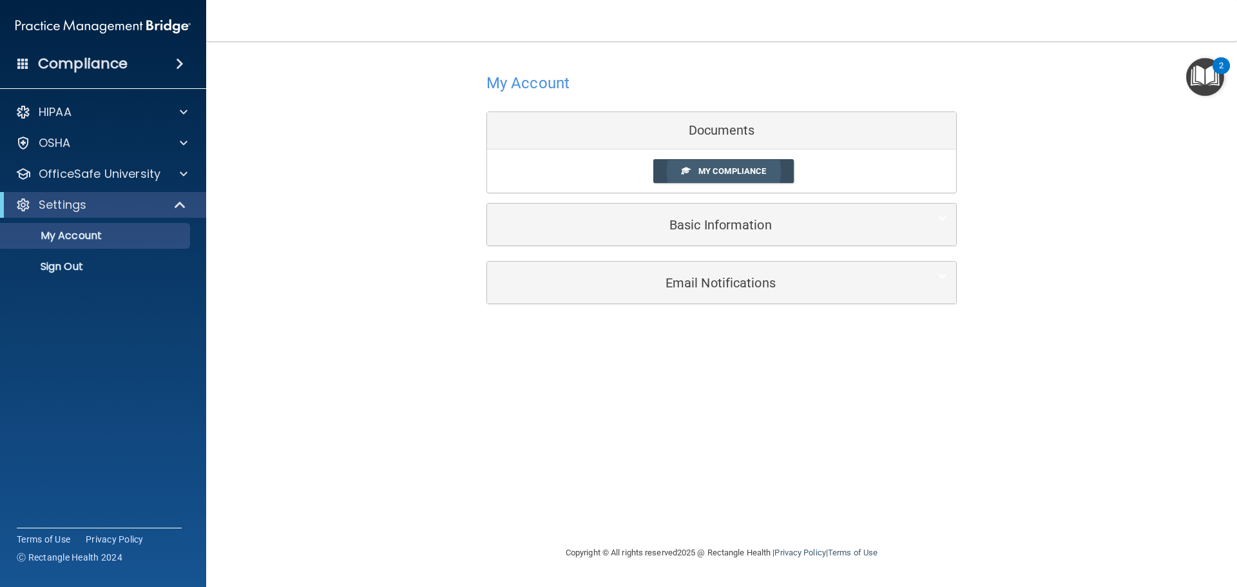
click at [721, 177] on link "My Compliance" at bounding box center [723, 171] width 141 height 24
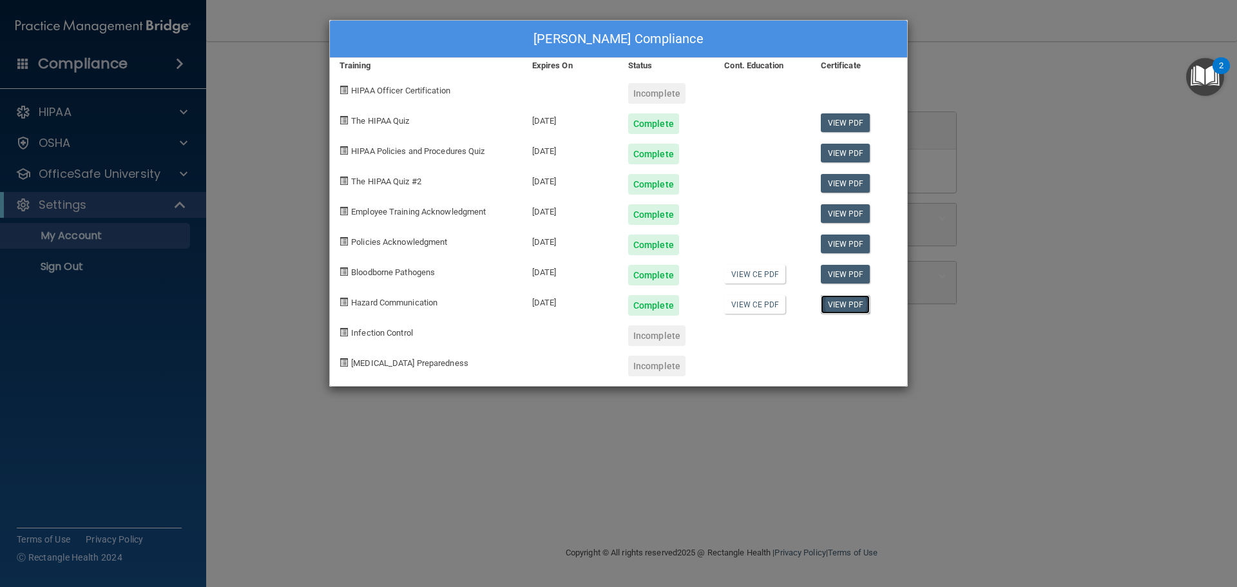
click at [857, 313] on link "View PDF" at bounding box center [846, 304] width 50 height 19
click at [312, 370] on div "Katie Sheehan's Compliance Training Expires On Status Cont. Education Certifica…" at bounding box center [618, 293] width 1237 height 587
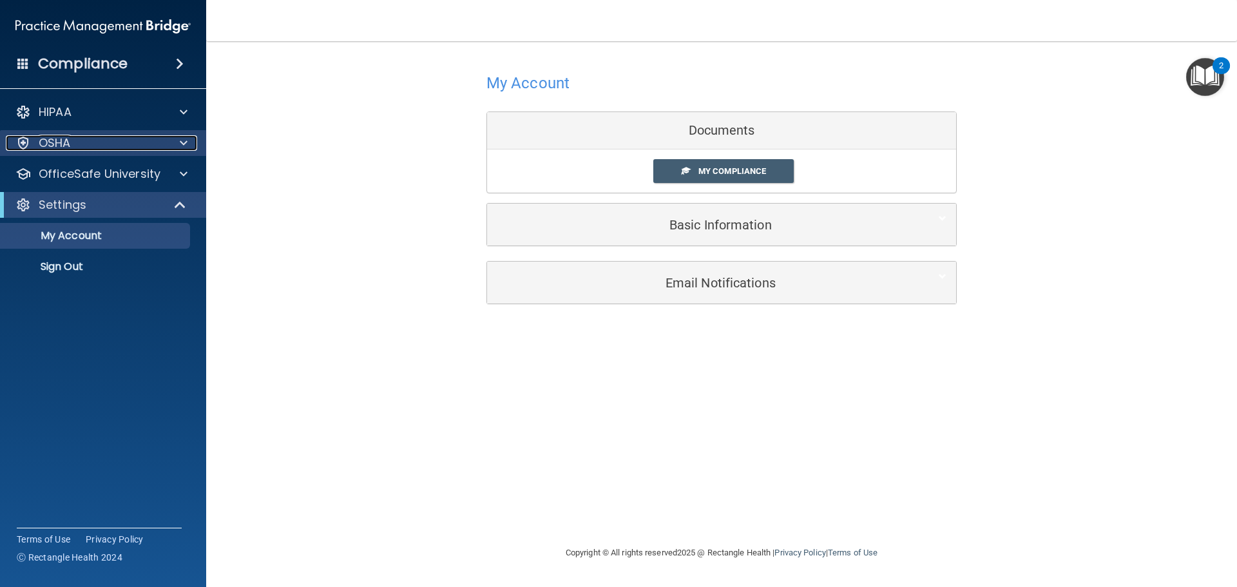
click at [87, 139] on div "OSHA" at bounding box center [86, 142] width 160 height 15
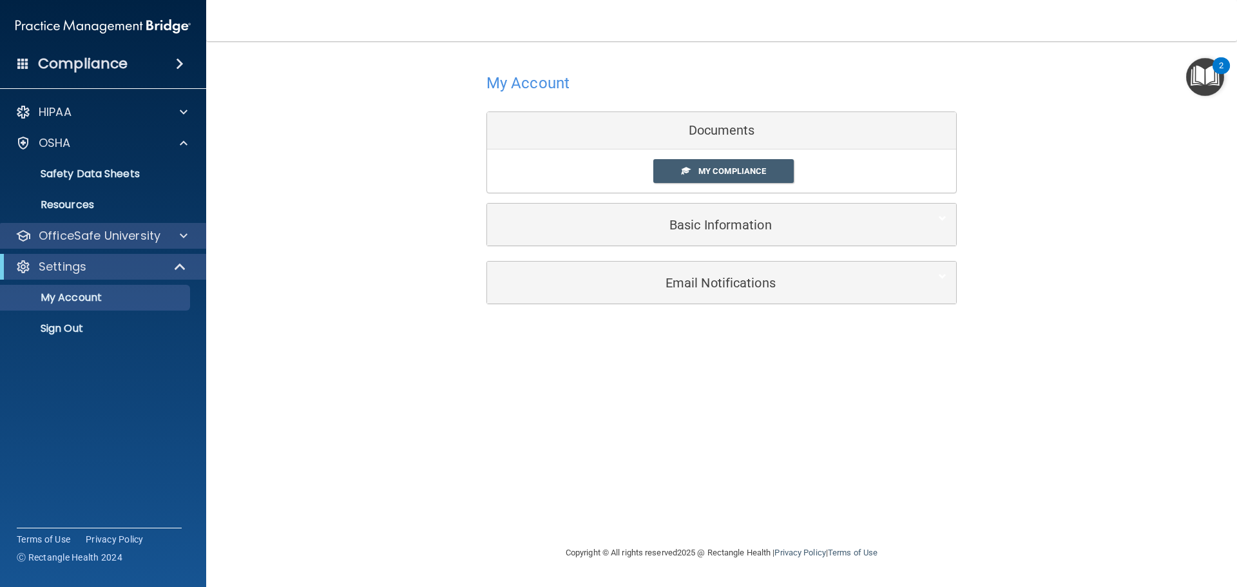
click at [88, 226] on div "OfficeSafe University" at bounding box center [103, 236] width 207 height 26
click at [99, 238] on p "OfficeSafe University" at bounding box center [100, 235] width 122 height 15
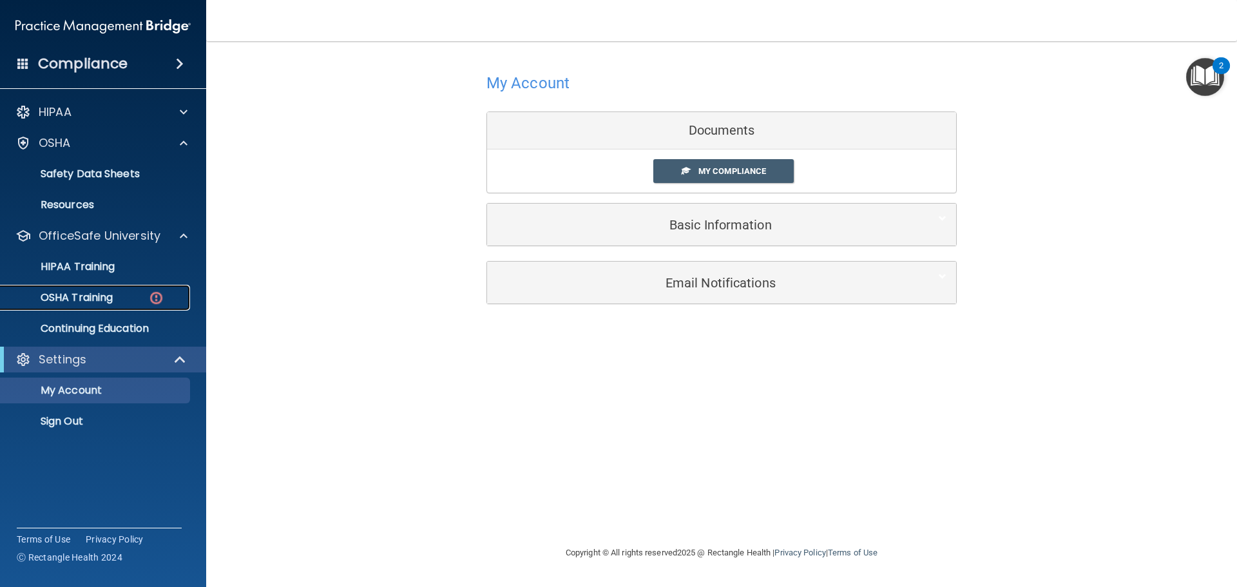
click at [104, 285] on link "OSHA Training" at bounding box center [88, 298] width 203 height 26
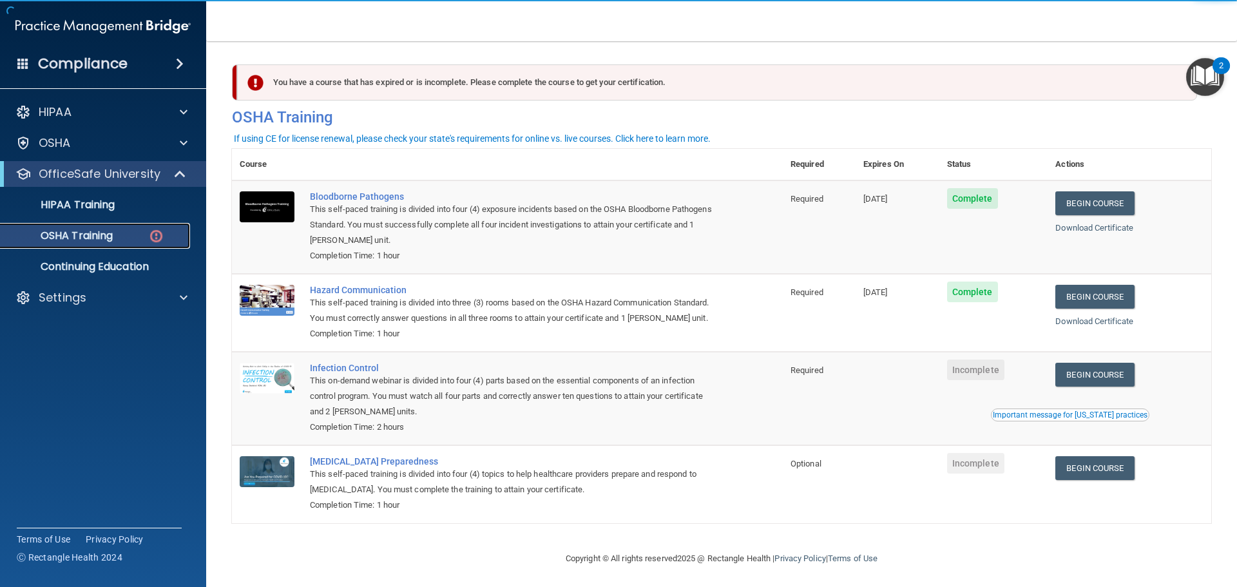
scroll to position [21, 0]
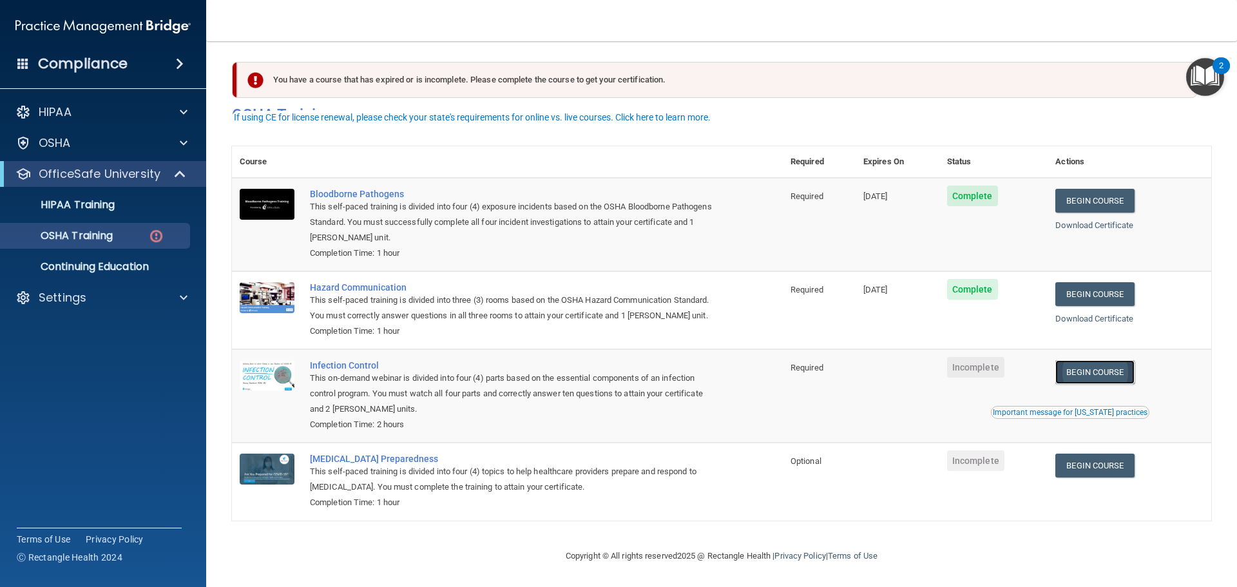
click at [1109, 365] on link "Begin Course" at bounding box center [1094, 372] width 79 height 24
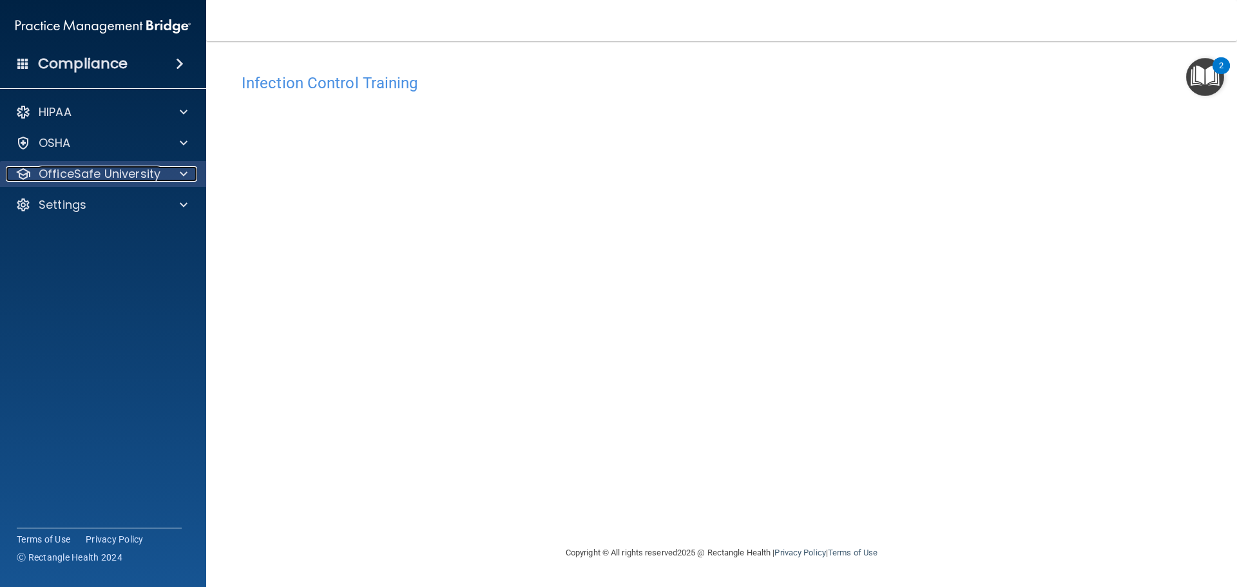
click at [150, 167] on p "OfficeSafe University" at bounding box center [100, 173] width 122 height 15
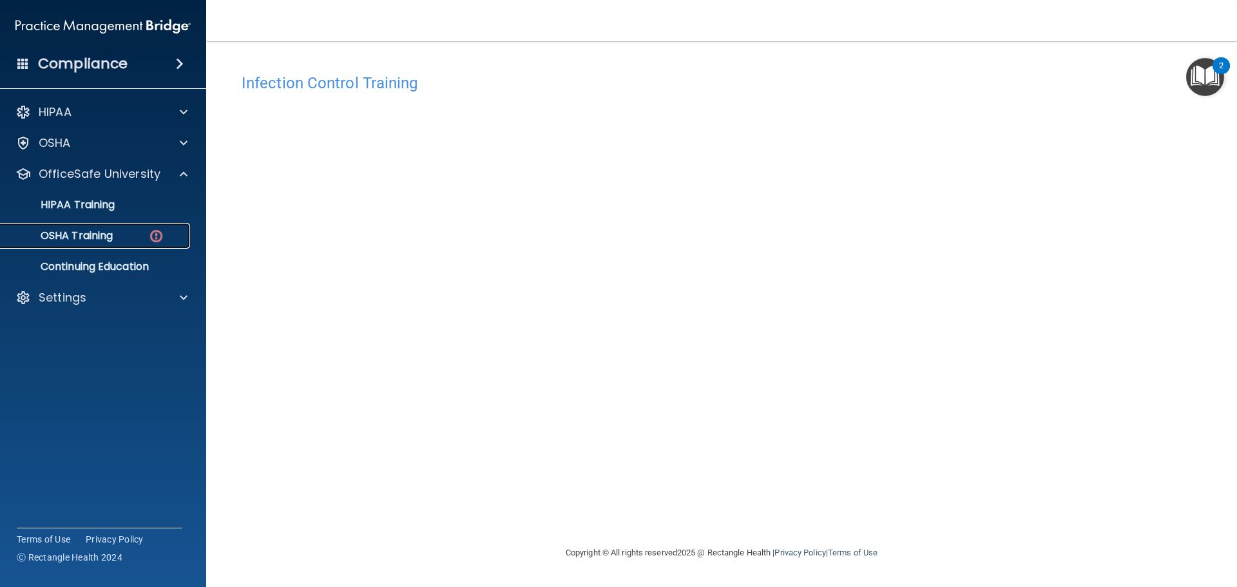
click at [113, 233] on p "OSHA Training" at bounding box center [60, 235] width 104 height 13
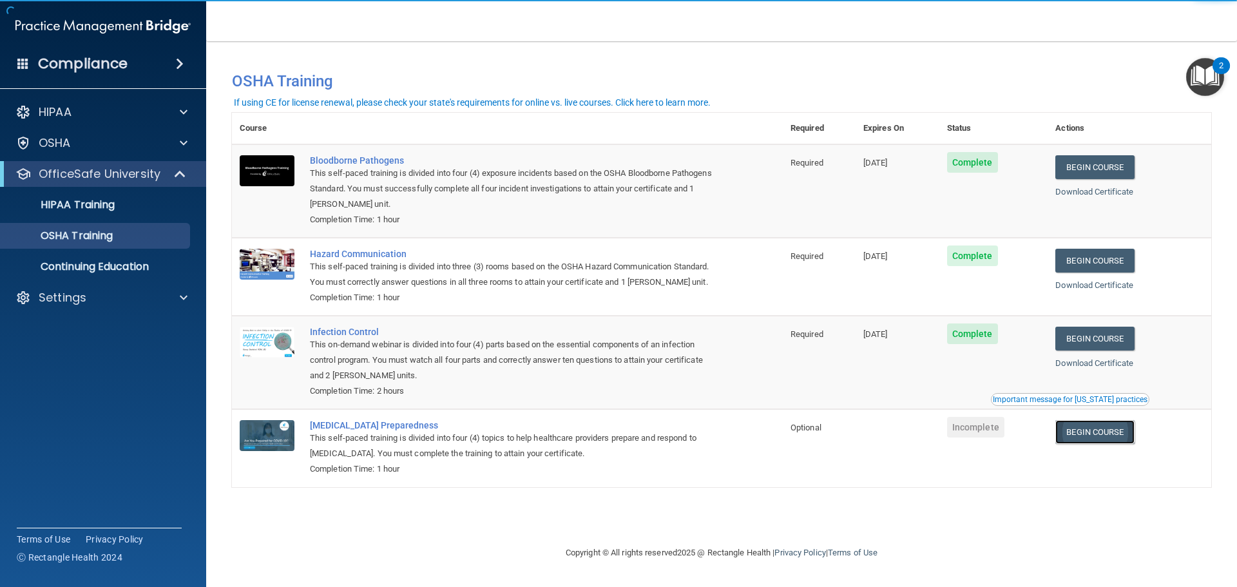
click at [1088, 437] on link "Begin Course" at bounding box center [1094, 432] width 79 height 24
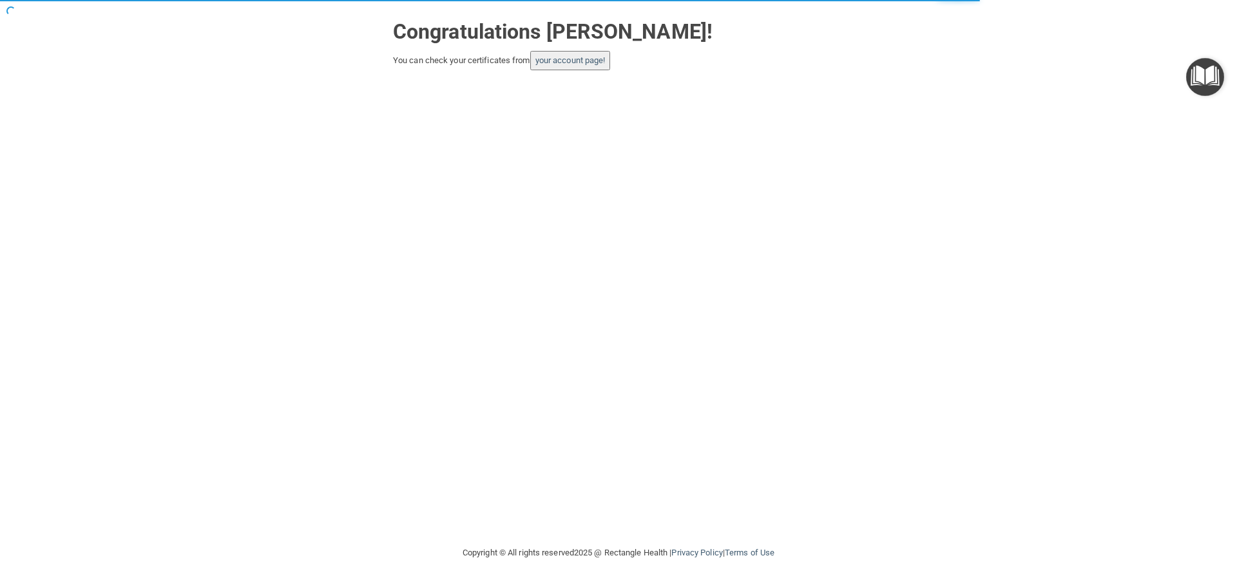
click at [599, 66] on button "your account page!" at bounding box center [570, 60] width 81 height 19
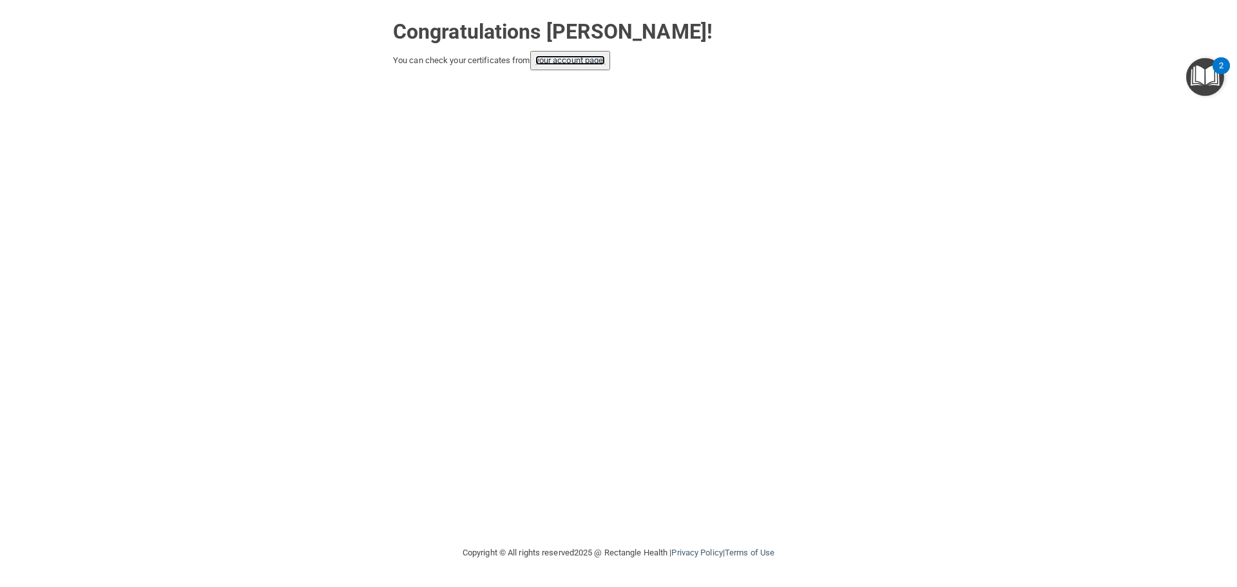
click at [590, 63] on link "your account page!" at bounding box center [570, 60] width 70 height 10
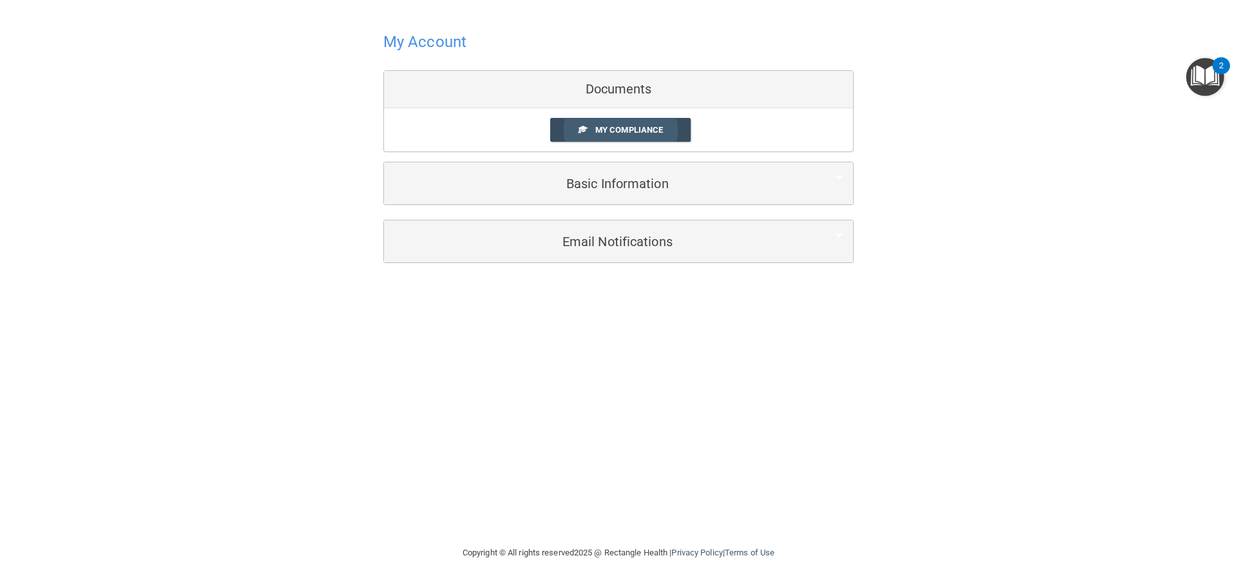
click at [629, 139] on link "My Compliance" at bounding box center [620, 130] width 141 height 24
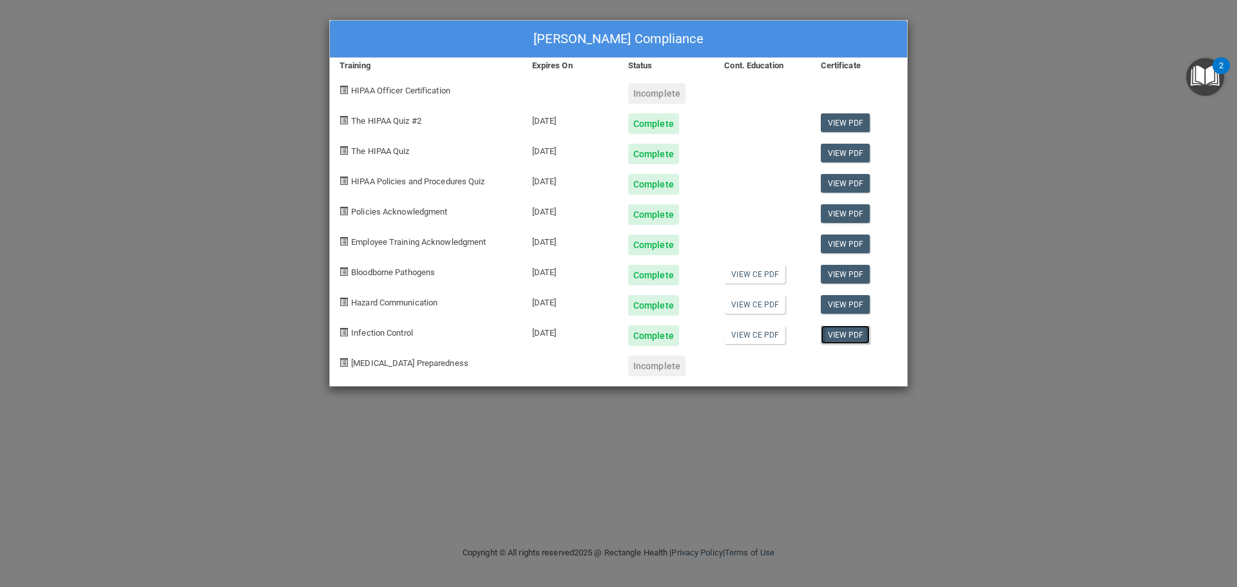
click at [838, 334] on link "View PDF" at bounding box center [846, 334] width 50 height 19
click at [1012, 110] on div "[PERSON_NAME] Compliance Training Expires On Status Cont. Education Certificate…" at bounding box center [618, 293] width 1237 height 587
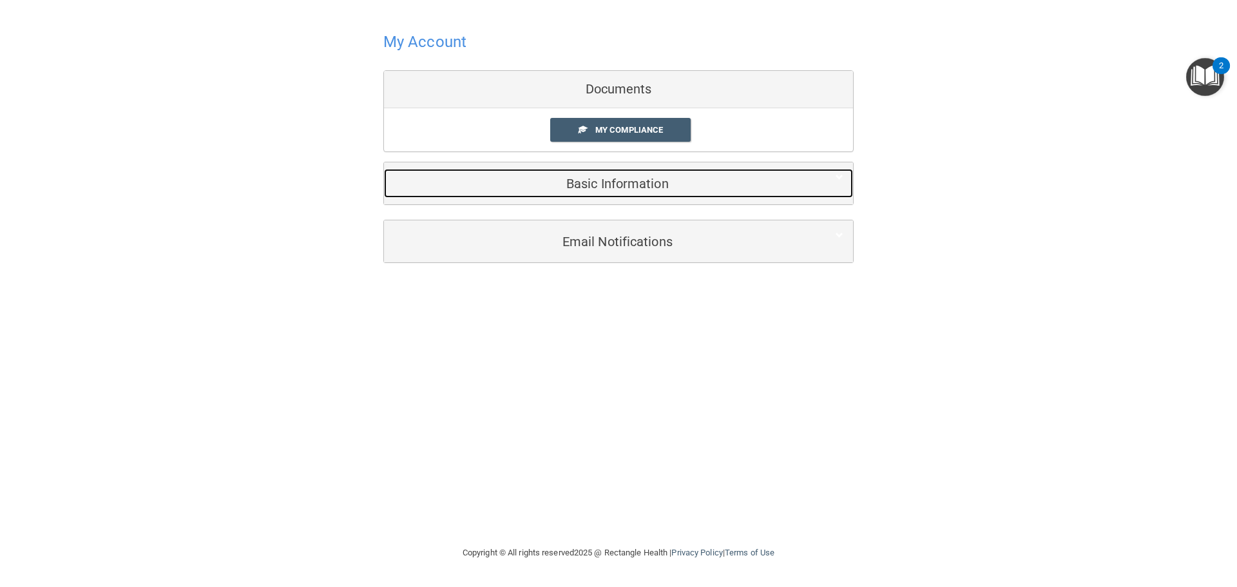
click at [593, 173] on div "Basic Information" at bounding box center [599, 183] width 430 height 29
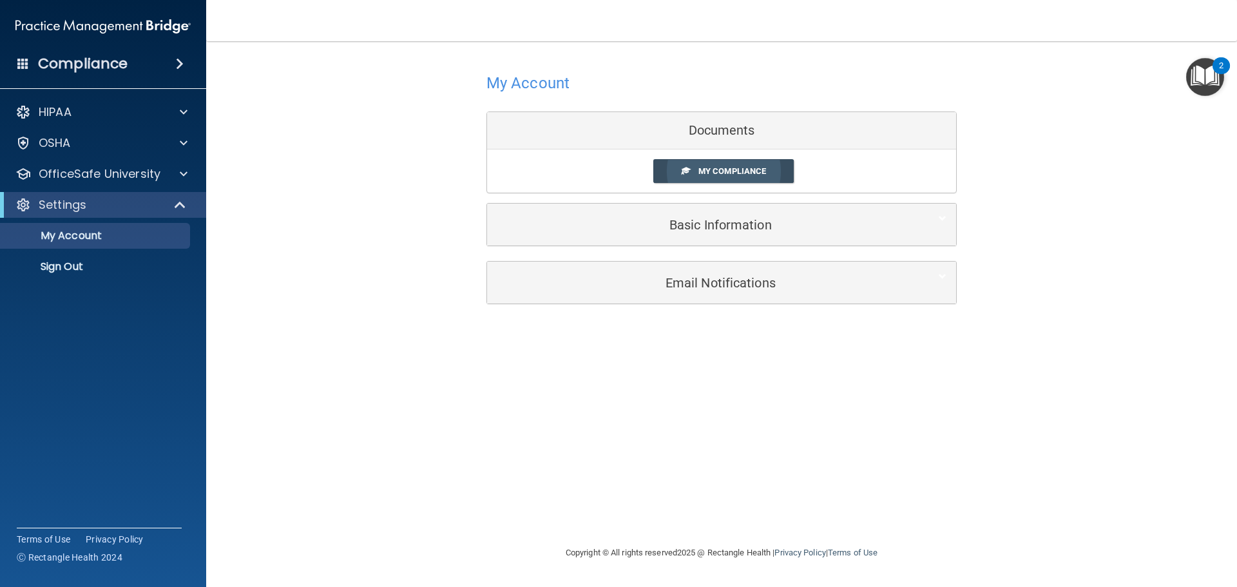
click at [754, 180] on link "My Compliance" at bounding box center [723, 171] width 141 height 24
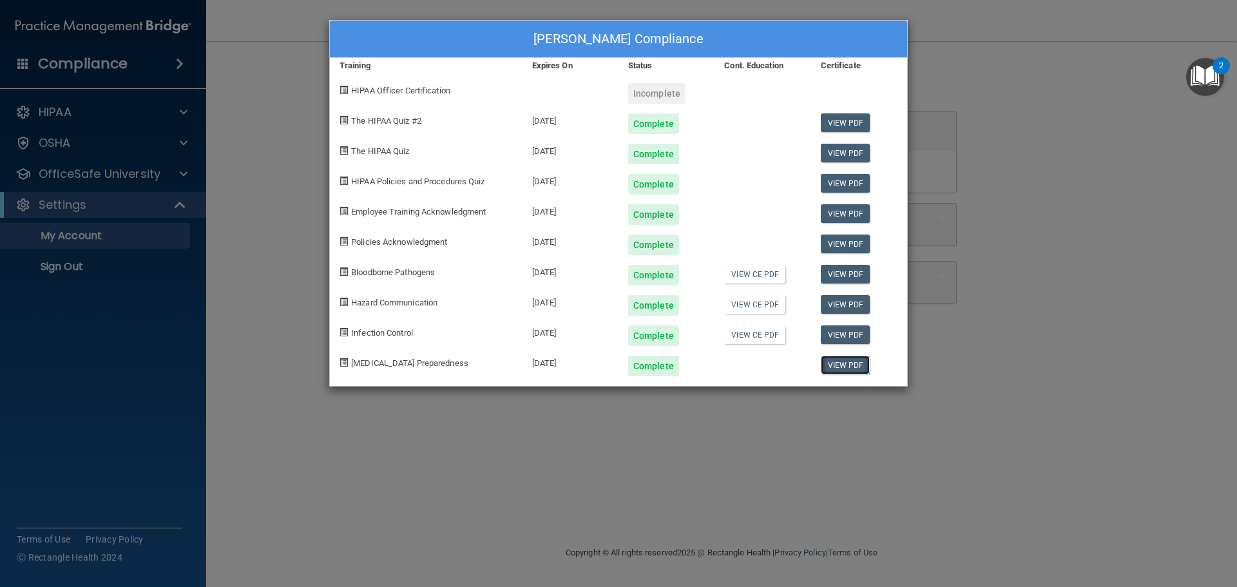
click at [847, 366] on link "View PDF" at bounding box center [846, 365] width 50 height 19
click at [177, 226] on div "[PERSON_NAME] Compliance Training Expires On Status Cont. Education Certificate…" at bounding box center [618, 293] width 1237 height 587
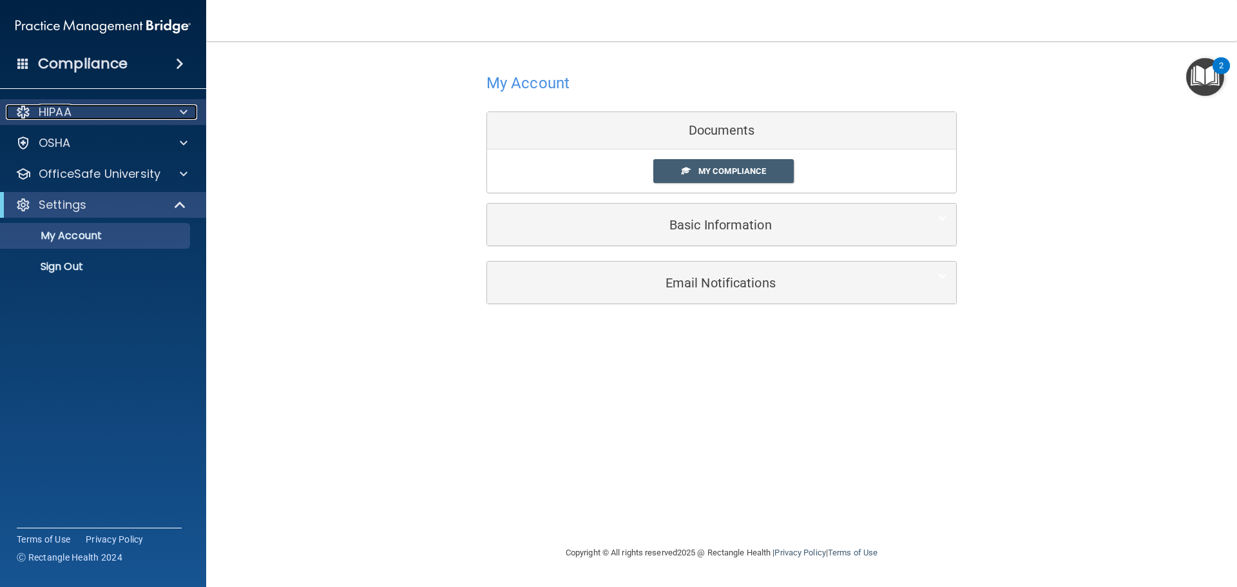
click at [123, 107] on div "HIPAA" at bounding box center [86, 111] width 160 height 15
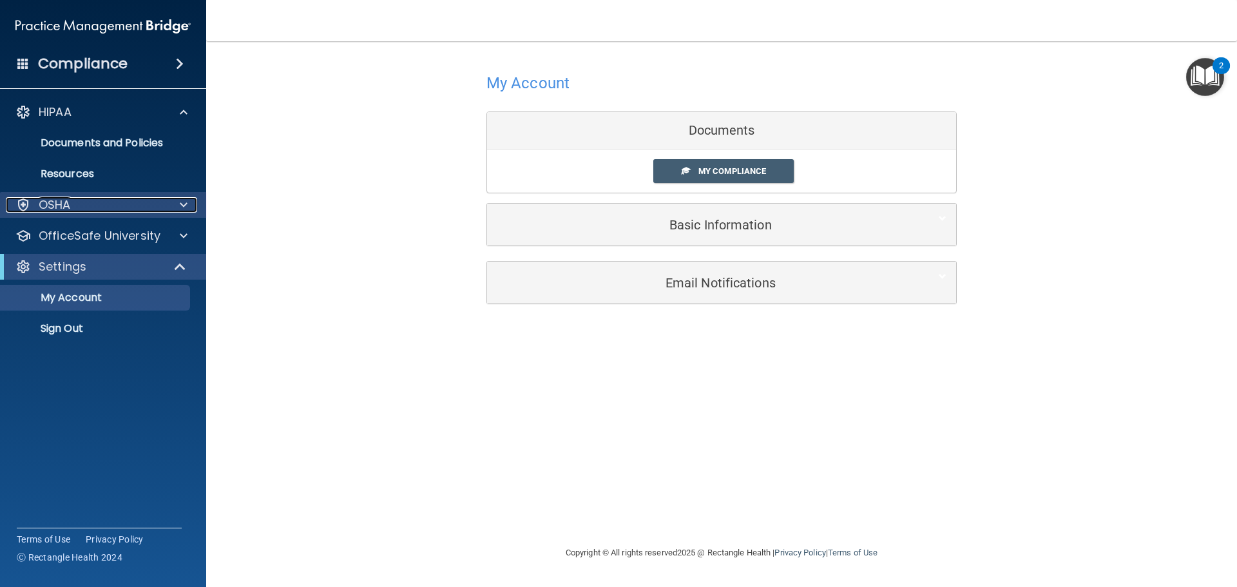
click at [98, 212] on div "OSHA" at bounding box center [86, 204] width 160 height 15
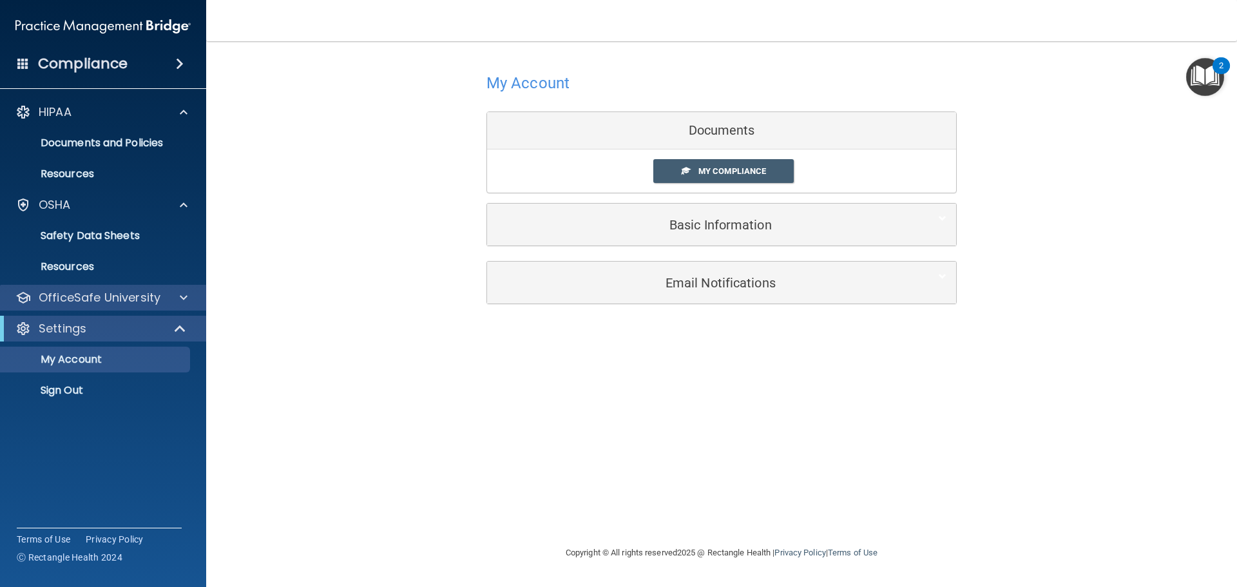
click at [73, 305] on div "OfficeSafe University" at bounding box center [103, 298] width 207 height 26
click at [162, 308] on div "OfficeSafe University" at bounding box center [103, 298] width 207 height 26
click at [160, 294] on div "OfficeSafe University" at bounding box center [86, 297] width 160 height 15
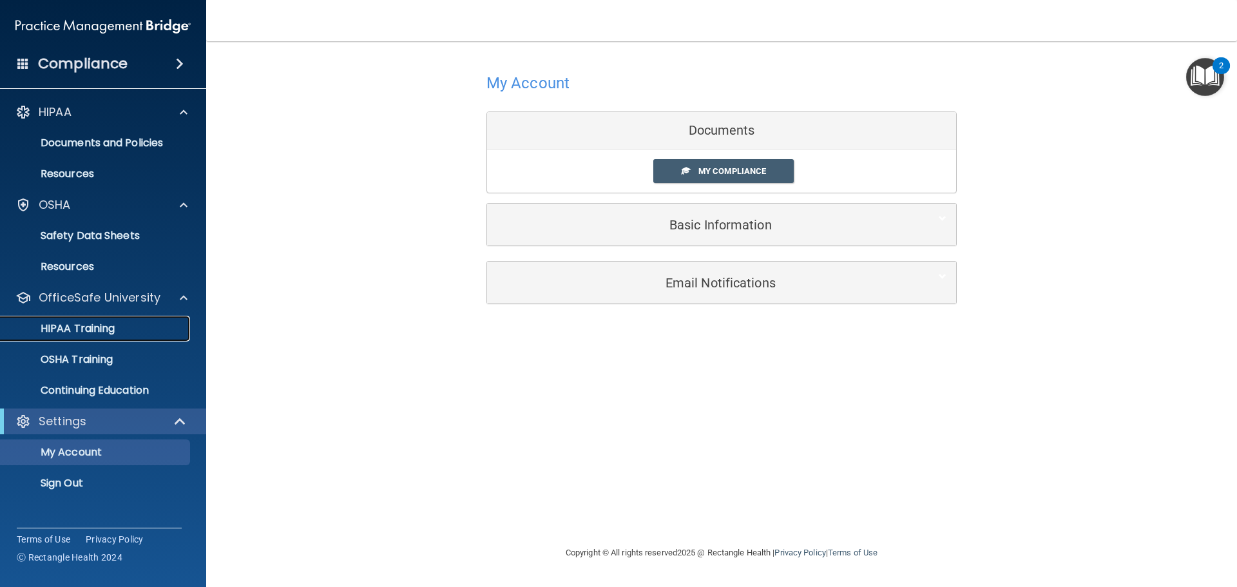
click at [129, 325] on div "HIPAA Training" at bounding box center [96, 328] width 176 height 13
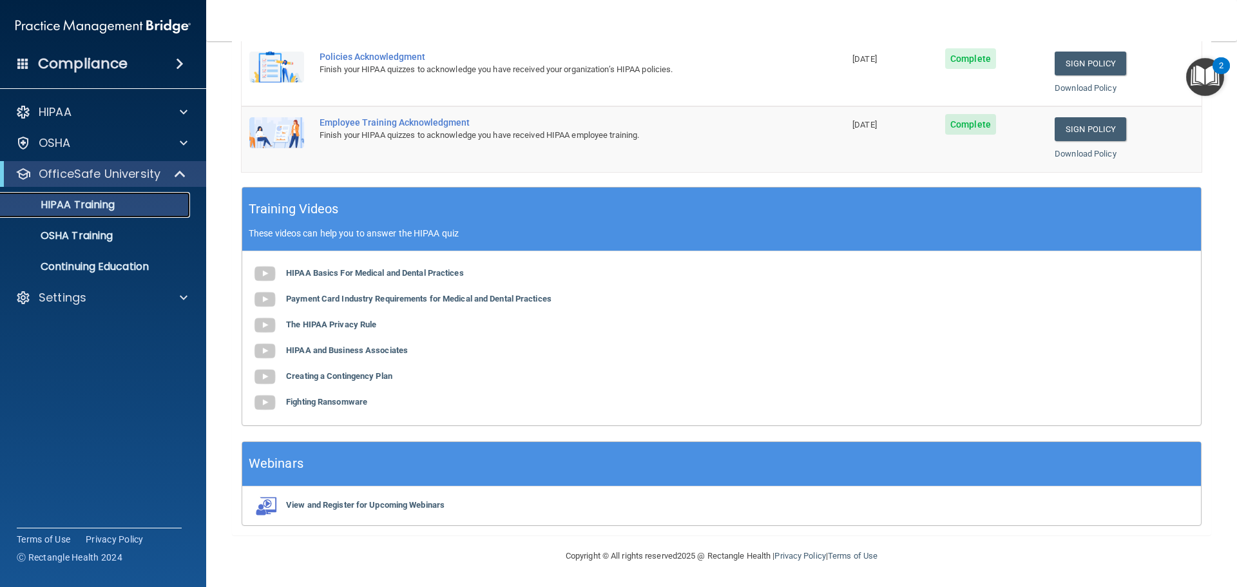
scroll to position [61, 0]
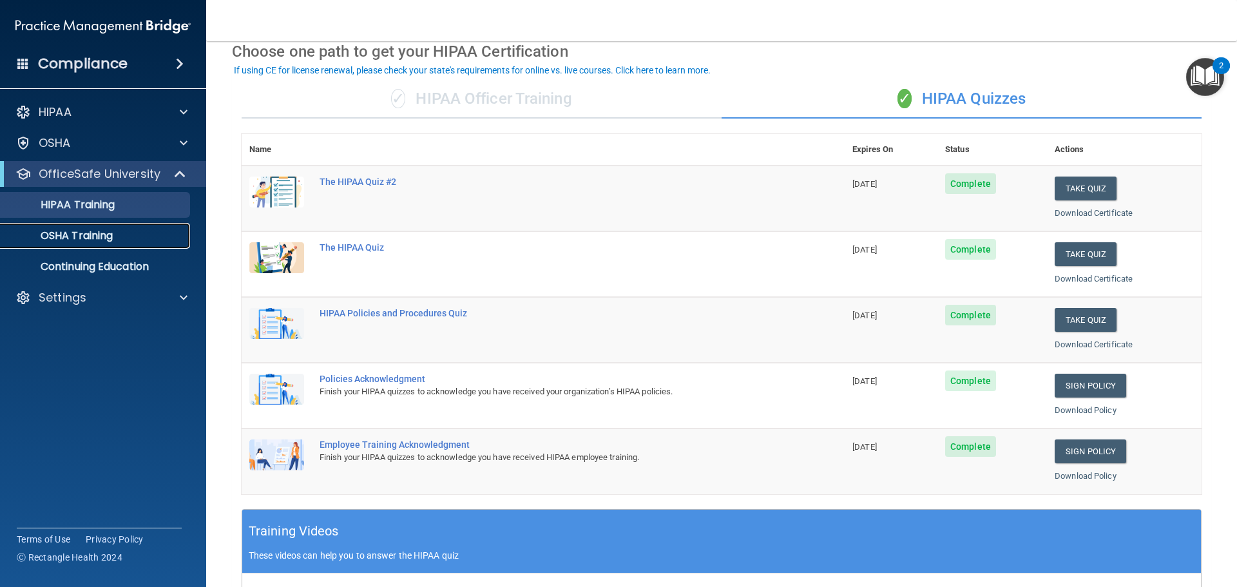
click at [55, 226] on link "OSHA Training" at bounding box center [88, 236] width 203 height 26
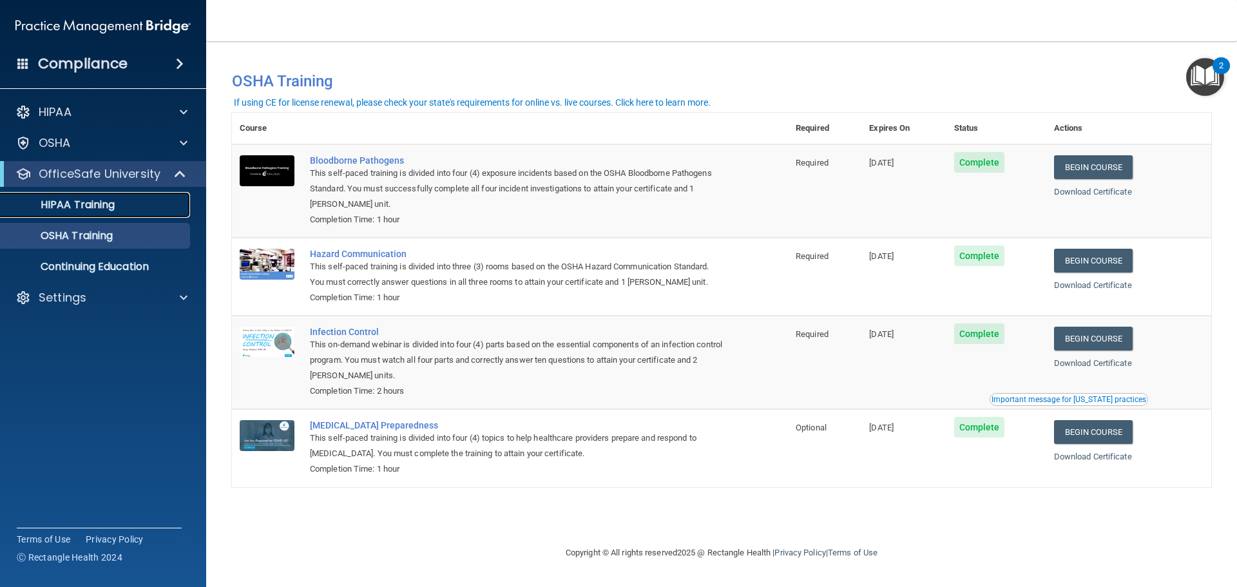
click at [90, 216] on link "HIPAA Training" at bounding box center [88, 205] width 203 height 26
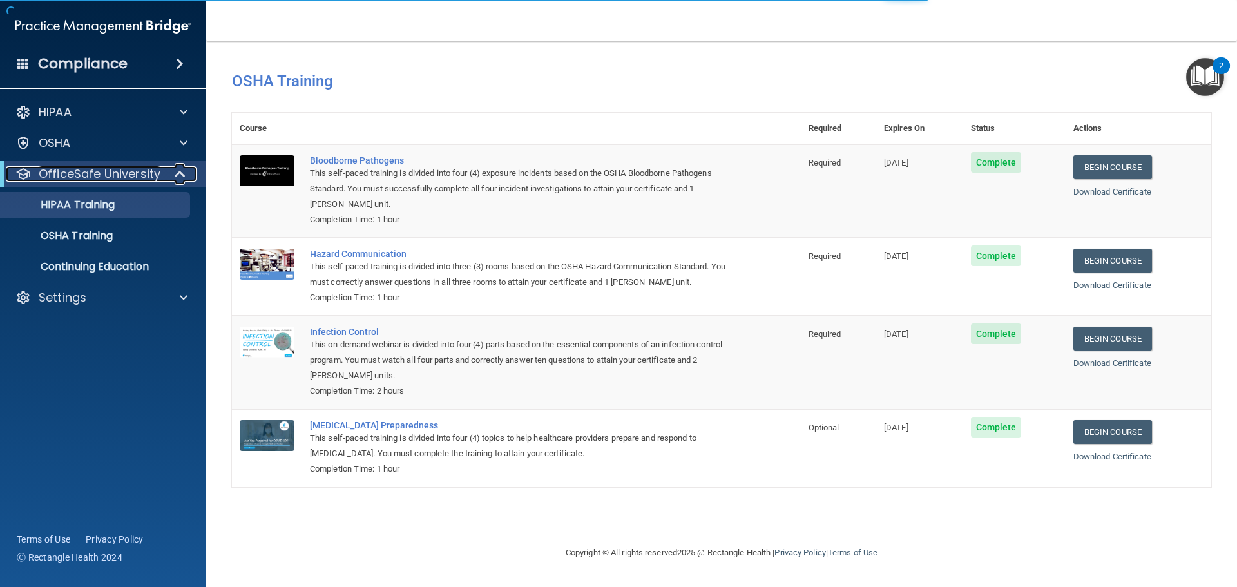
click at [182, 173] on span at bounding box center [181, 173] width 11 height 15
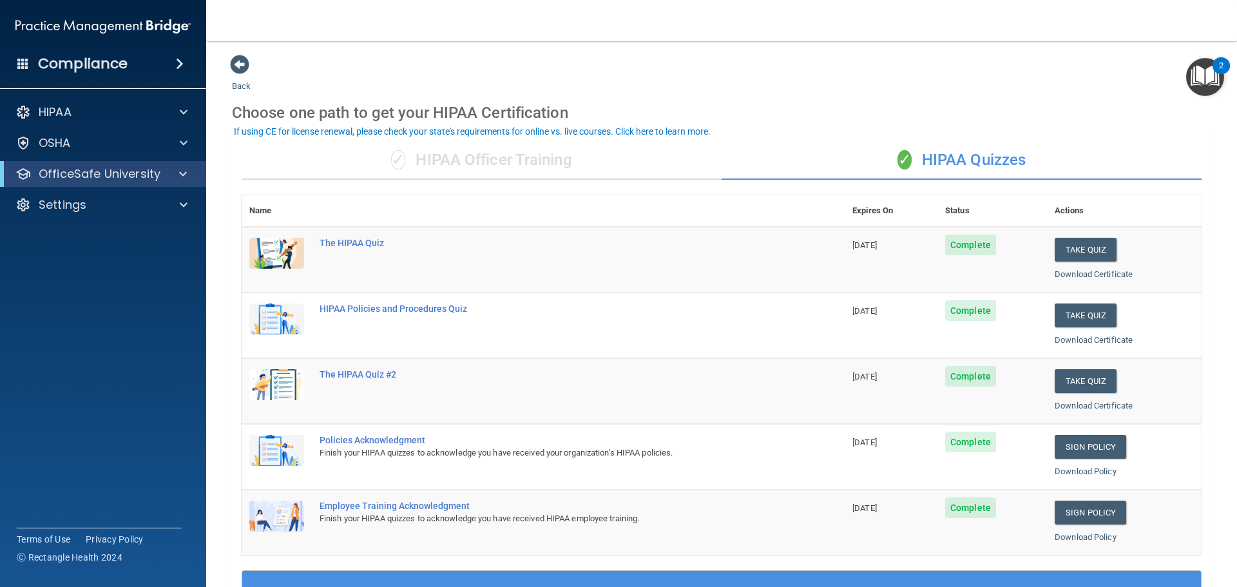
click at [102, 70] on h4 "Compliance" at bounding box center [83, 64] width 90 height 18
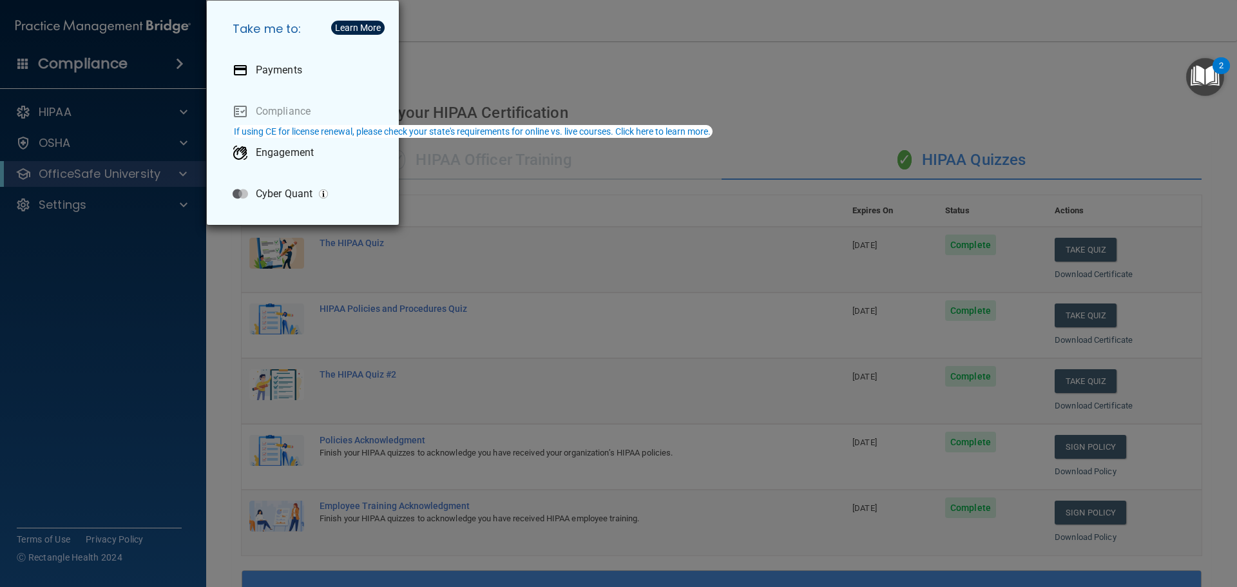
click at [102, 70] on div "Take me to: Payments Compliance Engagement Cyber Quant" at bounding box center [618, 293] width 1237 height 587
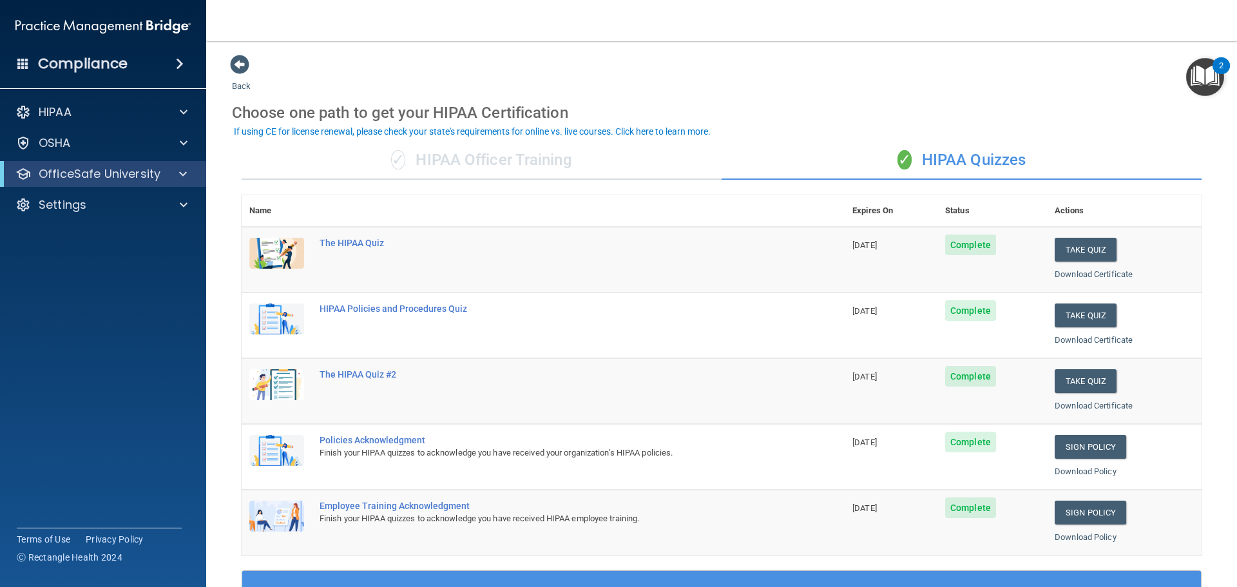
click at [417, 48] on main "Back Choose one path to get your HIPAA Certification ✓ HIPAA Officer Training ✓…" at bounding box center [721, 314] width 1031 height 546
click at [249, 66] on span at bounding box center [239, 64] width 19 height 19
